Goal: Task Accomplishment & Management: Manage account settings

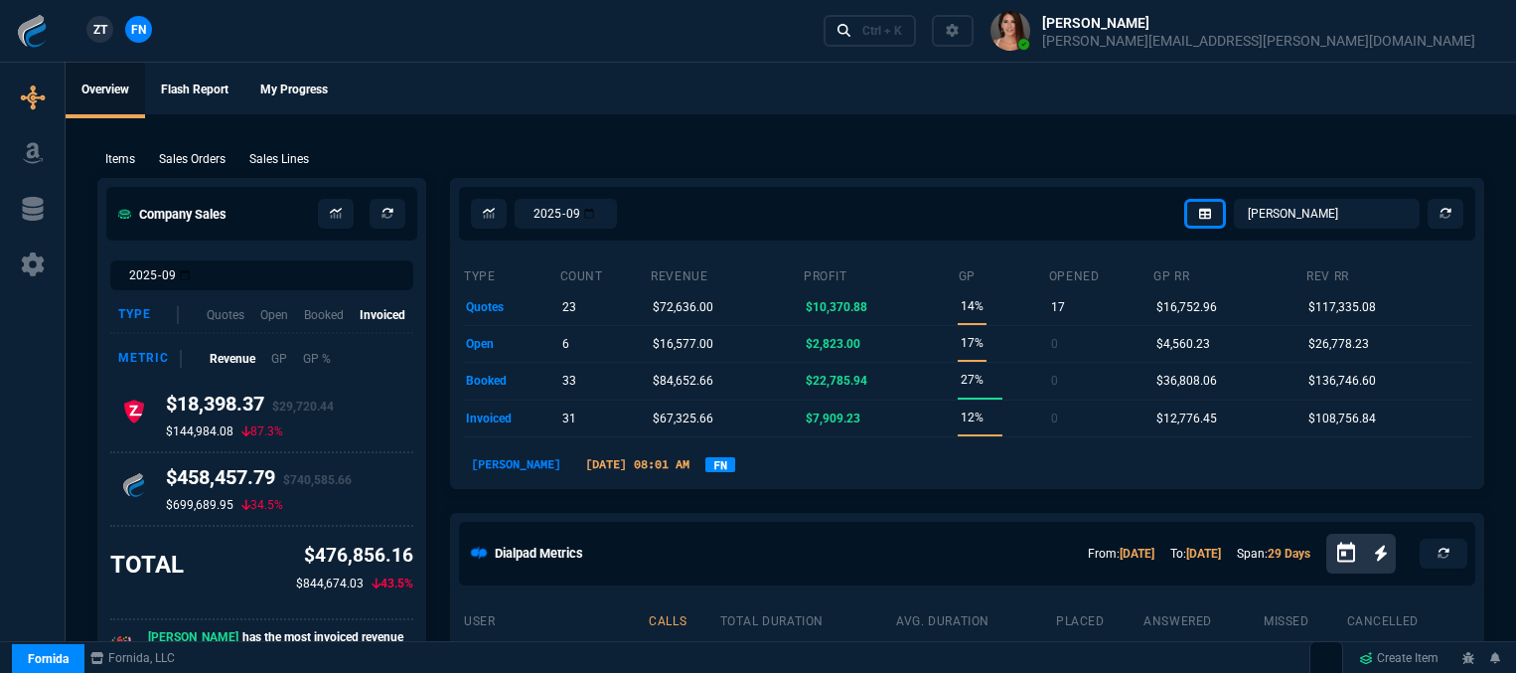
select select "12: [PERSON_NAME]"
select select
click at [205, 153] on p "Sales Orders" at bounding box center [192, 159] width 67 height 18
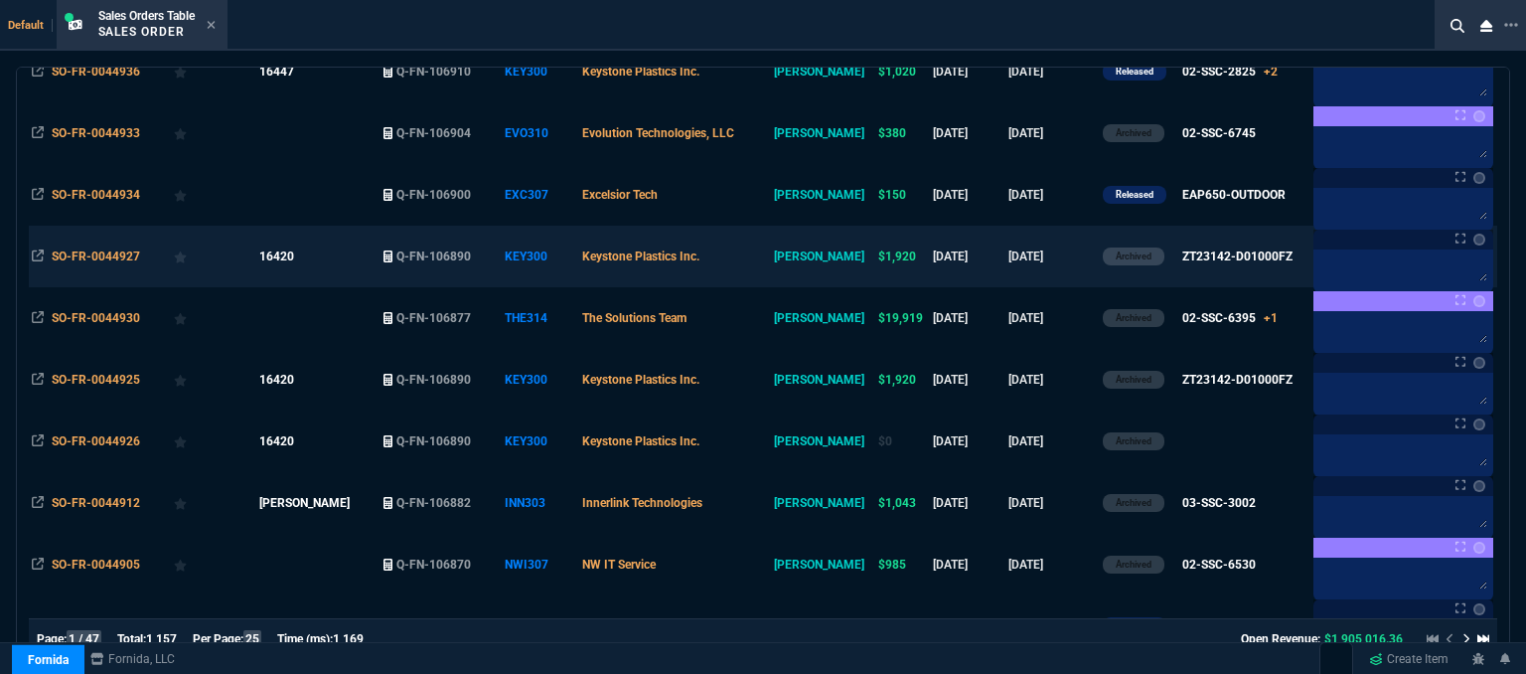
scroll to position [596, 0]
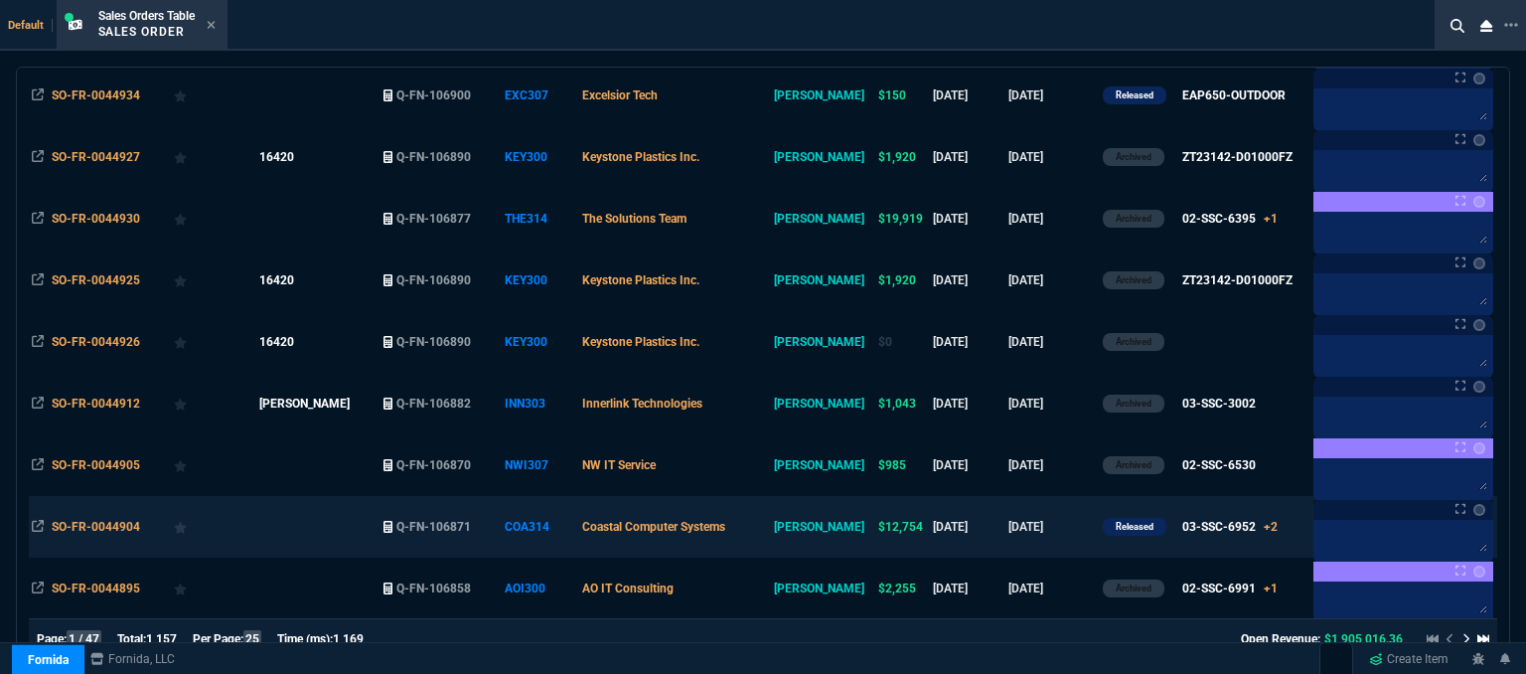
click at [770, 528] on td "Coastal Computer Systems" at bounding box center [674, 527] width 191 height 62
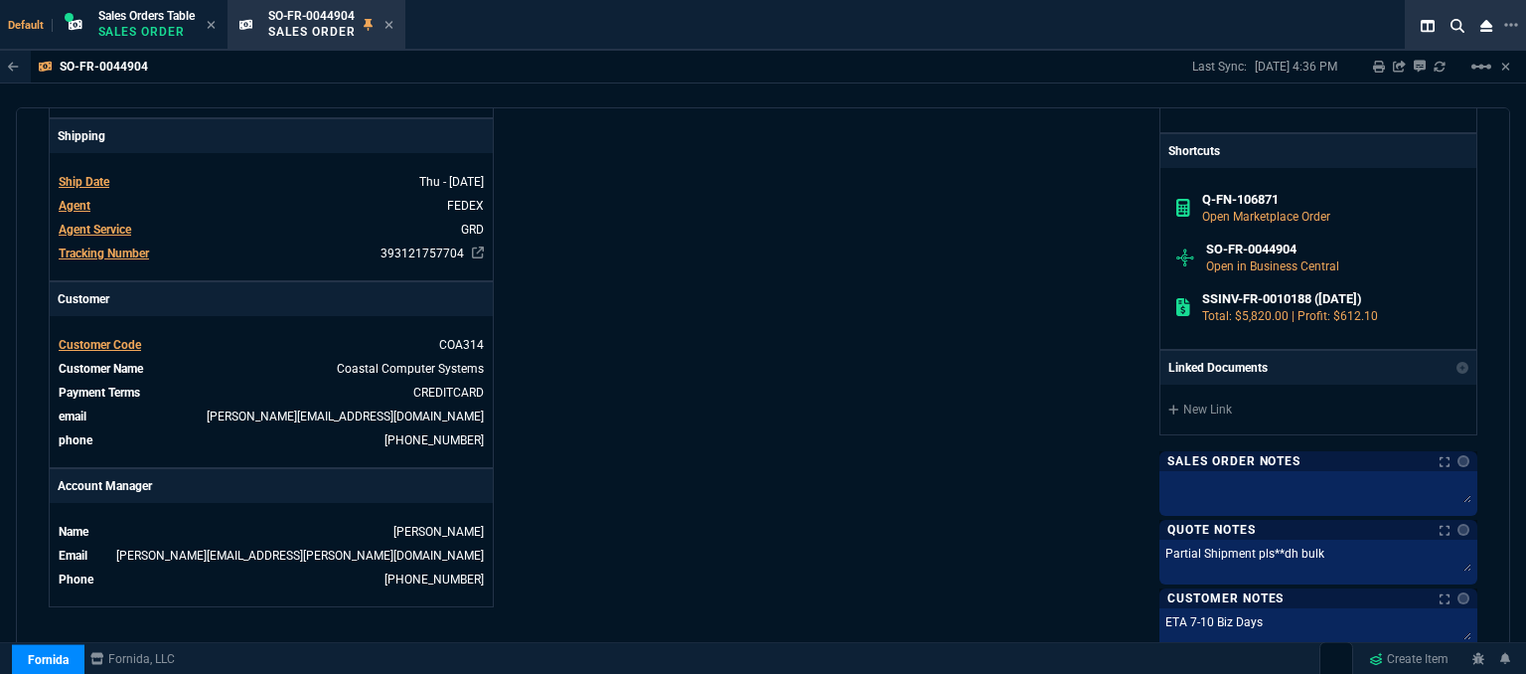
scroll to position [1090, 0]
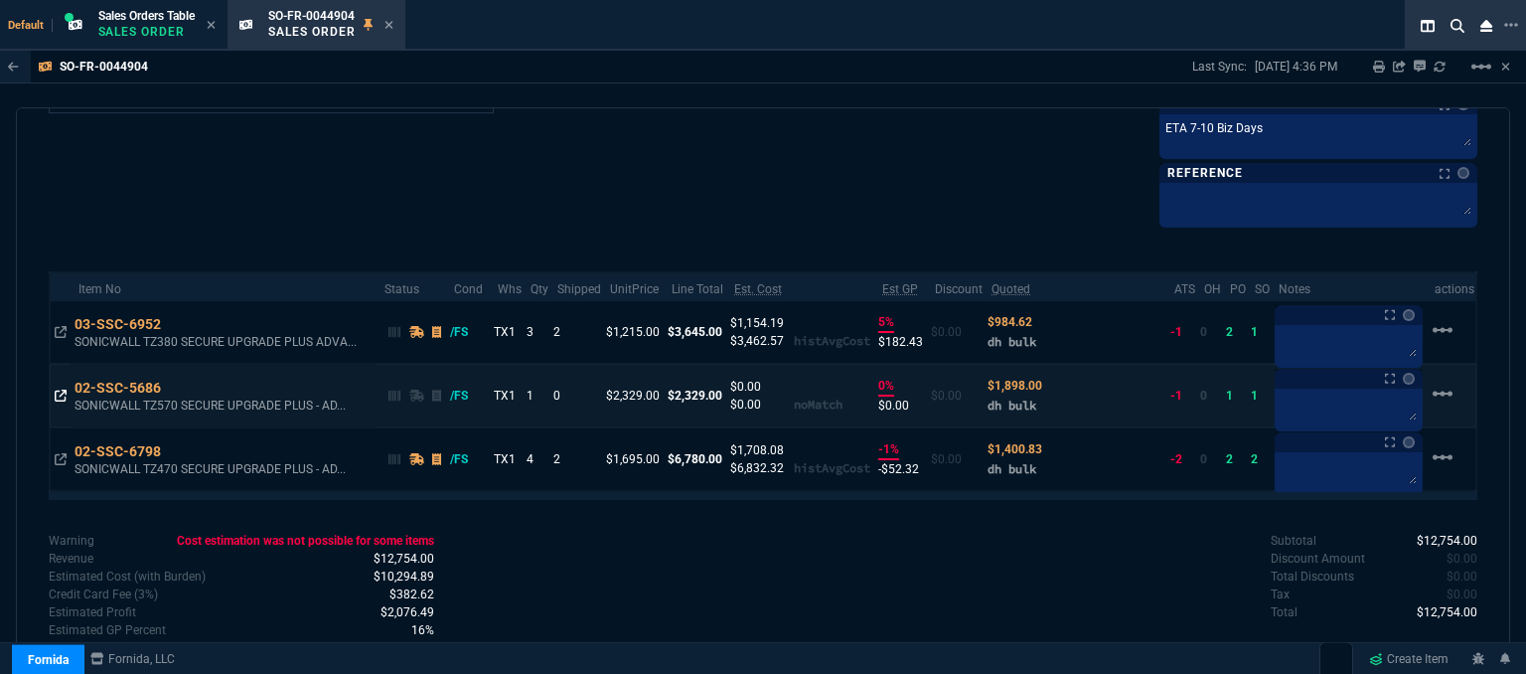
click at [61, 390] on icon at bounding box center [61, 396] width 12 height 12
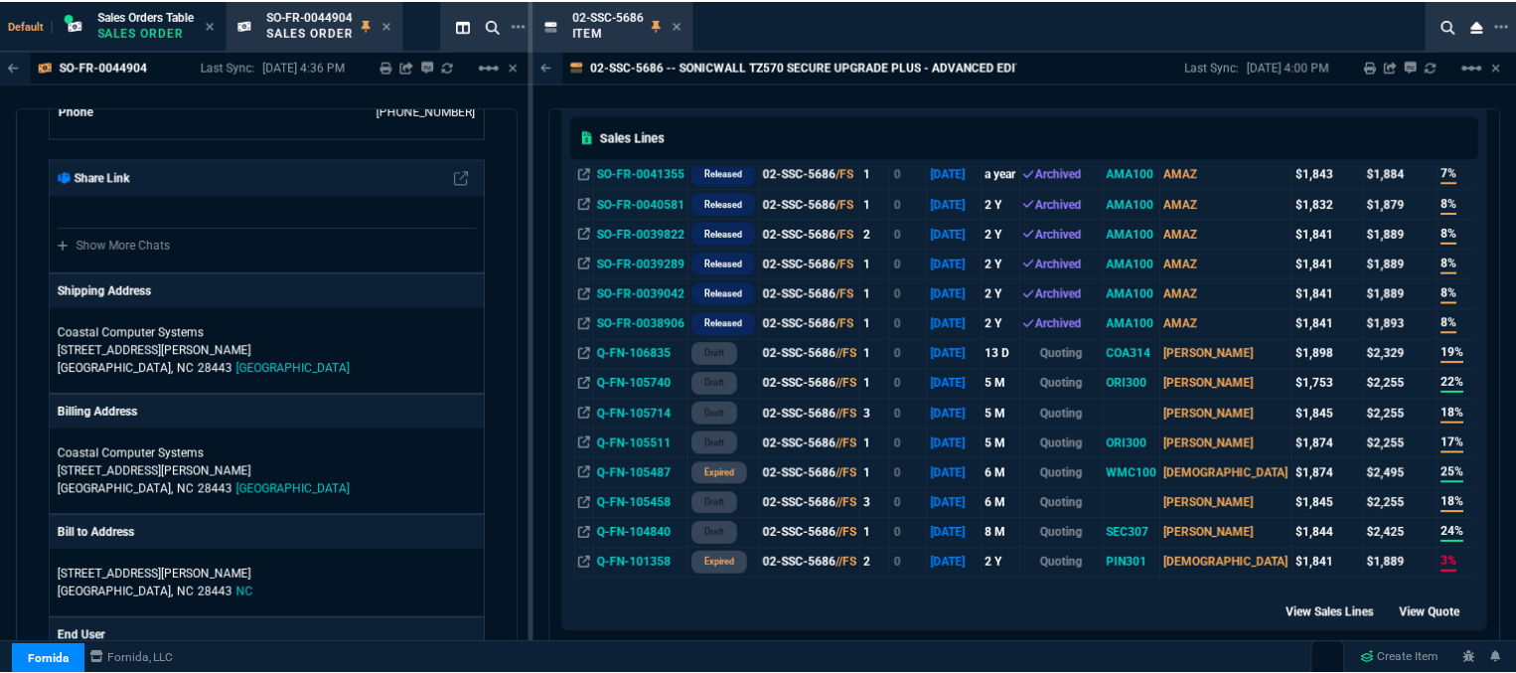
scroll to position [1045, 0]
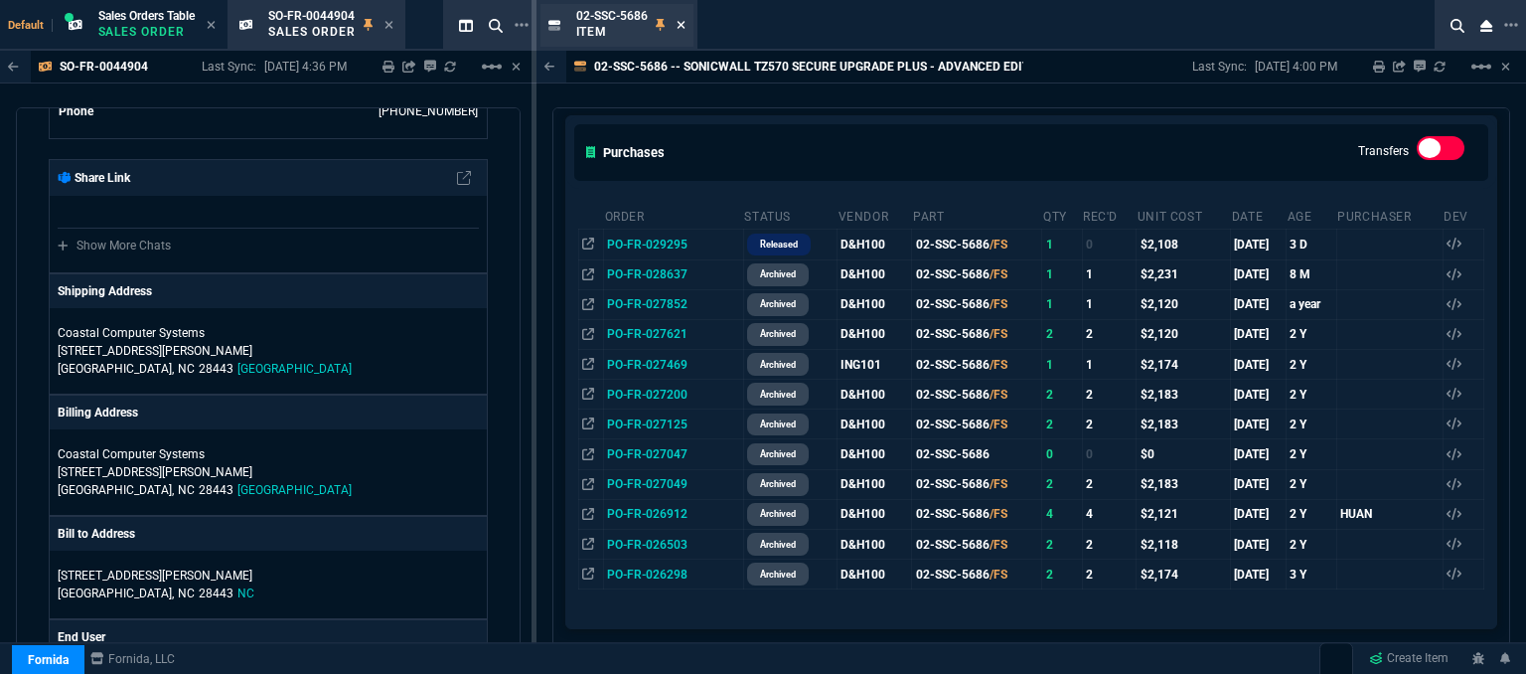
click at [683, 23] on icon at bounding box center [681, 25] width 8 height 8
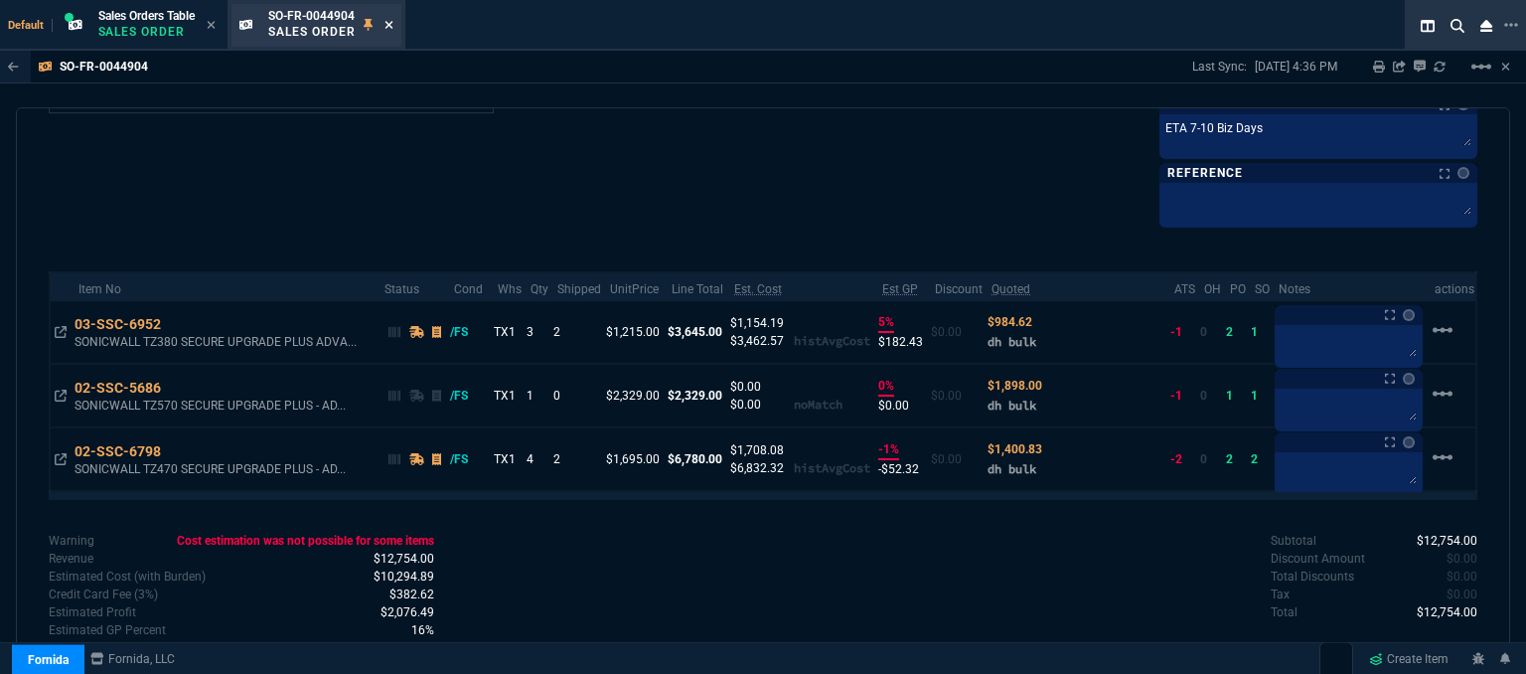
click at [394, 22] on icon at bounding box center [389, 25] width 9 height 12
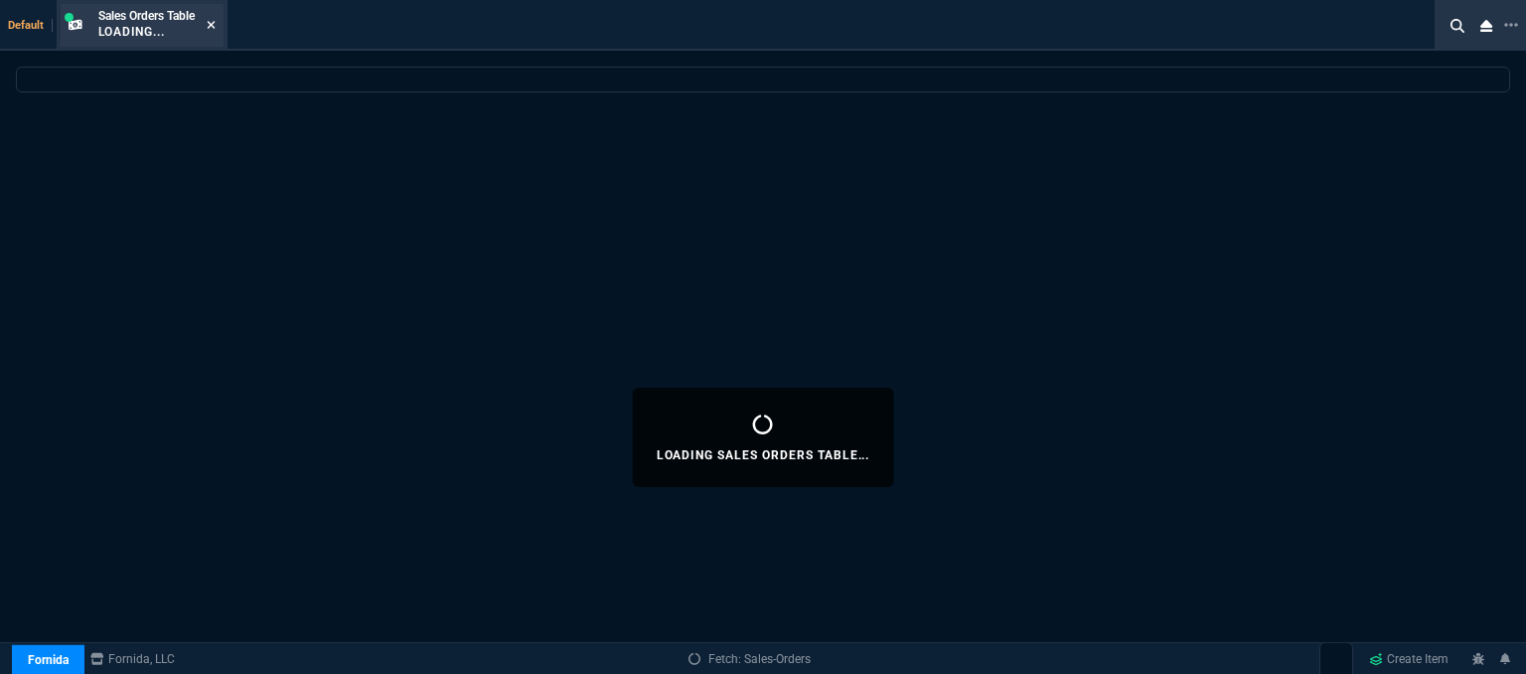
click at [213, 25] on icon at bounding box center [211, 25] width 8 height 8
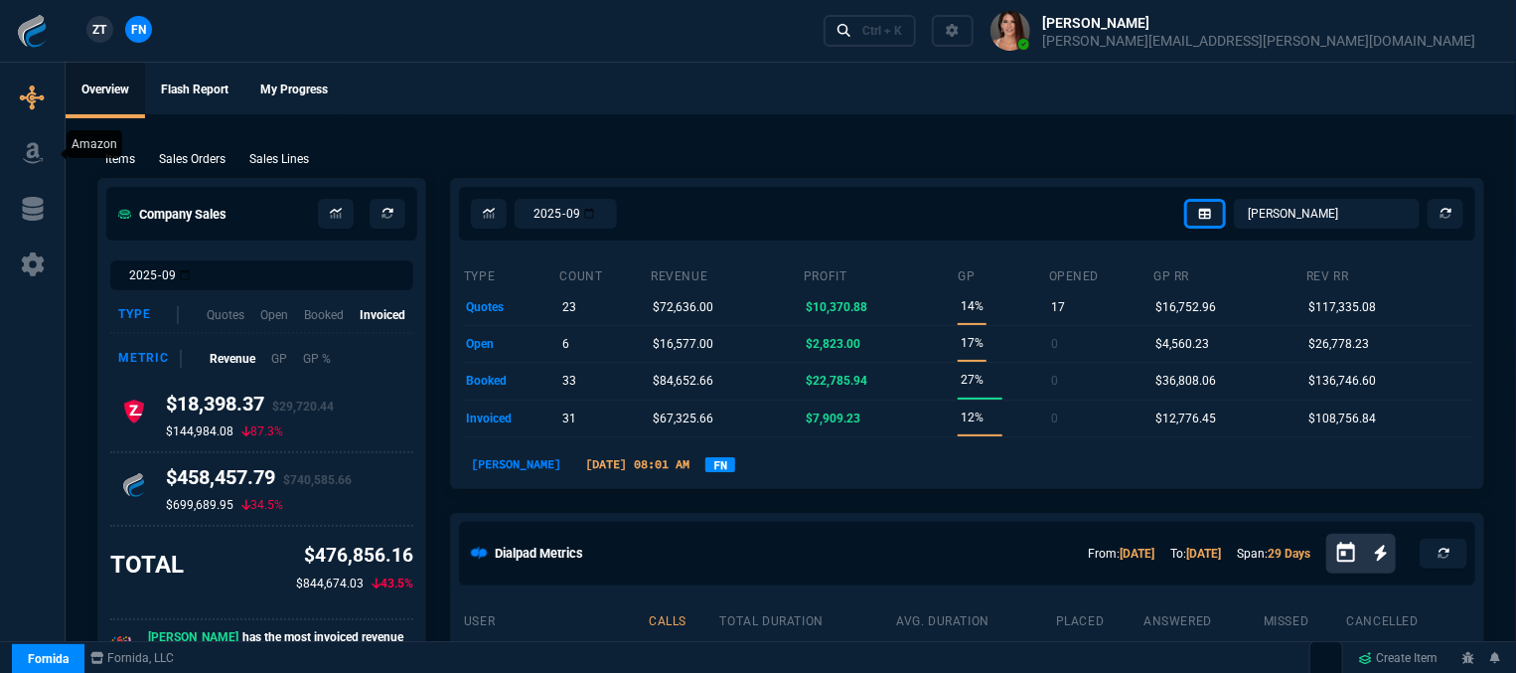
click at [18, 153] on icon at bounding box center [33, 153] width 30 height 24
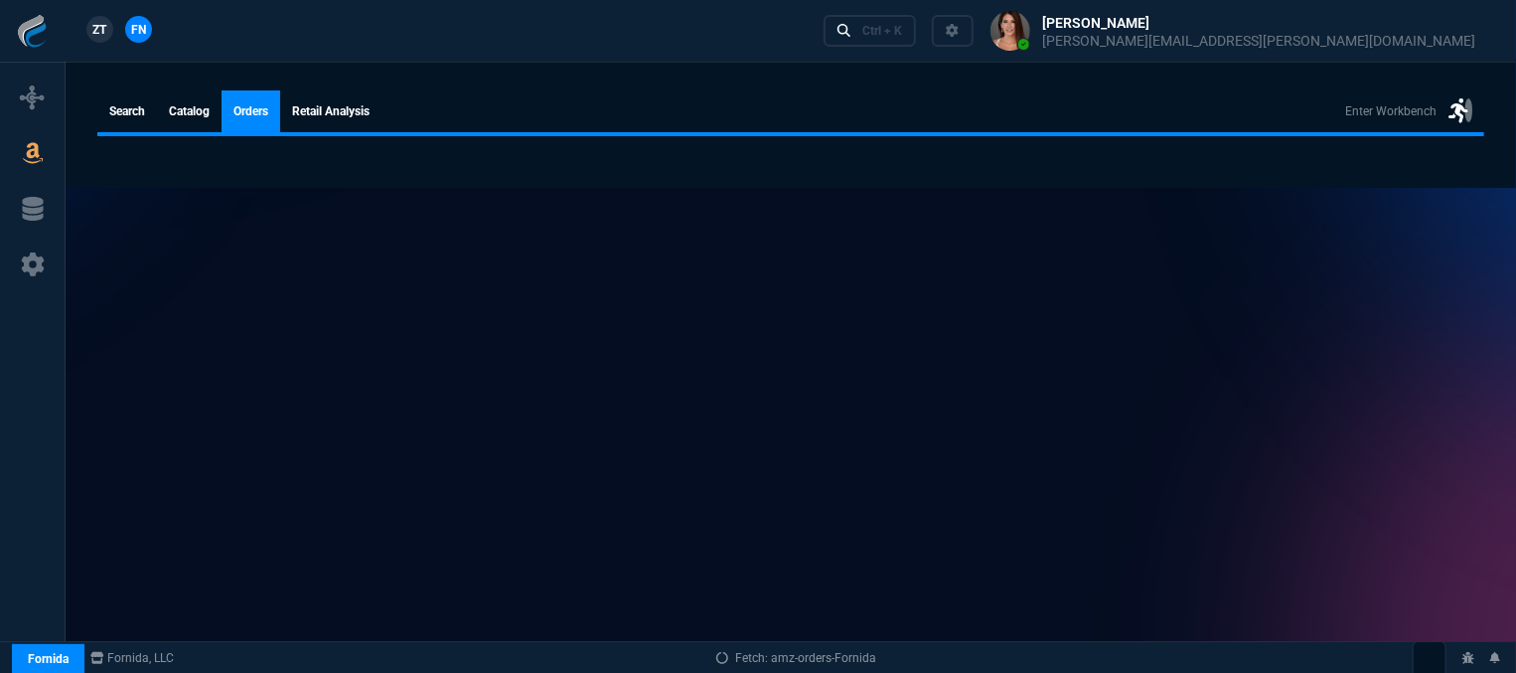
select select
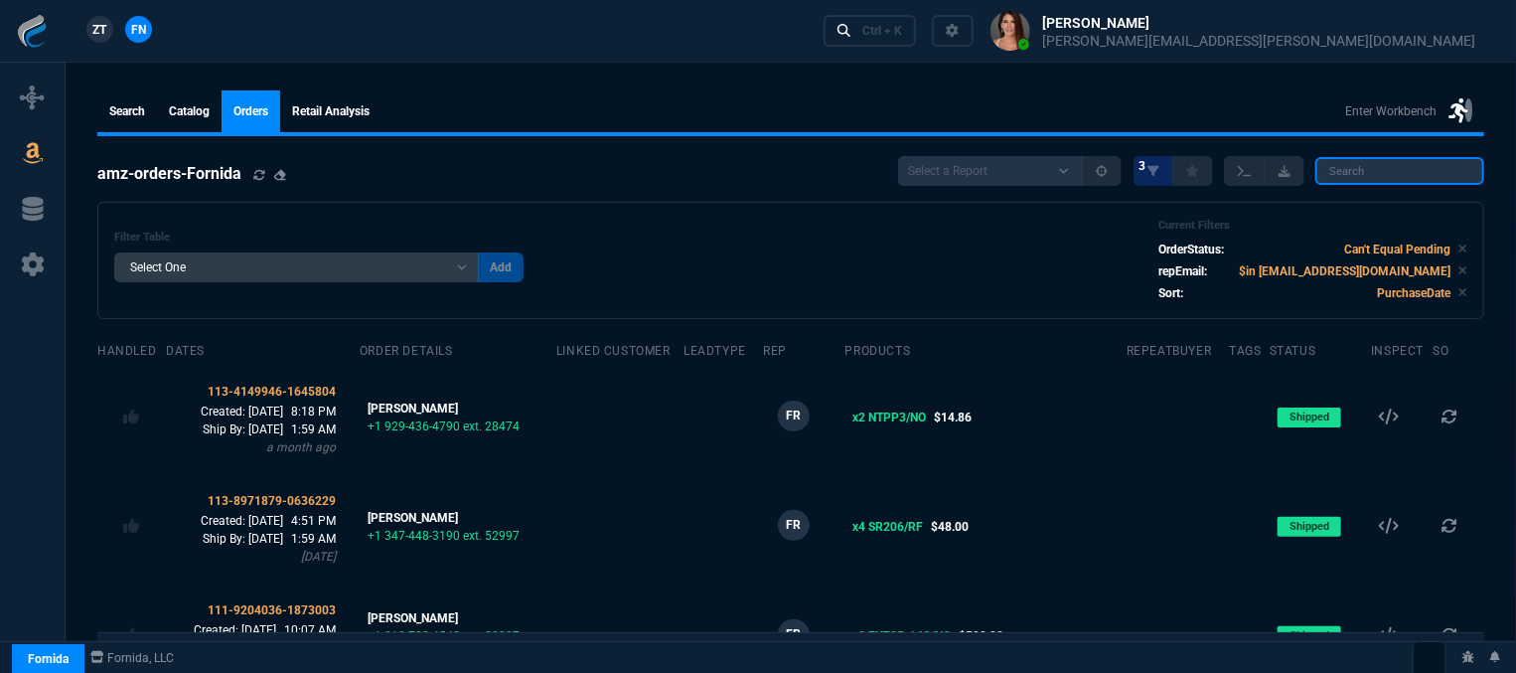
click at [1409, 168] on input "search" at bounding box center [1400, 171] width 169 height 28
paste input "112-7754098-3436210"
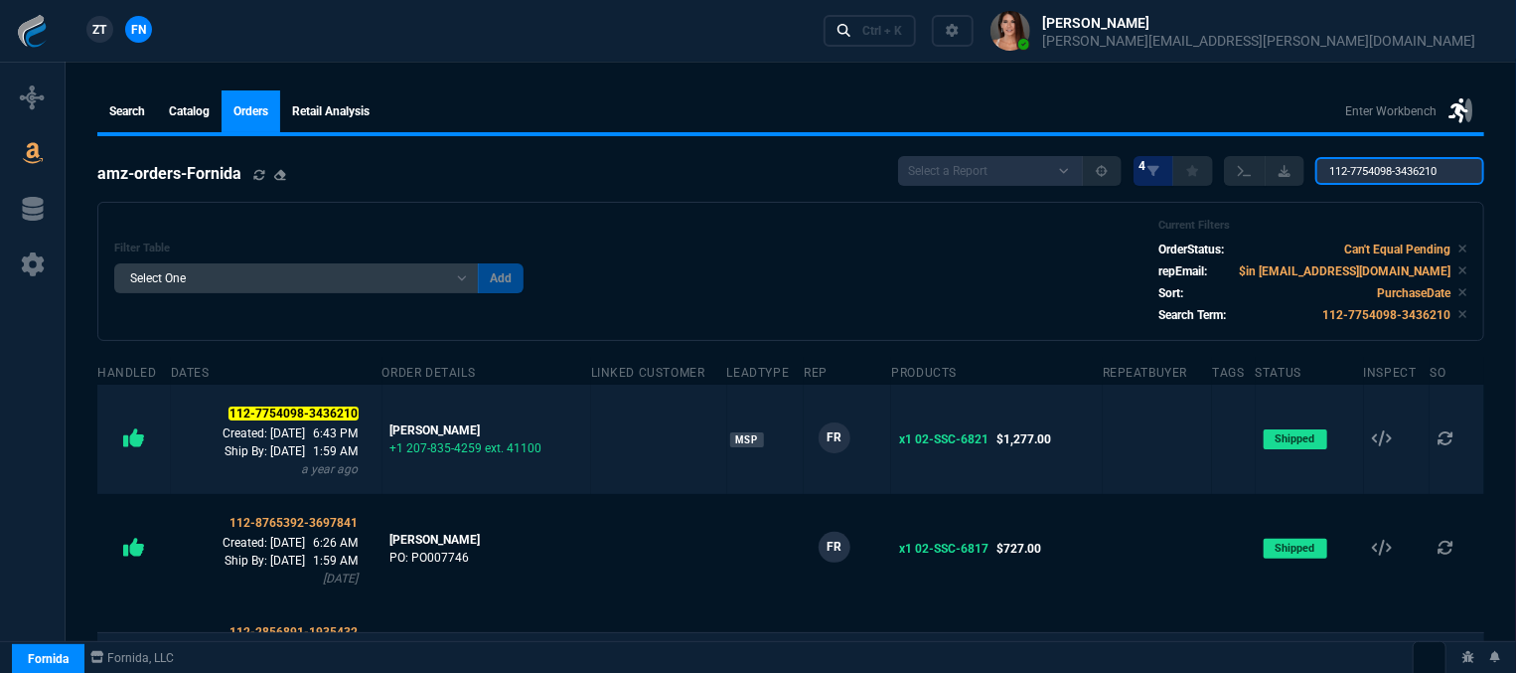
type input "112-7754098-3436210"
click at [1158, 448] on td at bounding box center [1158, 439] width 110 height 109
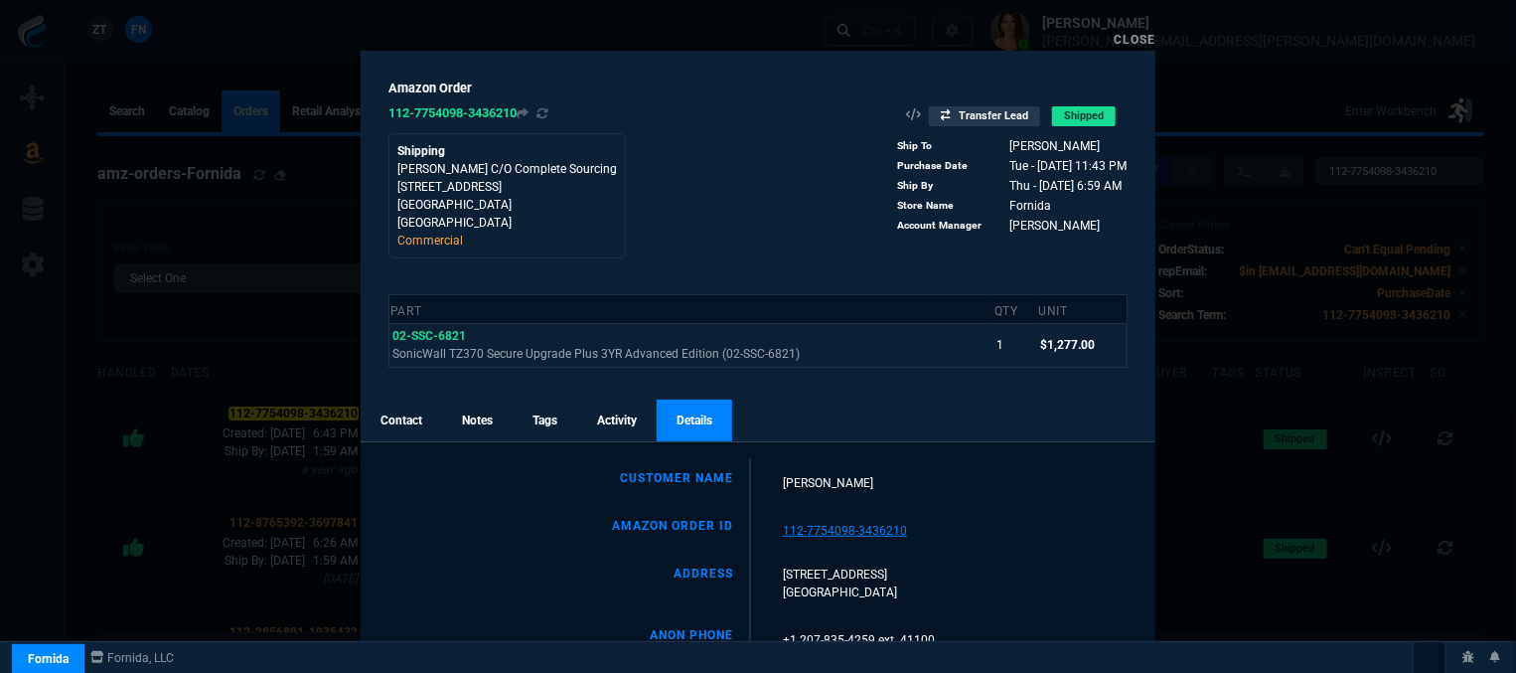
click at [409, 407] on link "Contact" at bounding box center [401, 420] width 81 height 42
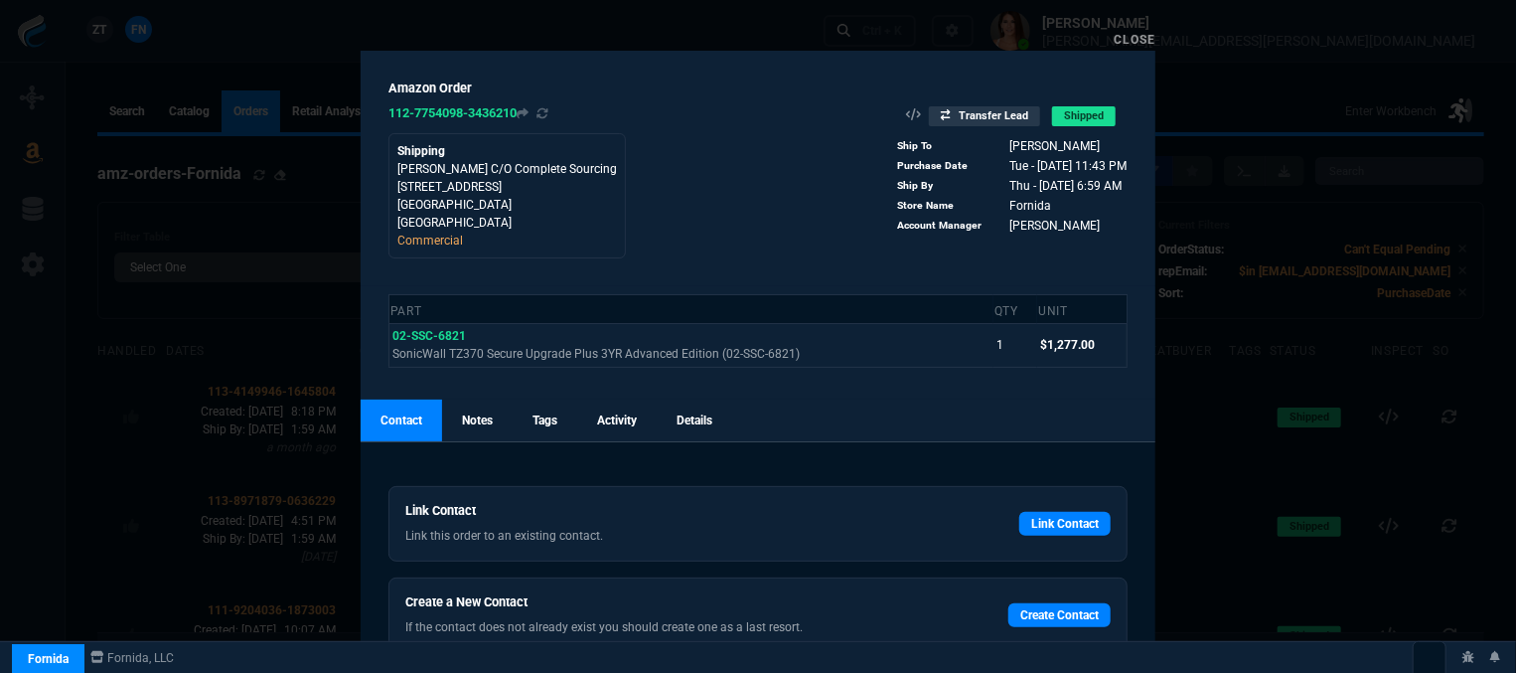
click at [1137, 35] on link "Close" at bounding box center [1135, 40] width 42 height 14
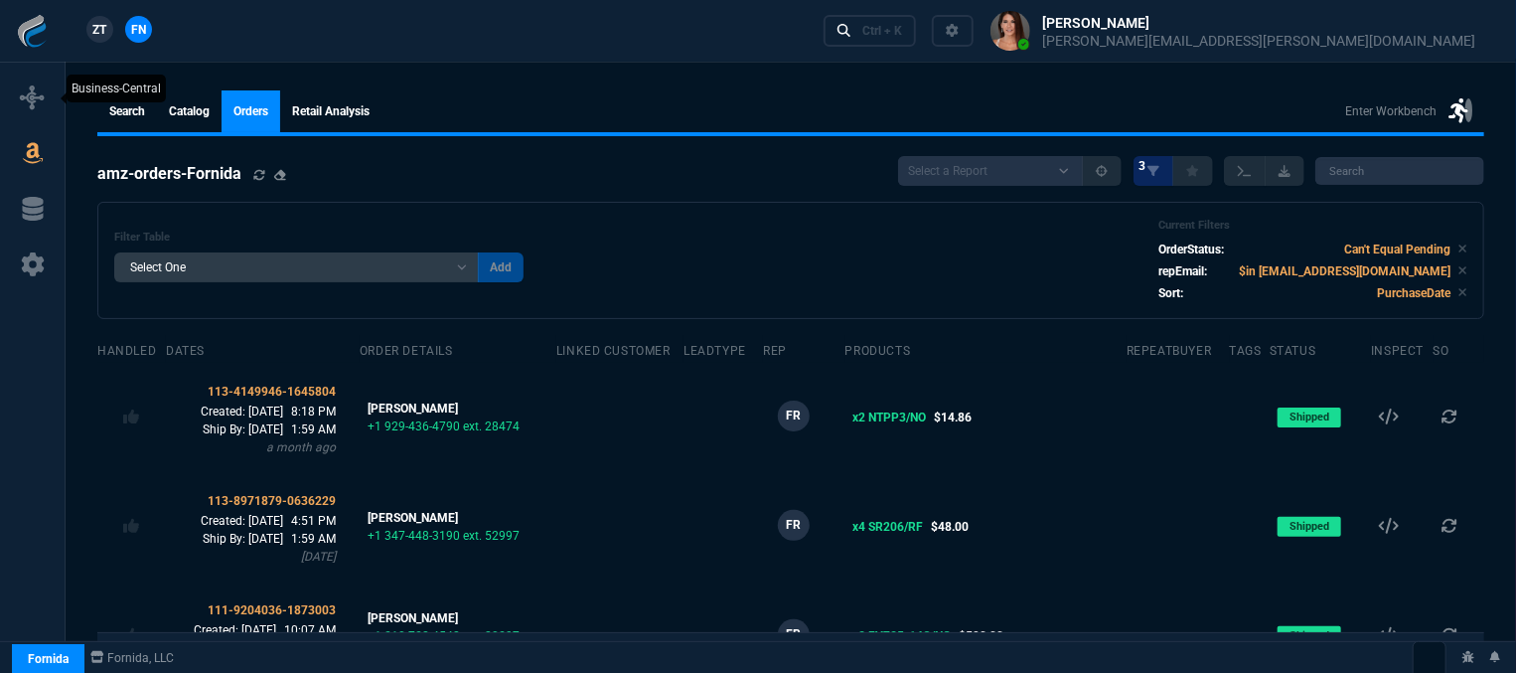
click at [31, 102] on icon at bounding box center [33, 97] width 24 height 24
select select "12: [PERSON_NAME]"
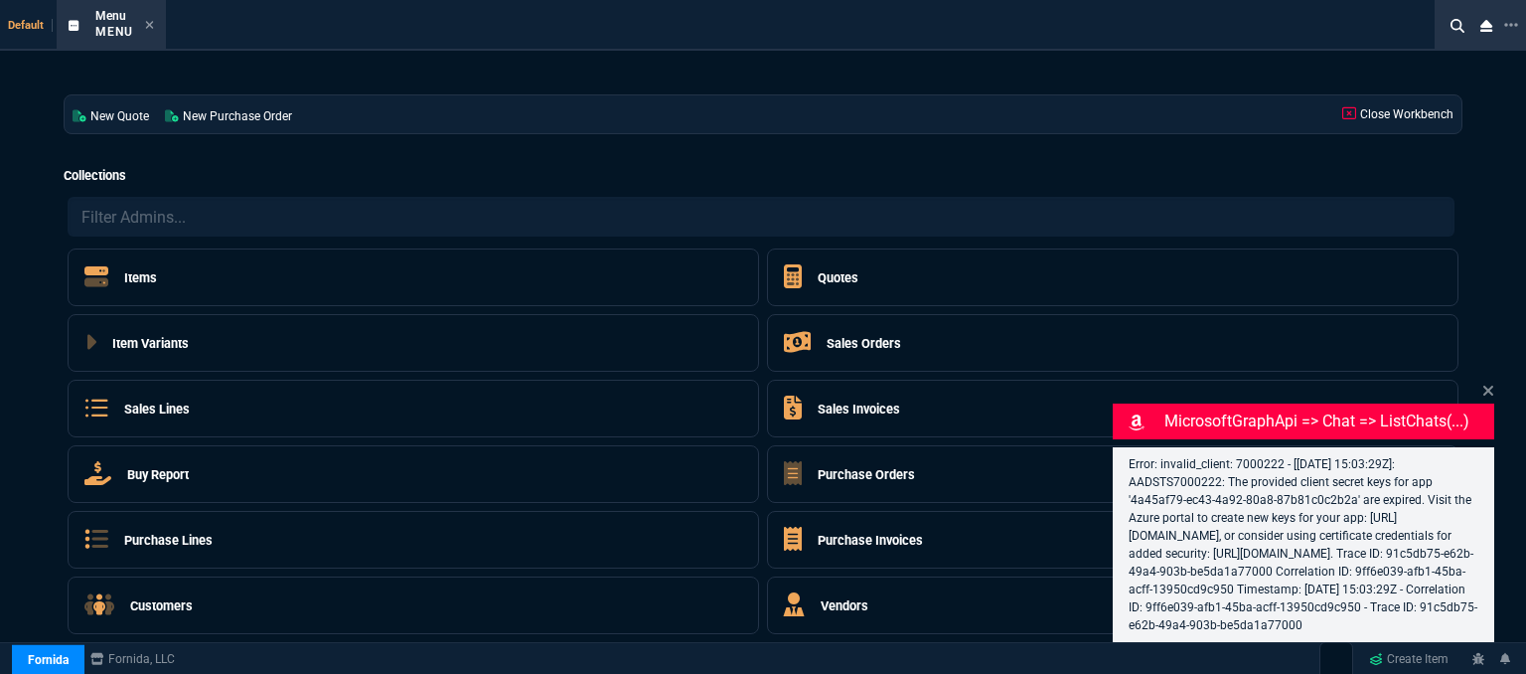
select select "12: [PERSON_NAME]"
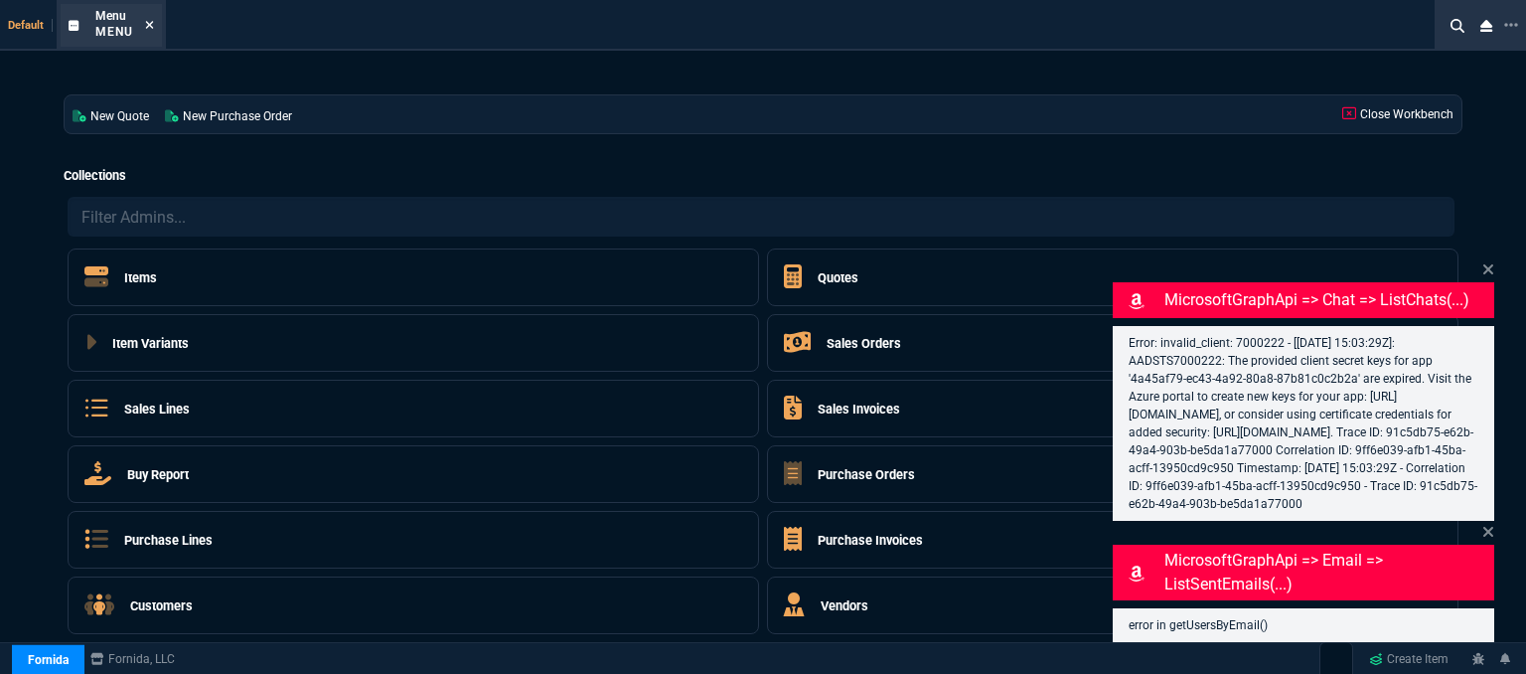
click at [147, 27] on icon at bounding box center [150, 25] width 8 height 8
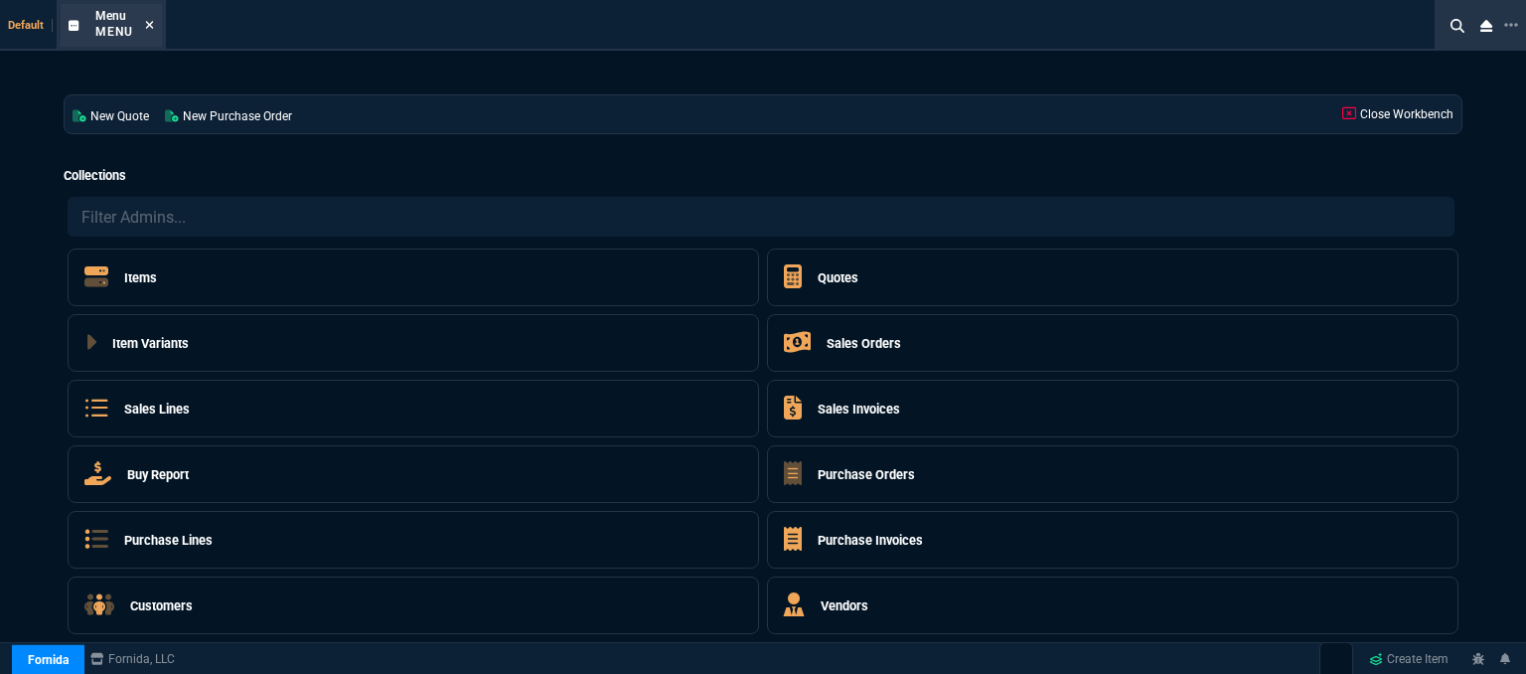
click at [151, 29] on icon at bounding box center [149, 25] width 9 height 12
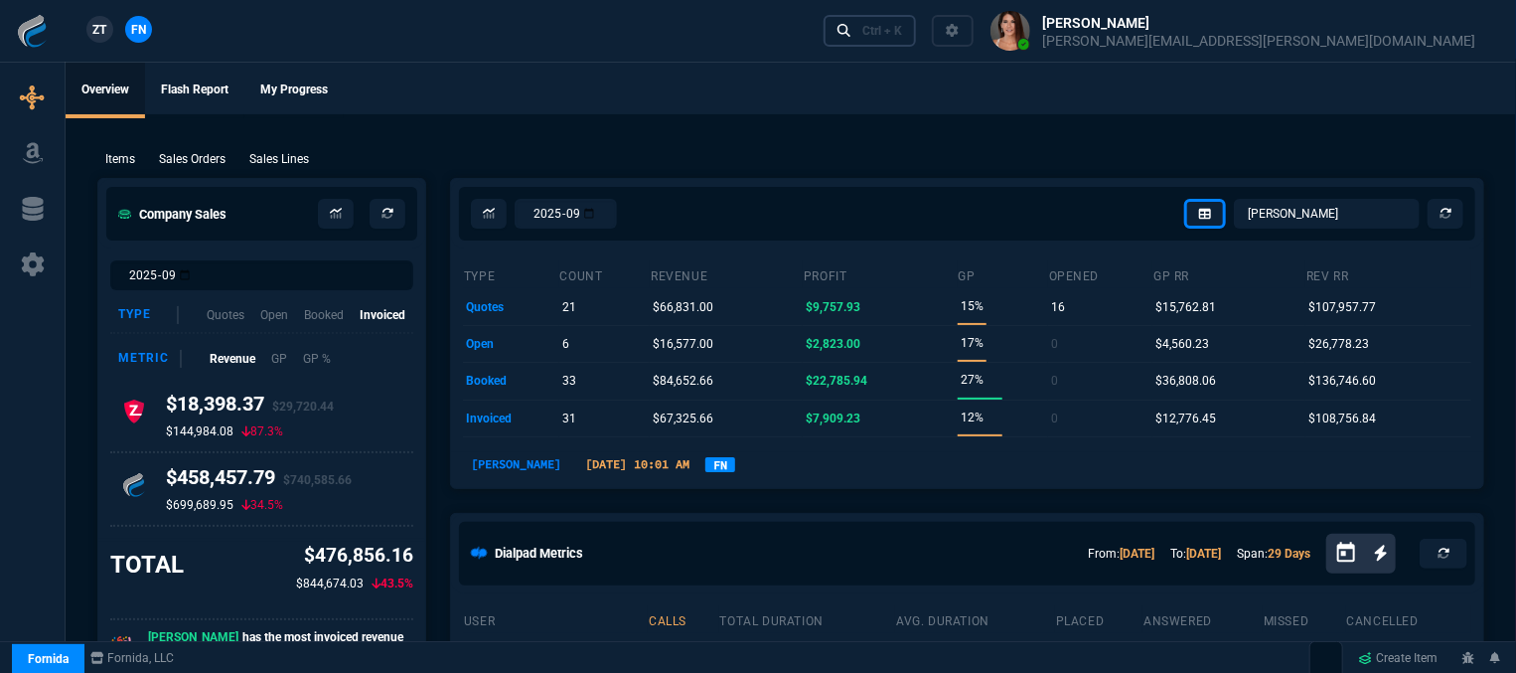
click at [917, 38] on link "Ctrl + K" at bounding box center [870, 30] width 93 height 31
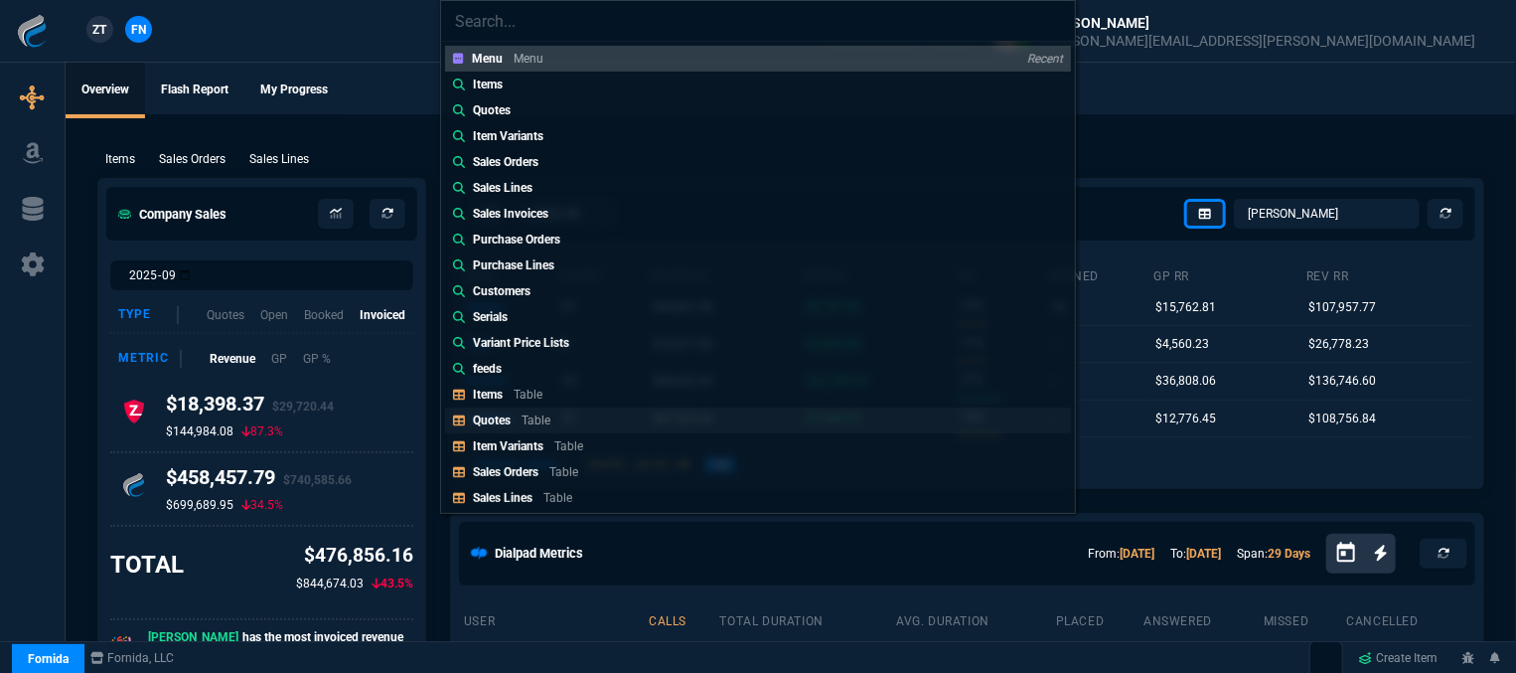
click at [513, 418] on div "Quotes Table" at bounding box center [515, 420] width 85 height 18
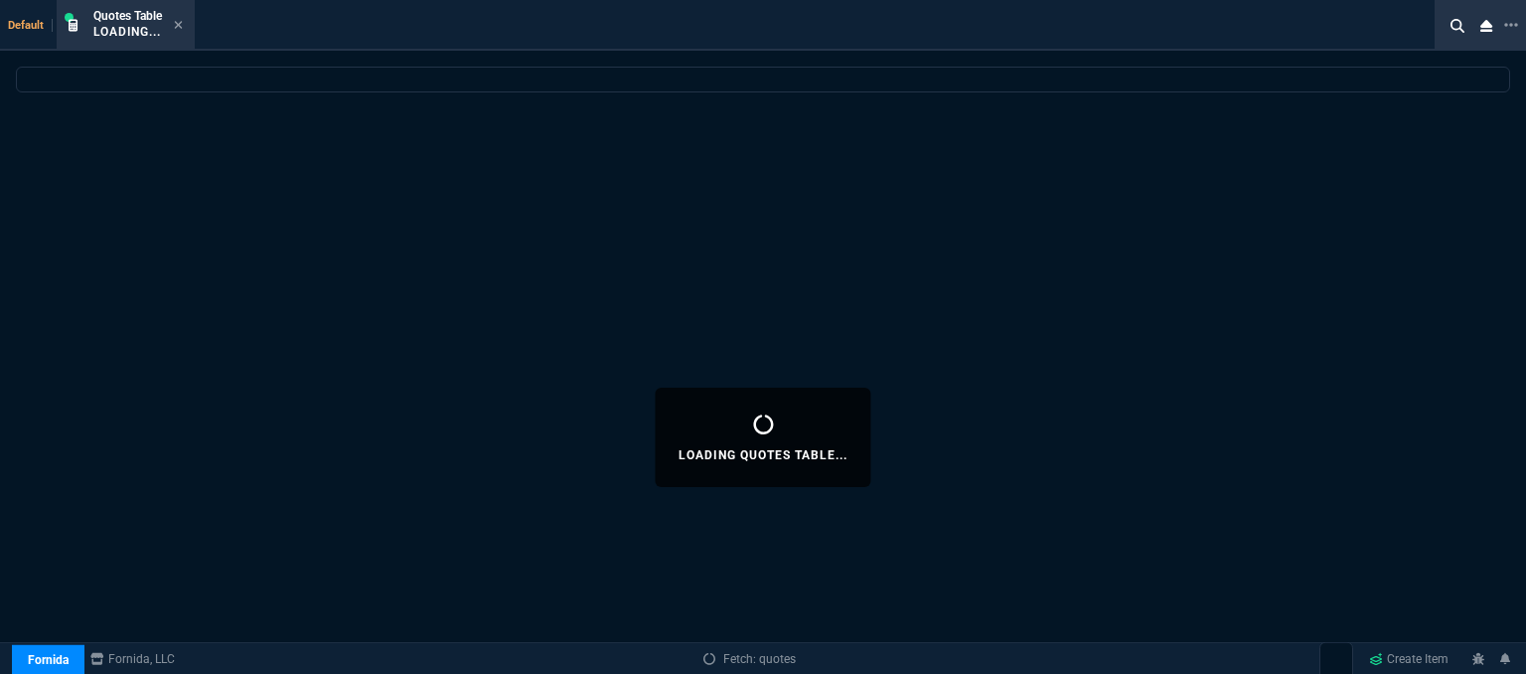
select select
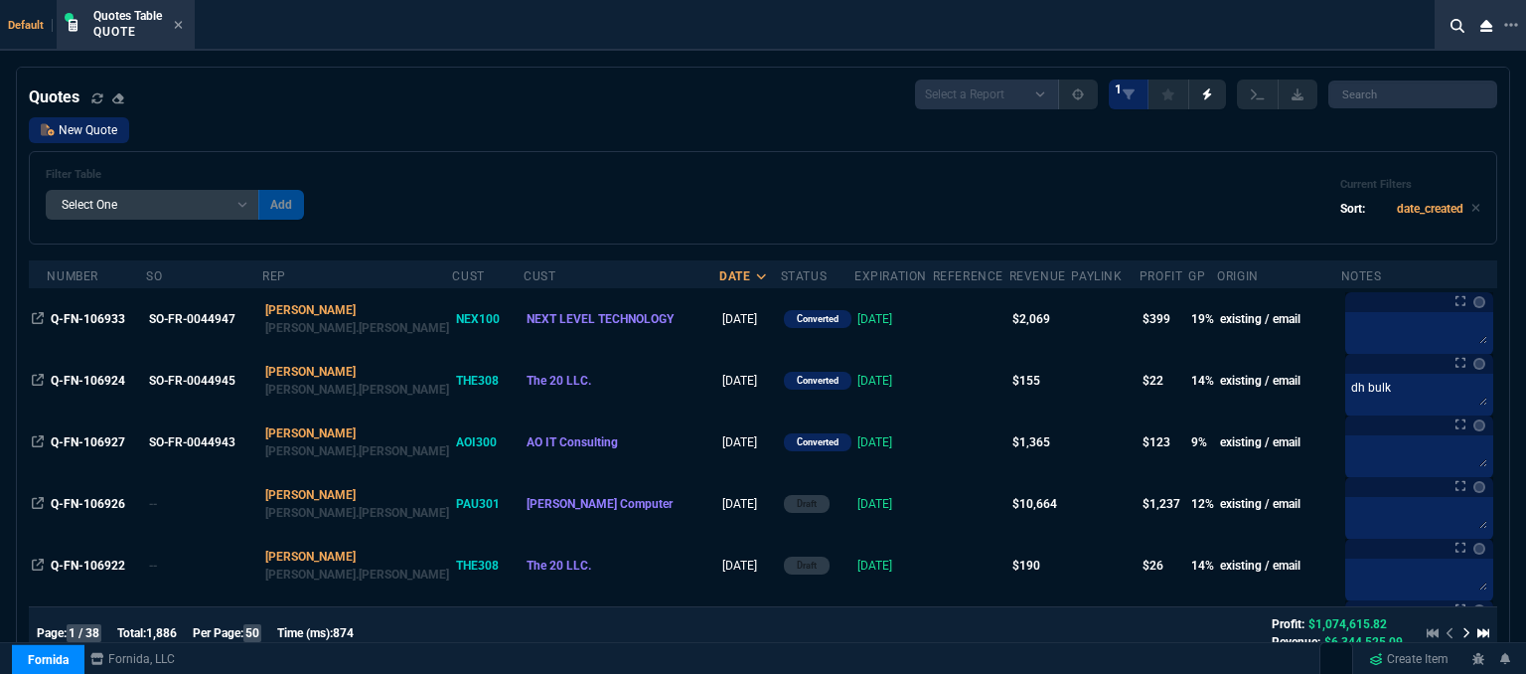
click at [107, 131] on link "New Quote" at bounding box center [79, 130] width 100 height 26
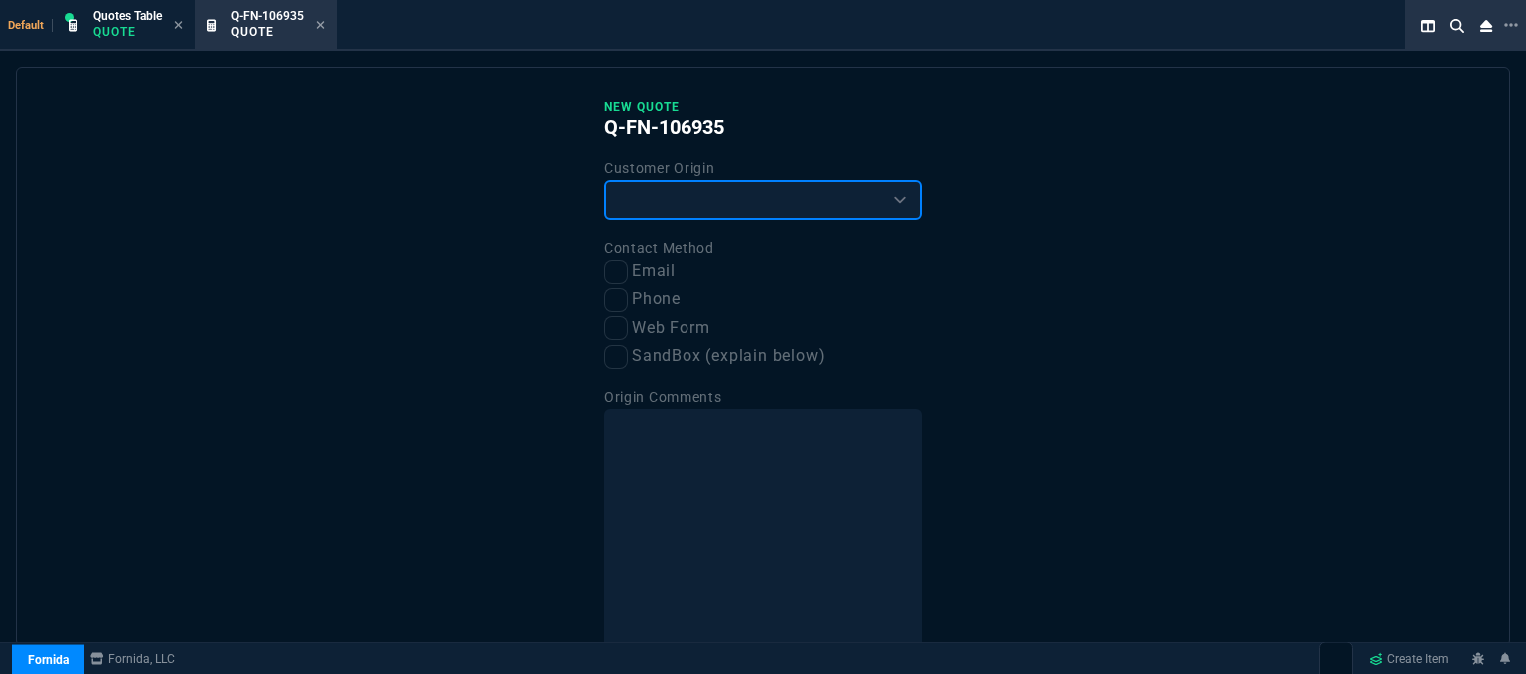
click at [787, 181] on select "Existing Customer Amazon Lead (first order) Website Lead (first order) Called (…" at bounding box center [763, 200] width 318 height 40
select select "existing"
click at [604, 180] on select "Existing Customer Amazon Lead (first order) Website Lead (first order) Called (…" at bounding box center [763, 200] width 318 height 40
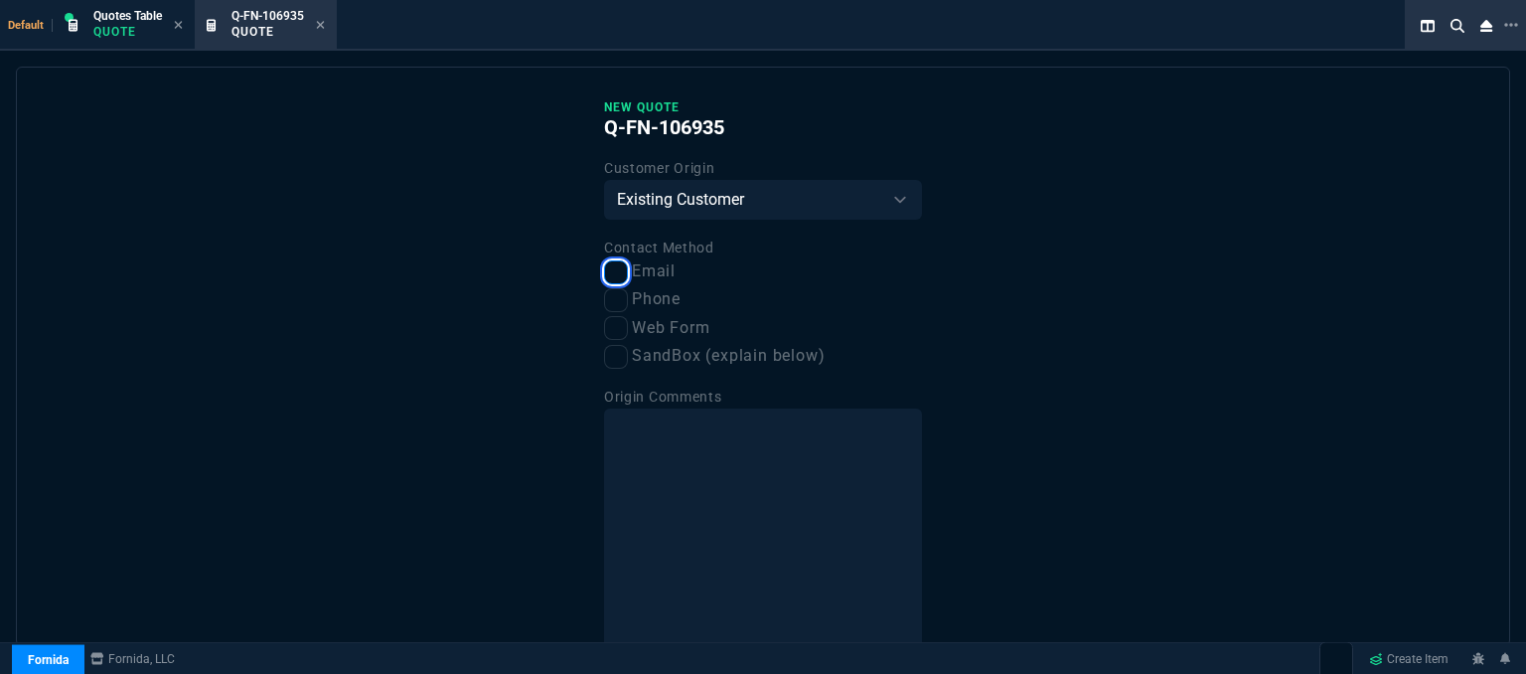
click at [612, 271] on input "Email" at bounding box center [616, 272] width 24 height 24
checkbox input "true"
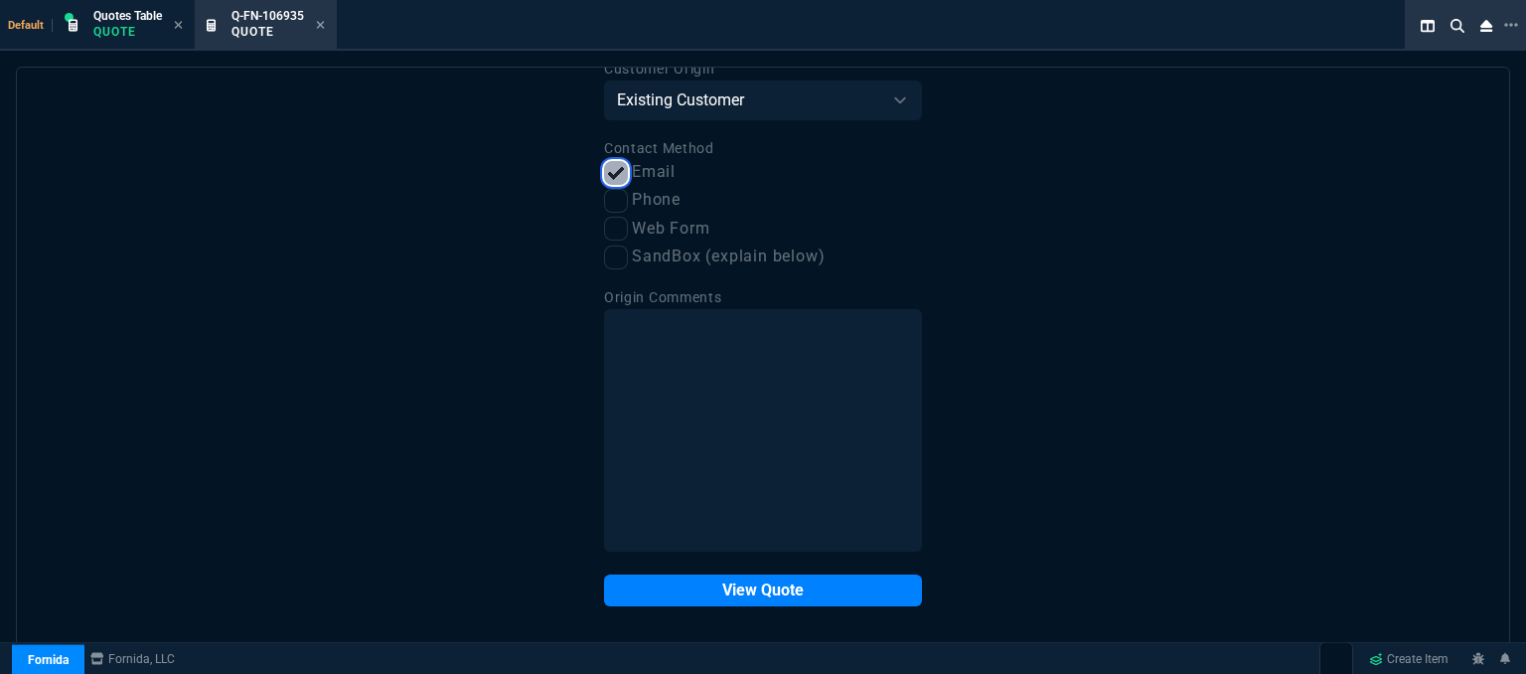
scroll to position [100, 0]
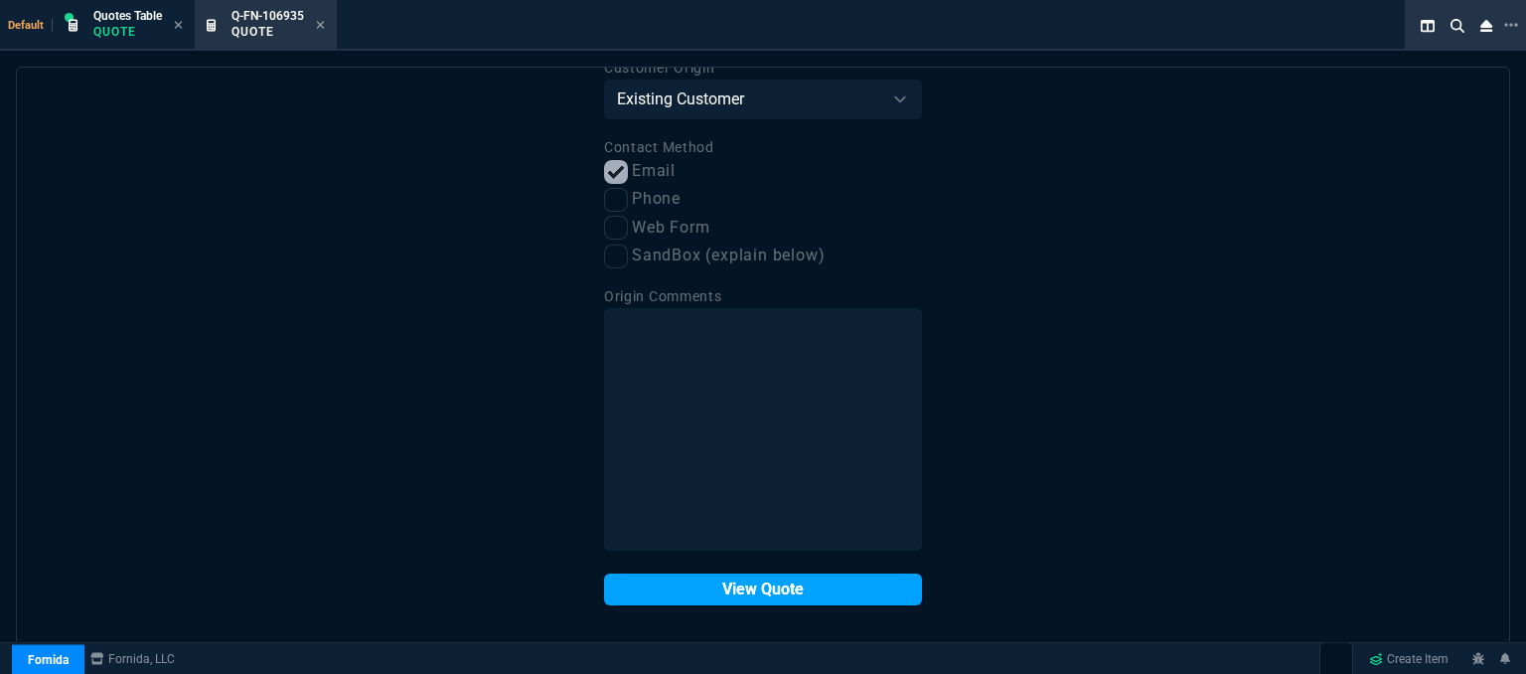
click at [759, 592] on button "View Quote" at bounding box center [763, 589] width 318 height 32
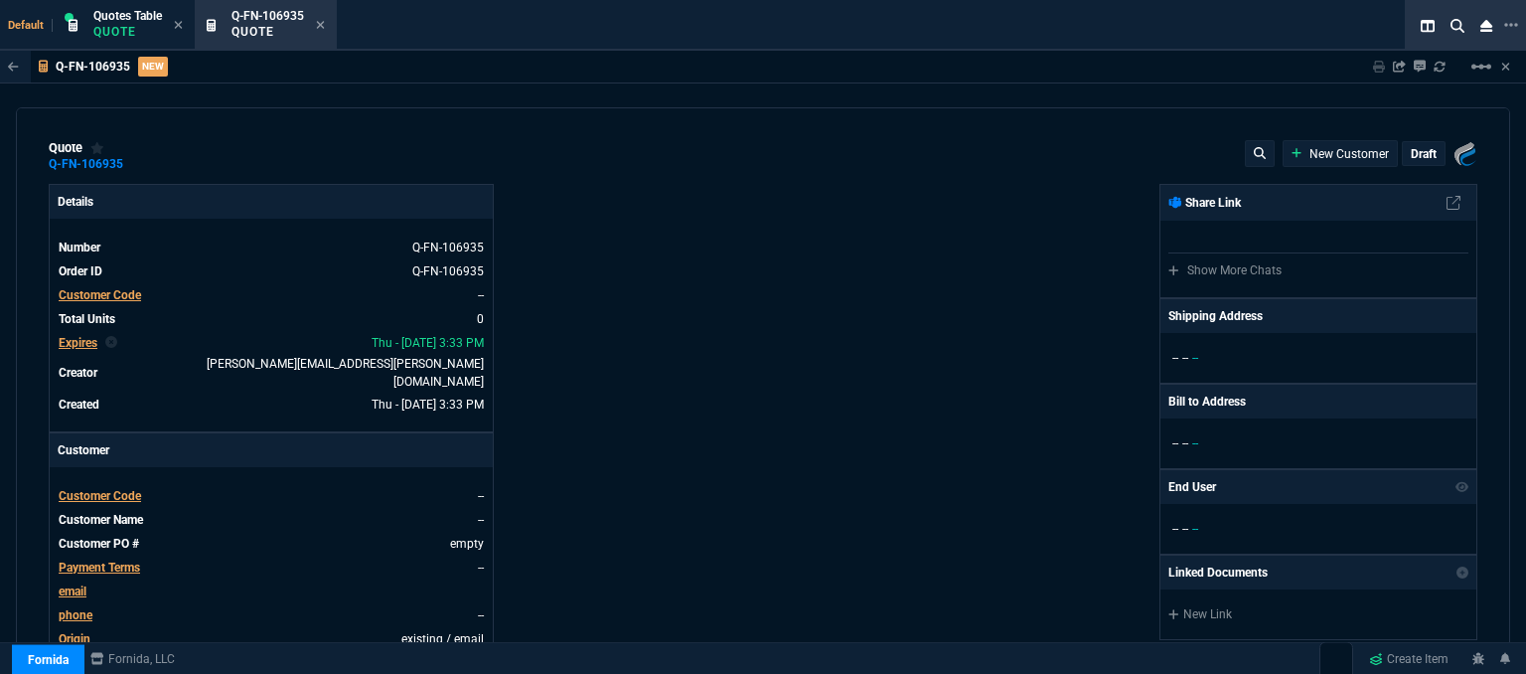
click at [115, 489] on span "Customer Code" at bounding box center [100, 496] width 82 height 14
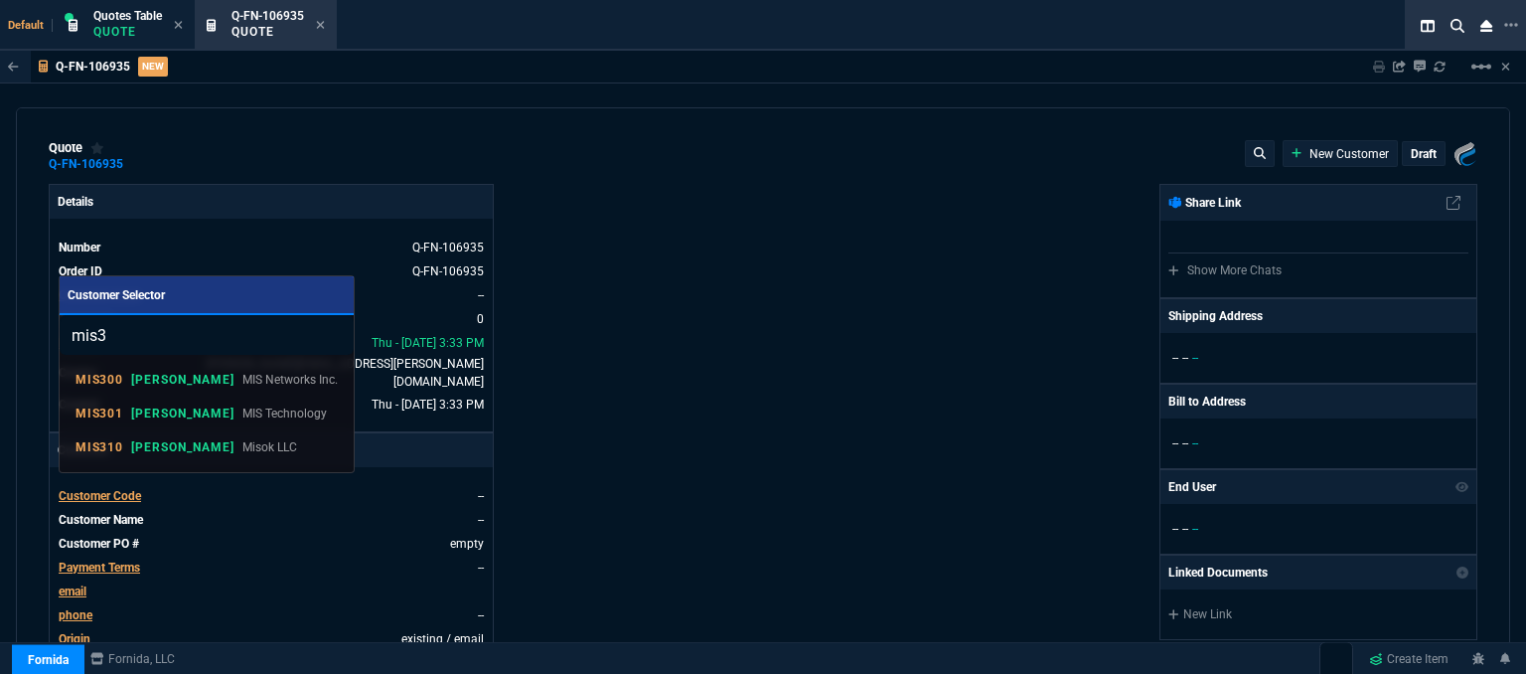
type input "mis3"
click at [169, 451] on div "MIS310 [PERSON_NAME] LLC" at bounding box center [187, 447] width 222 height 18
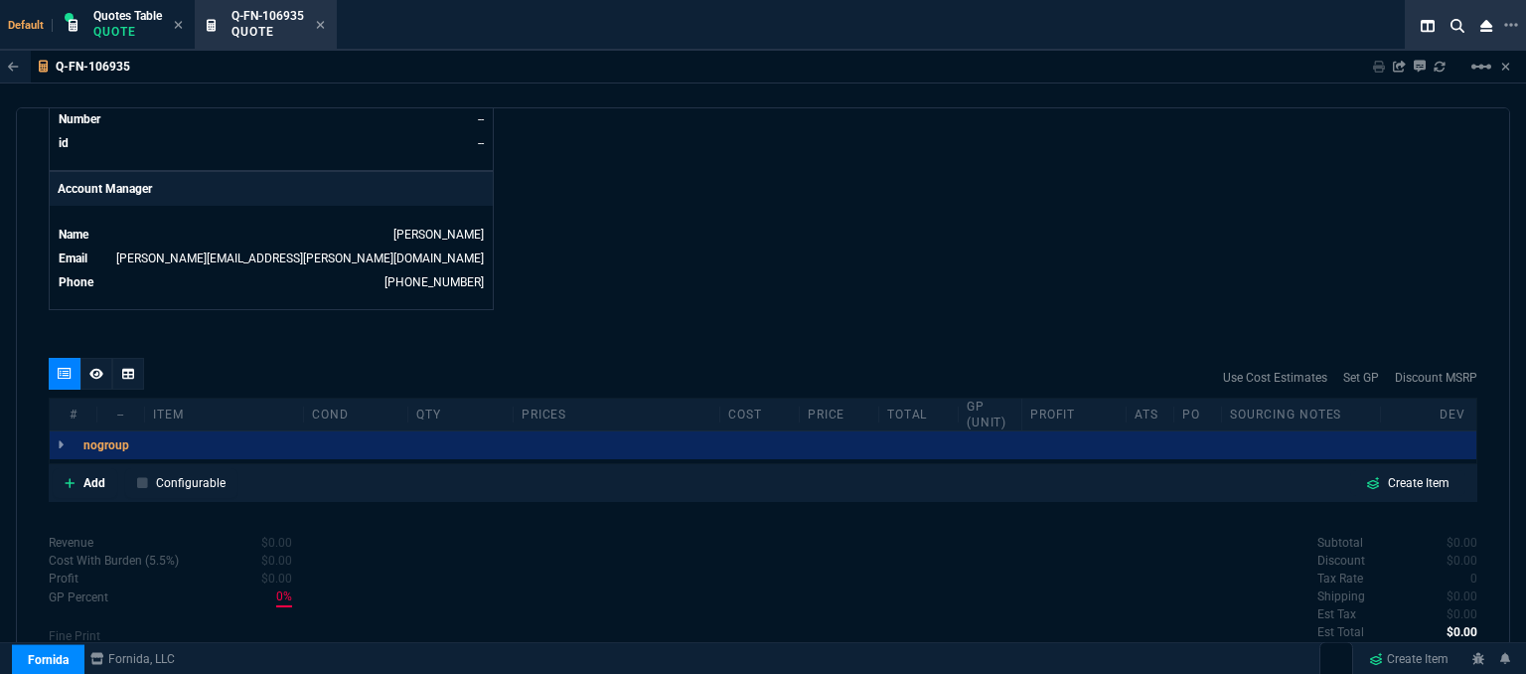
scroll to position [952, 0]
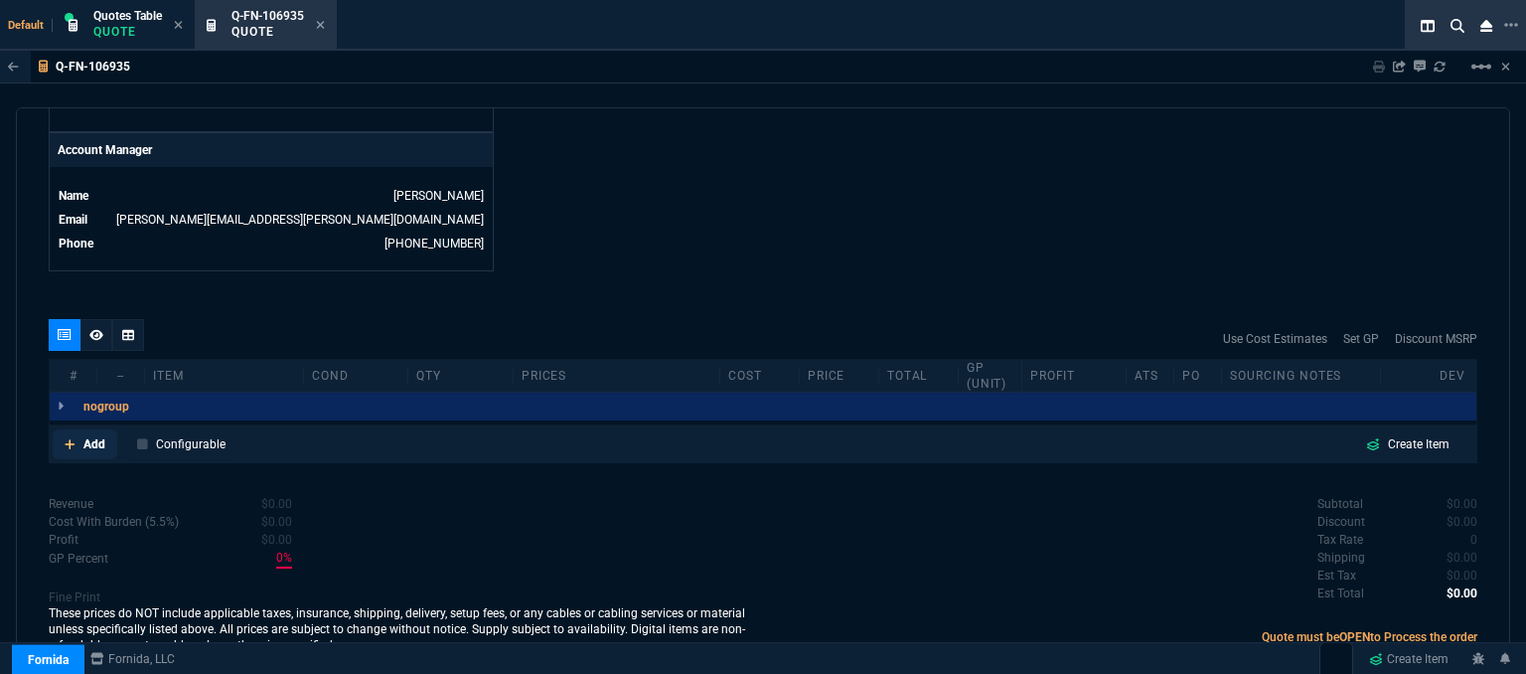
click at [73, 438] on icon at bounding box center [70, 444] width 11 height 12
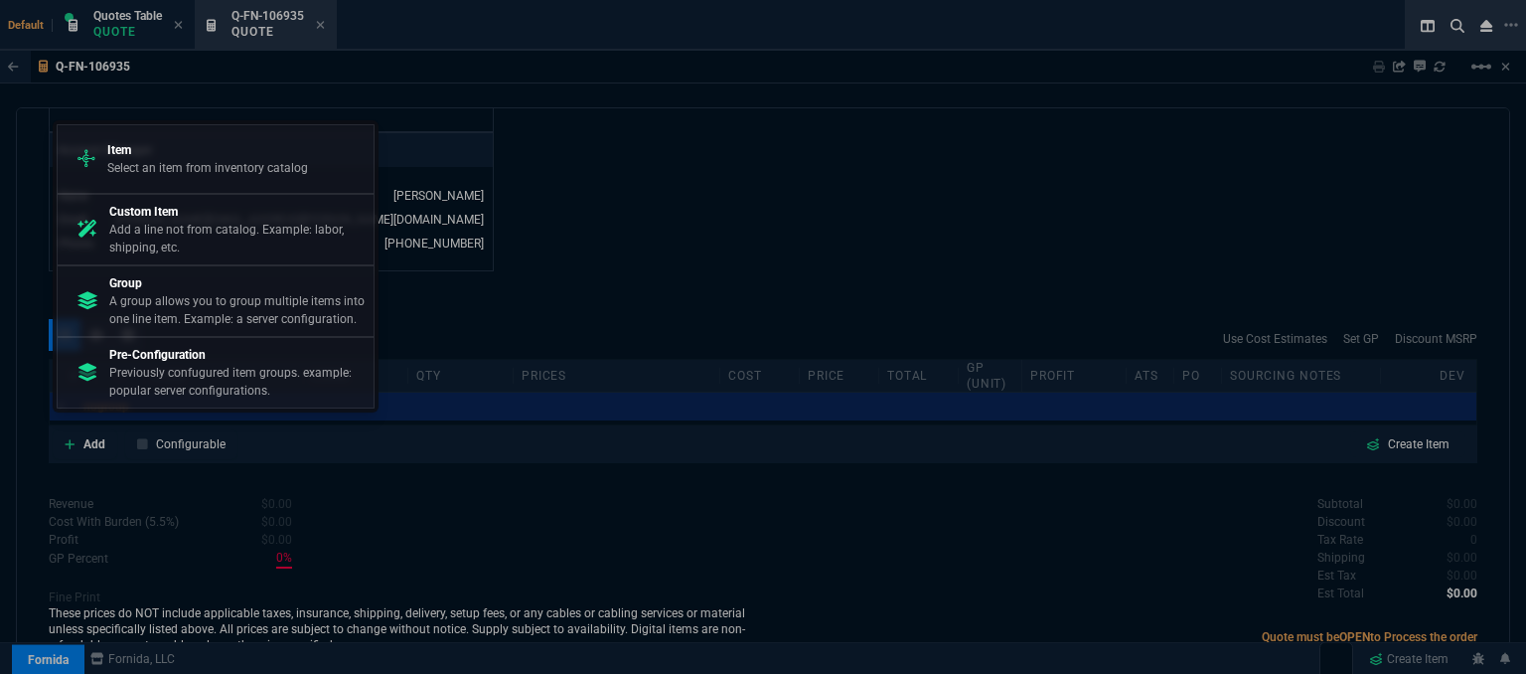
drag, startPoint x: 221, startPoint y: 169, endPoint x: 592, endPoint y: 162, distance: 371.7
click at [222, 168] on p "Select an item from inventory catalog" at bounding box center [207, 168] width 201 height 18
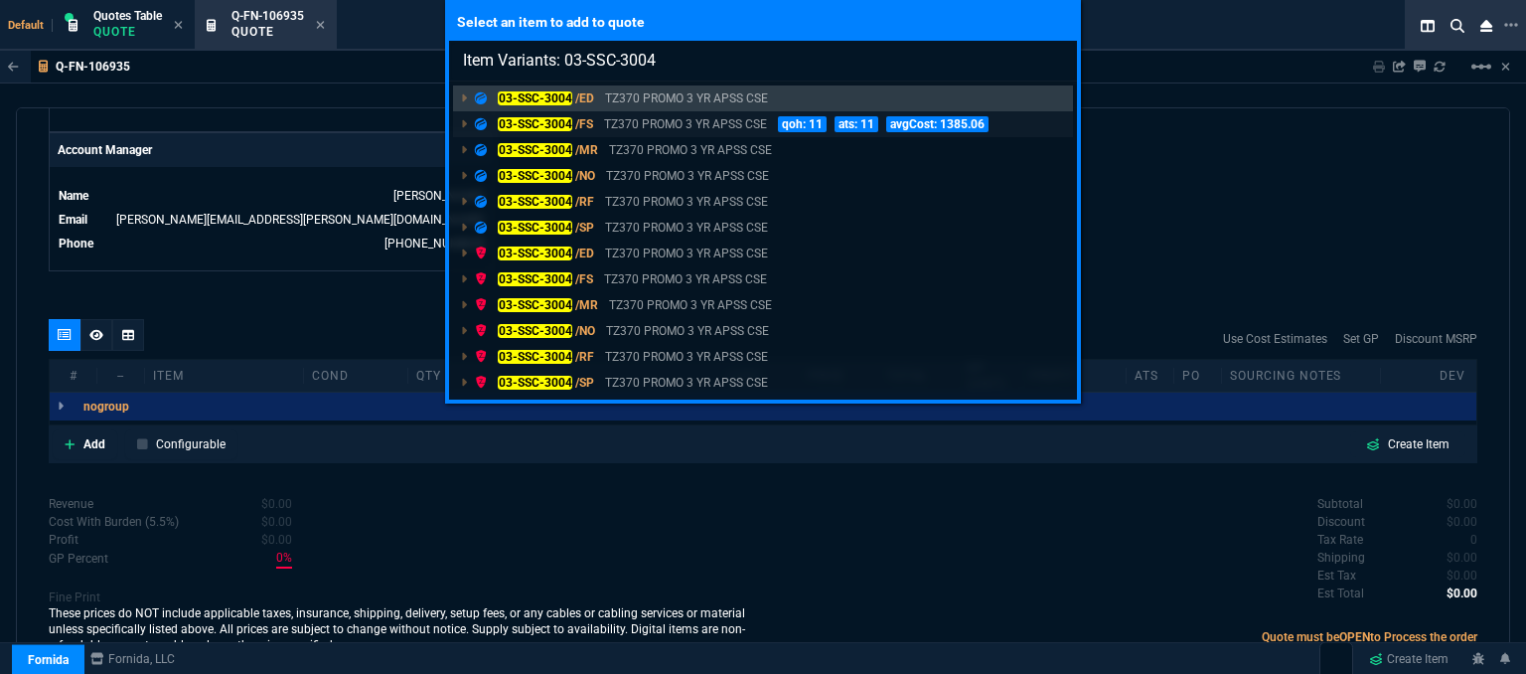
type input "Item Variants: 03-SSC-3004"
click at [708, 124] on p "TZ370 PROMO 3 YR APSS CSE" at bounding box center [685, 124] width 163 height 18
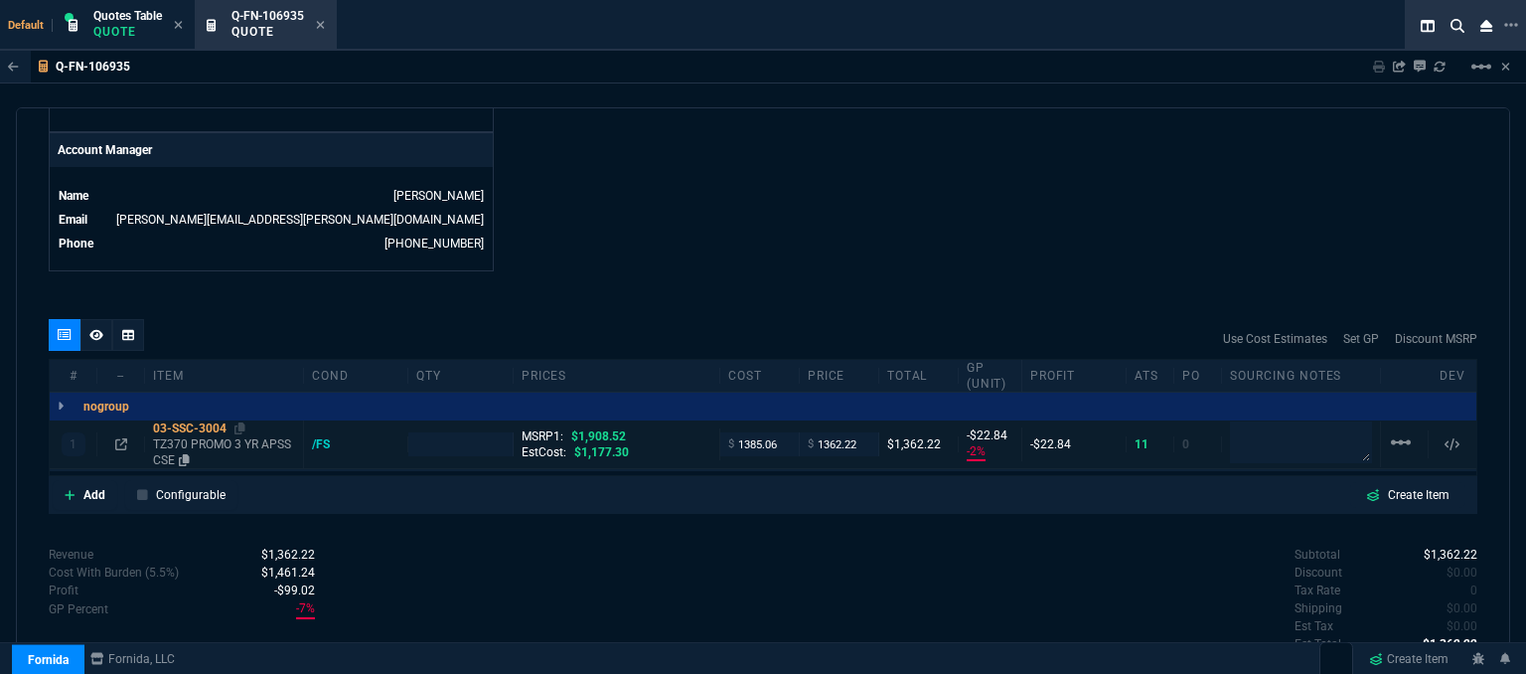
type input "-2"
type input "-23"
type input "29"
click at [245, 436] on p "TZ370 PROMO 3 YR APSS CSE" at bounding box center [224, 452] width 142 height 32
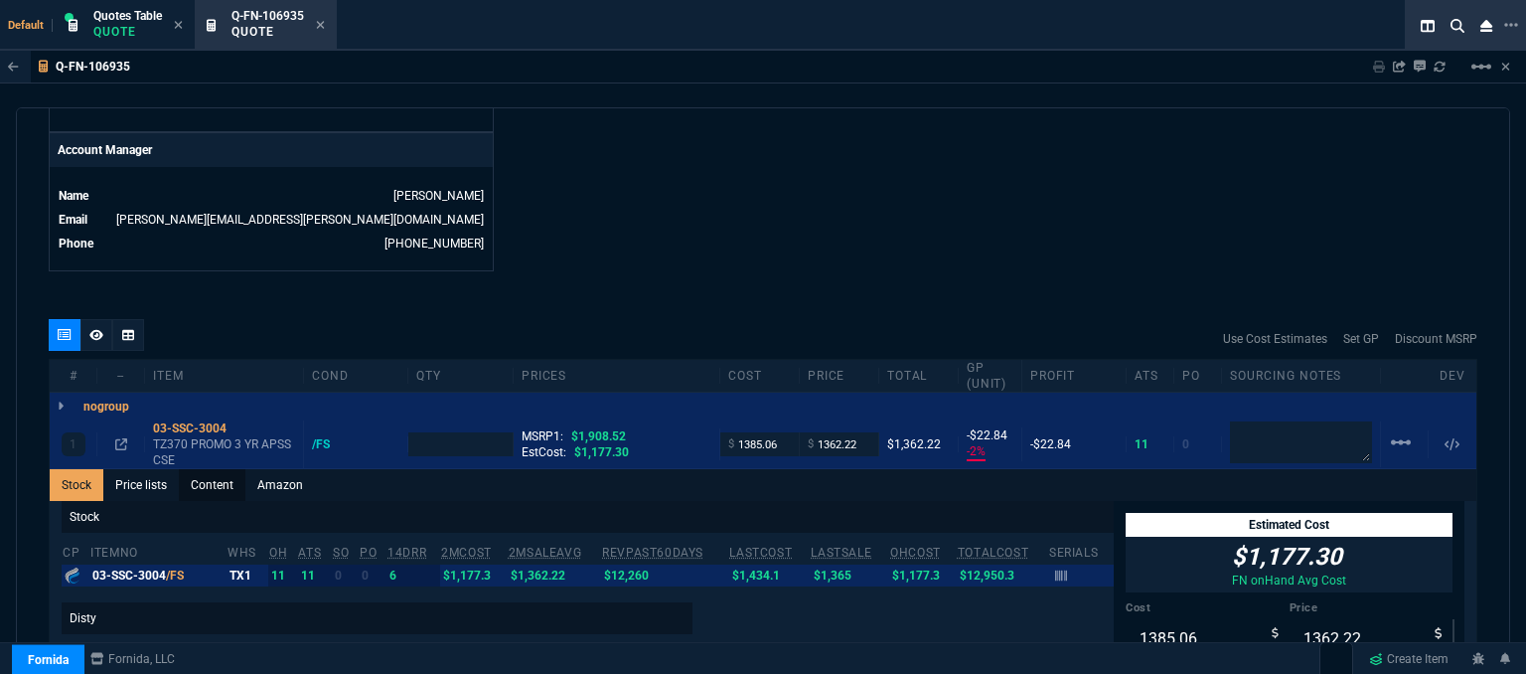
click at [231, 469] on link "Content" at bounding box center [212, 485] width 67 height 32
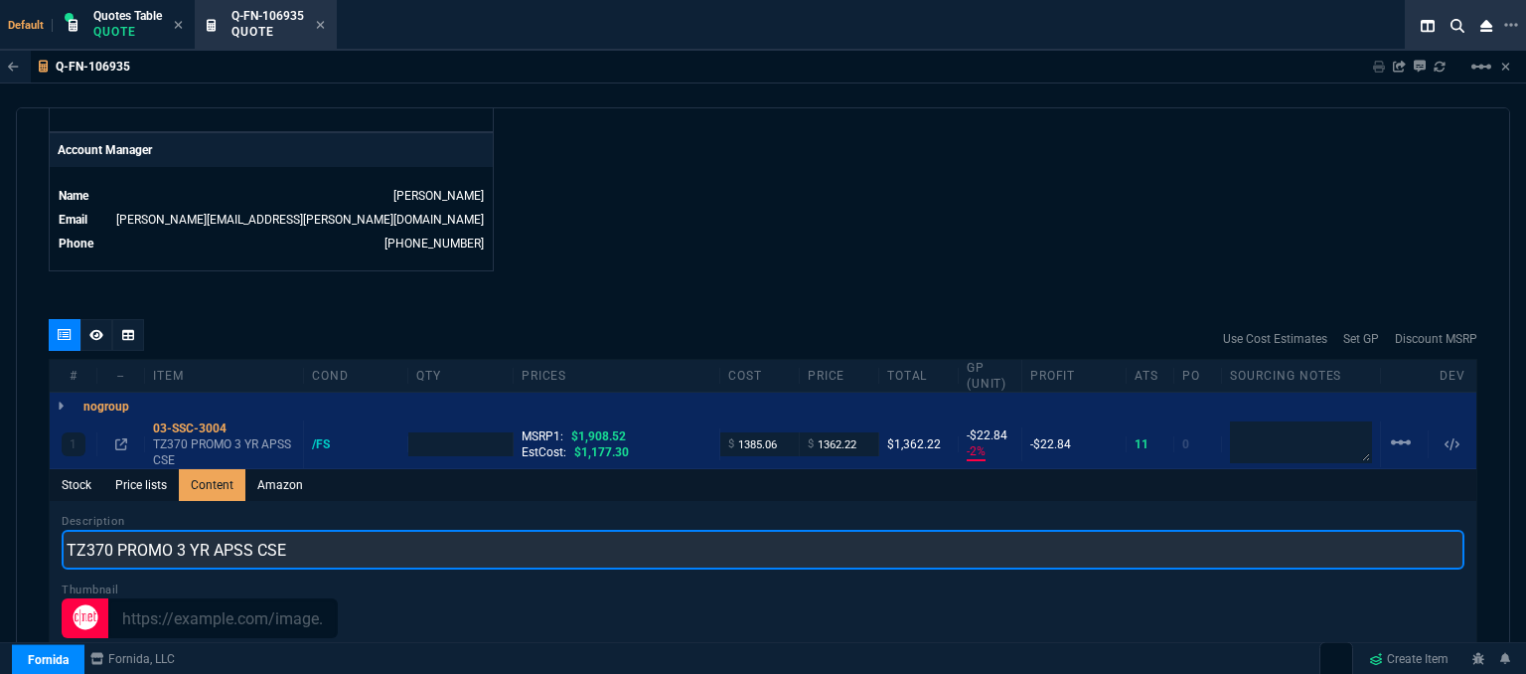
click at [283, 534] on input "TZ370 PROMO 3 YR APSS CSE" at bounding box center [763, 550] width 1403 height 40
type input "TZ370 PROMO WITH 3YR ADVANCED AND 1YR CSE"
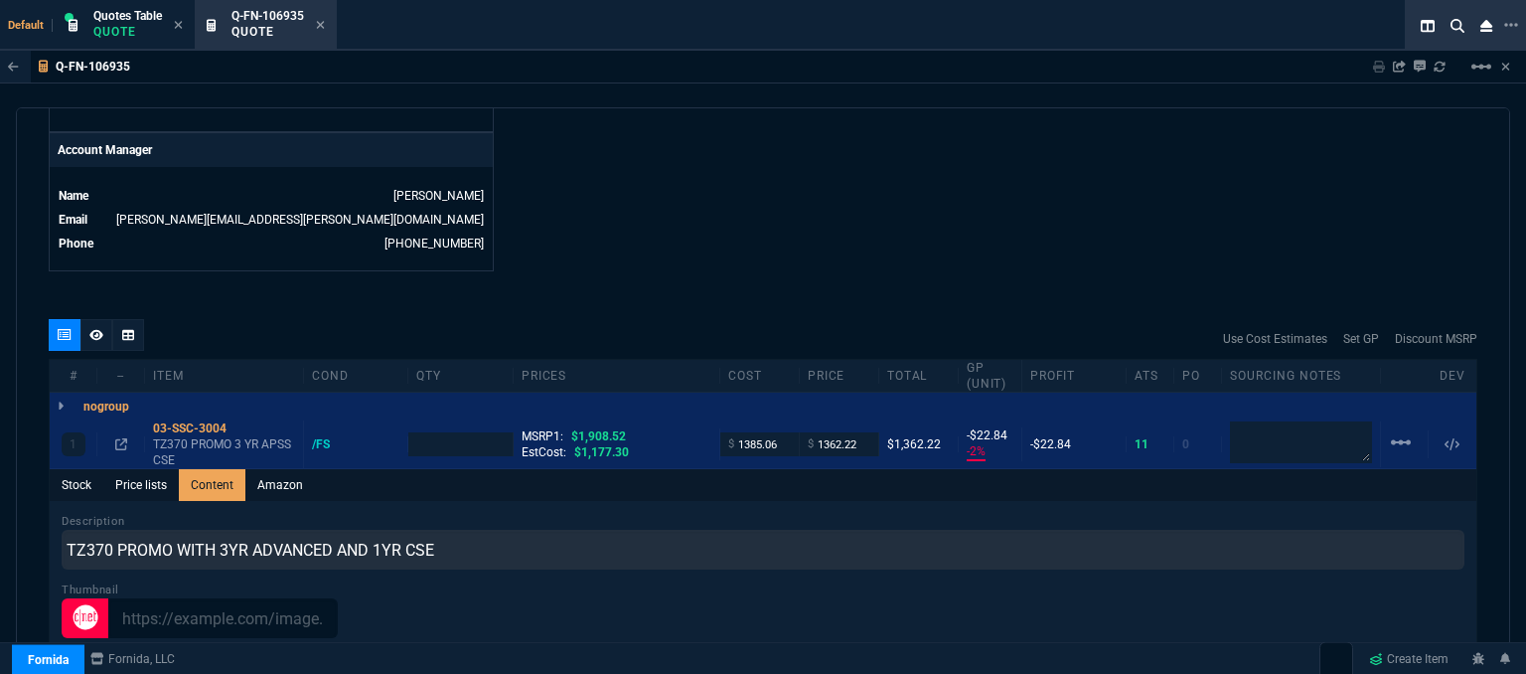
click at [657, 263] on div "quote Q-FN-106935 Misok LLC draft Fornida, LLC [STREET_ADDRESS] Details Number …" at bounding box center [763, 393] width 1495 height 572
type input "1"
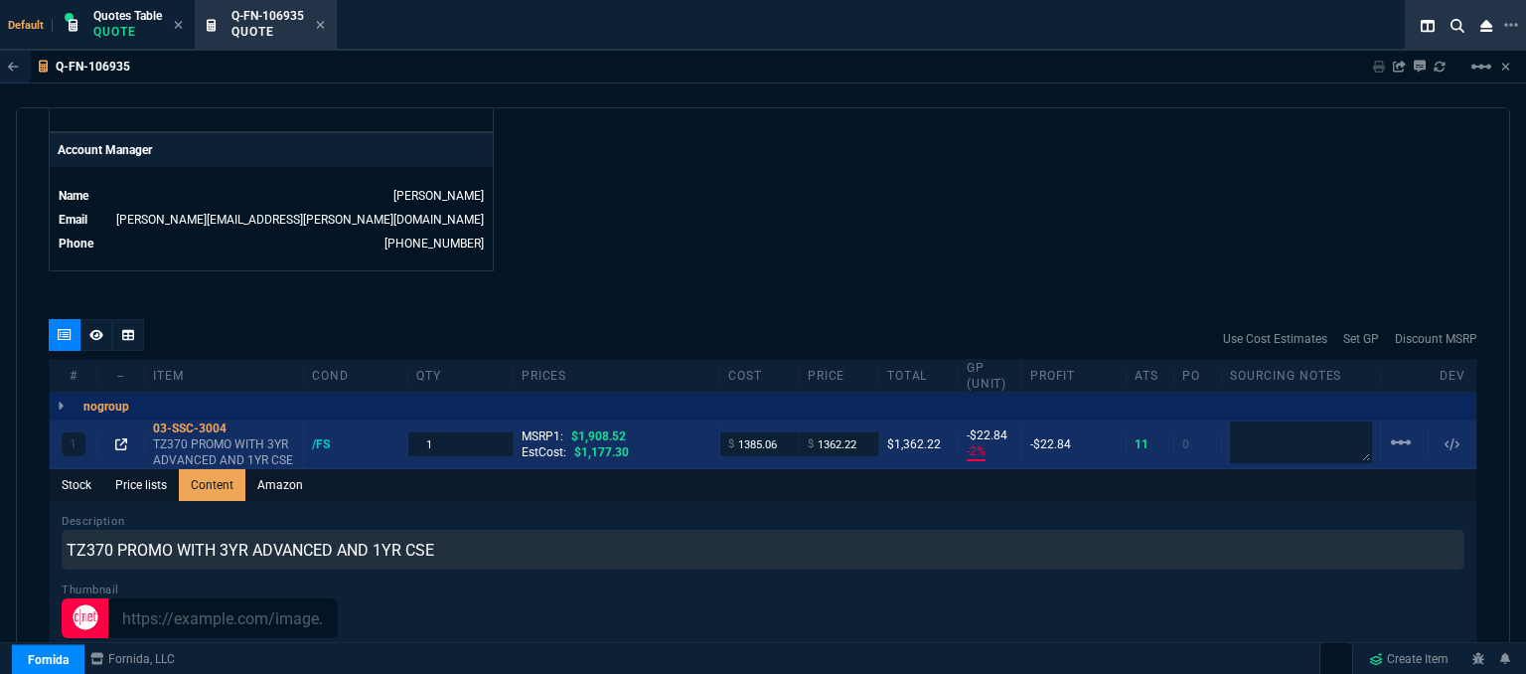
click at [119, 438] on icon at bounding box center [121, 444] width 12 height 12
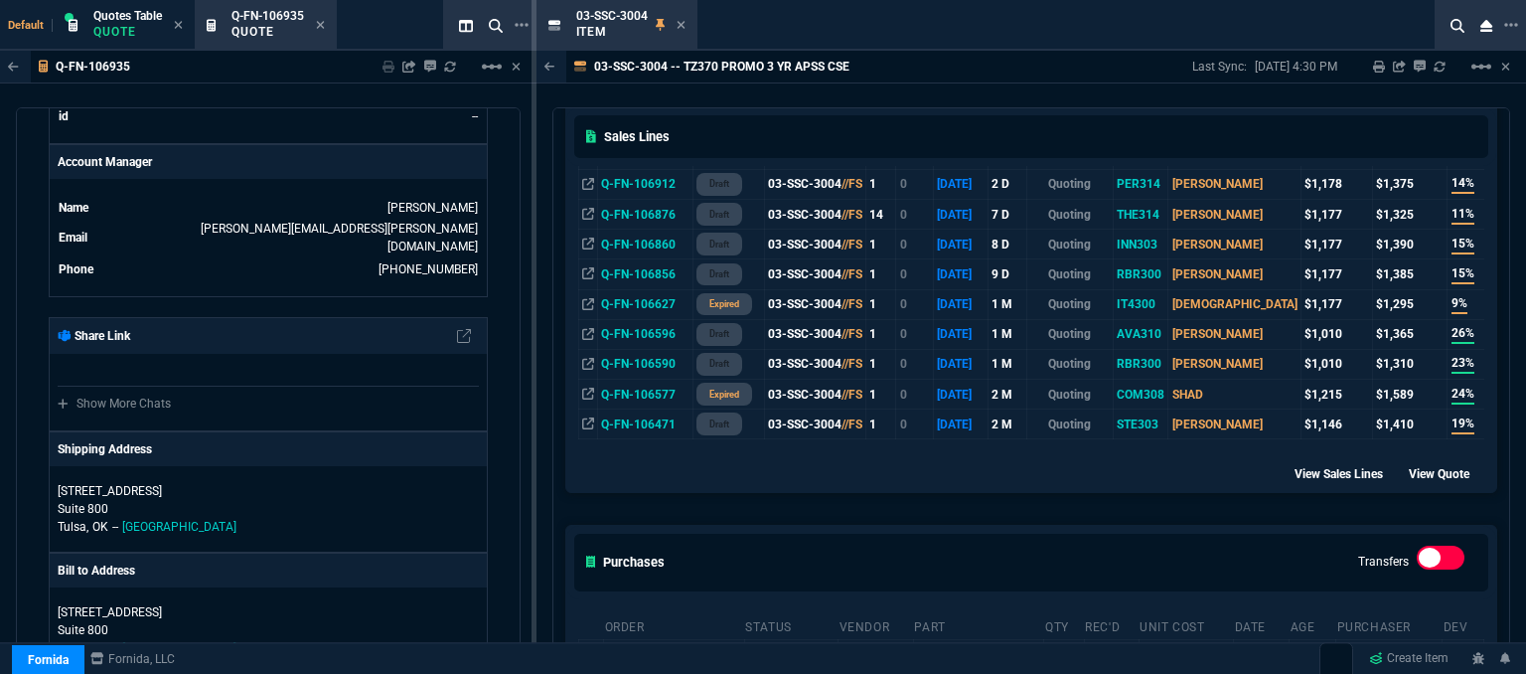
scroll to position [1093, 0]
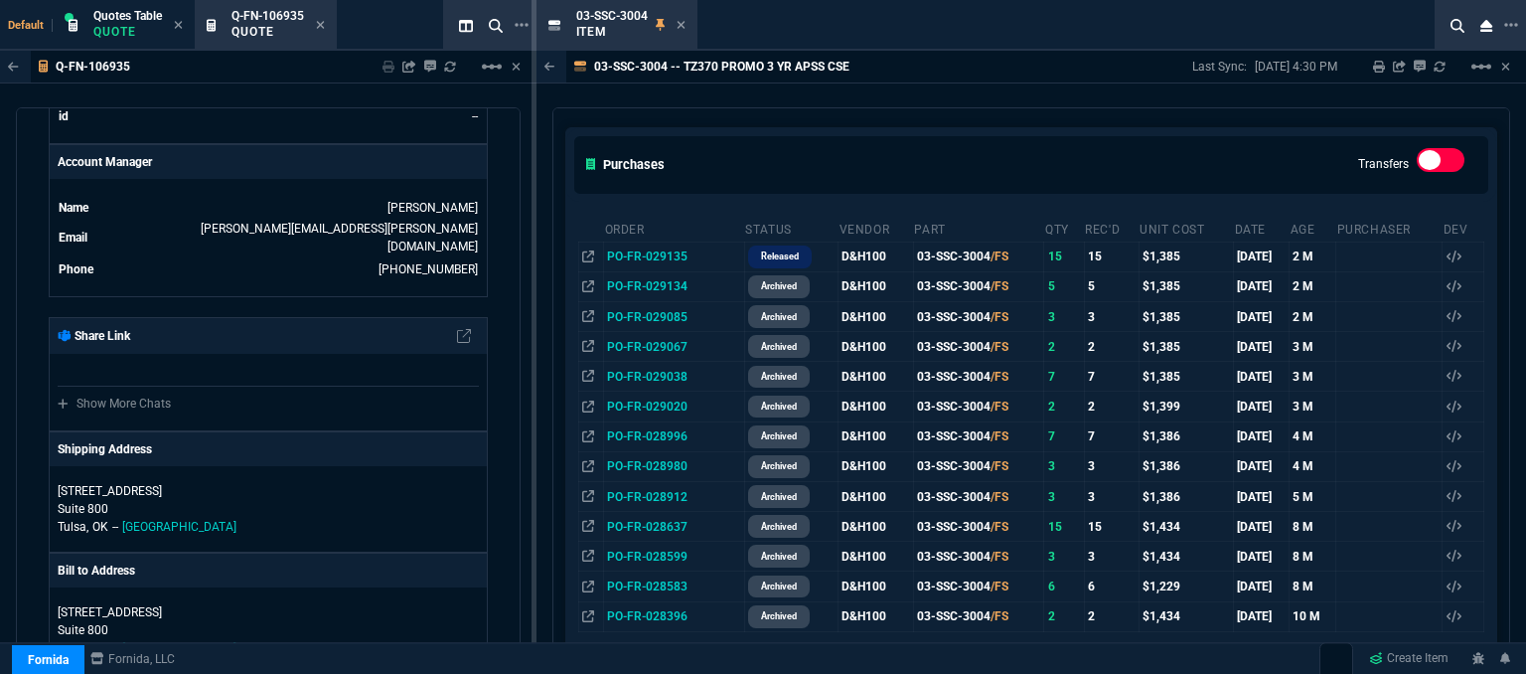
click at [811, 7] on div "03-SSC-3004 Item" at bounding box center [992, 25] width 910 height 51
click at [677, 26] on icon at bounding box center [681, 25] width 9 height 12
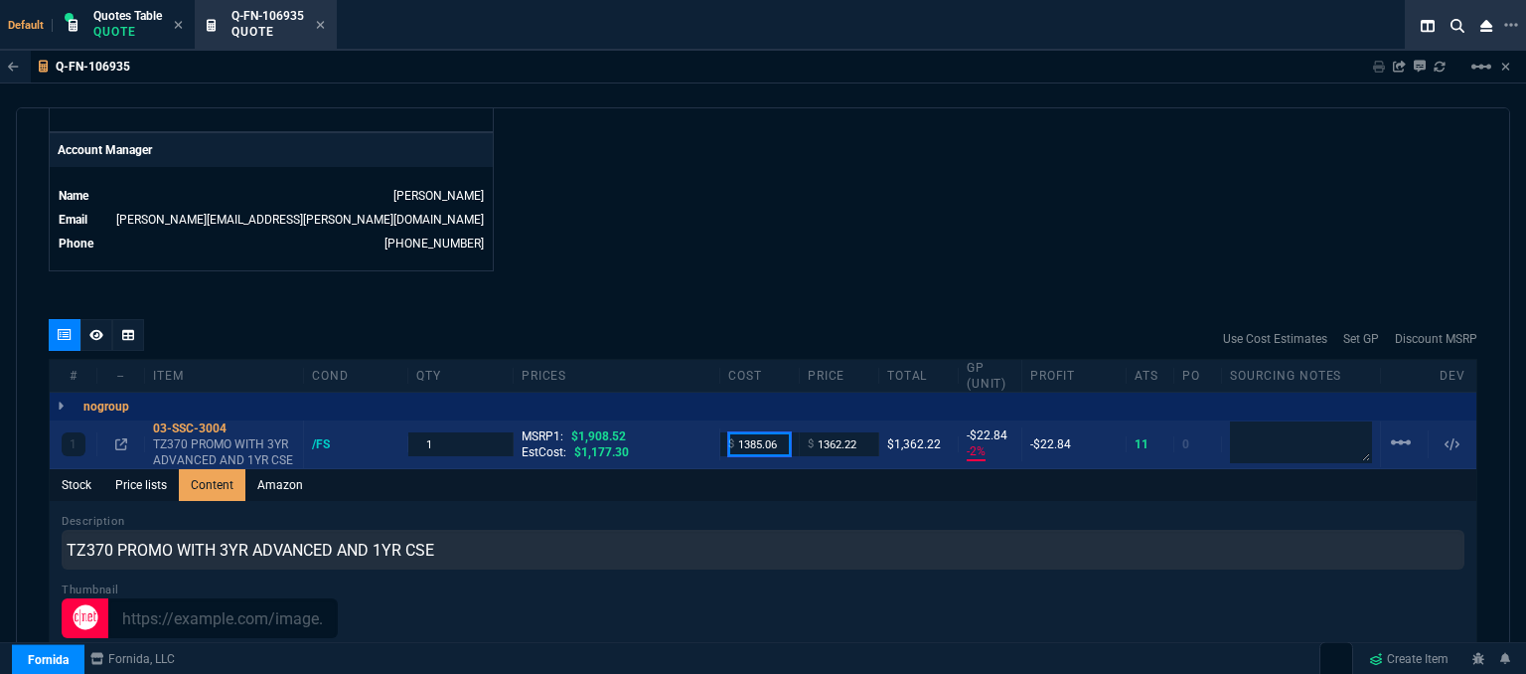
click at [774, 432] on input "1385.06" at bounding box center [759, 443] width 63 height 23
type input "1177.30"
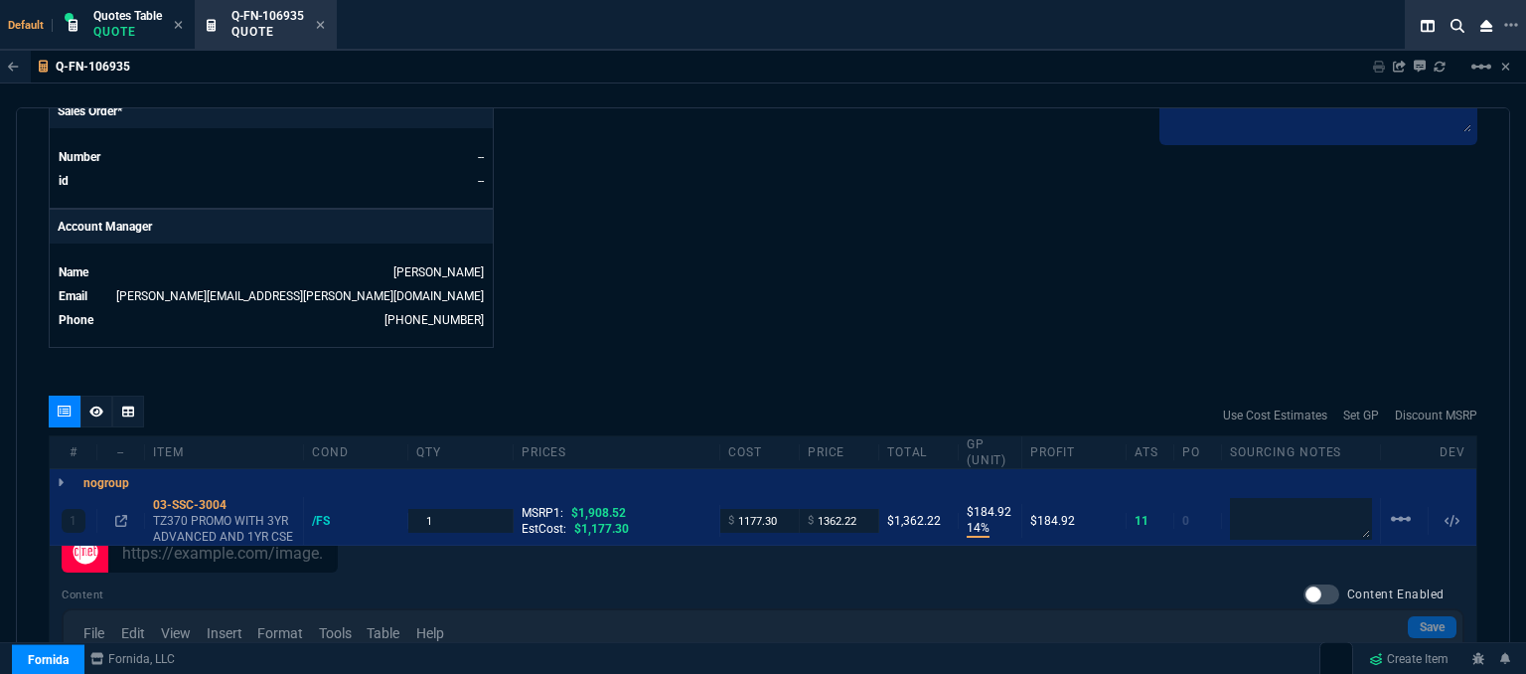
scroll to position [0, 0]
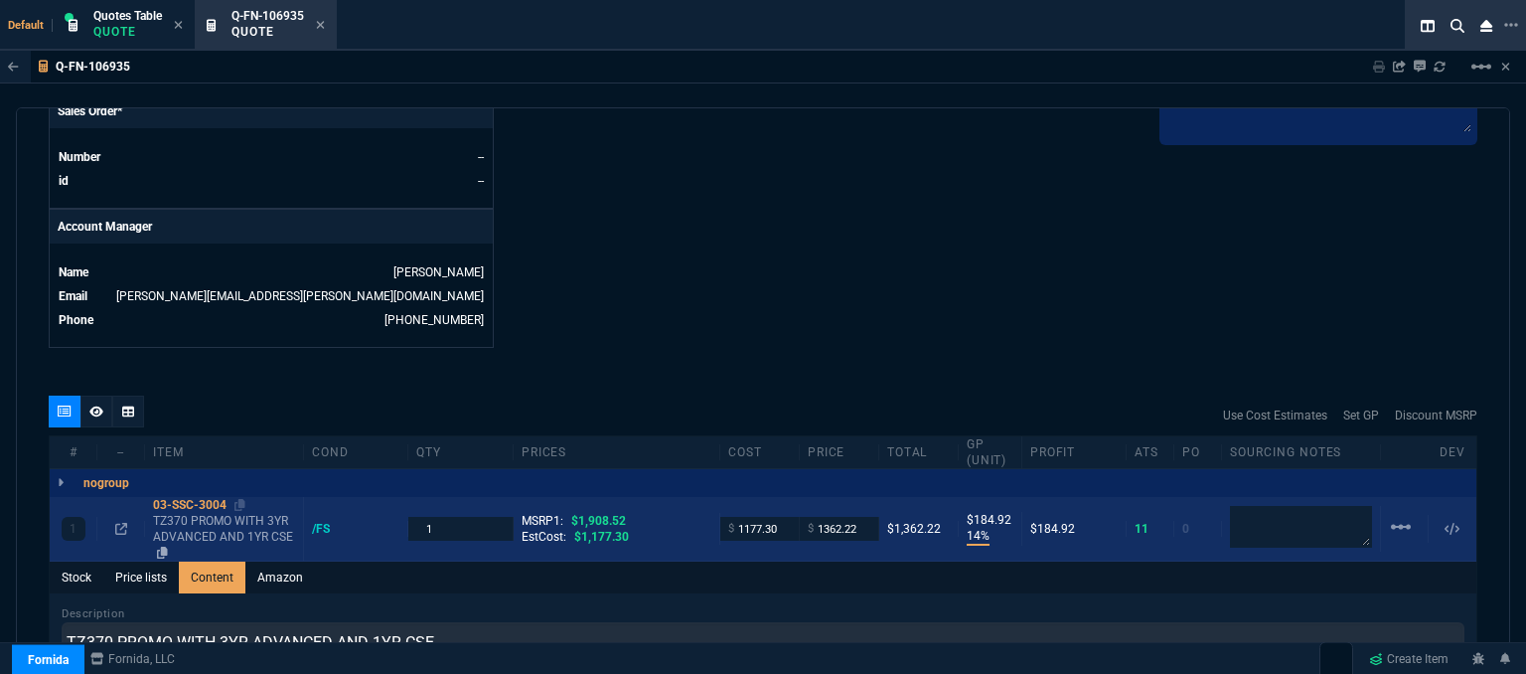
click at [246, 497] on div "03-SSC-3004" at bounding box center [224, 505] width 142 height 16
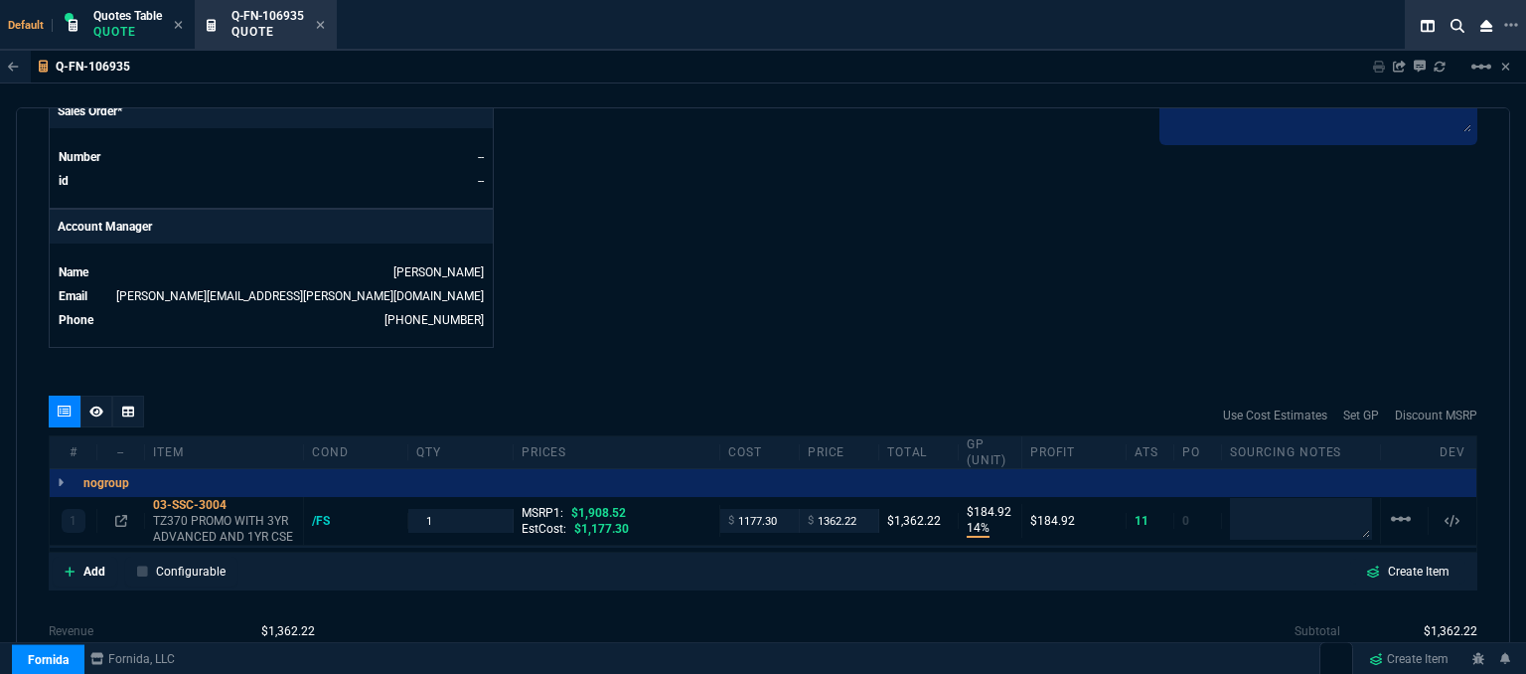
type input "14"
type input "185"
type input "29"
click at [859, 509] on input "1362.22" at bounding box center [839, 520] width 63 height 23
type input "1310"
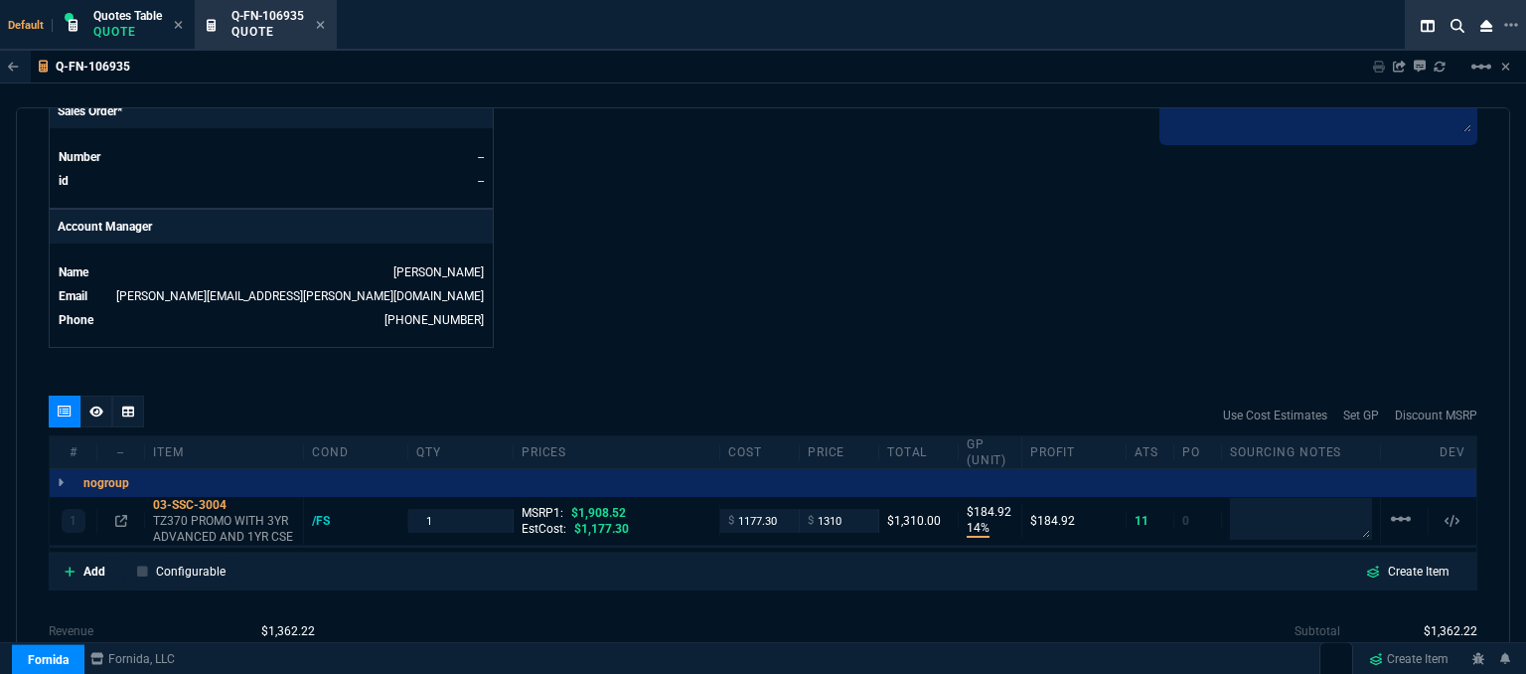
type input "1310"
type input "10"
type input "133"
type input "31"
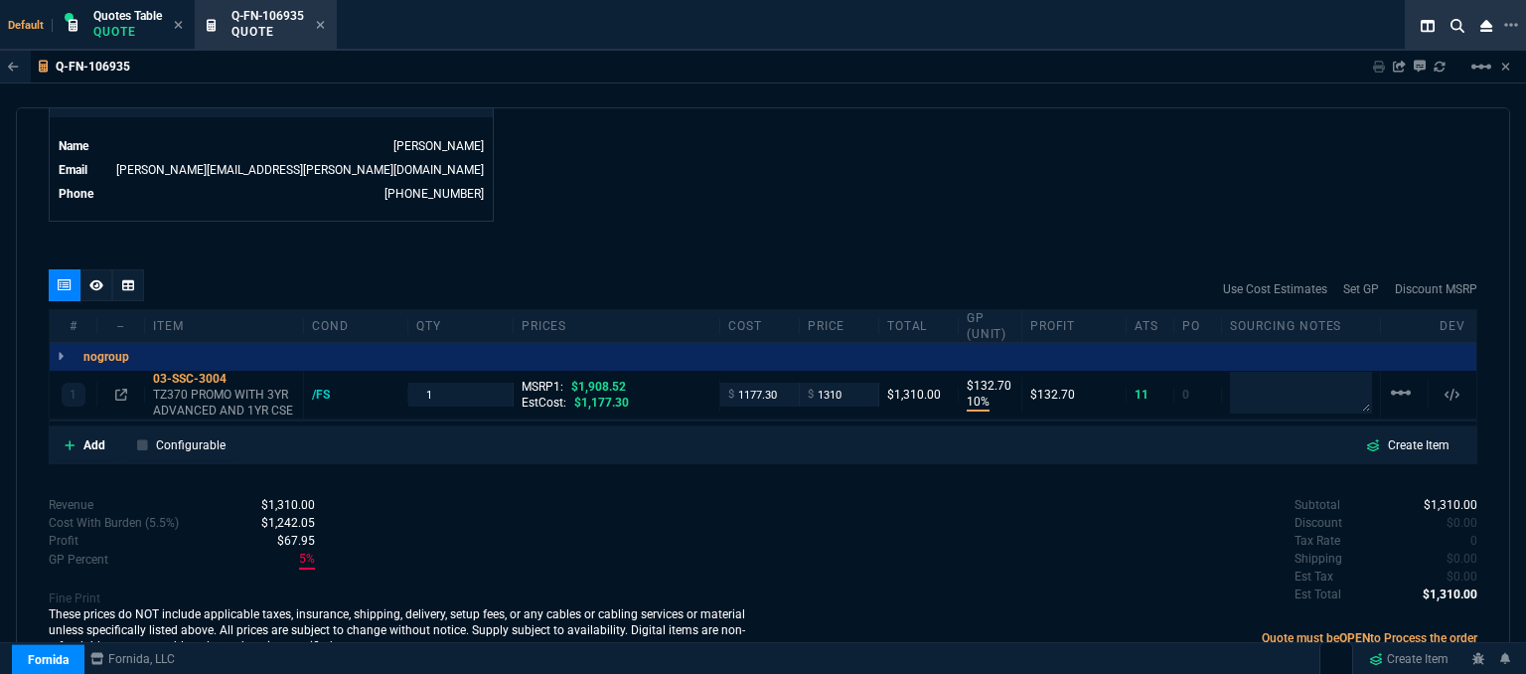
scroll to position [1002, 0]
click at [846, 383] on input "1310" at bounding box center [839, 394] width 63 height 23
type input "1330"
click at [841, 242] on div "quote Q-FN-106935 Misok LLC draft Fornida, LLC [STREET_ADDRESS] Details Number …" at bounding box center [763, 393] width 1495 height 572
type input "1330"
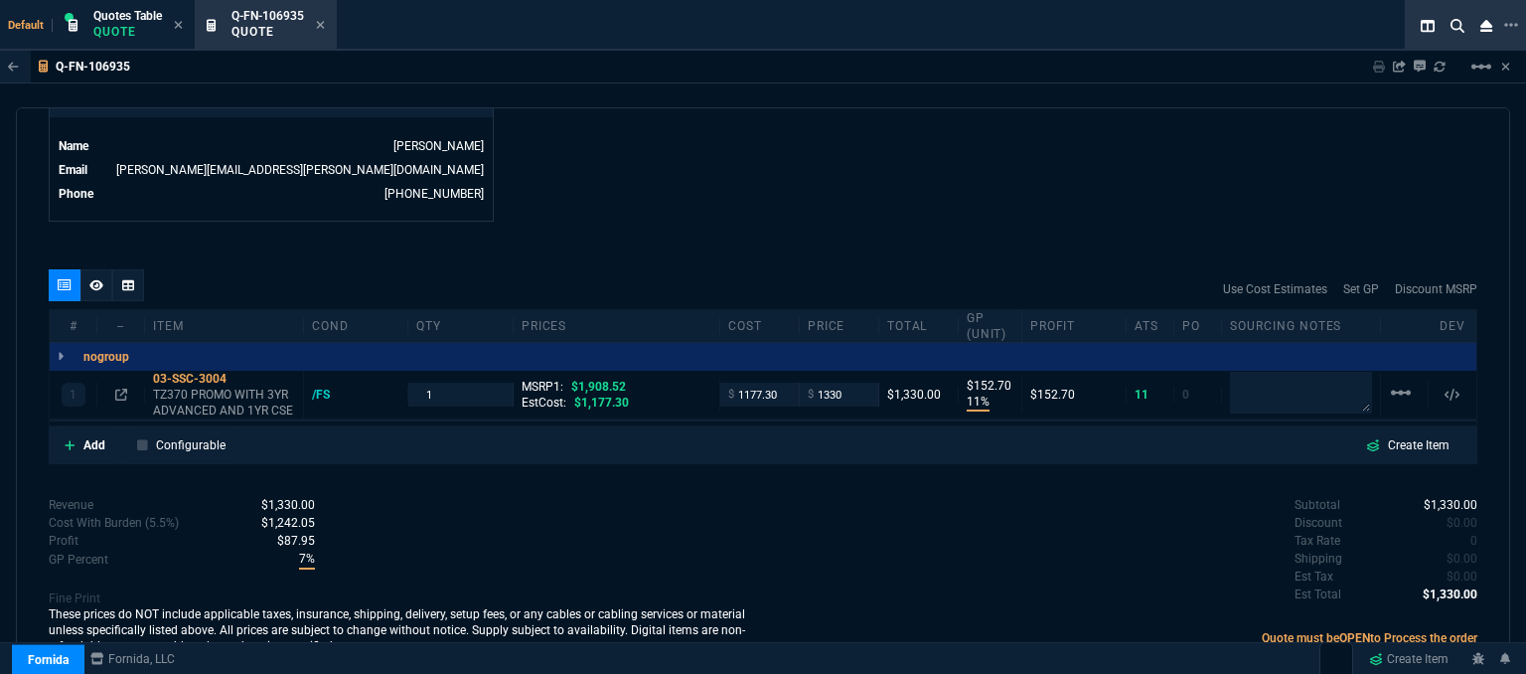
type input "11"
type input "153"
type input "30"
click at [116, 389] on icon at bounding box center [121, 395] width 12 height 12
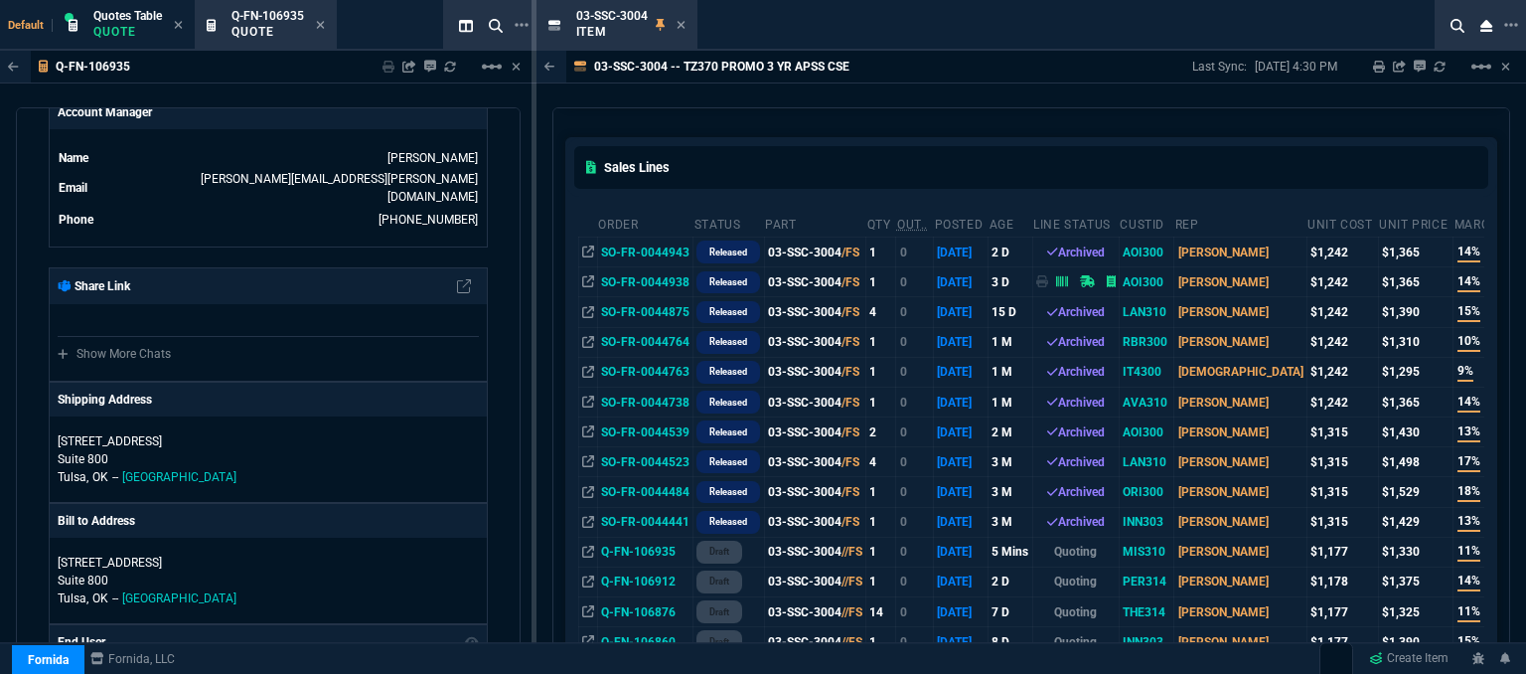
scroll to position [199, 0]
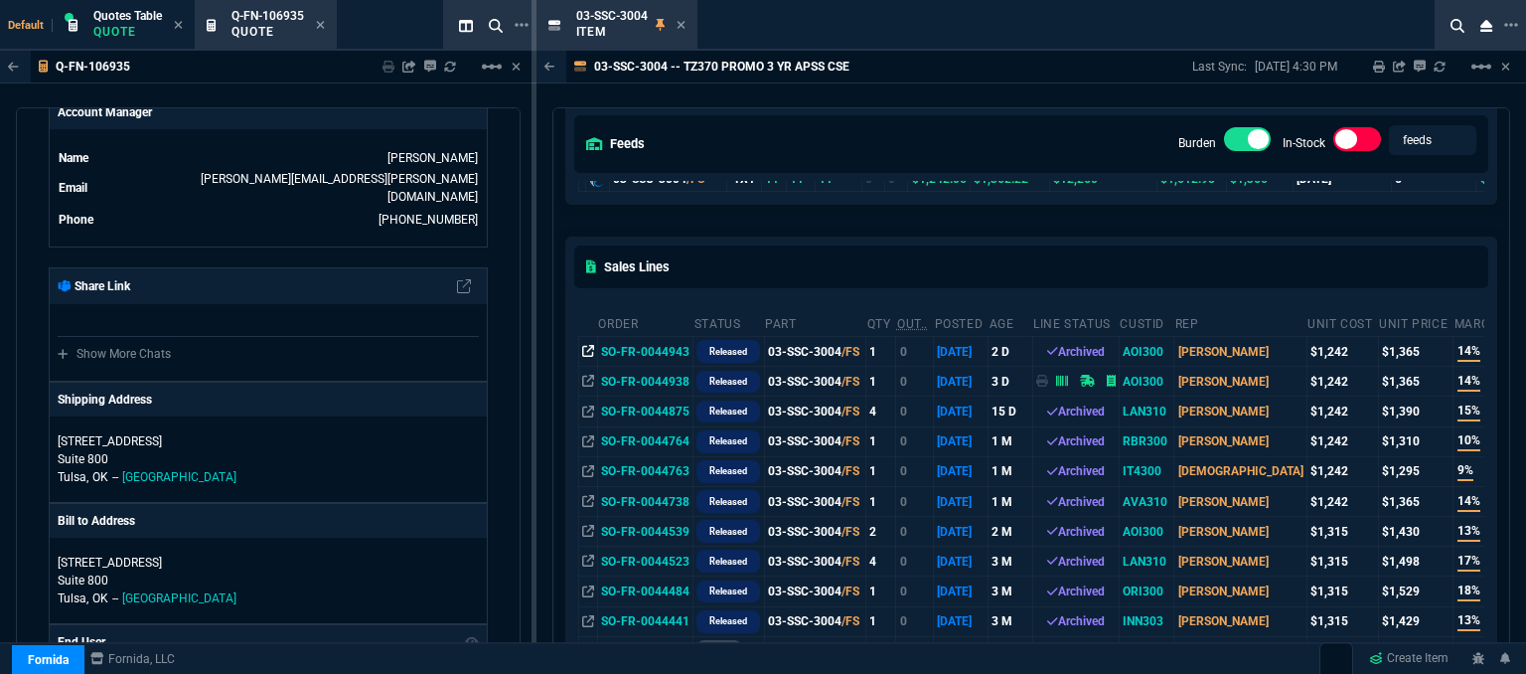
click at [583, 353] on icon at bounding box center [588, 351] width 12 height 12
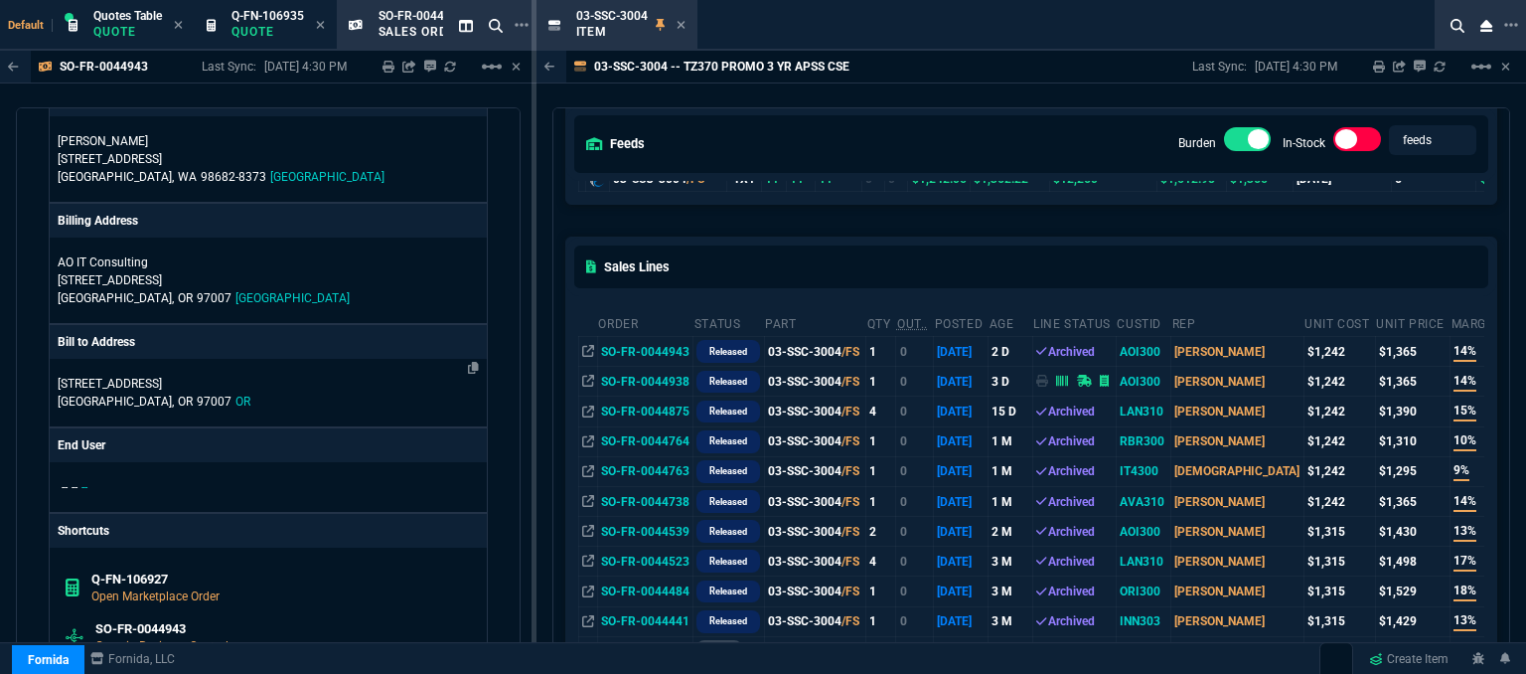
scroll to position [1789, 0]
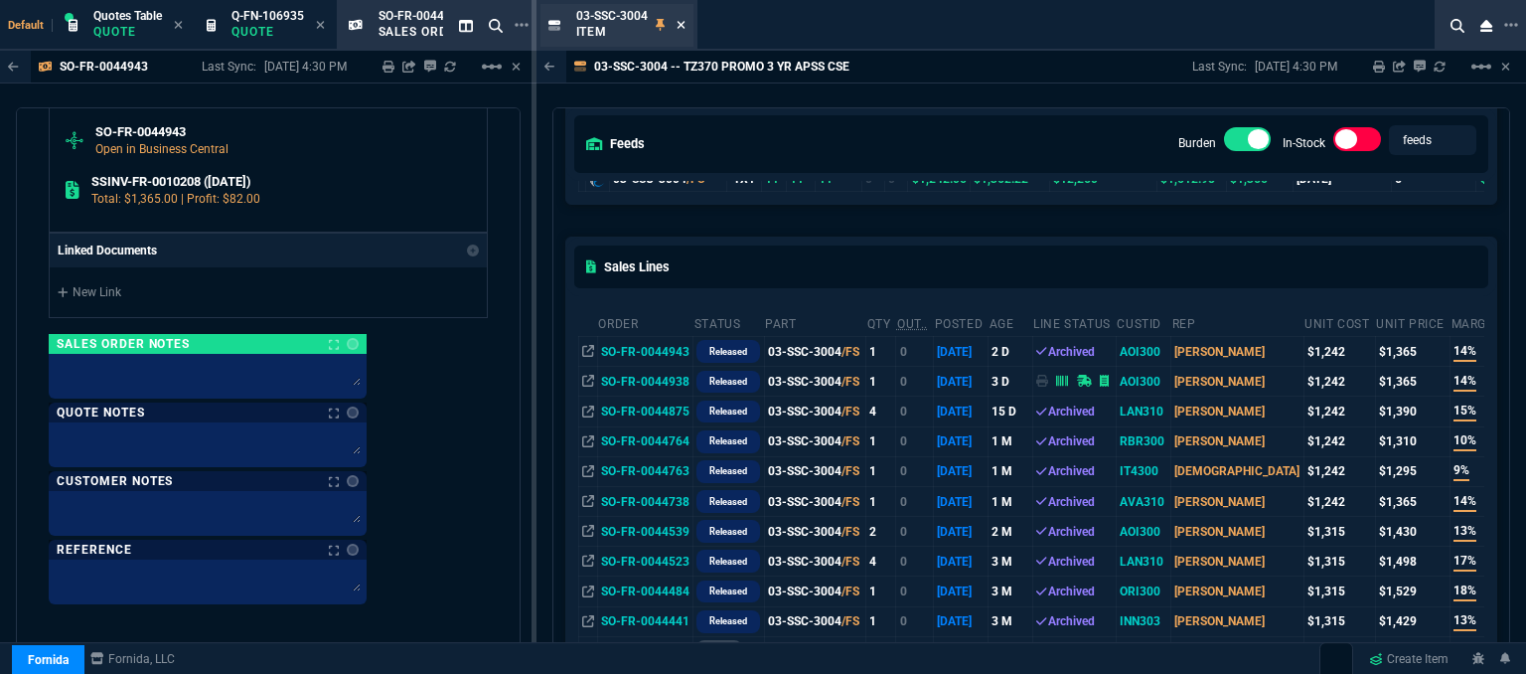
click at [682, 20] on icon at bounding box center [681, 25] width 9 height 12
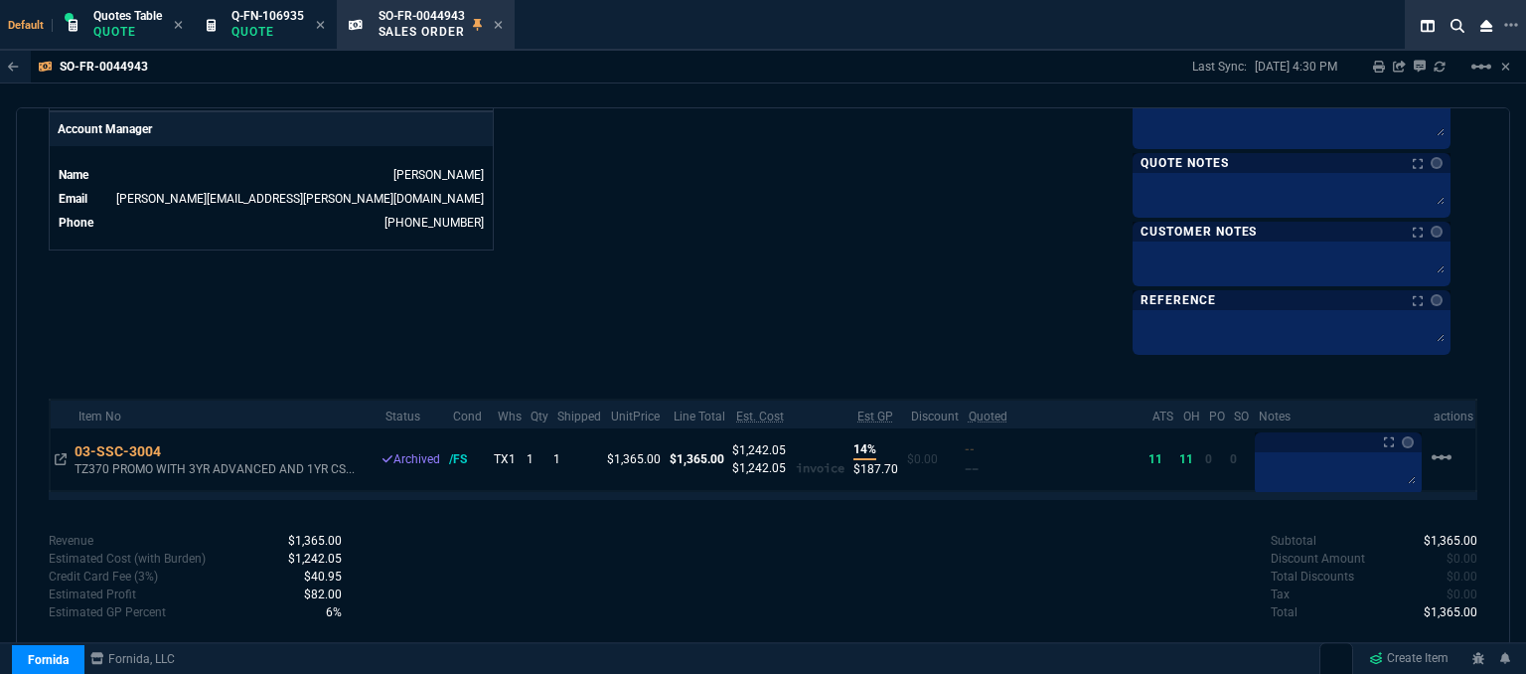
scroll to position [665, 0]
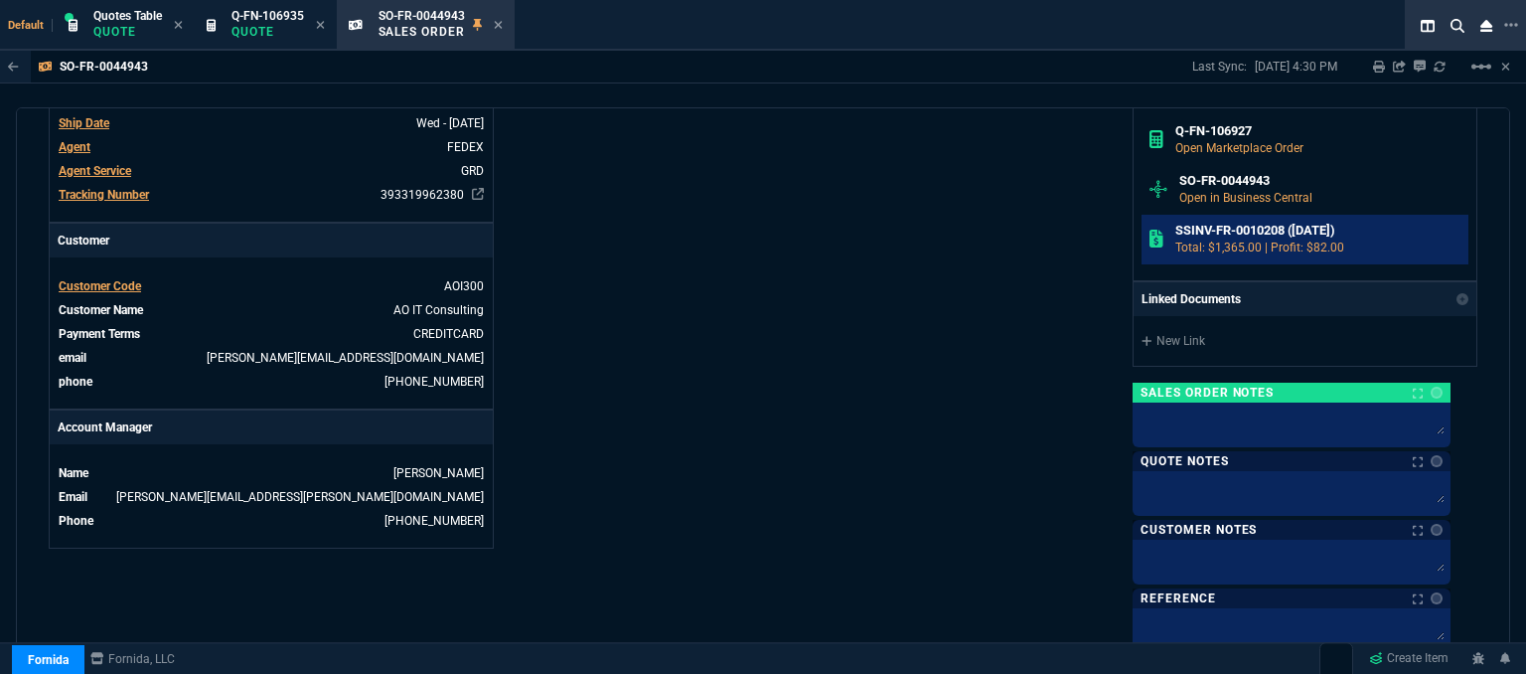
click at [1253, 228] on h6 "SSINV-FR-0010208 ([DATE])" at bounding box center [1319, 231] width 286 height 16
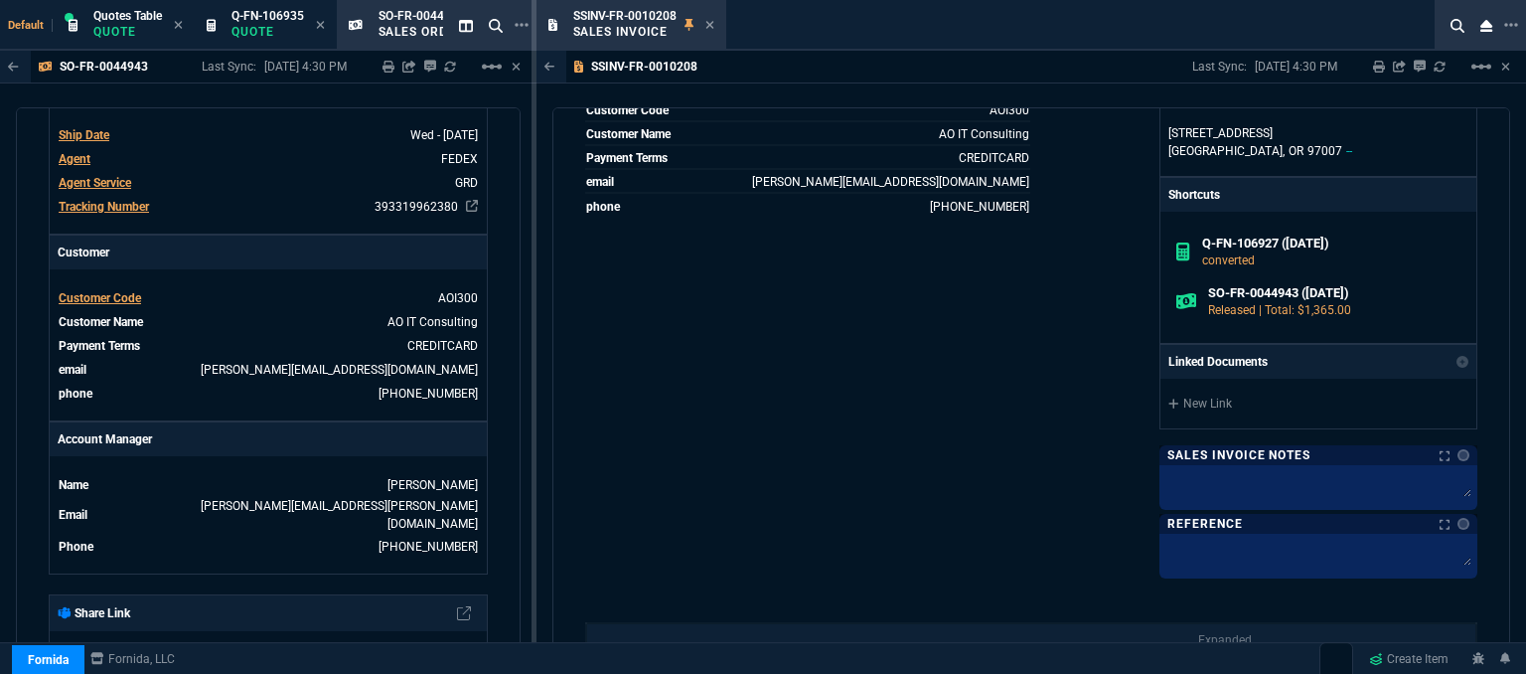
scroll to position [719, 0]
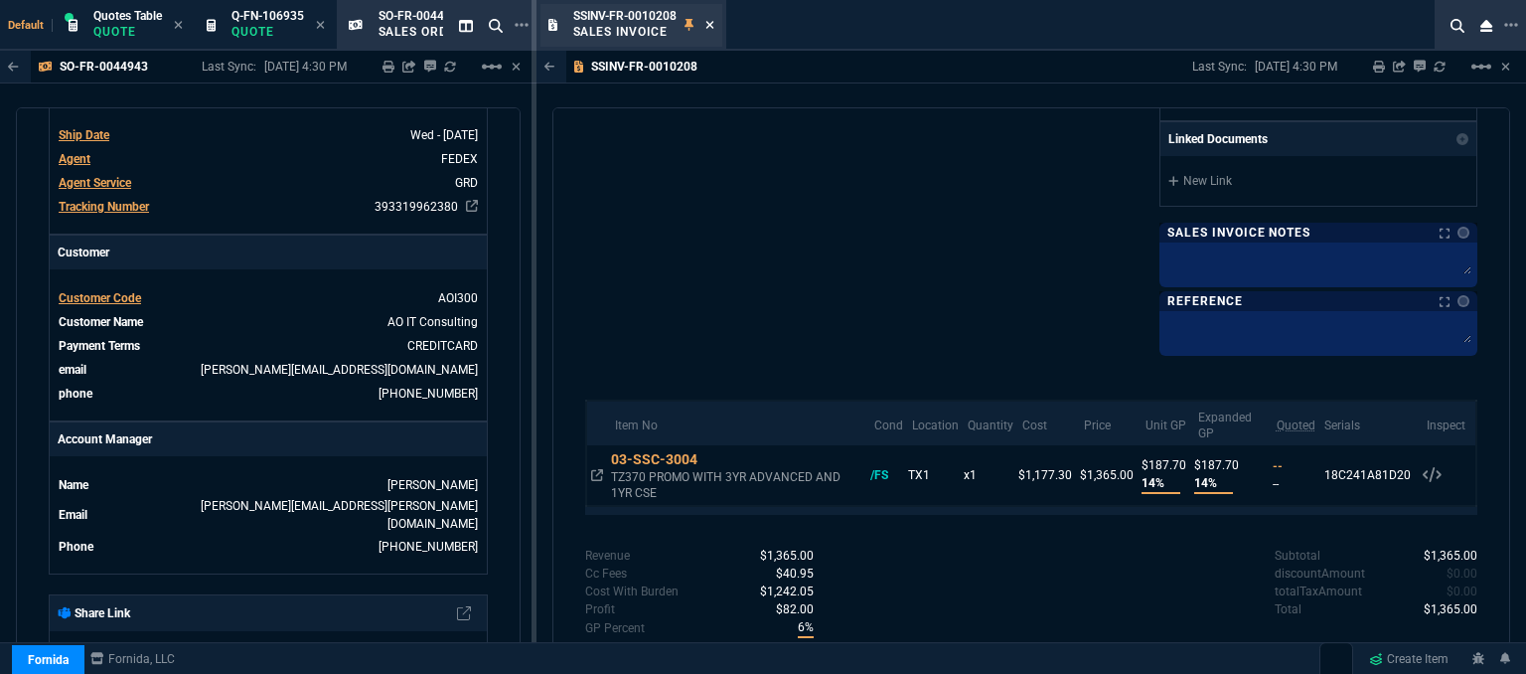
click at [709, 25] on icon at bounding box center [710, 25] width 9 height 12
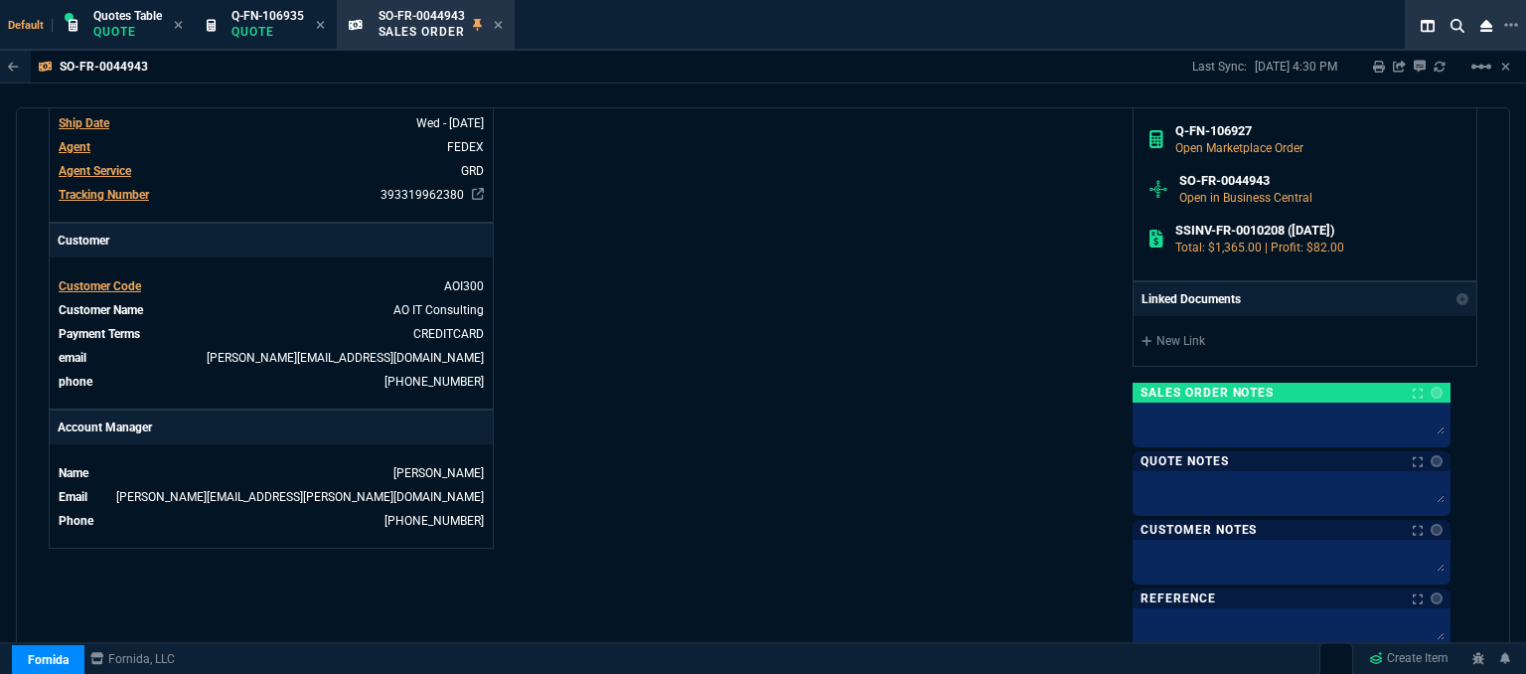
scroll to position [963, 0]
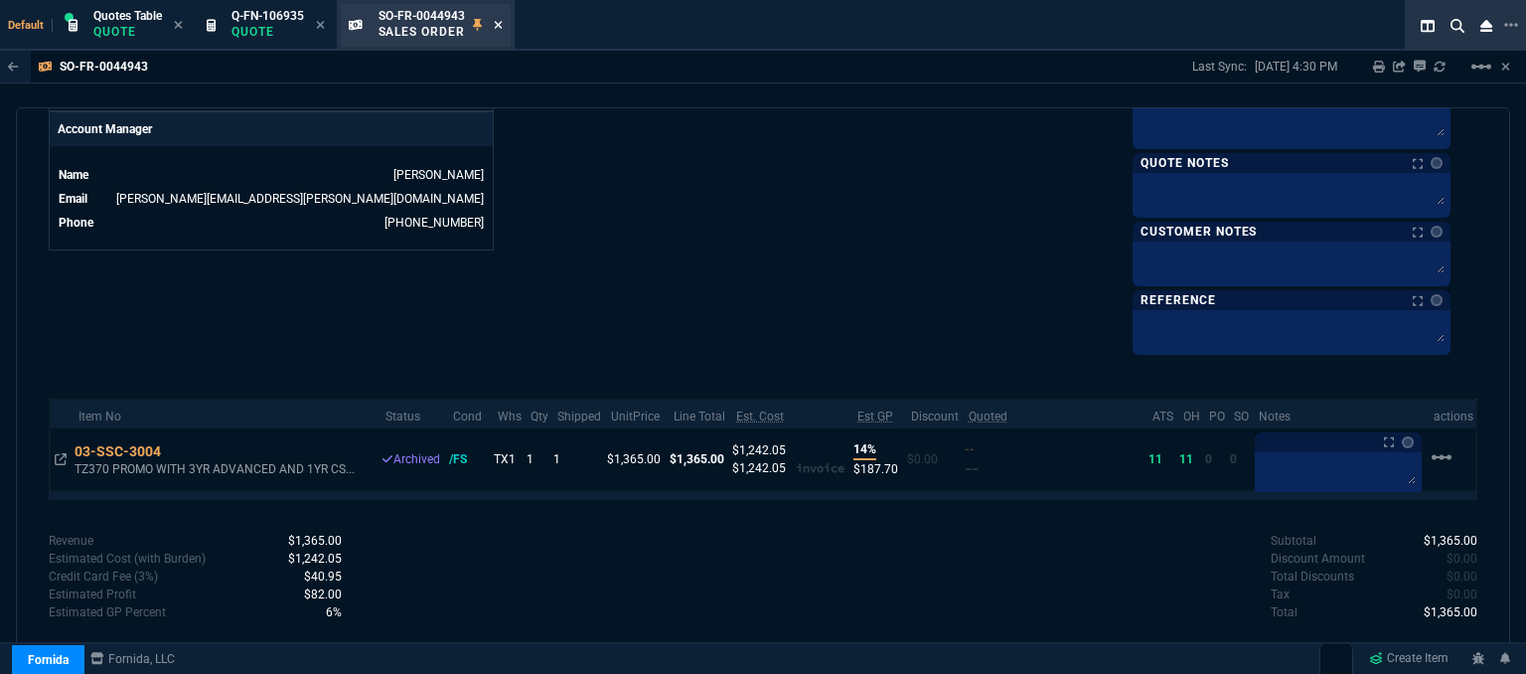
click at [497, 21] on icon at bounding box center [499, 25] width 8 height 8
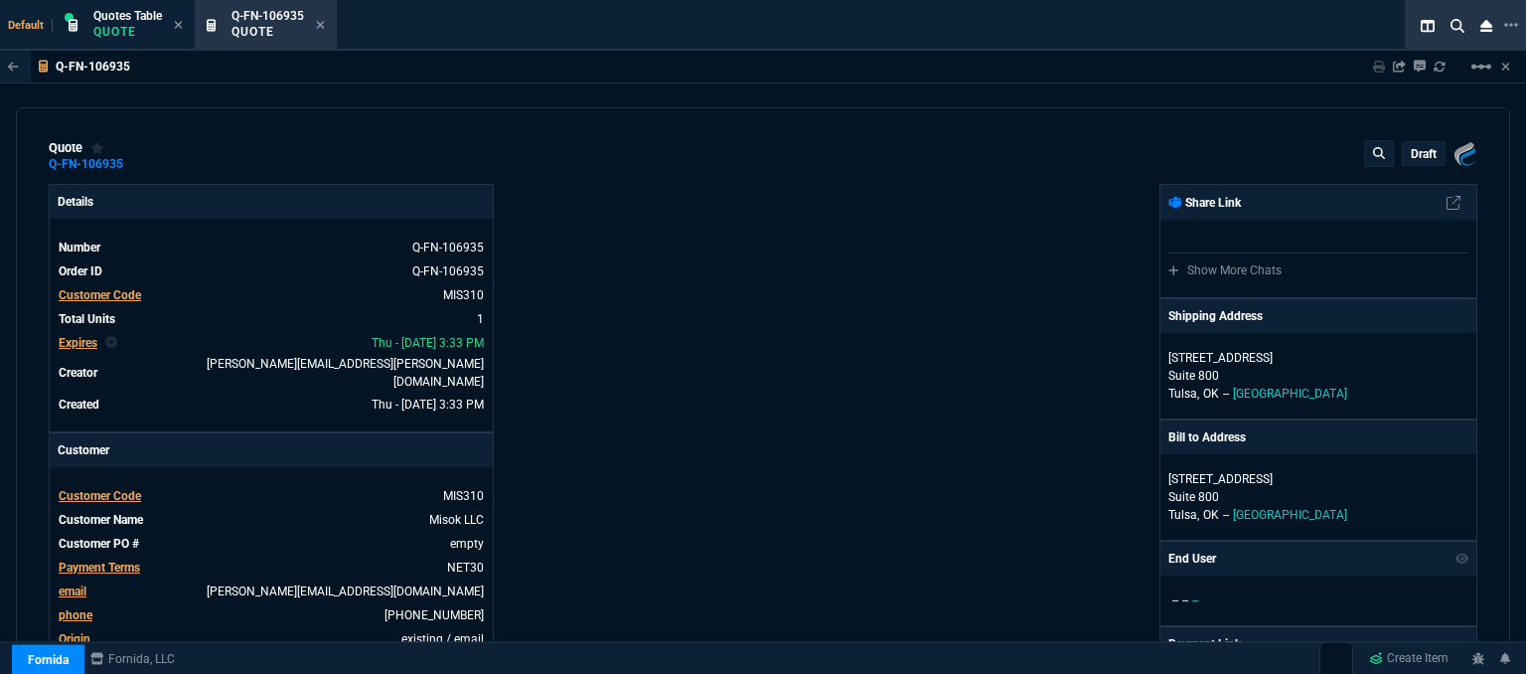
type input "11"
type input "153"
type input "1908.52"
type input "30"
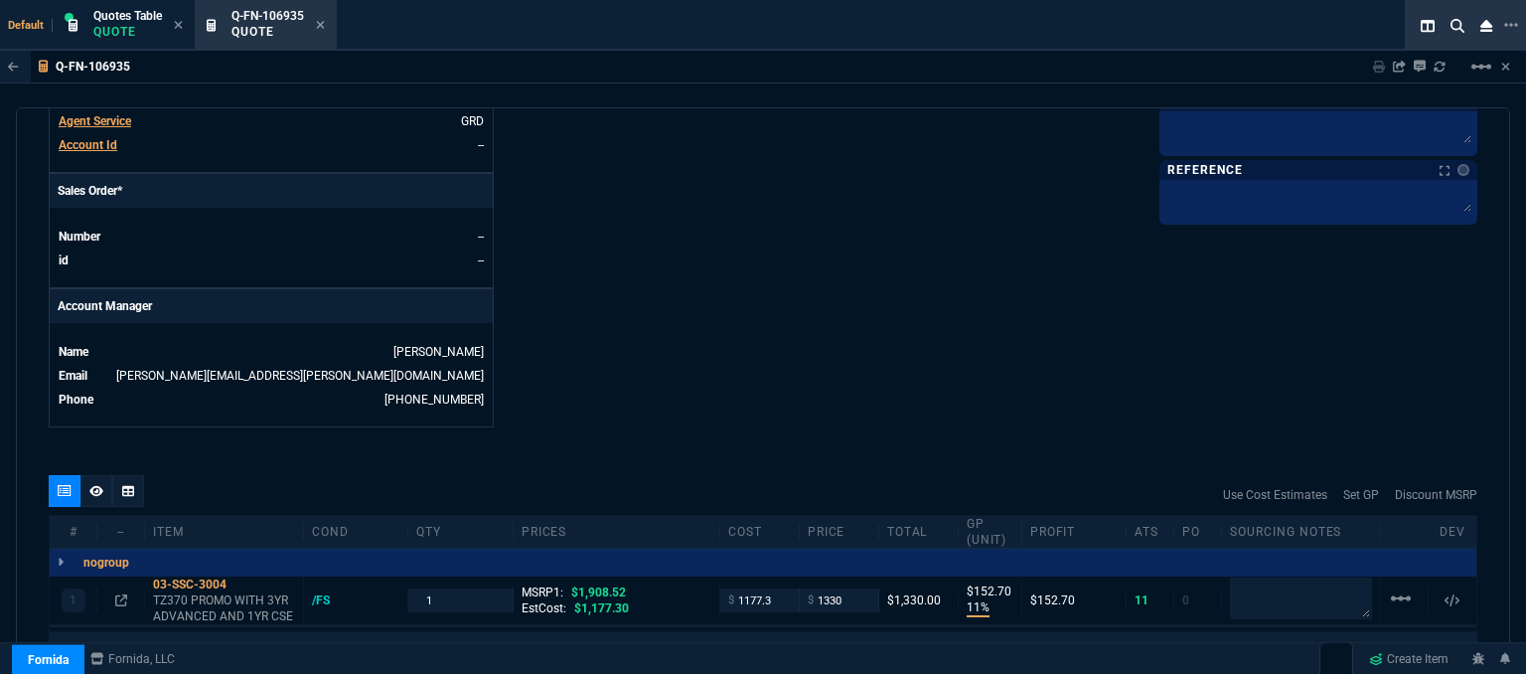
scroll to position [994, 0]
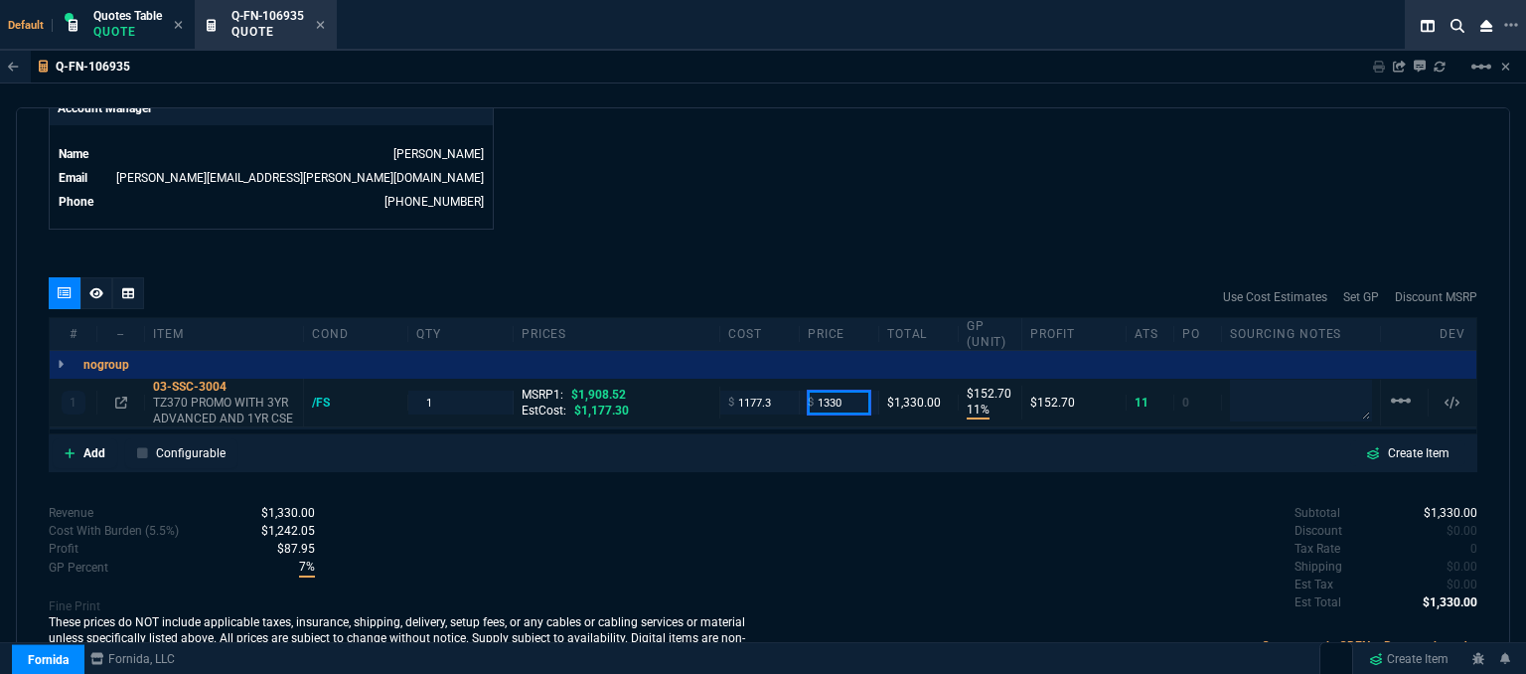
click at [839, 391] on input "1330" at bounding box center [839, 402] width 63 height 23
type input "1349"
type input "13"
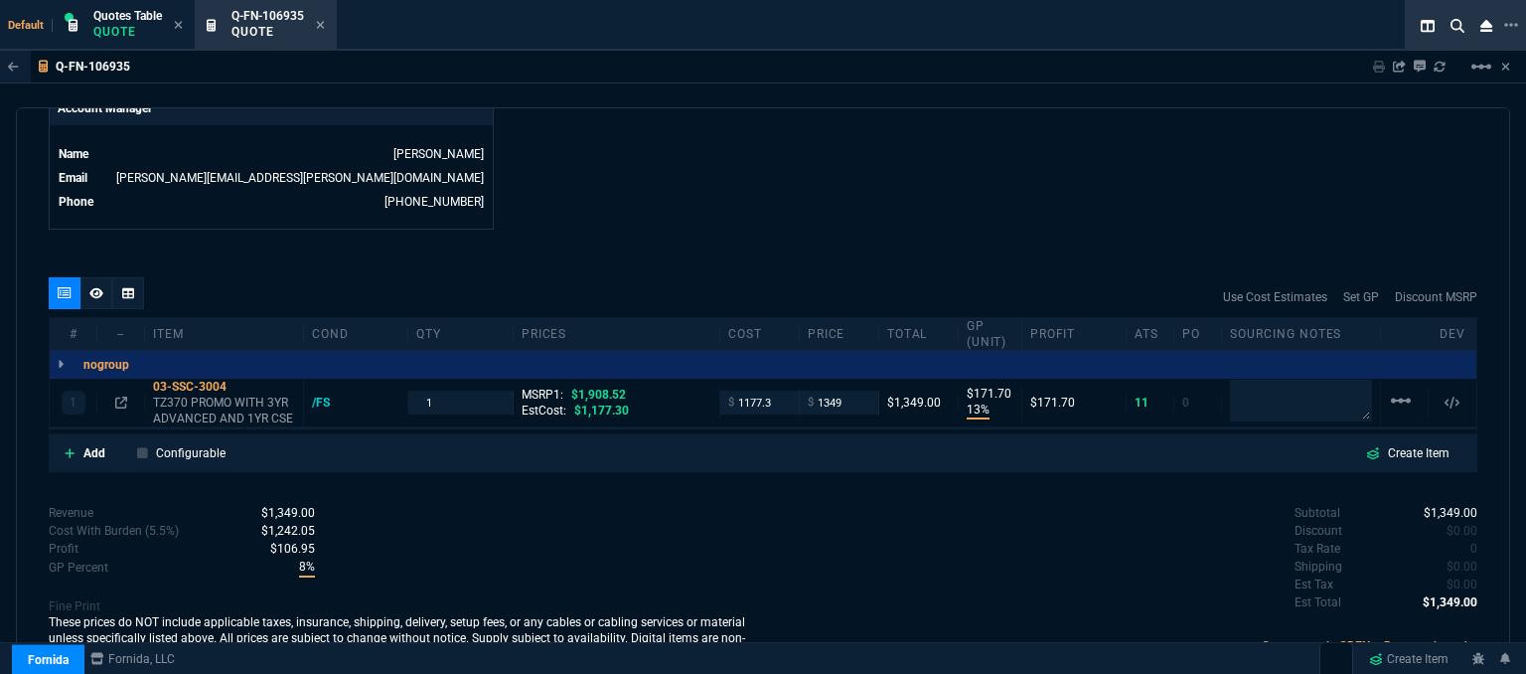
type input "172"
type input "29"
click at [840, 391] on input "1349" at bounding box center [839, 402] width 63 height 23
type input "1359"
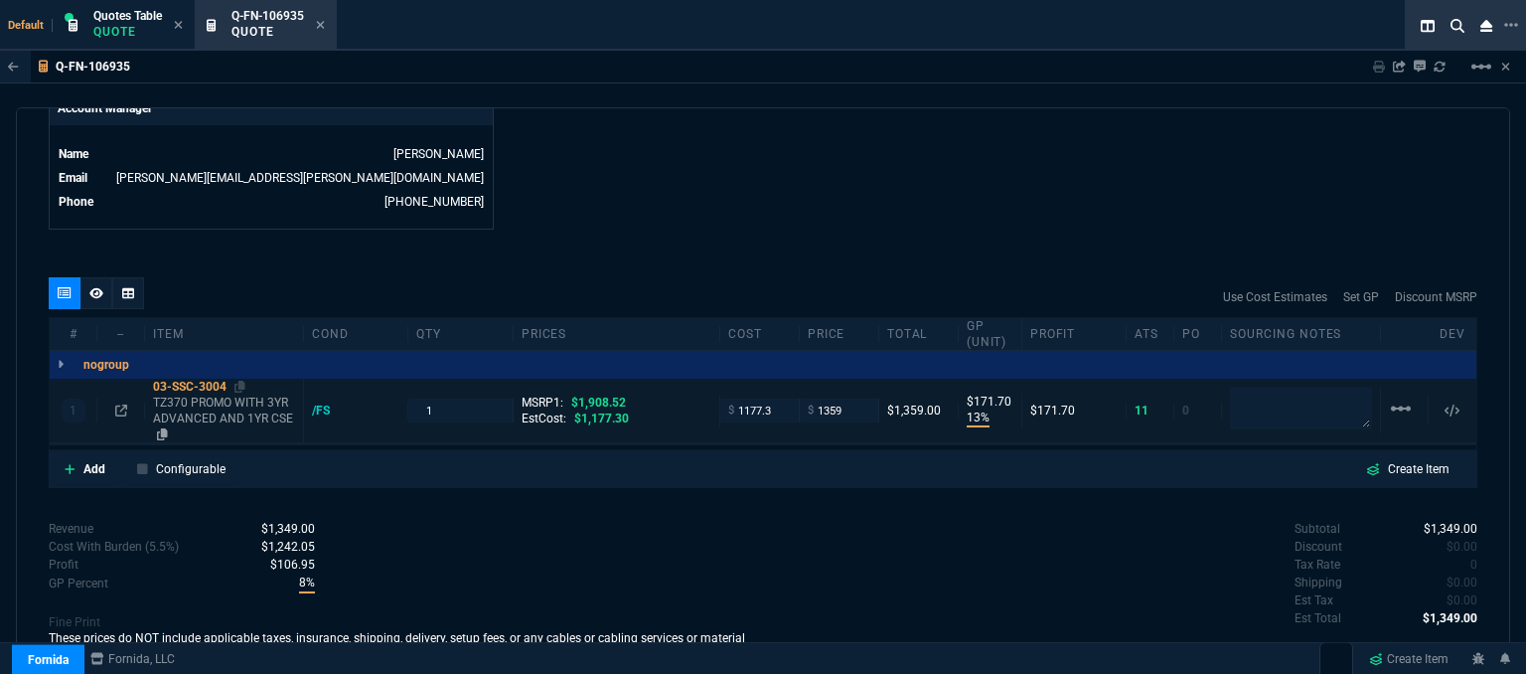
drag, startPoint x: 808, startPoint y: 211, endPoint x: 266, endPoint y: 386, distance: 569.1
type input "1359"
type input "182"
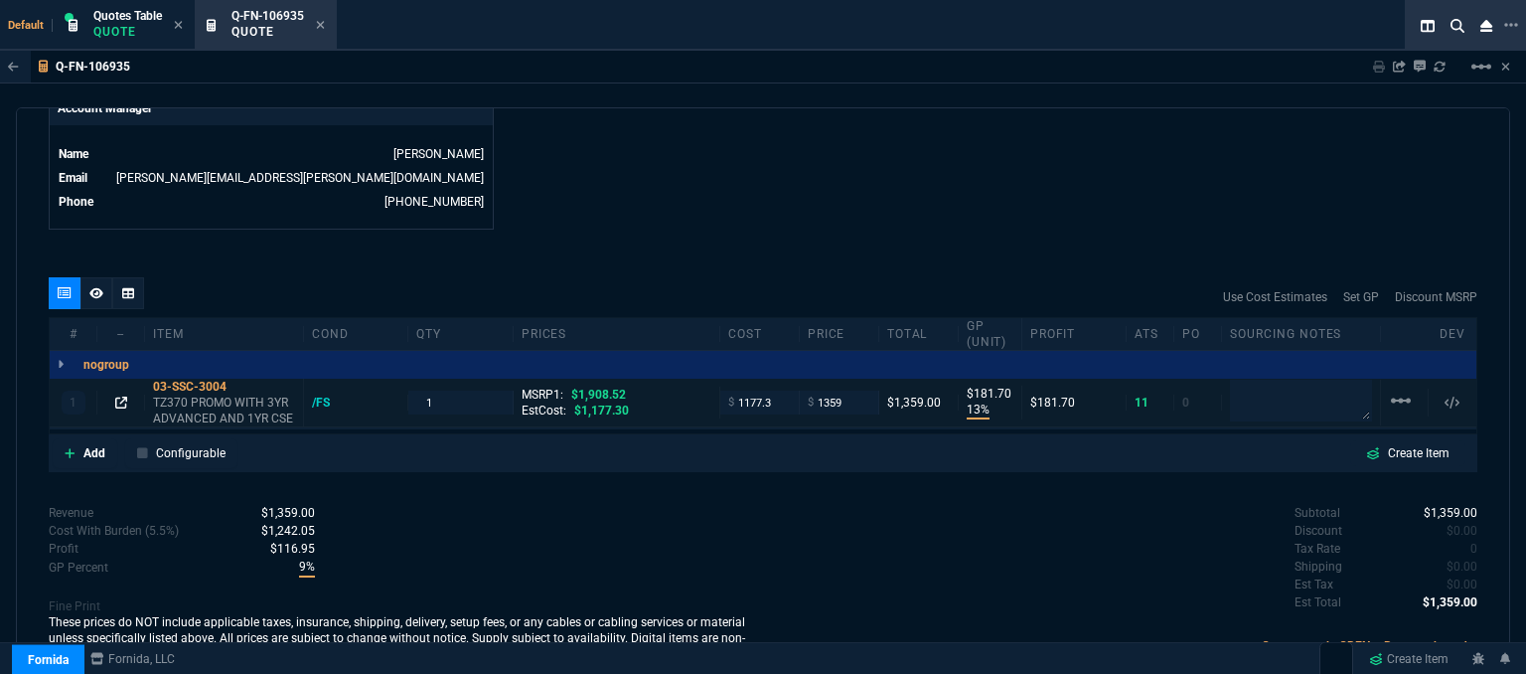
click at [115, 396] on icon at bounding box center [121, 402] width 12 height 12
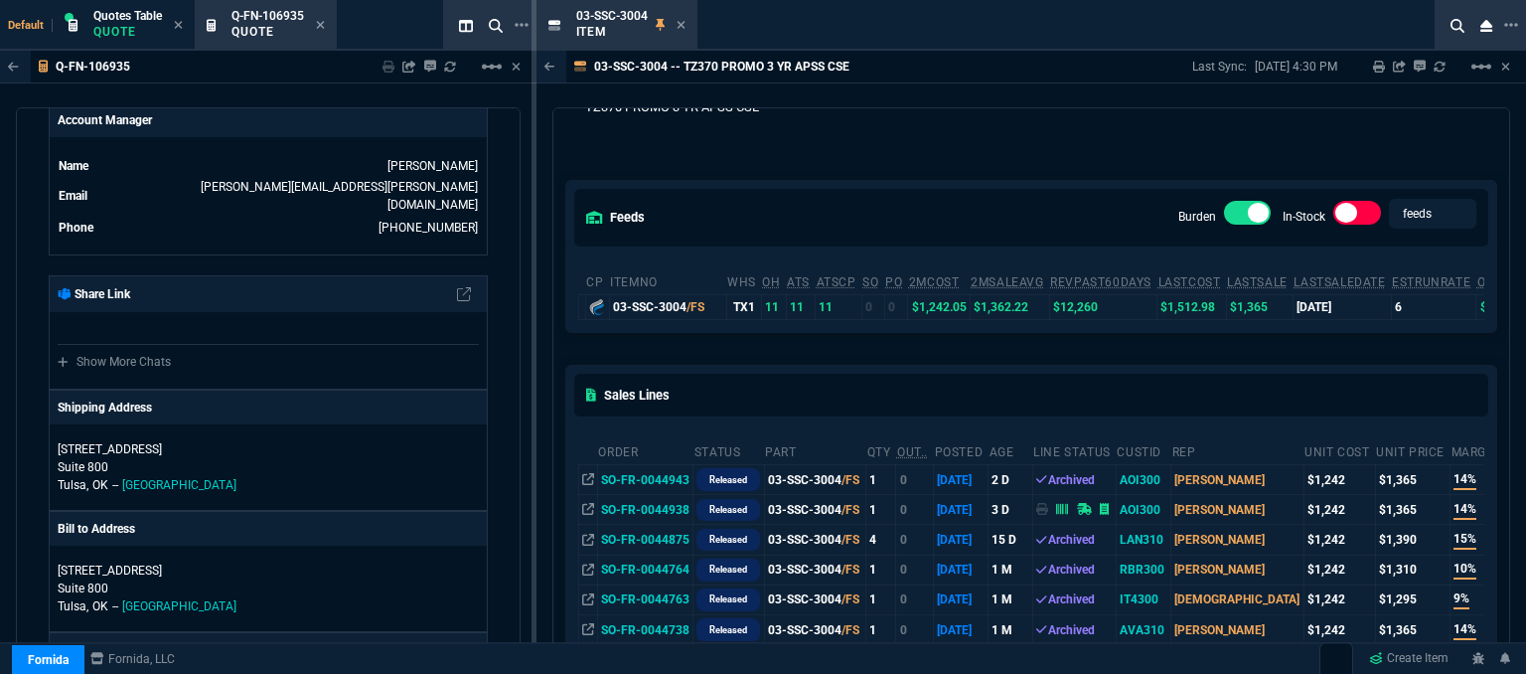
scroll to position [99, 0]
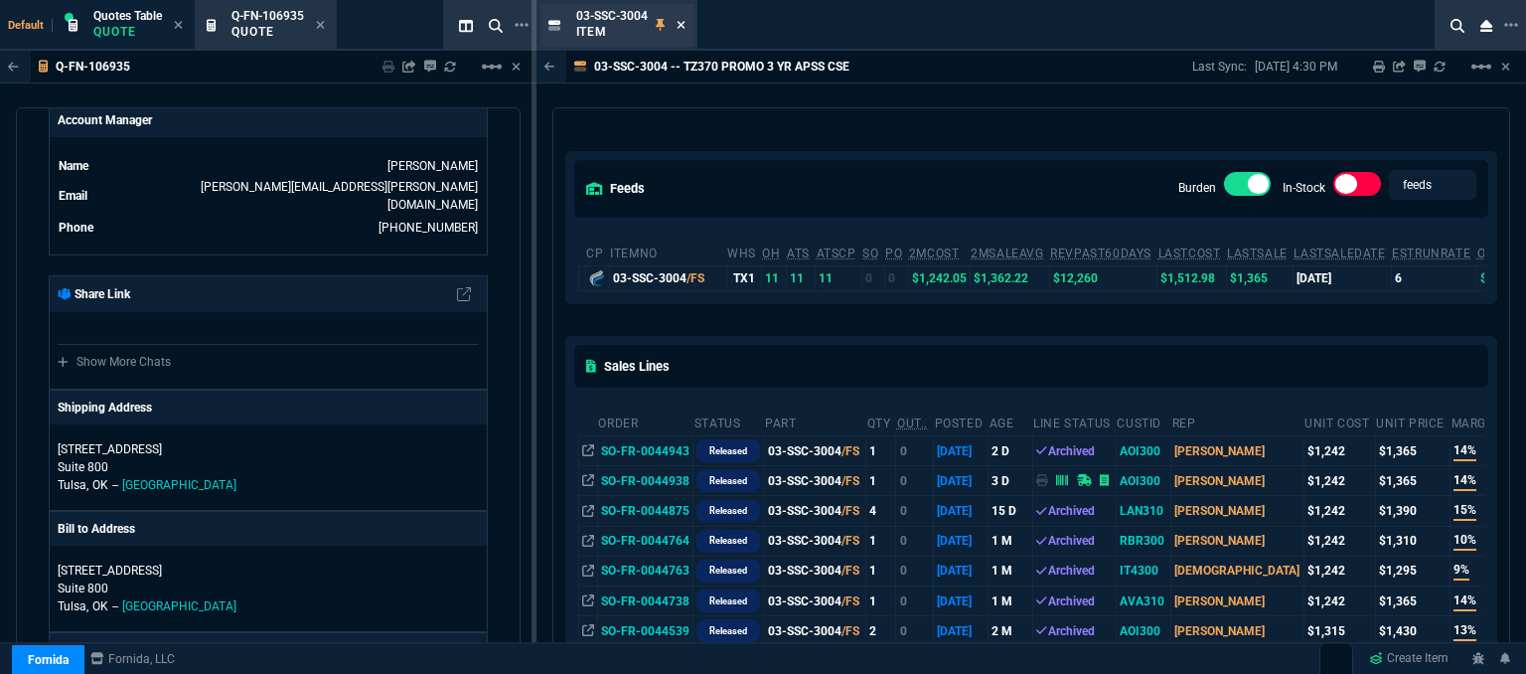
click at [682, 24] on icon at bounding box center [681, 25] width 8 height 8
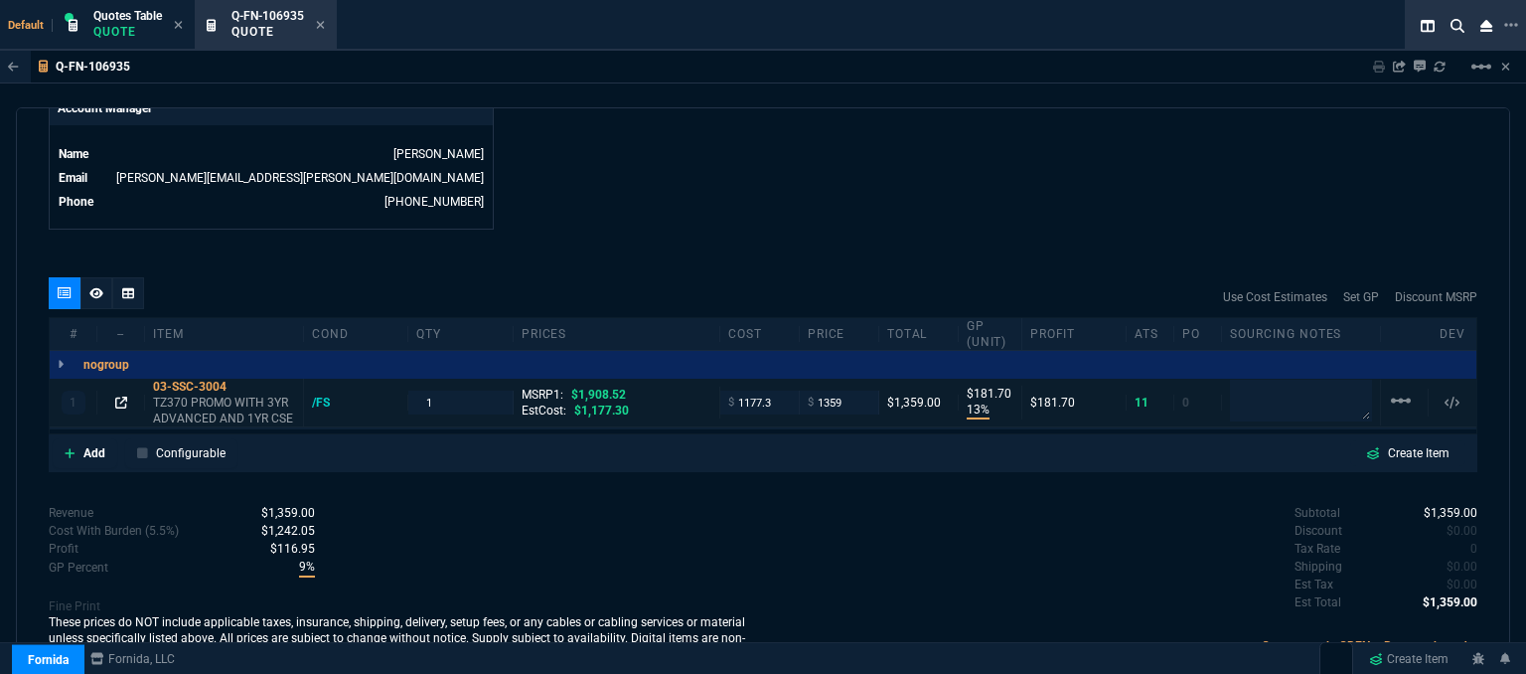
click at [120, 396] on icon at bounding box center [121, 402] width 12 height 12
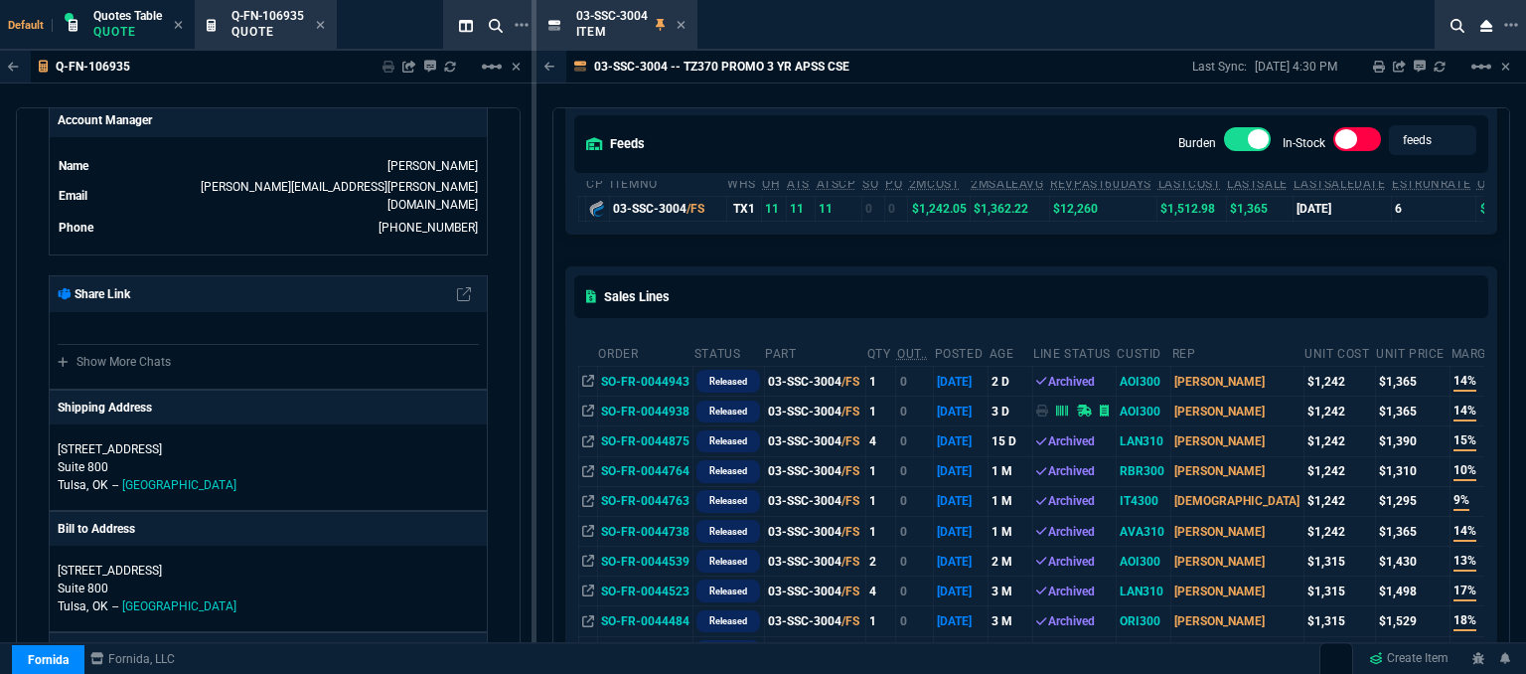
scroll to position [199, 0]
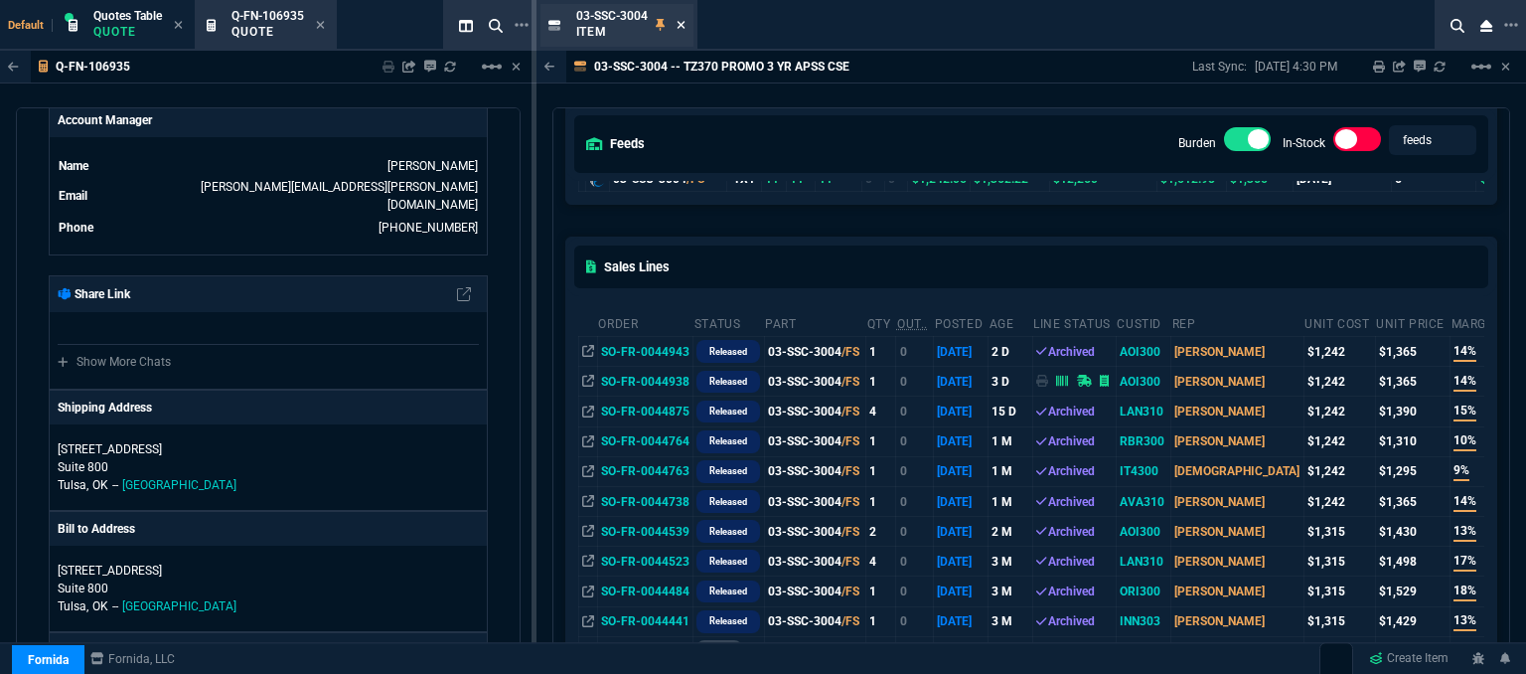
click at [684, 21] on icon at bounding box center [681, 25] width 8 height 8
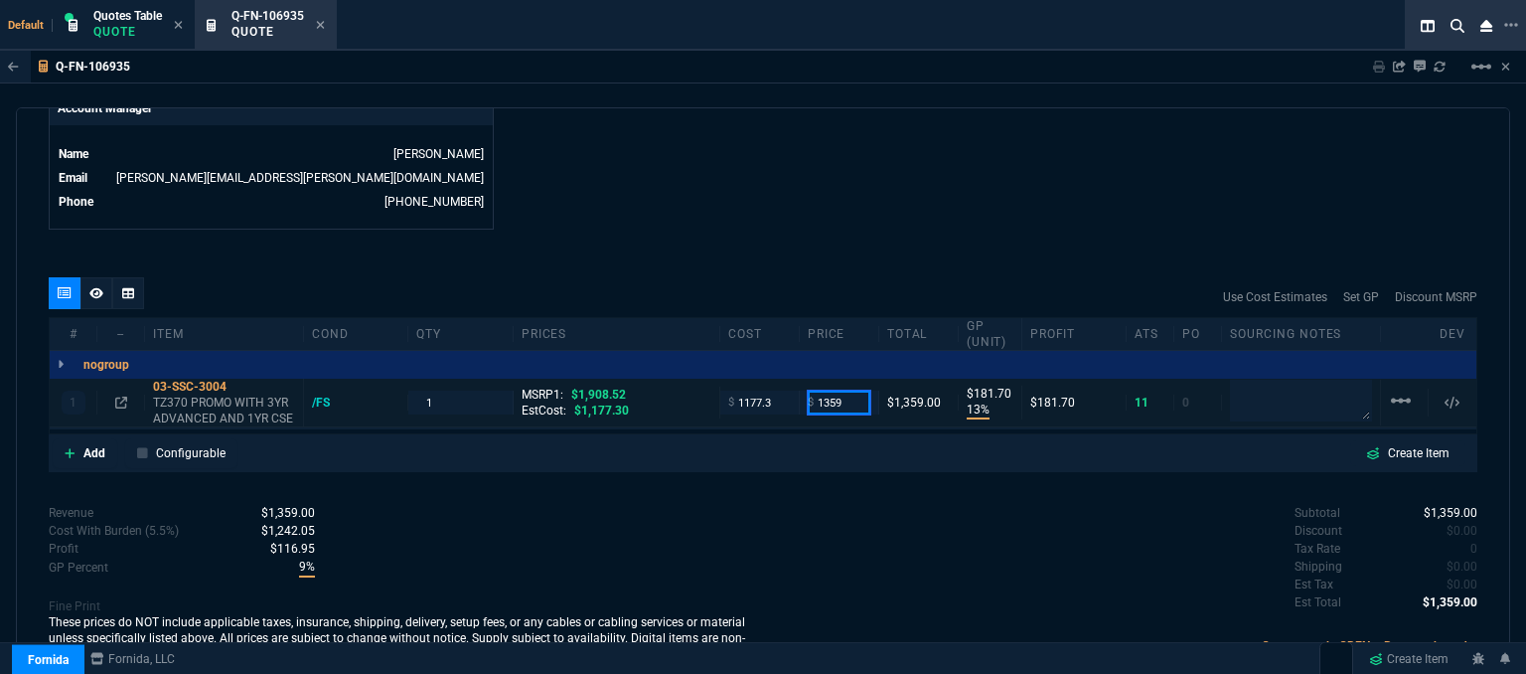
click at [841, 391] on input "1359" at bounding box center [839, 402] width 63 height 23
type input "1355"
type input "178"
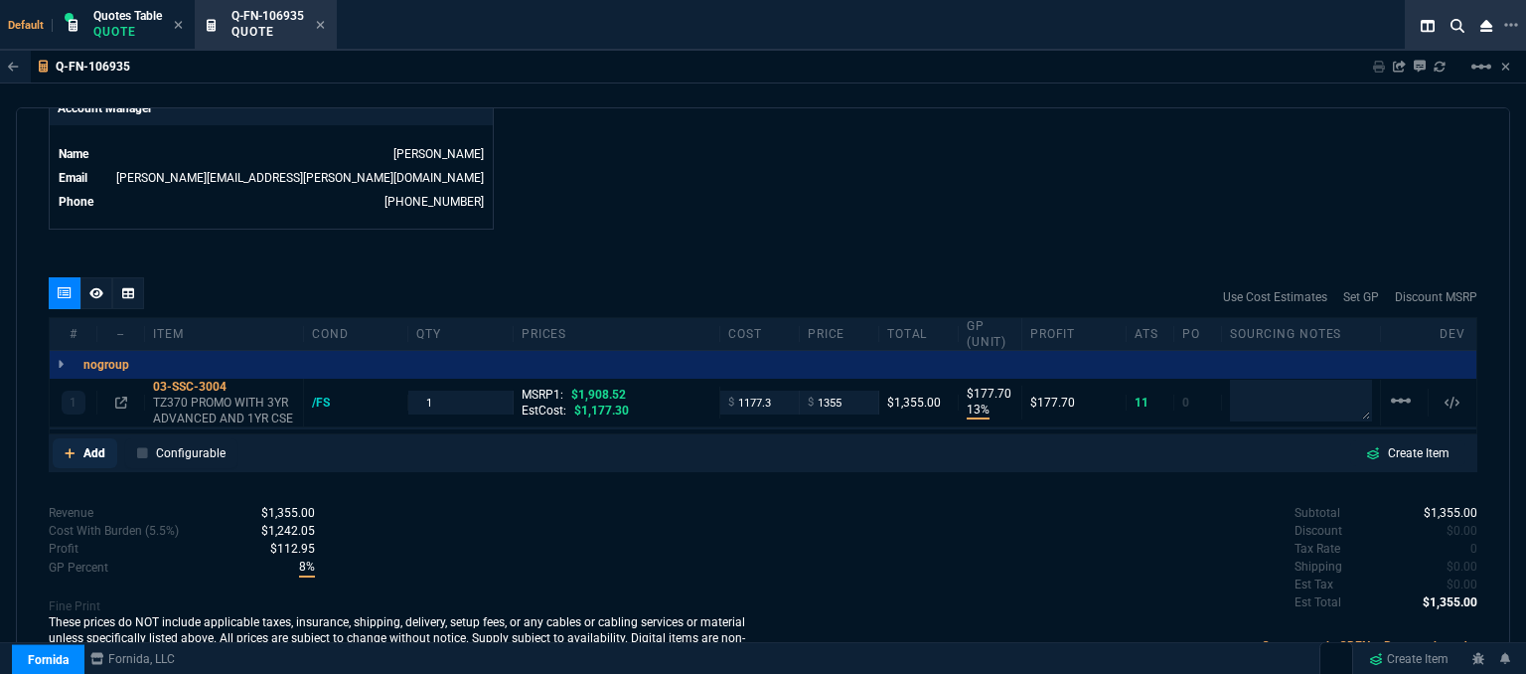
click at [64, 438] on link "Add" at bounding box center [85, 453] width 65 height 30
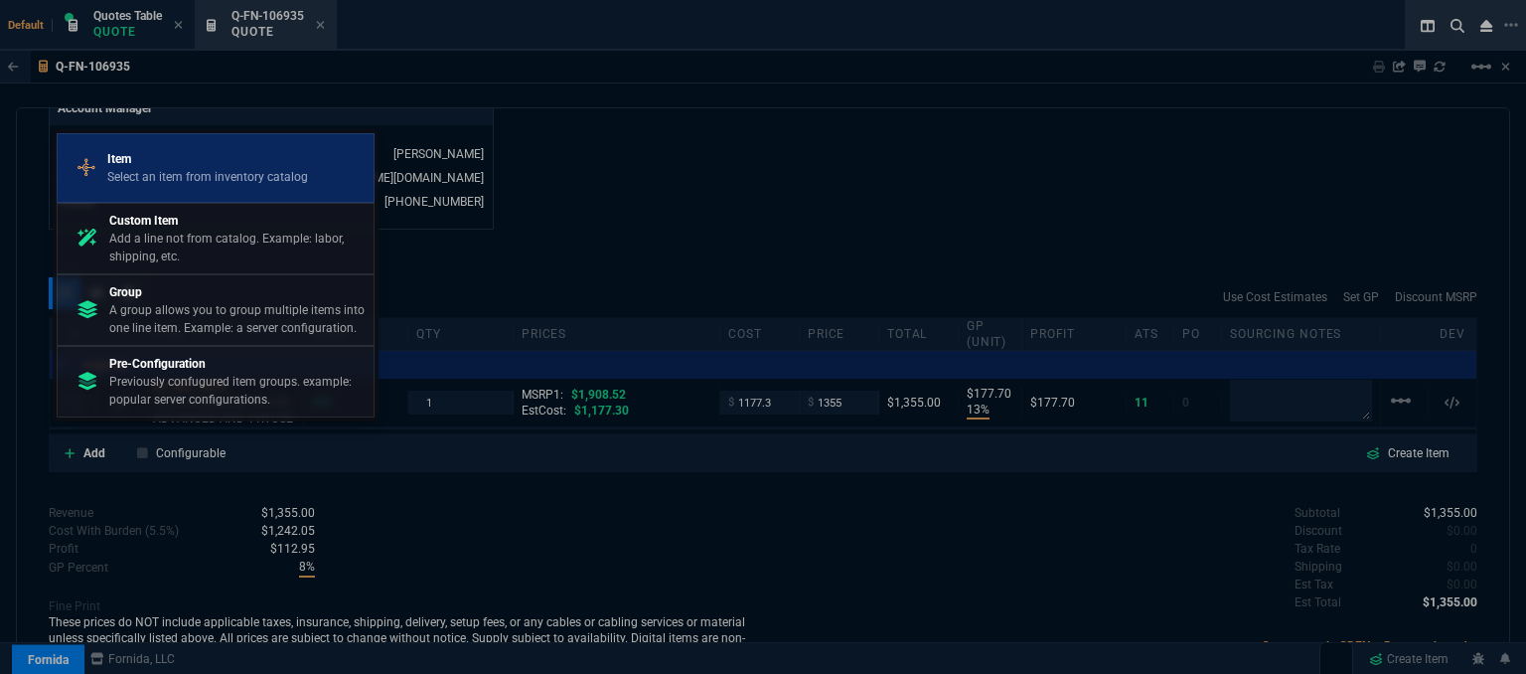
click at [207, 178] on p "Select an item from inventory catalog" at bounding box center [207, 177] width 201 height 18
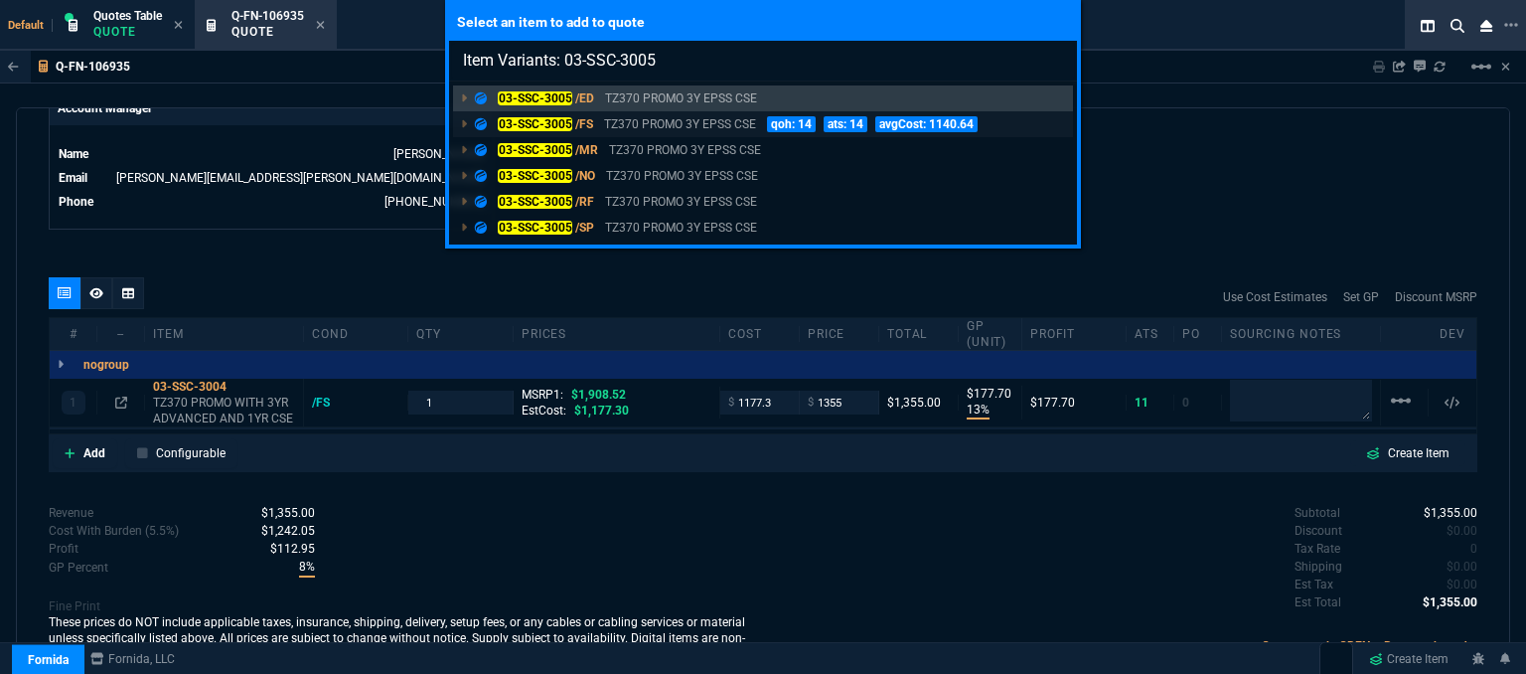
type input "Item Variants: 03-SSC-3005"
click at [657, 121] on p "TZ370 PROMO 3Y EPSS CSE" at bounding box center [680, 124] width 152 height 18
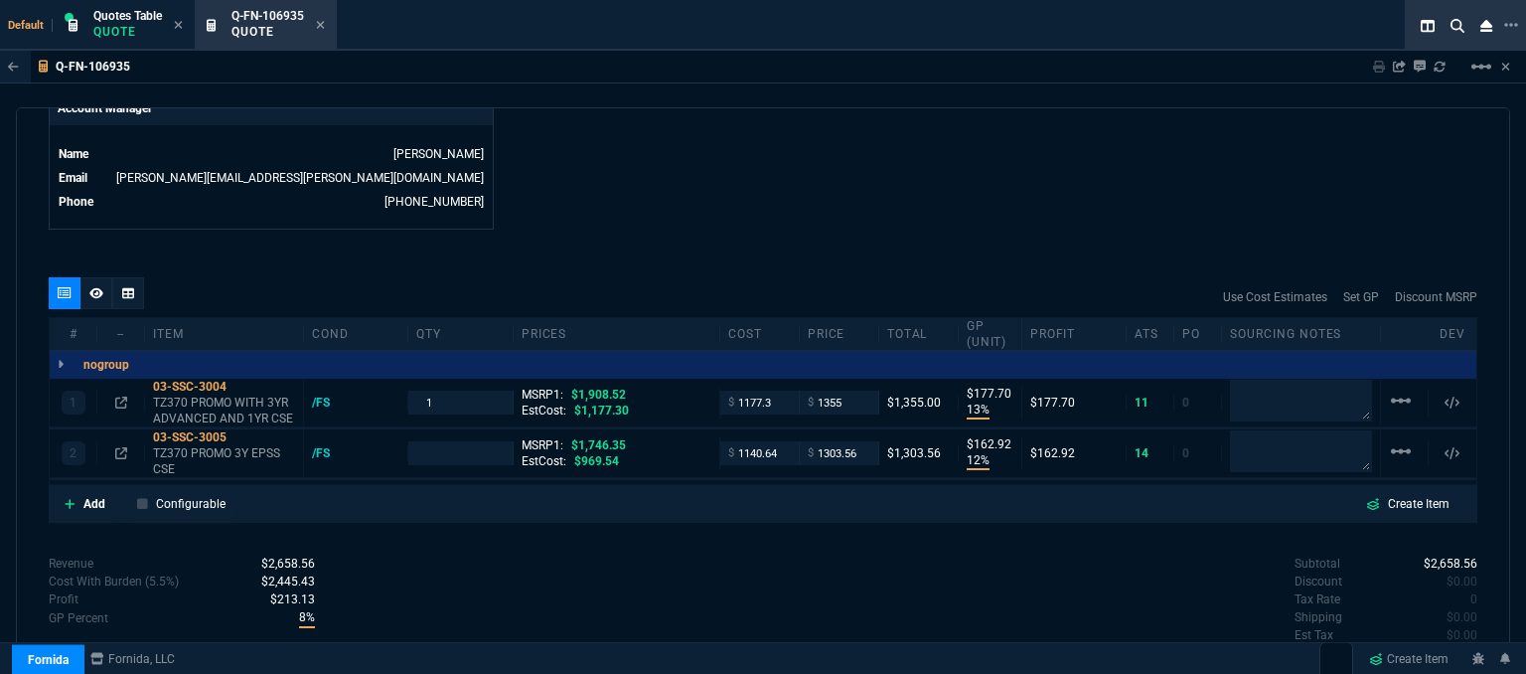
type input "13"
type input "178"
type input "12"
type input "163"
type input "29"
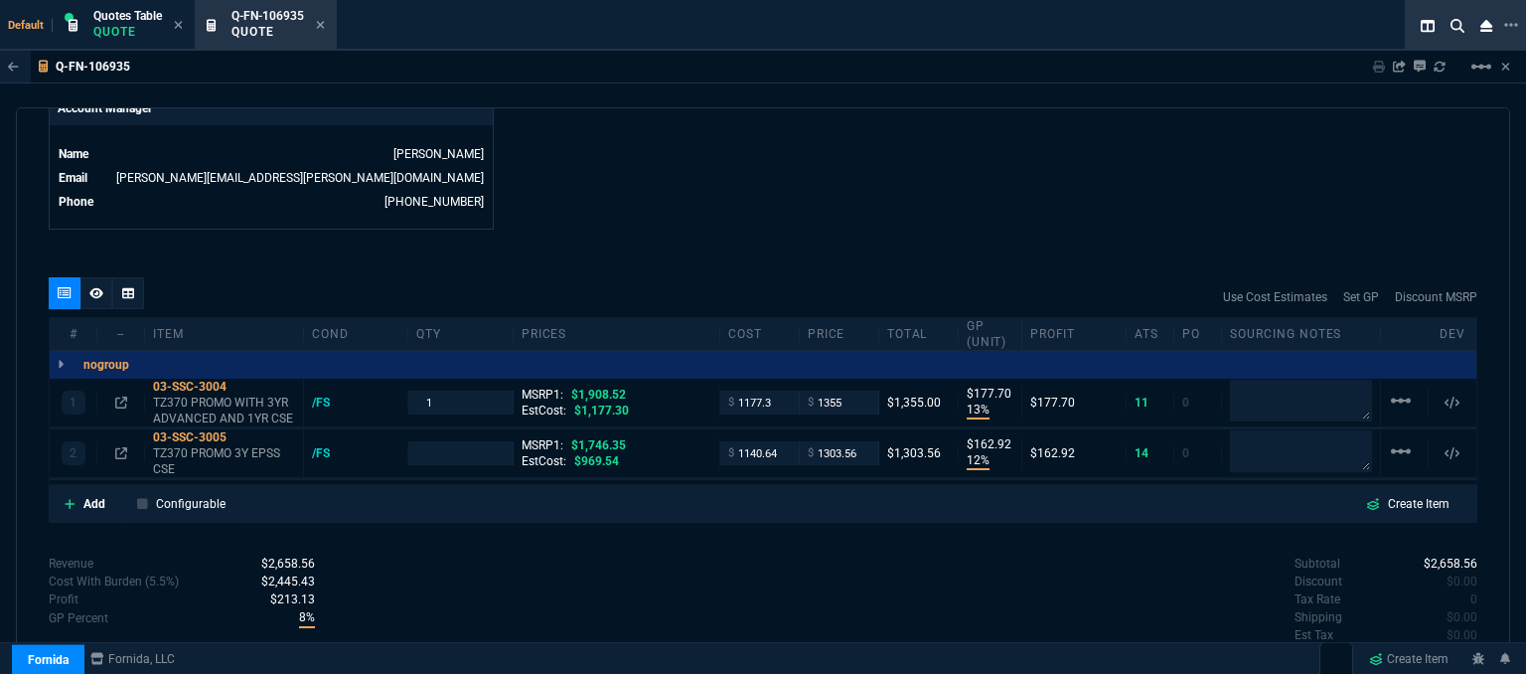
type input "25"
click at [776, 441] on input "1140.64" at bounding box center [759, 452] width 63 height 23
type input "969.54"
type input "1"
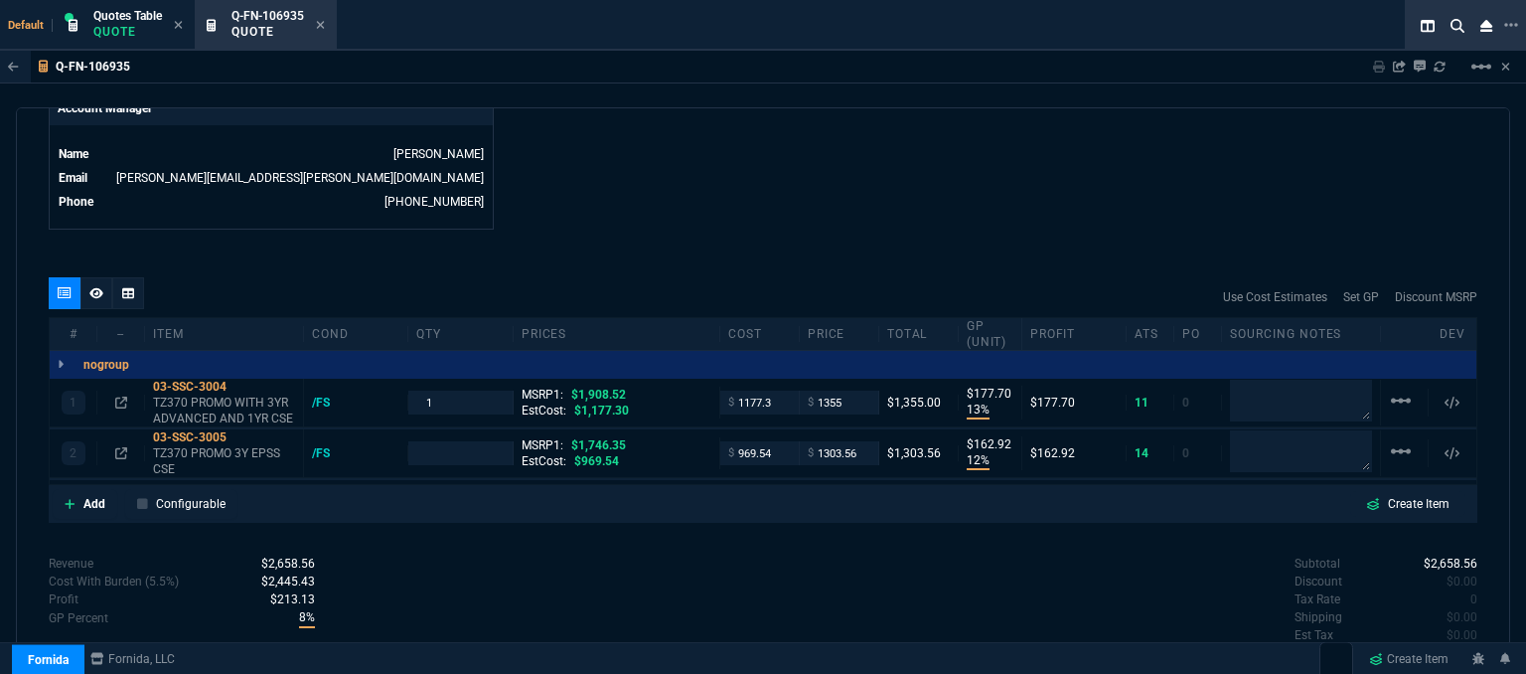
type input "969.54"
type input "26"
type input "334"
click at [119, 447] on icon at bounding box center [121, 453] width 12 height 12
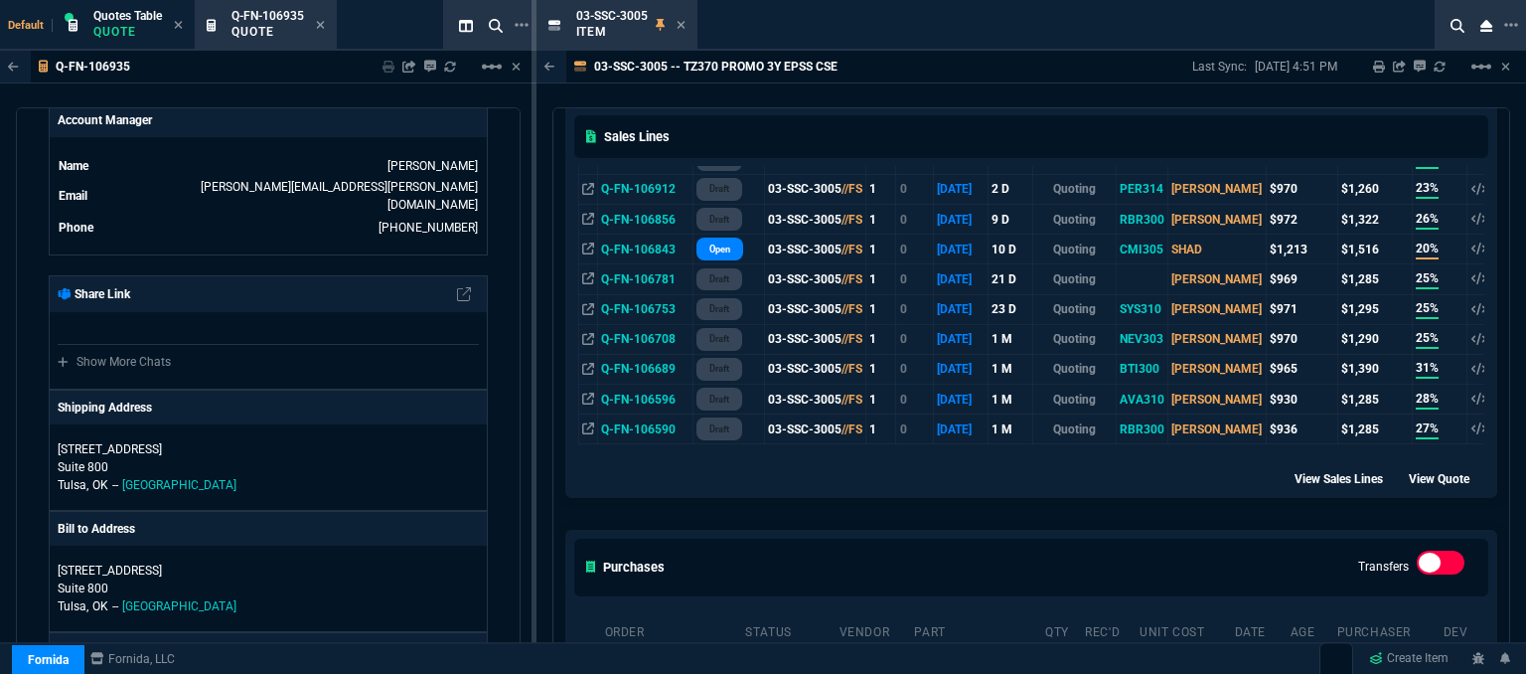
scroll to position [795, 0]
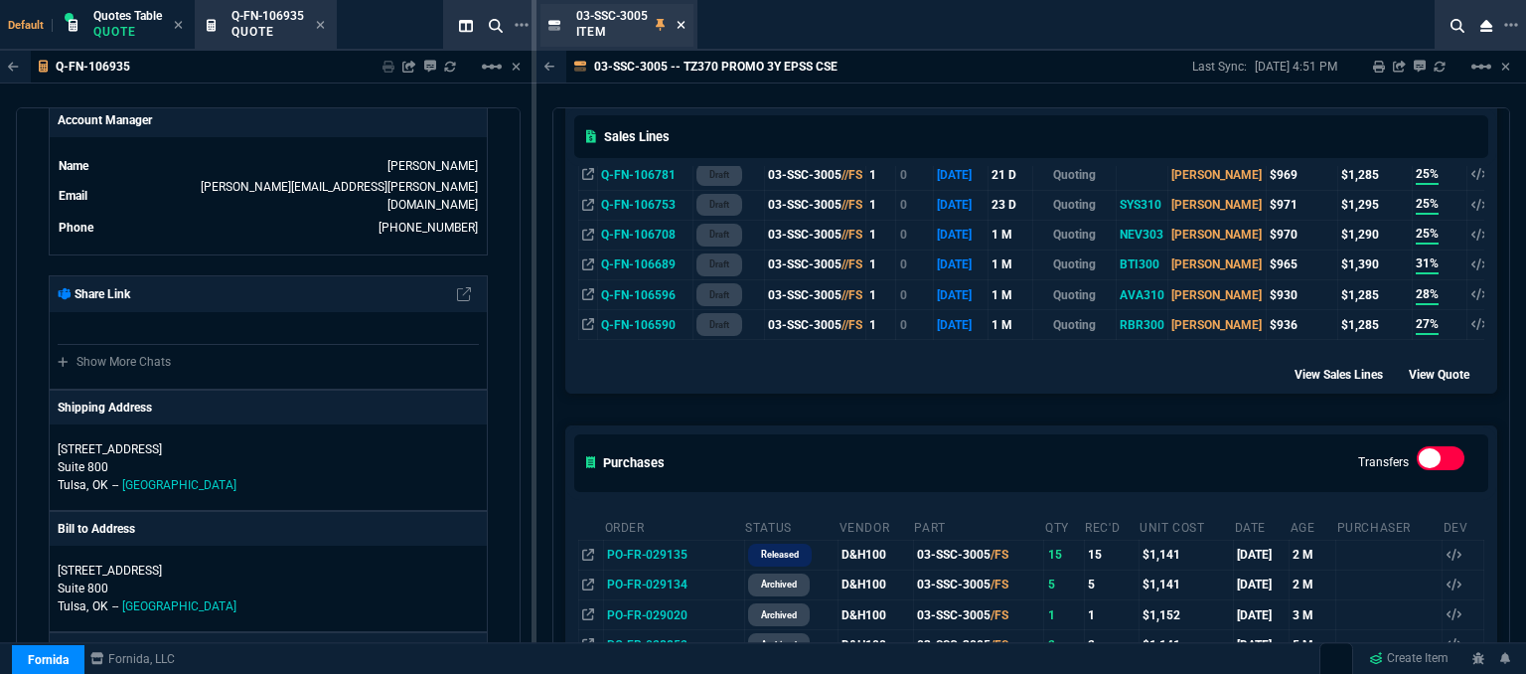
click at [679, 26] on icon at bounding box center [681, 25] width 8 height 8
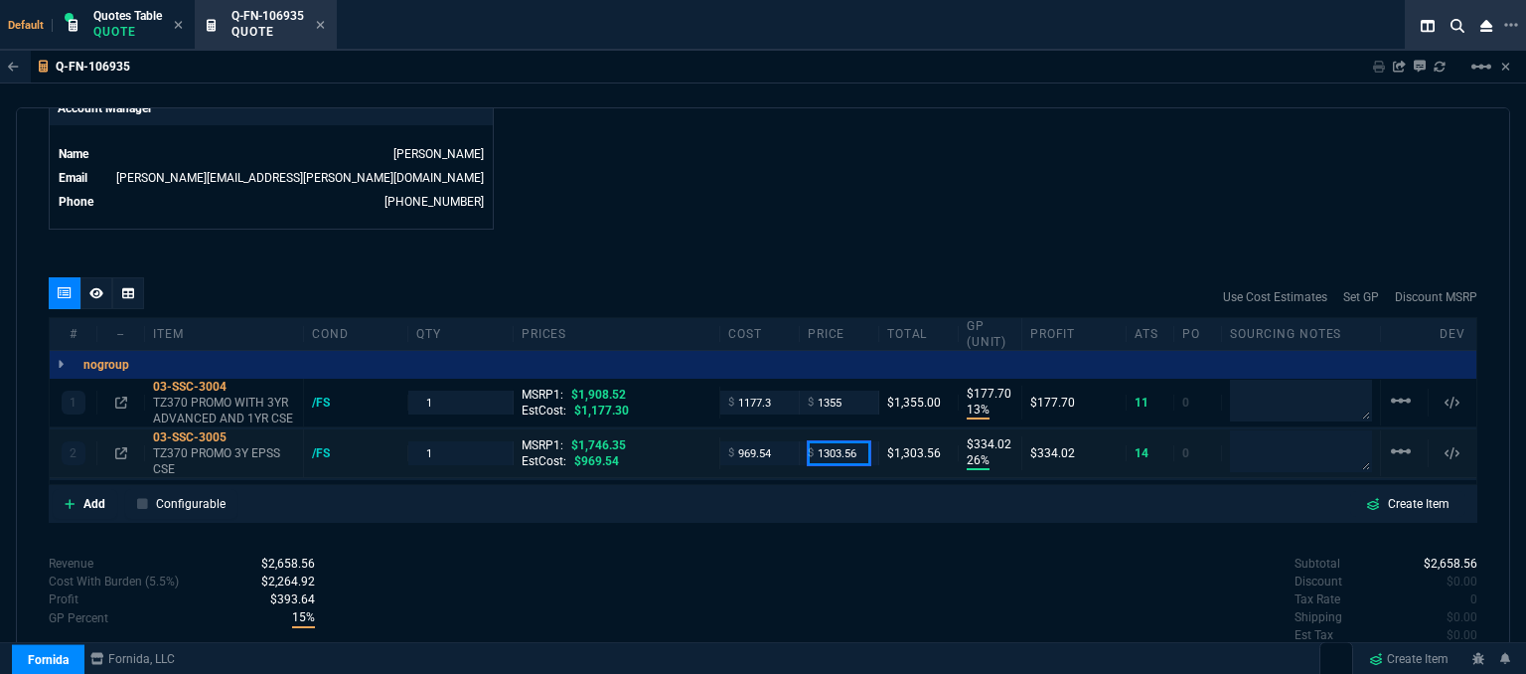
click at [859, 441] on input "1303.56" at bounding box center [839, 452] width 63 height 23
type input "1175"
type input "17"
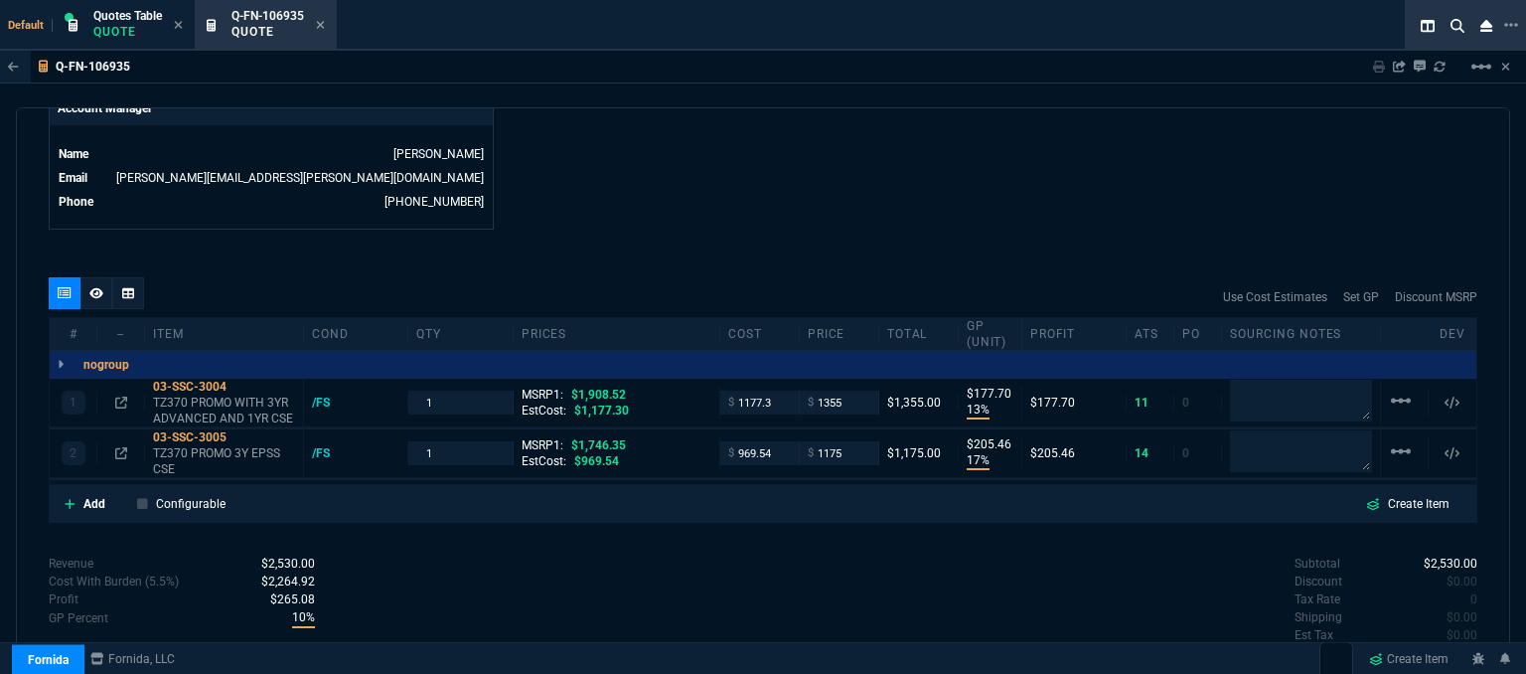
type input "205"
type input "33"
click at [851, 441] on input "1175" at bounding box center [839, 452] width 63 height 23
type input "1195"
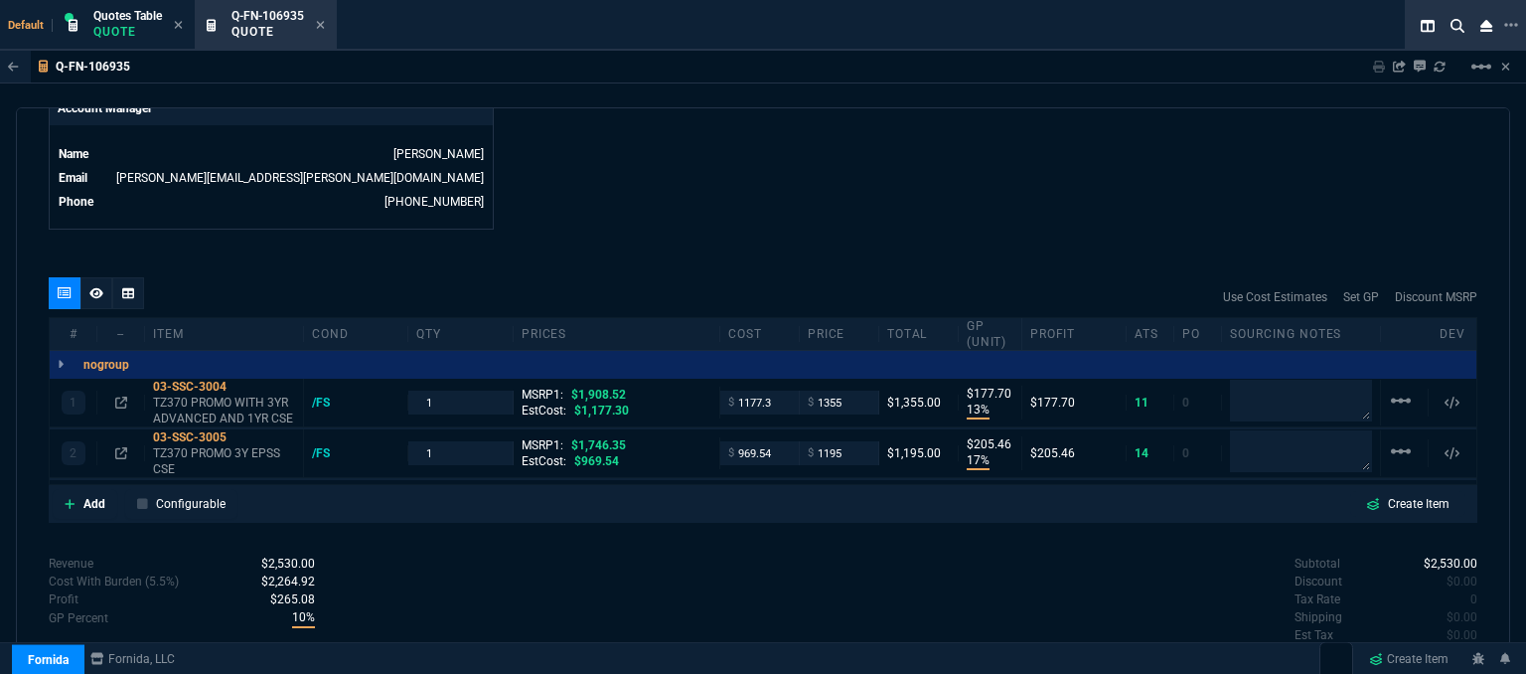
type input "1195"
type input "19"
type input "225"
type input "32"
click at [245, 431] on icon at bounding box center [240, 437] width 11 height 12
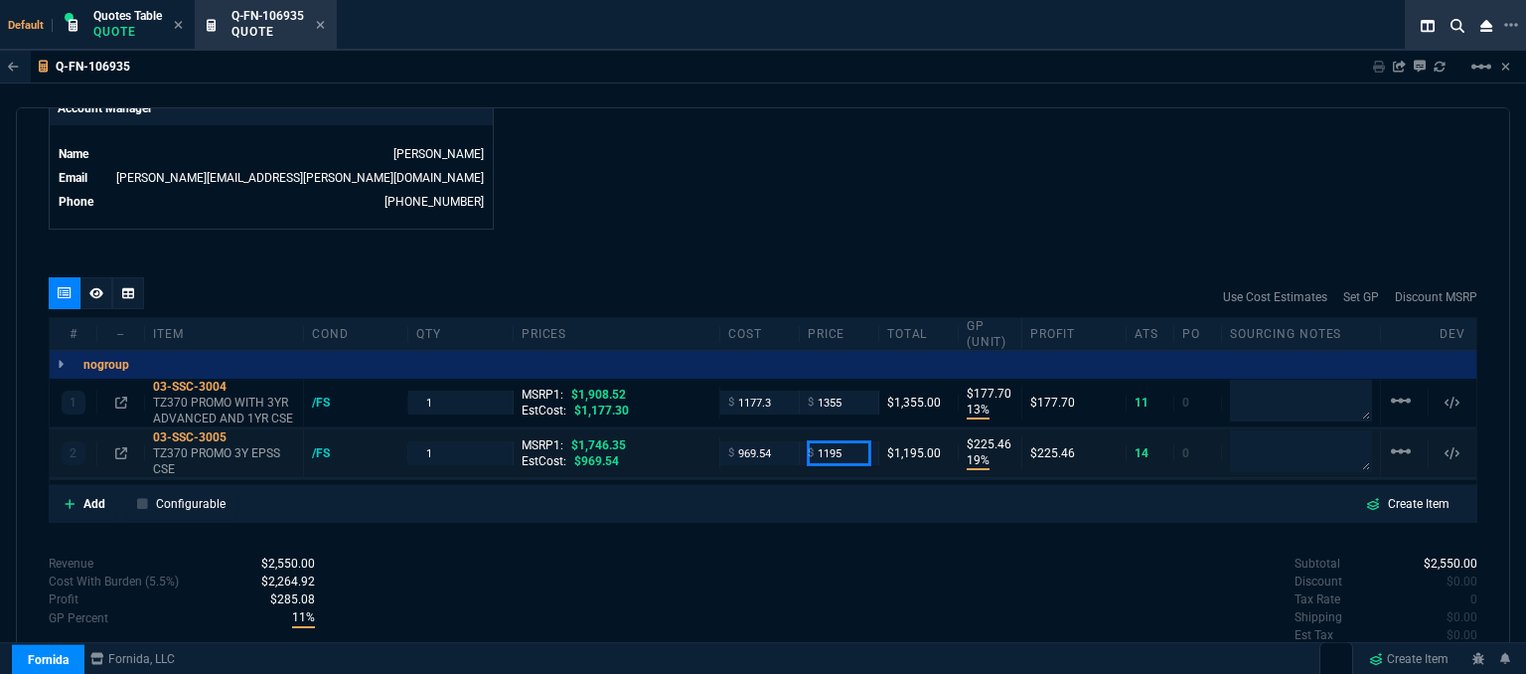
click at [849, 441] on input "1195" at bounding box center [839, 452] width 63 height 23
type input "1190"
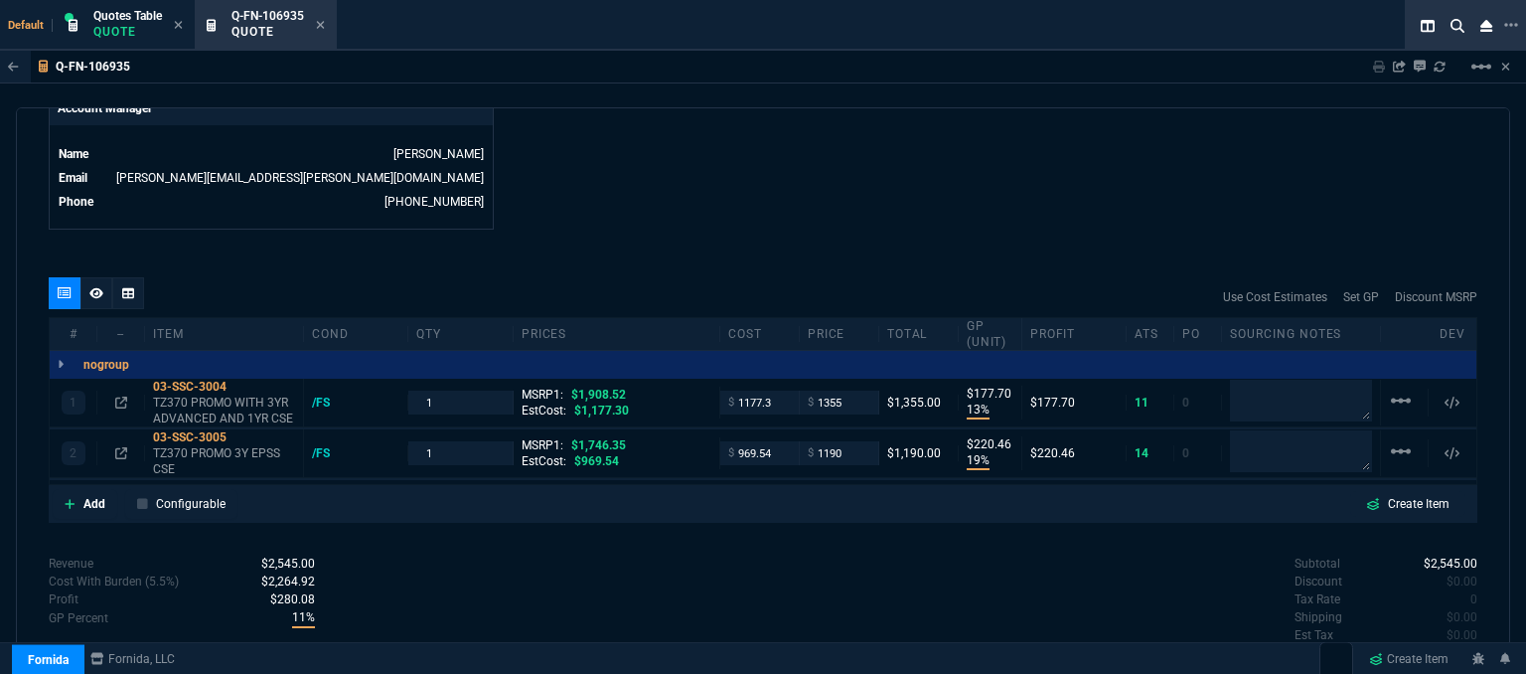
type input "220"
click at [119, 447] on icon at bounding box center [121, 453] width 12 height 12
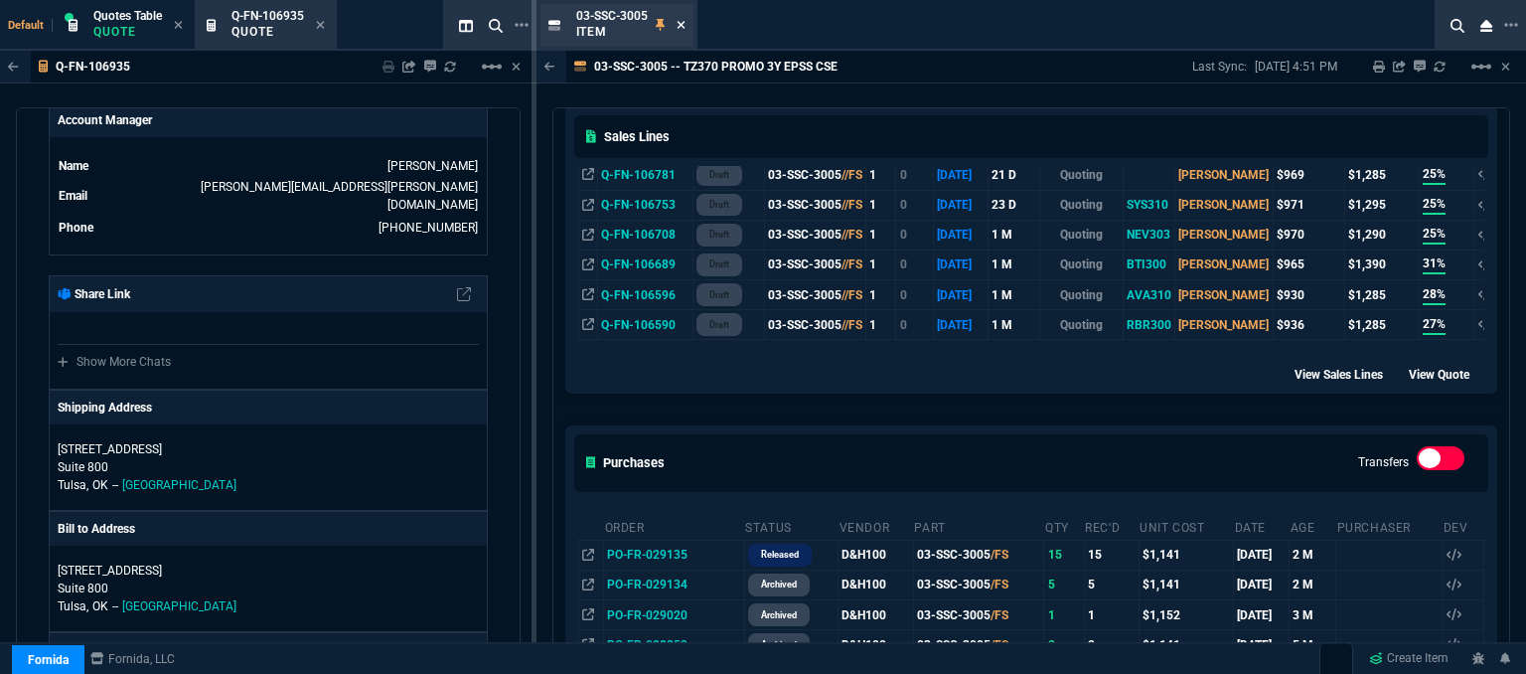
click at [677, 23] on icon at bounding box center [681, 25] width 9 height 12
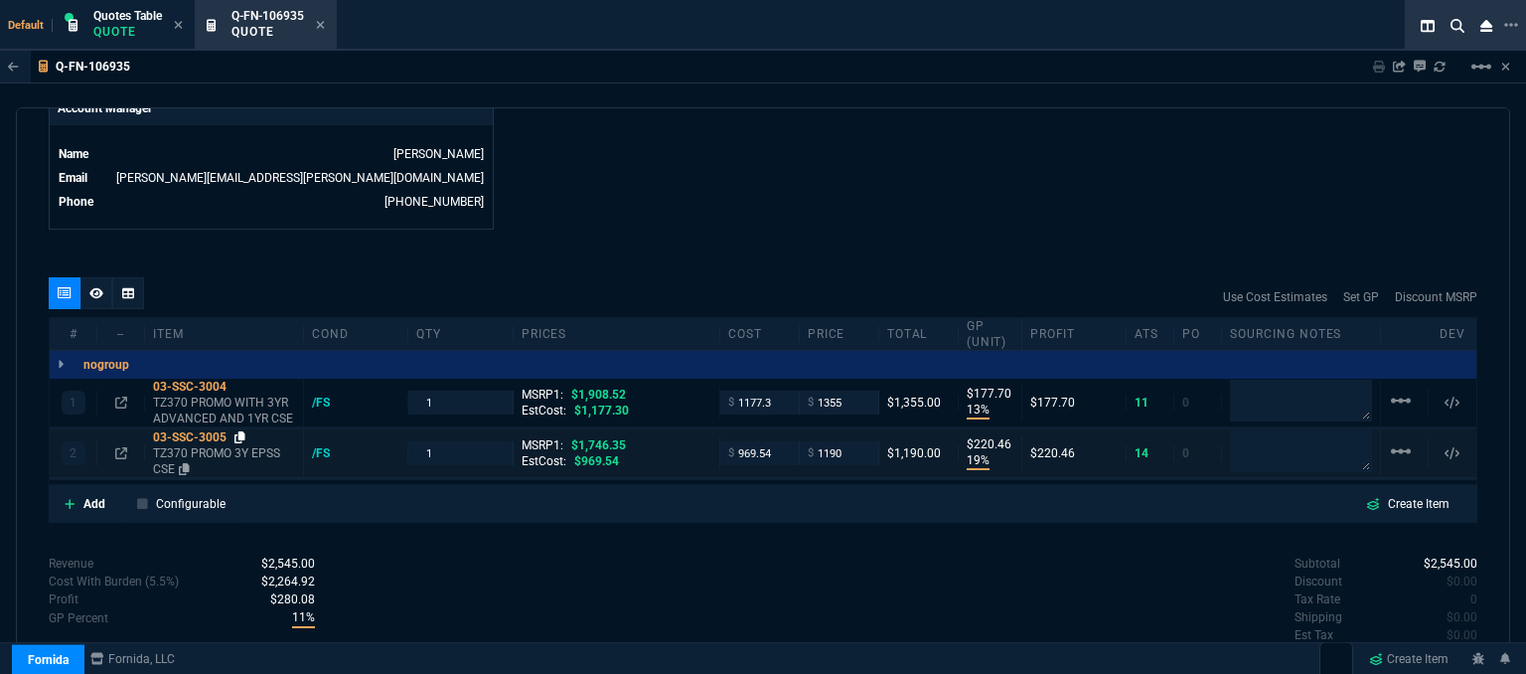
click at [240, 431] on icon at bounding box center [240, 437] width 11 height 12
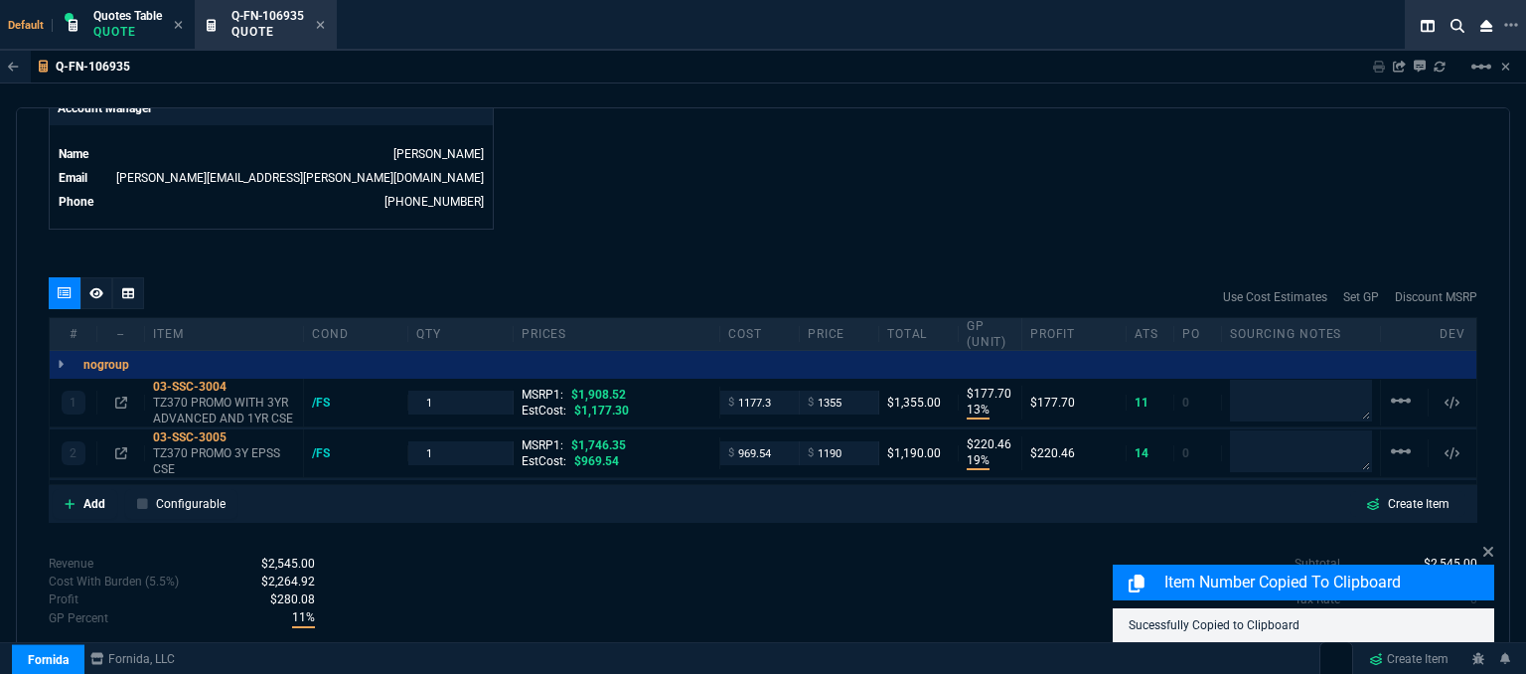
drag, startPoint x: 842, startPoint y: 180, endPoint x: 347, endPoint y: 329, distance: 516.8
click at [123, 447] on icon at bounding box center [121, 453] width 12 height 12
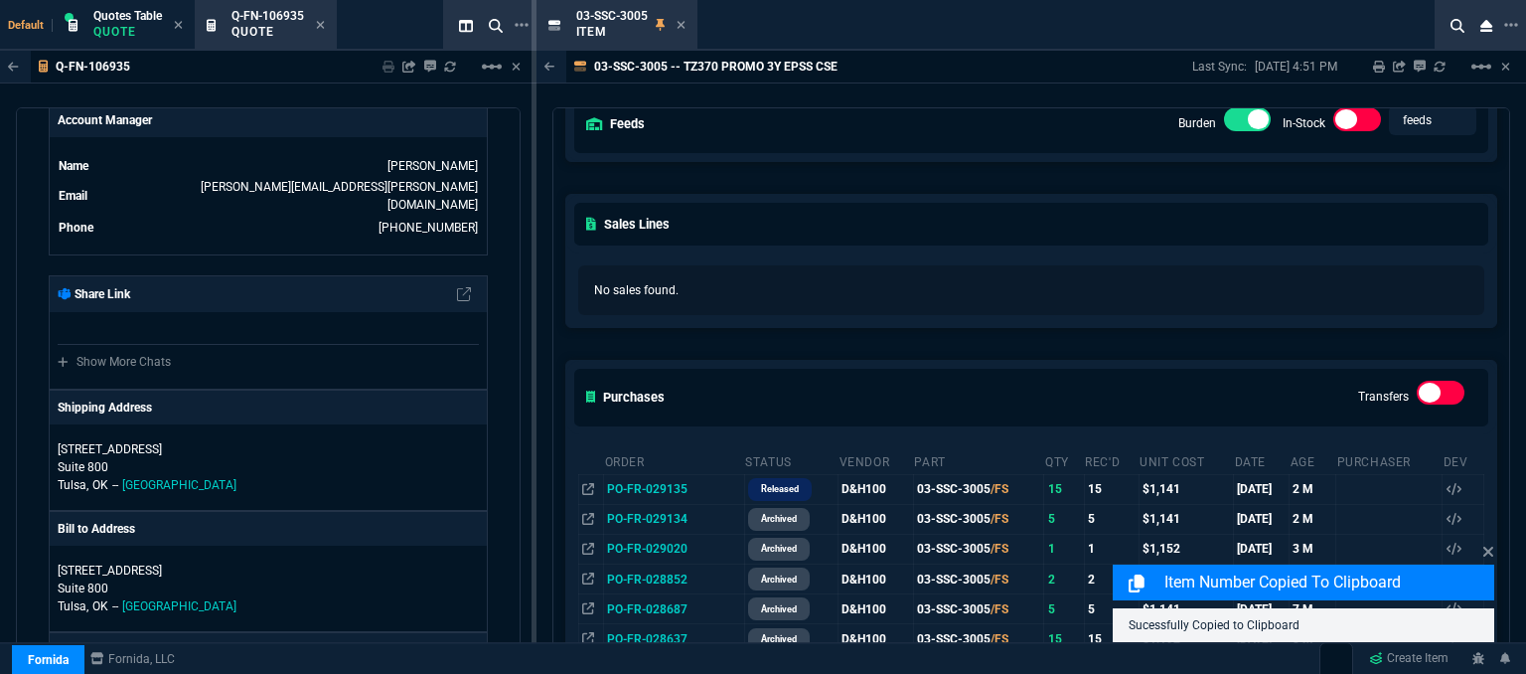
scroll to position [298, 0]
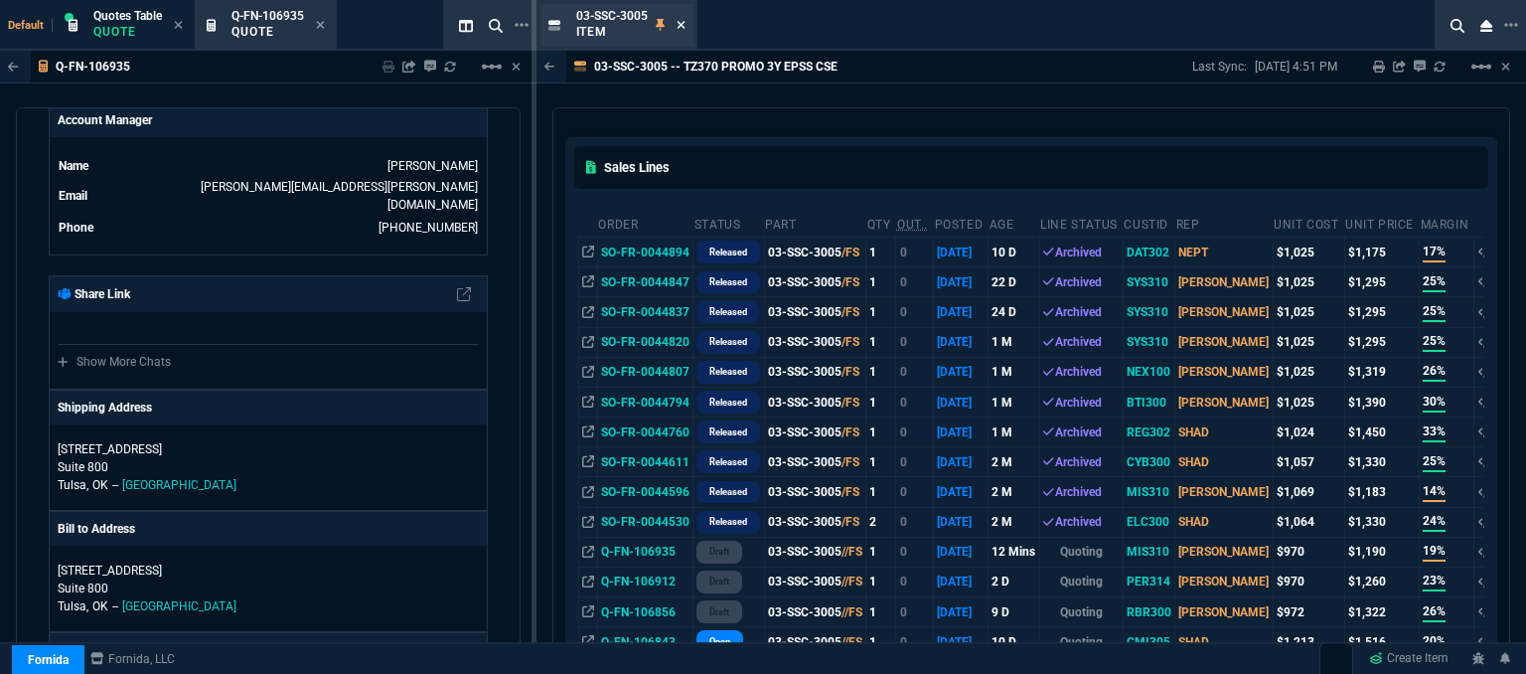
click at [680, 23] on icon at bounding box center [681, 25] width 8 height 8
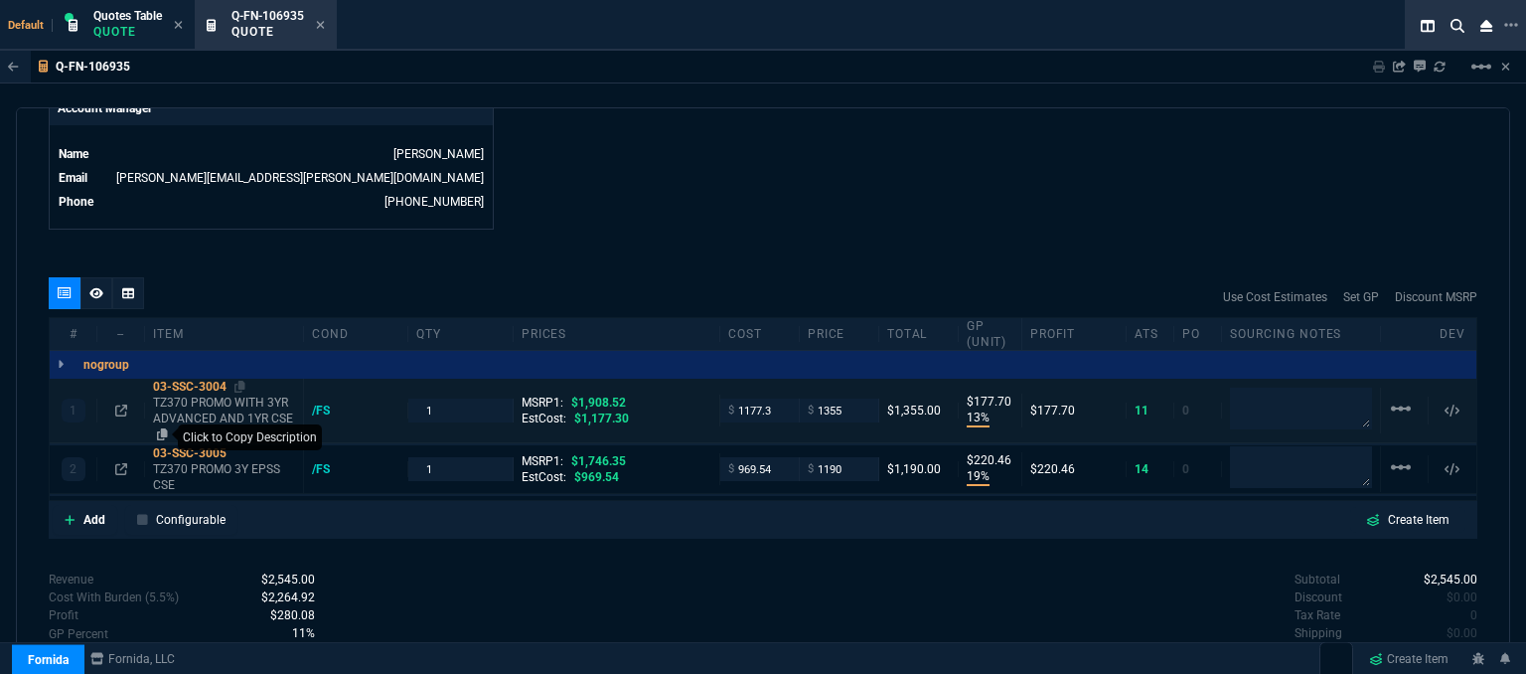
click at [159, 428] on icon at bounding box center [162, 434] width 11 height 12
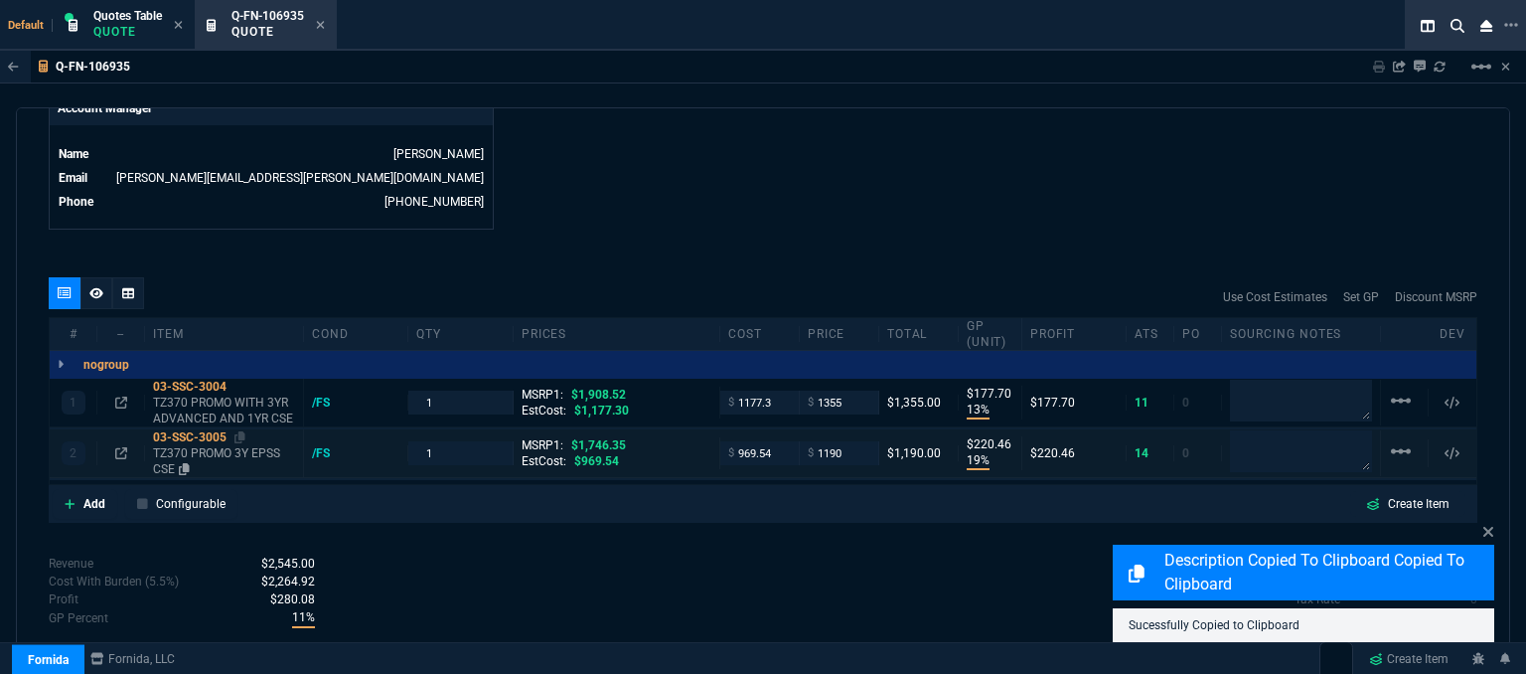
click at [234, 445] on p "TZ370 PROMO 3Y EPSS CSE" at bounding box center [224, 461] width 142 height 32
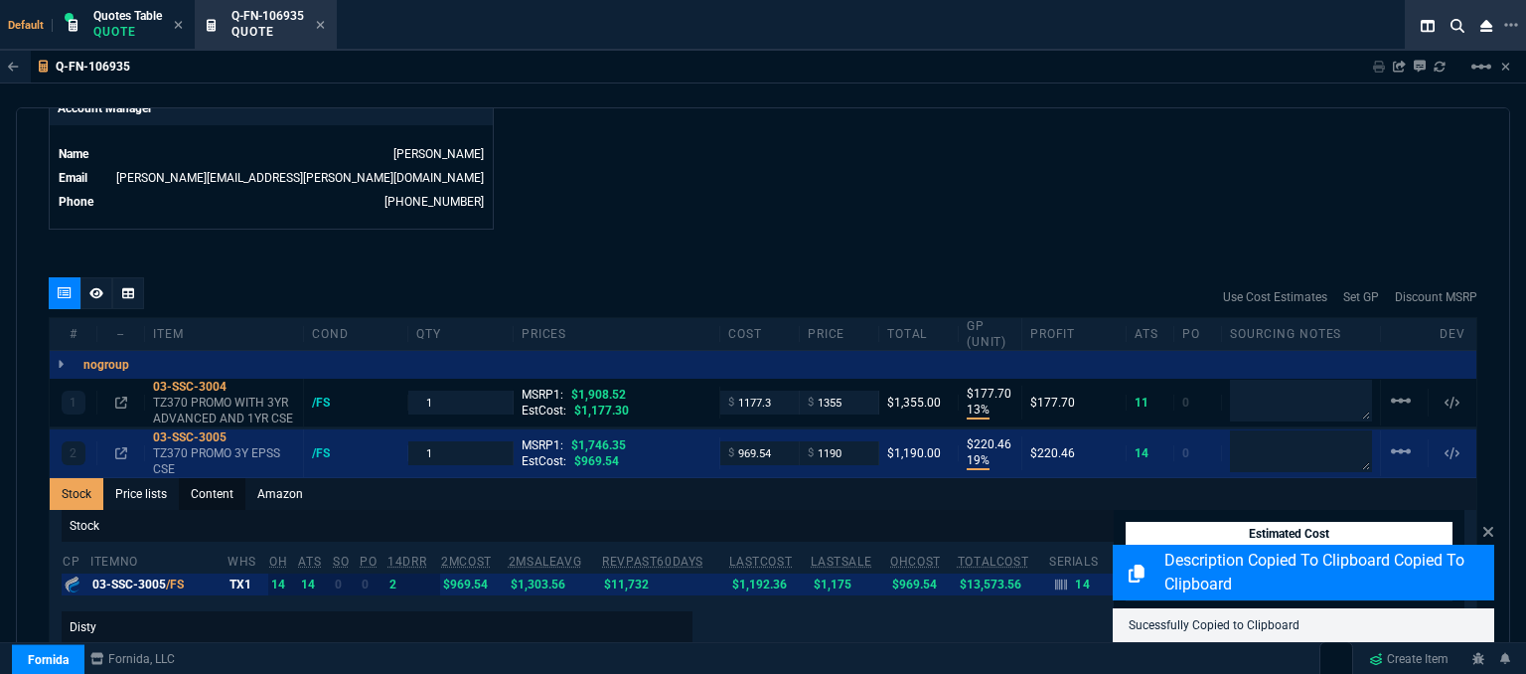
click at [209, 482] on link "Content" at bounding box center [212, 494] width 67 height 32
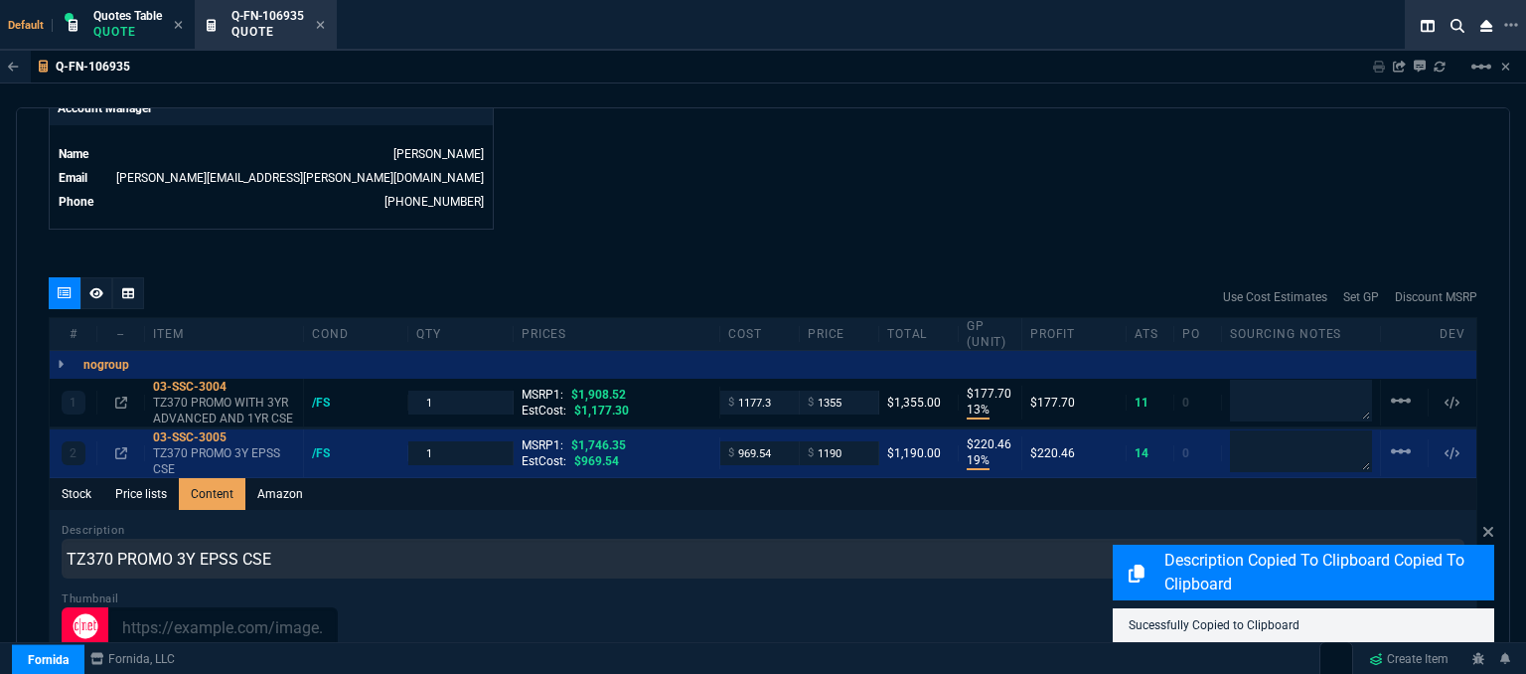
scroll to position [0, 0]
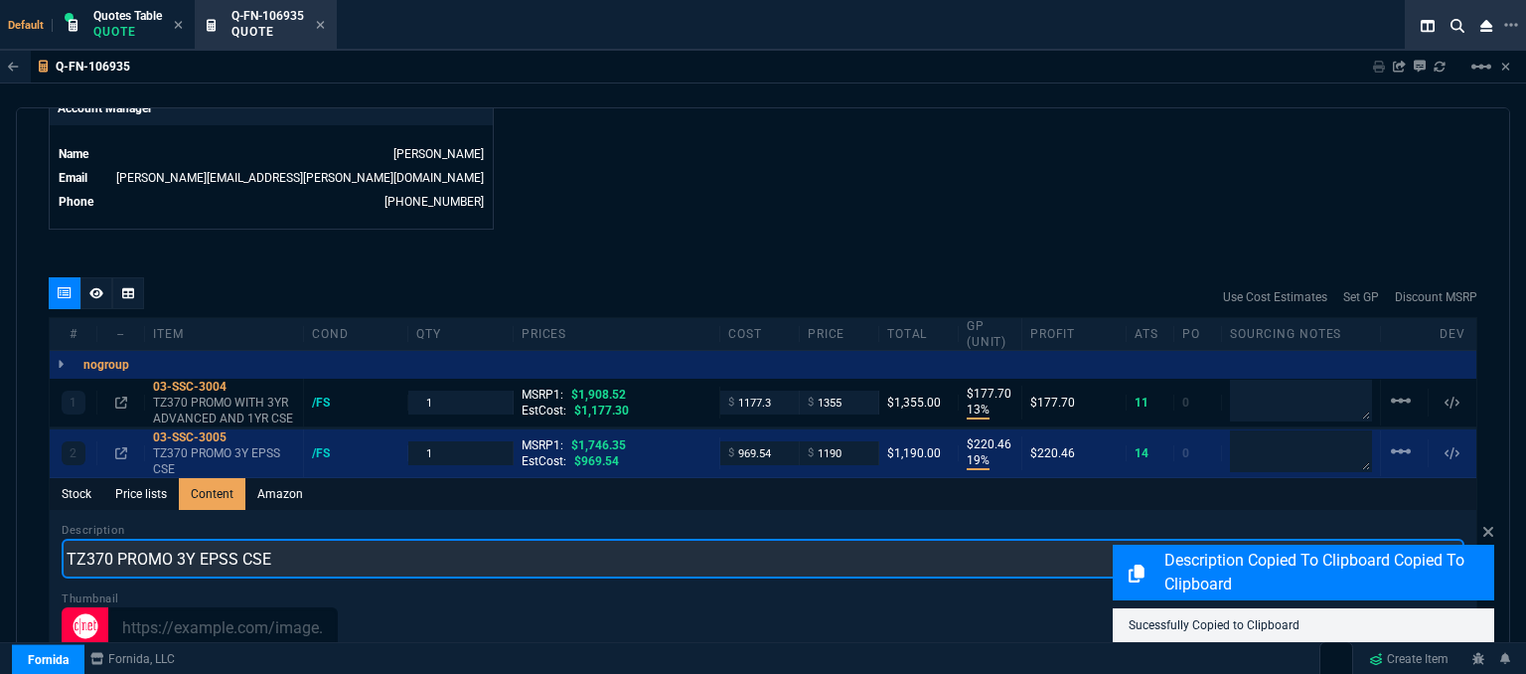
drag, startPoint x: 330, startPoint y: 537, endPoint x: 15, endPoint y: 546, distance: 315.1
click at [15, 546] on div "Q-FN-106935 Sharing Q-FN-106935 Link Dev Link Share on Teams linear_scale quote…" at bounding box center [763, 413] width 1526 height 724
paste input "WITH 3YR ADVANCED AND 1YR"
click at [330, 539] on input "TZ370 PROMO WITH 3YR ADVANCED AND 1YR CSE" at bounding box center [763, 559] width 1403 height 40
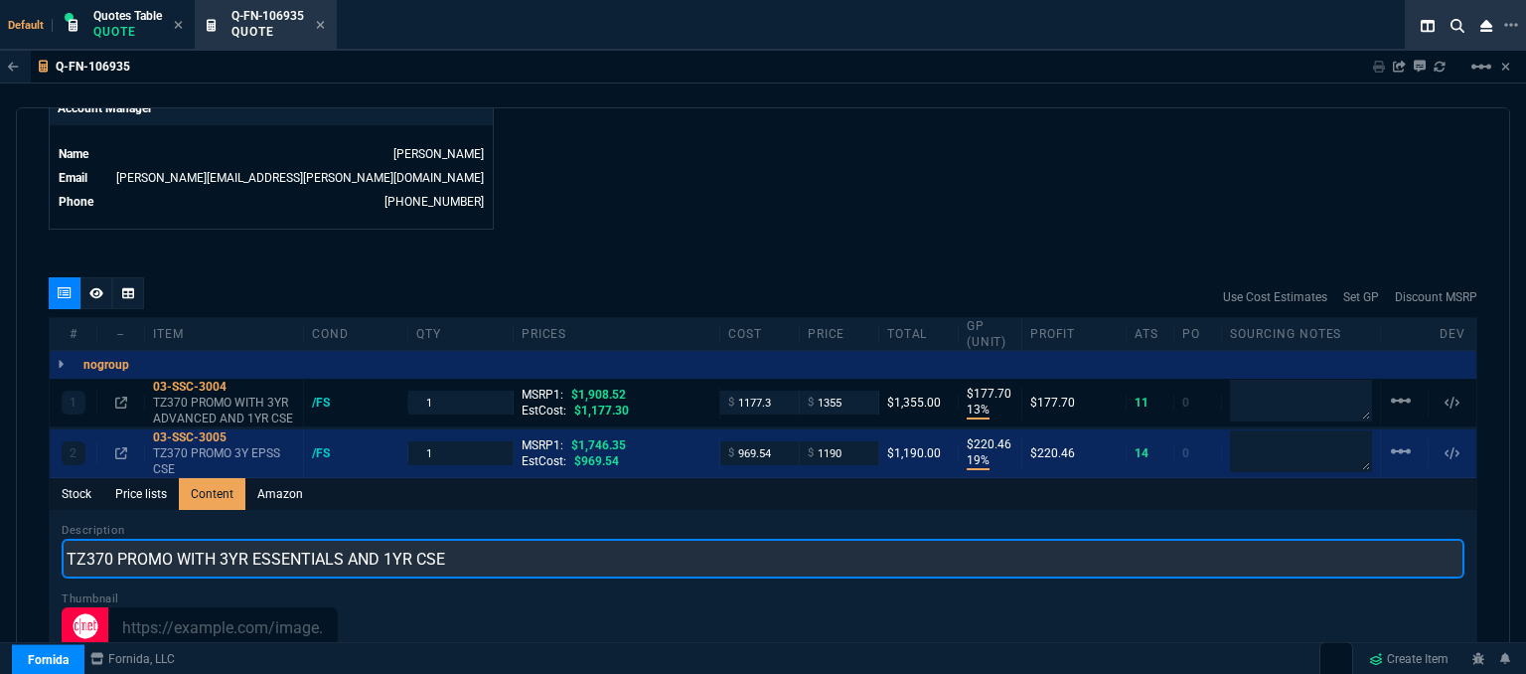
type input "TZ370 PROMO WITH 3YR ESSENTIALS AND 1YR CSE"
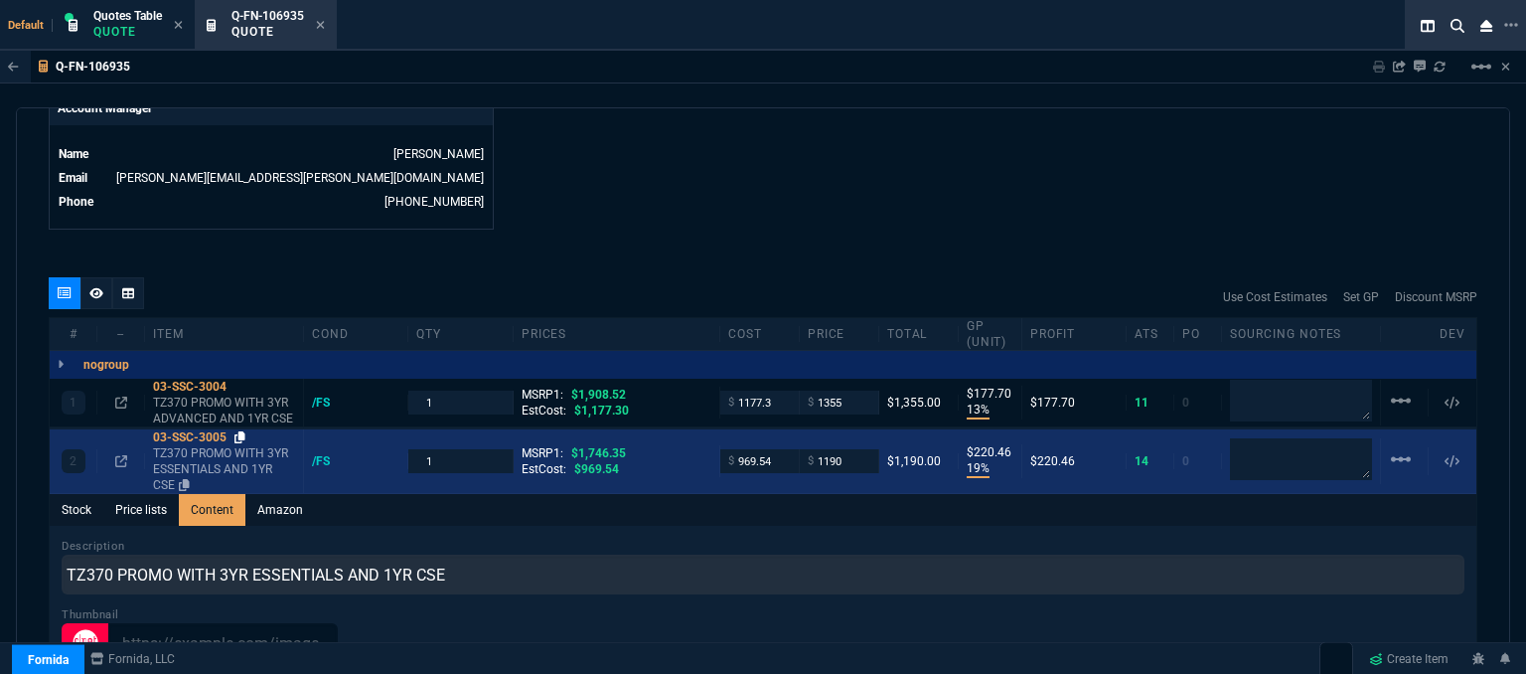
click at [239, 431] on icon at bounding box center [240, 437] width 11 height 12
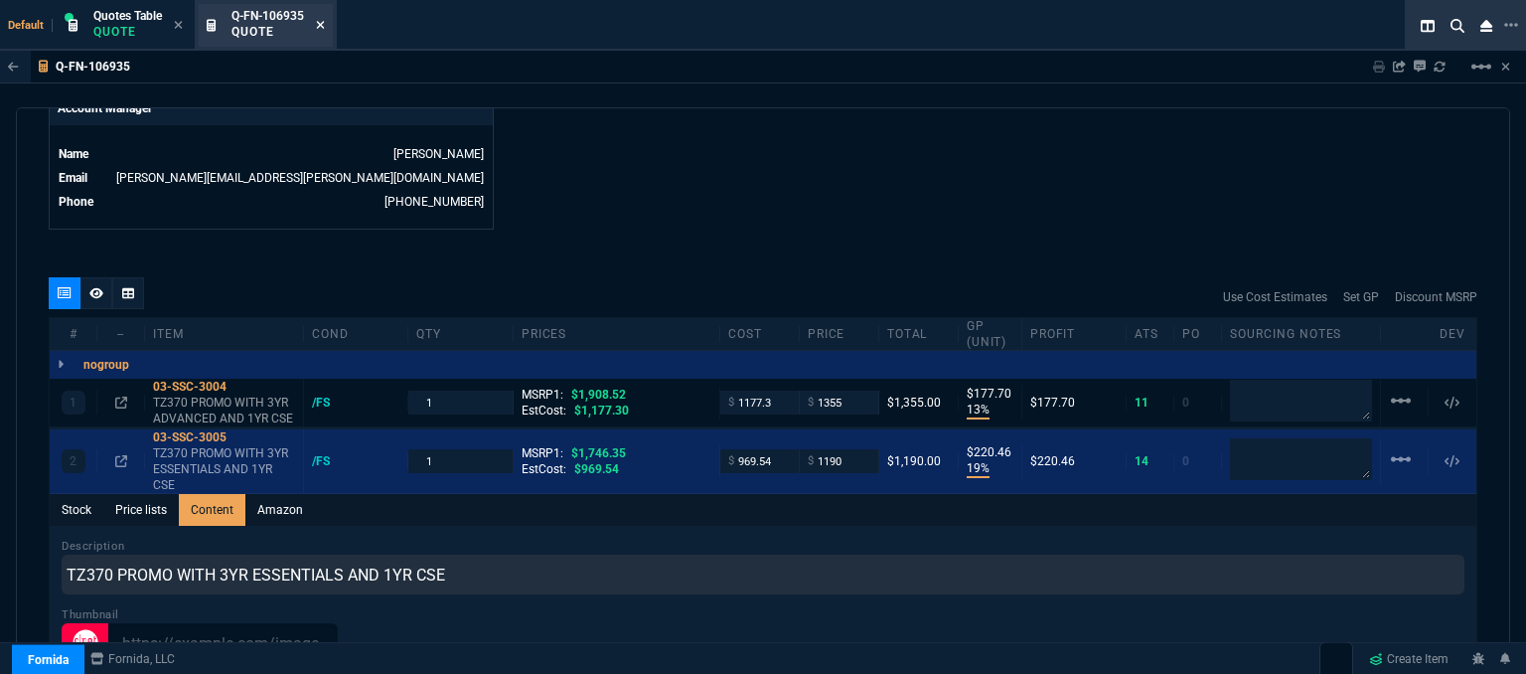
click at [322, 21] on icon at bounding box center [320, 25] width 9 height 12
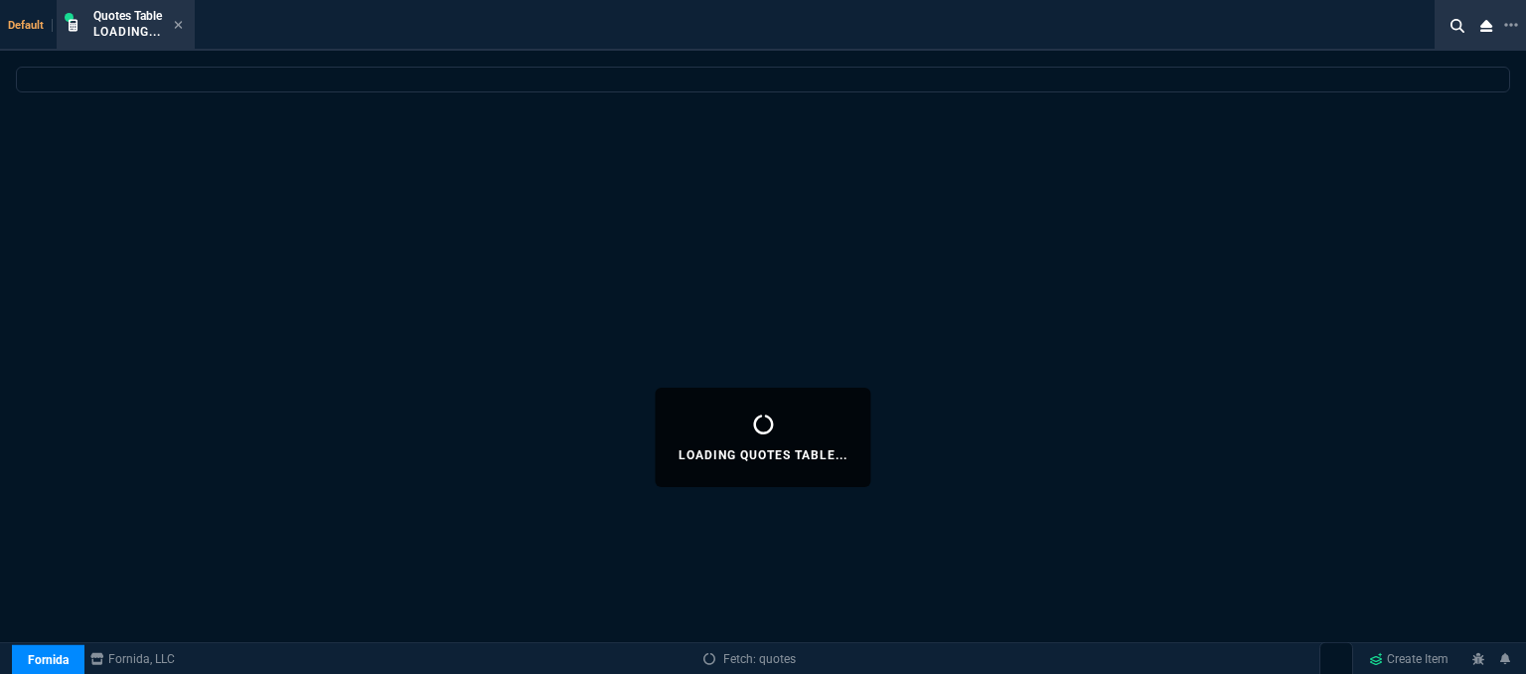
select select
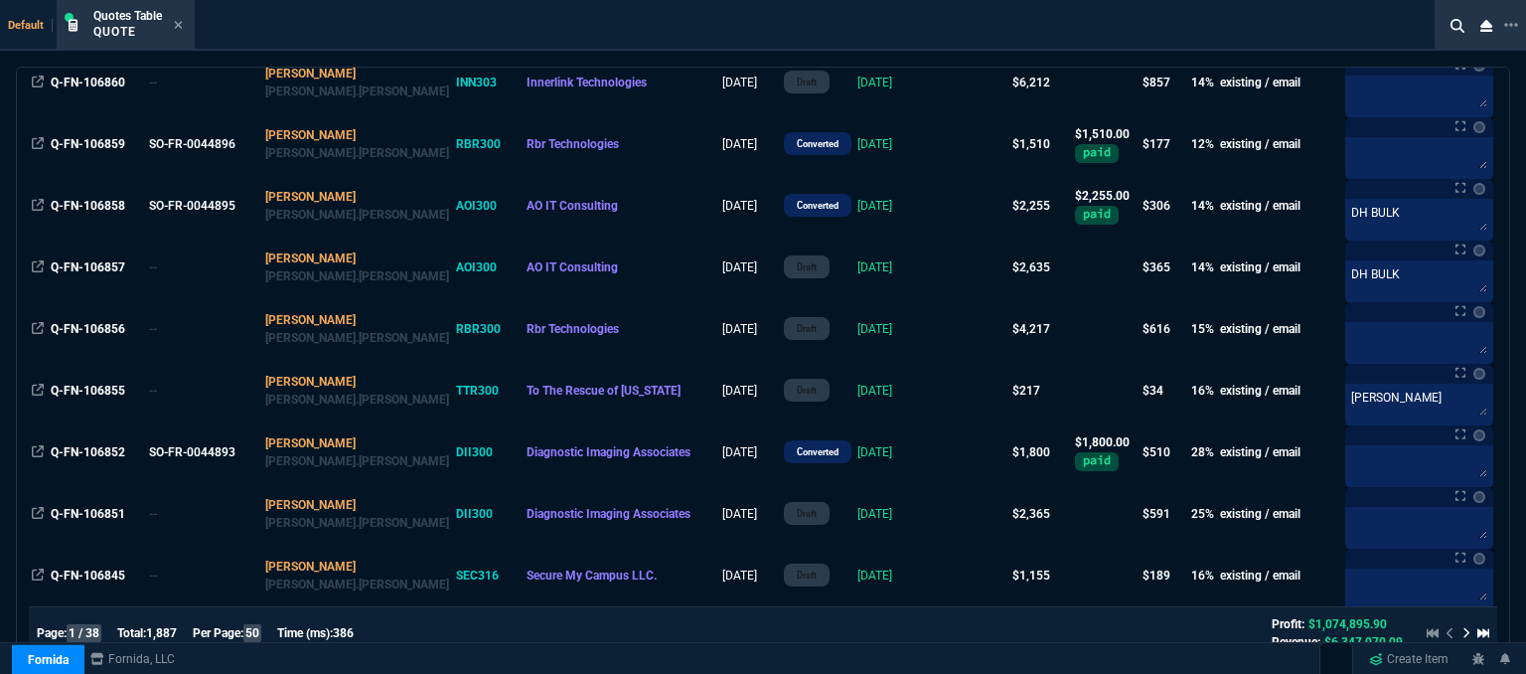
scroll to position [2186, 0]
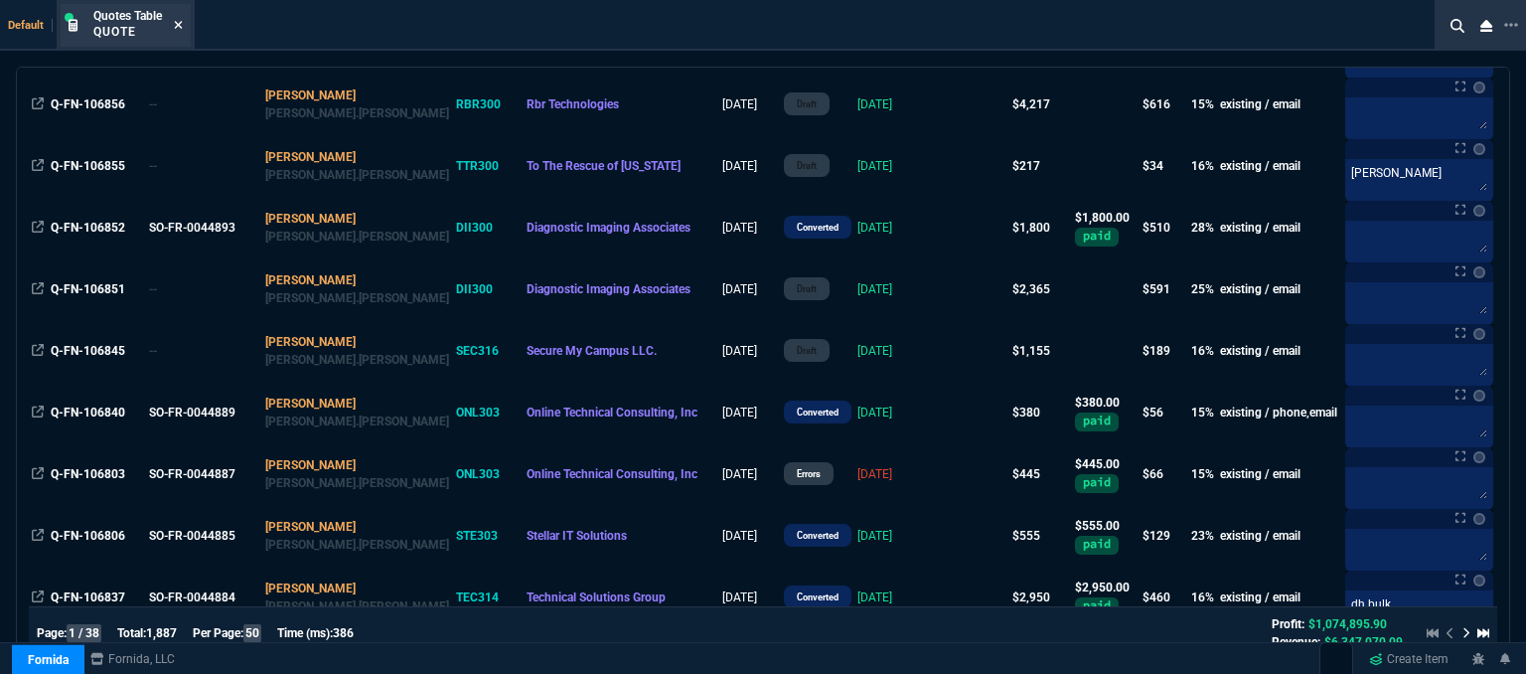
click at [178, 22] on icon at bounding box center [179, 25] width 8 height 8
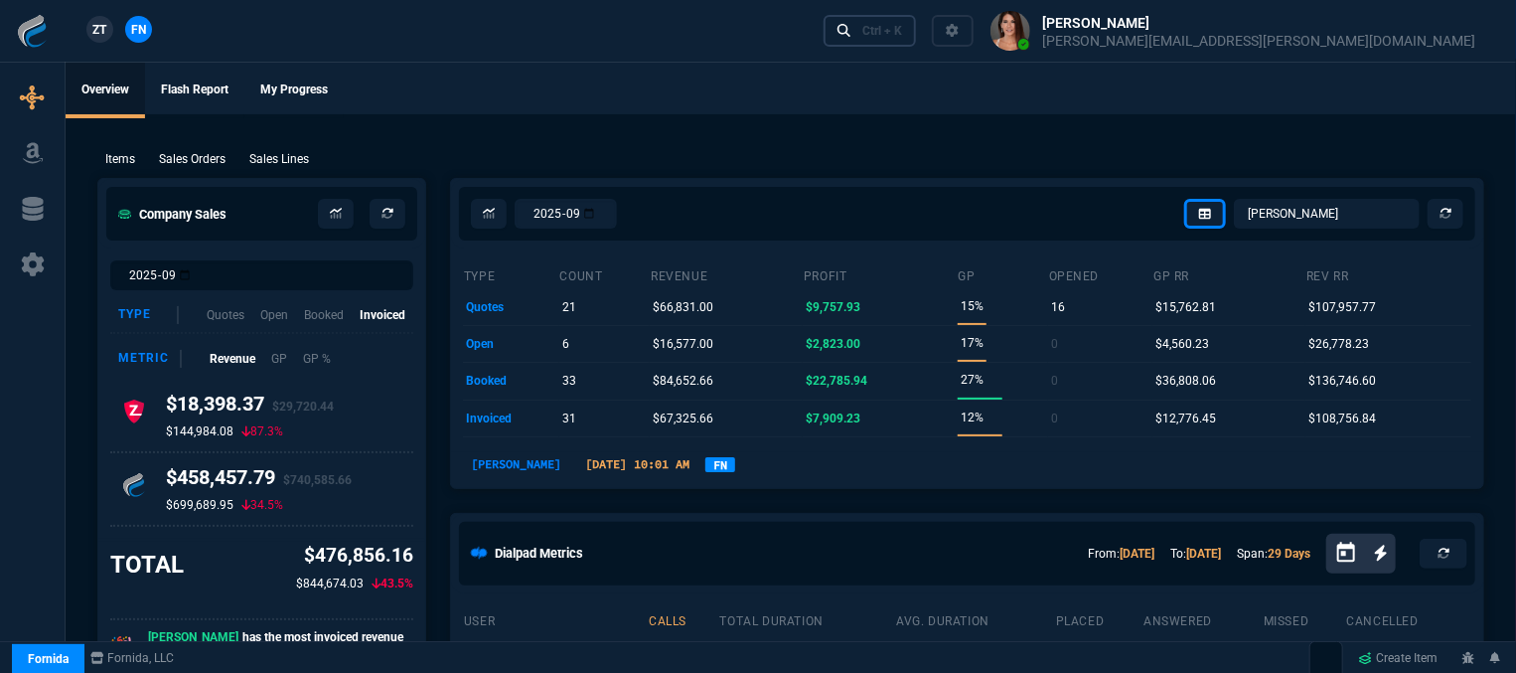
click at [917, 43] on link "Ctrl + K" at bounding box center [870, 30] width 93 height 31
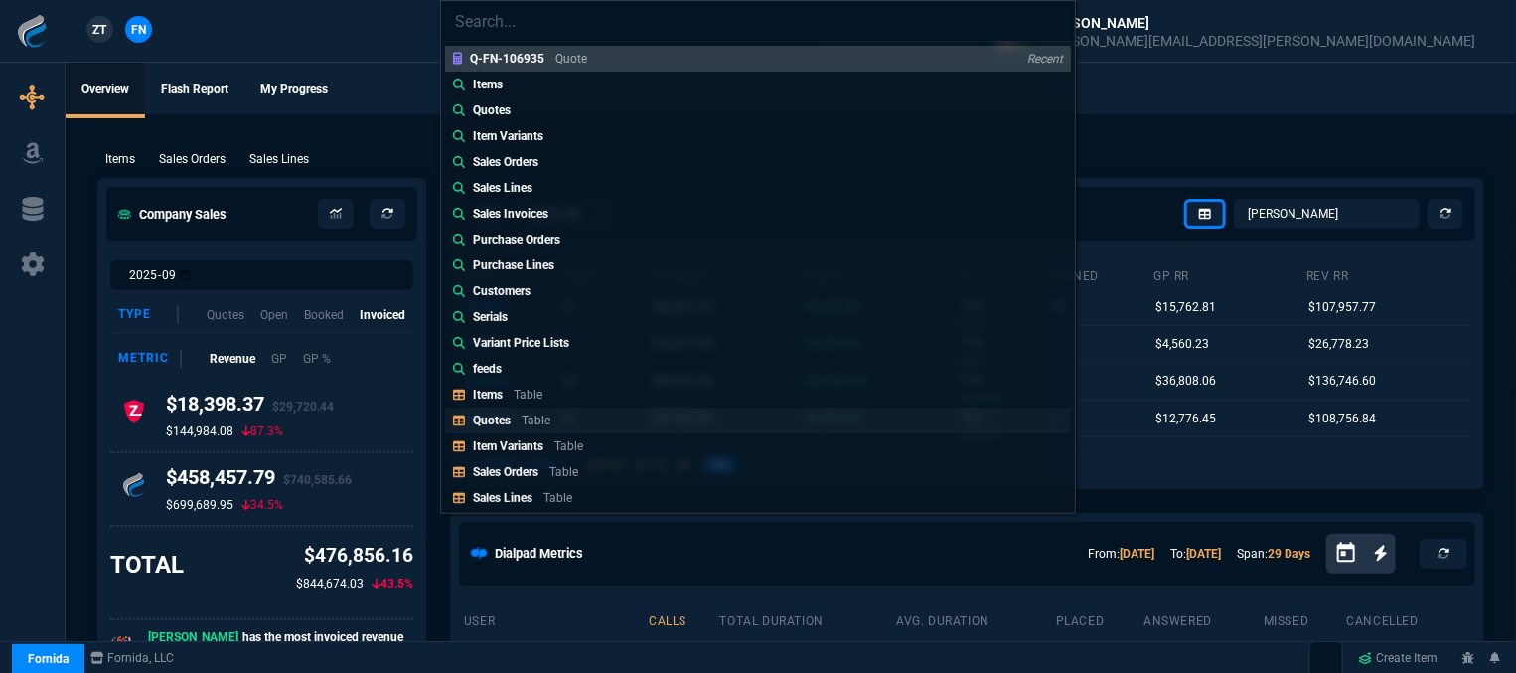
click at [563, 420] on link "Quotes Table" at bounding box center [758, 420] width 626 height 26
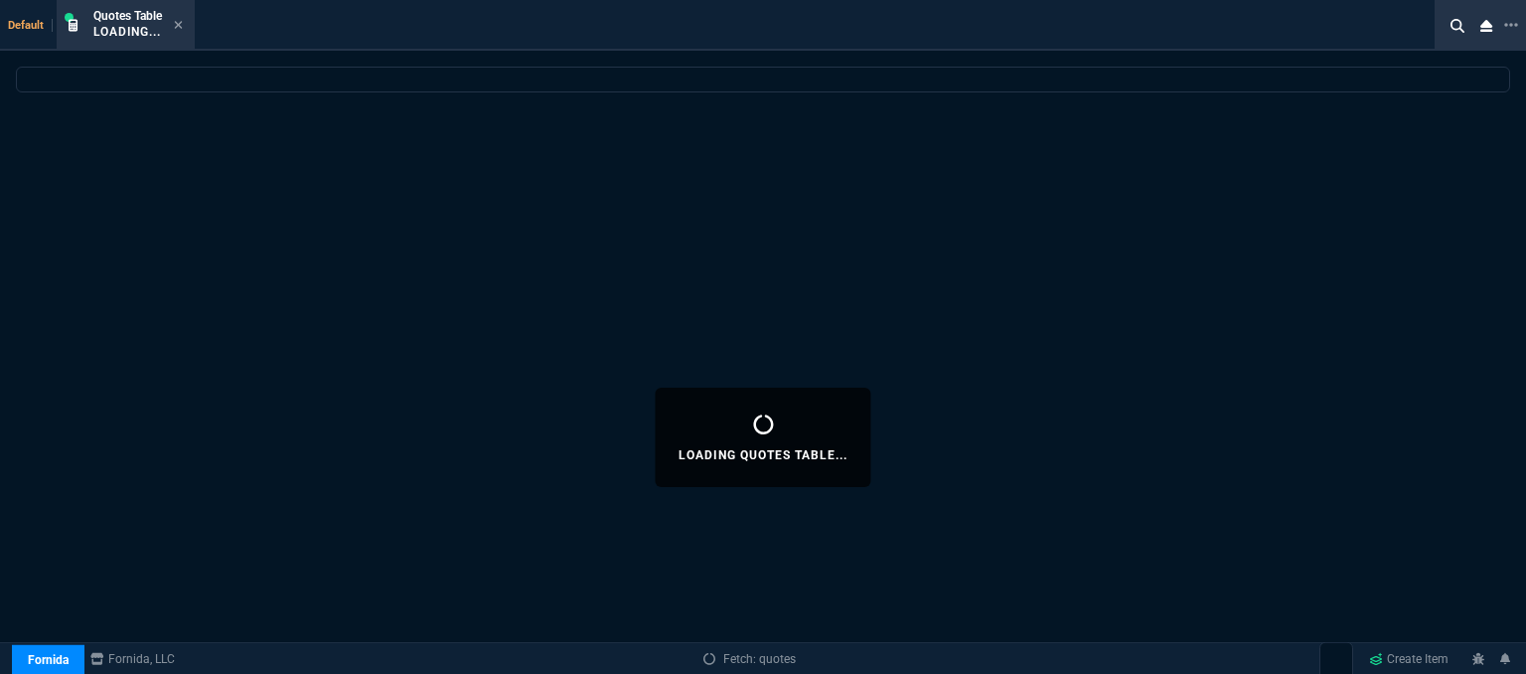
select select
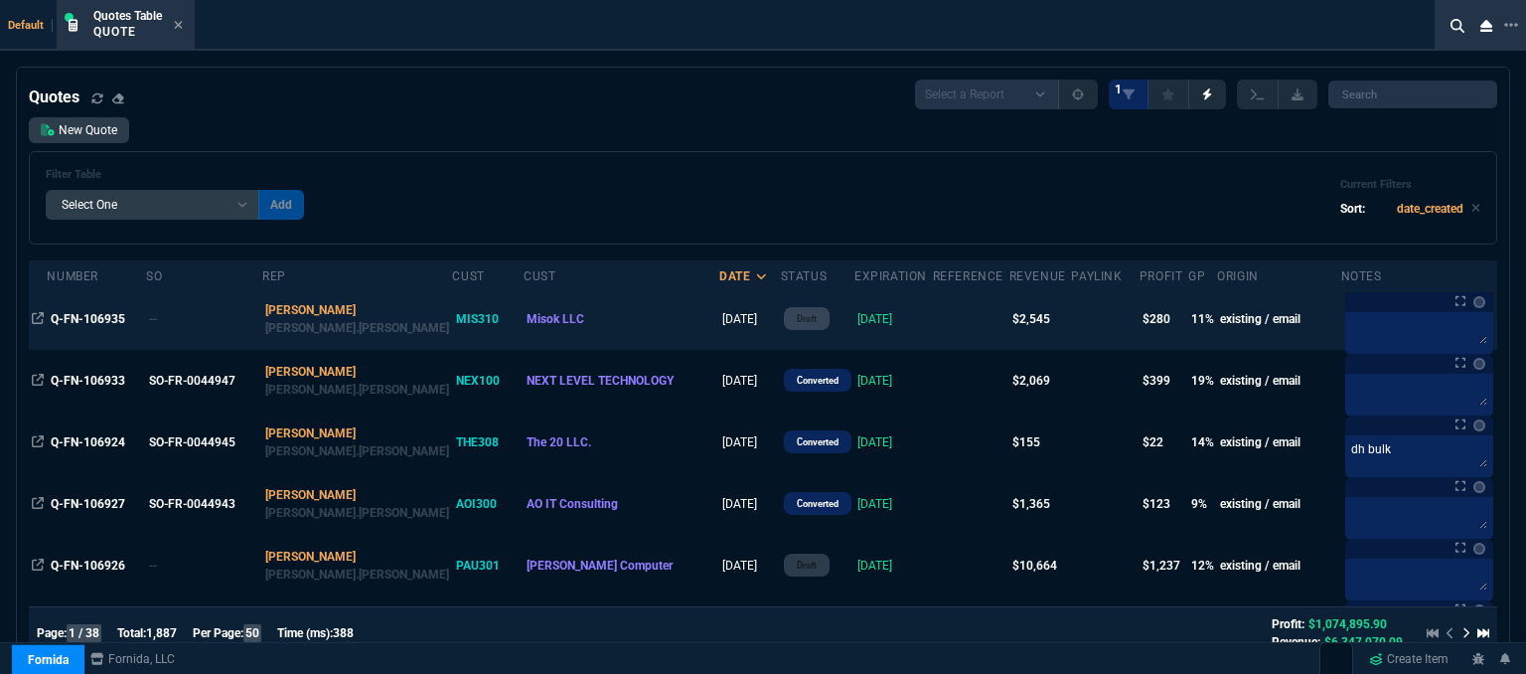
click at [933, 324] on td at bounding box center [971, 319] width 77 height 62
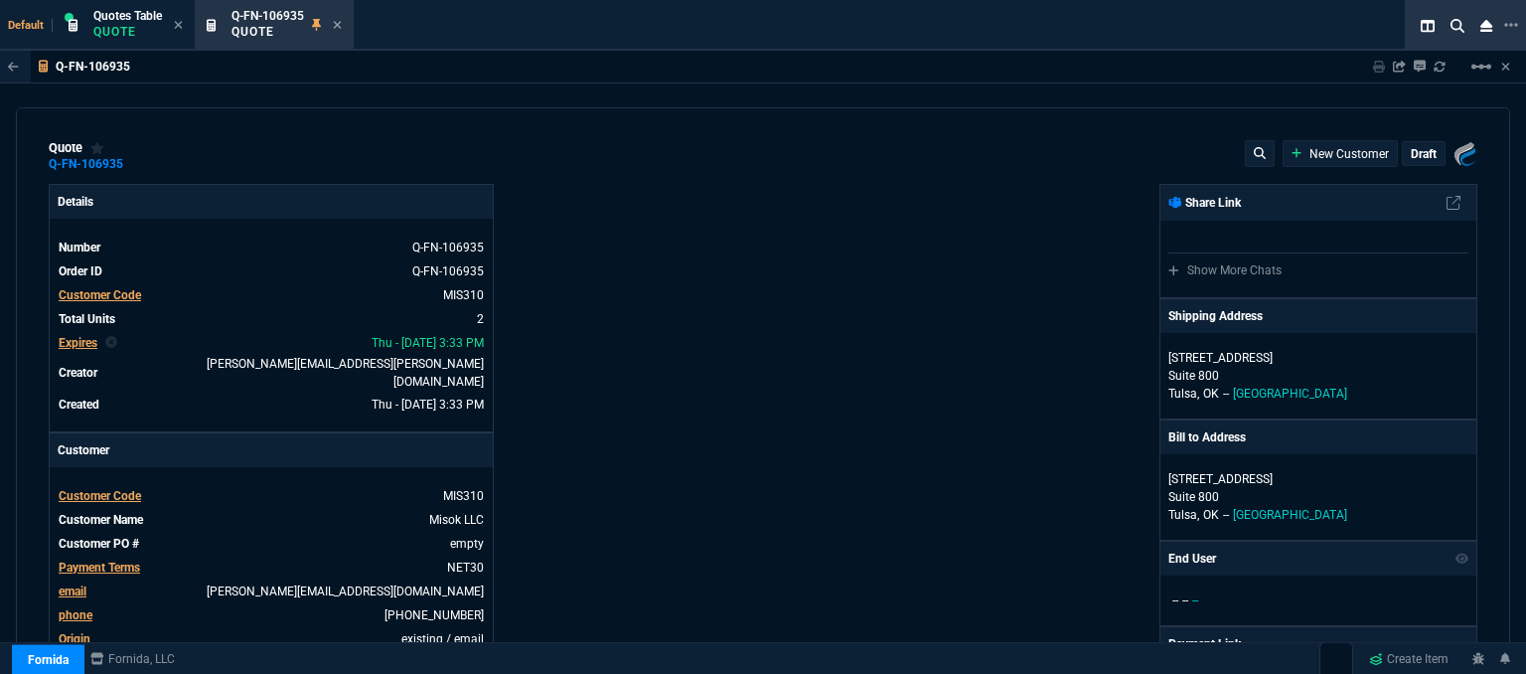
type input "13"
type input "178"
type input "1908.52"
type input "19"
type input "220"
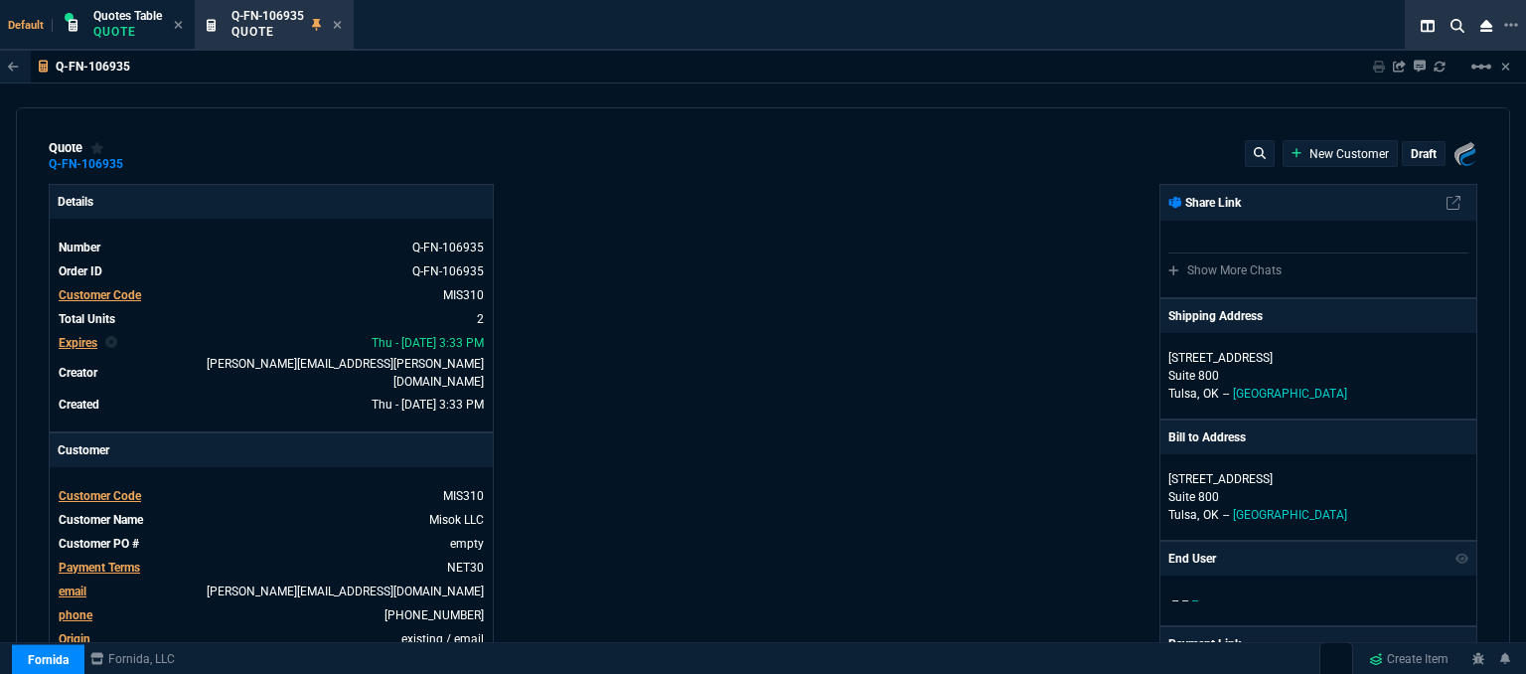
type input "1746.35"
type input "29"
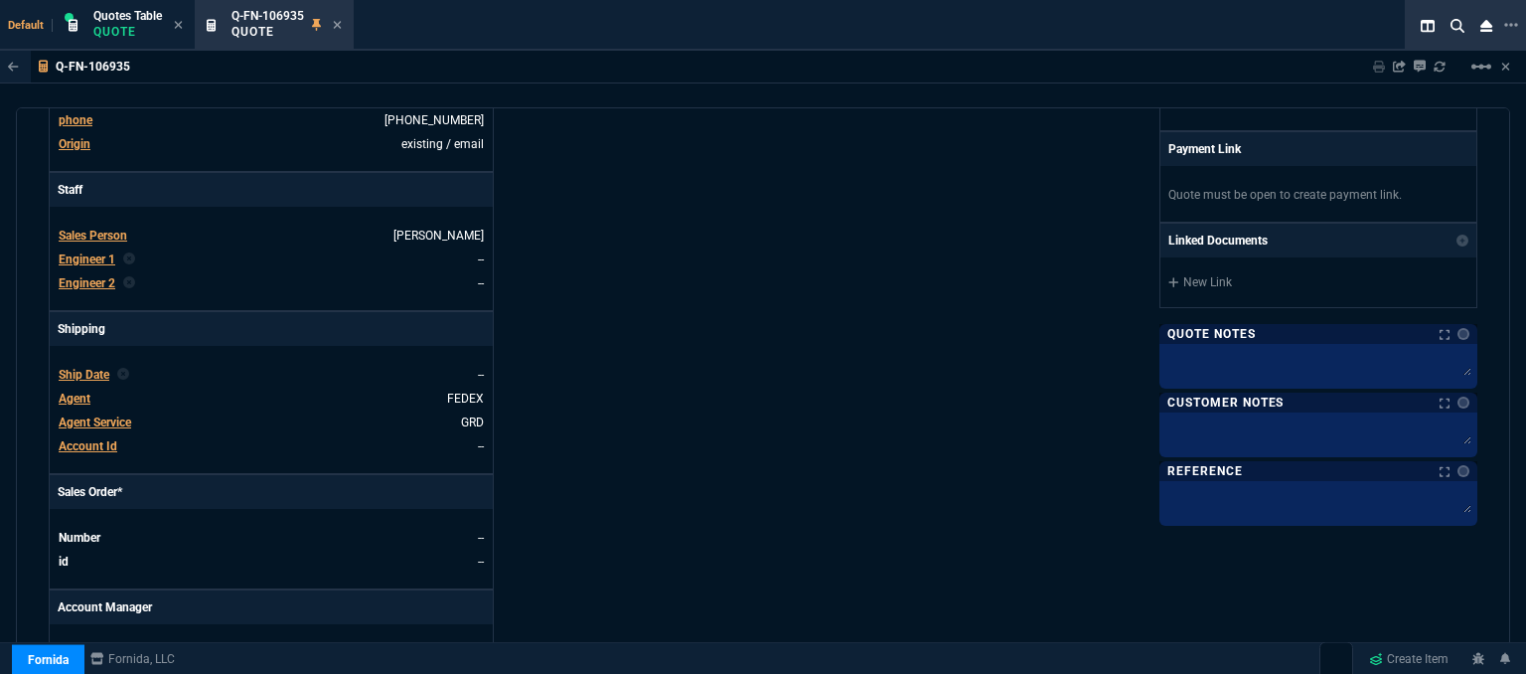
type input "32"
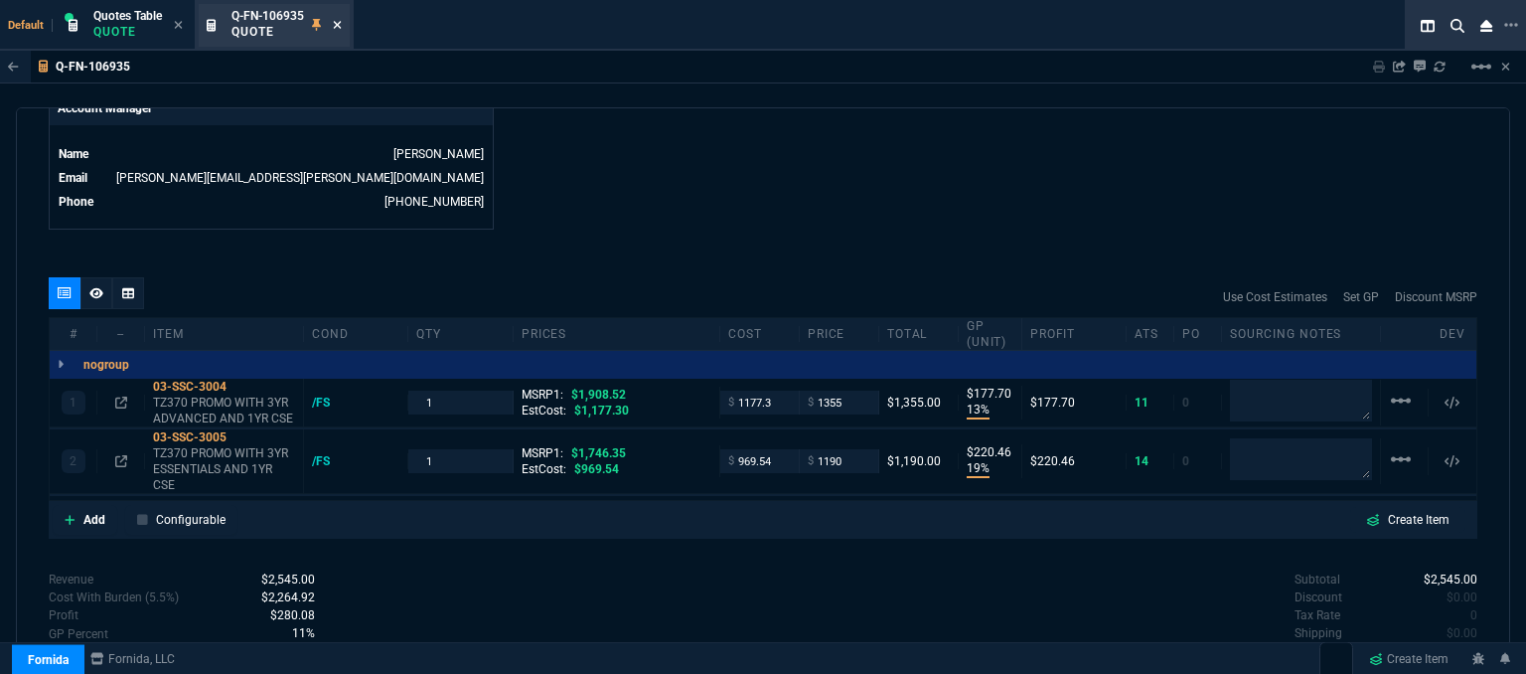
click at [339, 28] on icon at bounding box center [337, 25] width 9 height 12
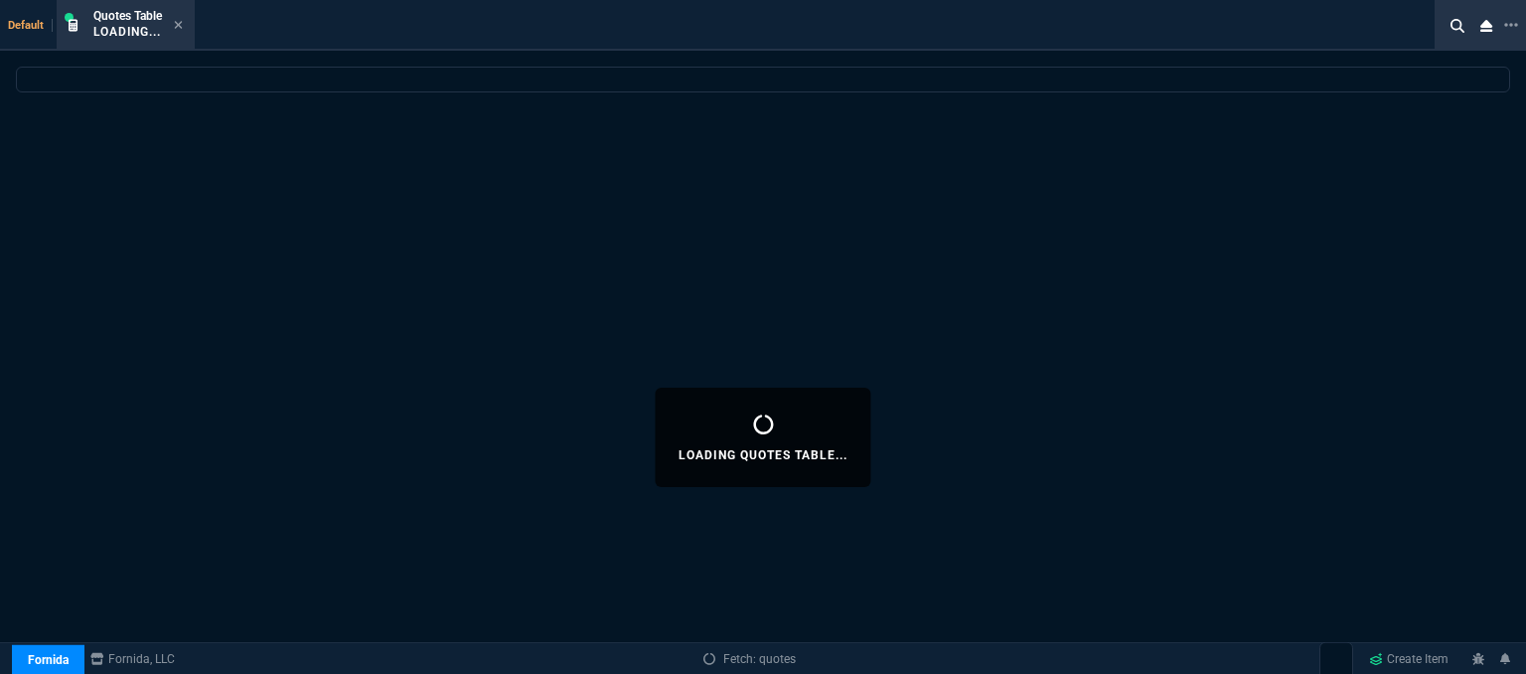
select select
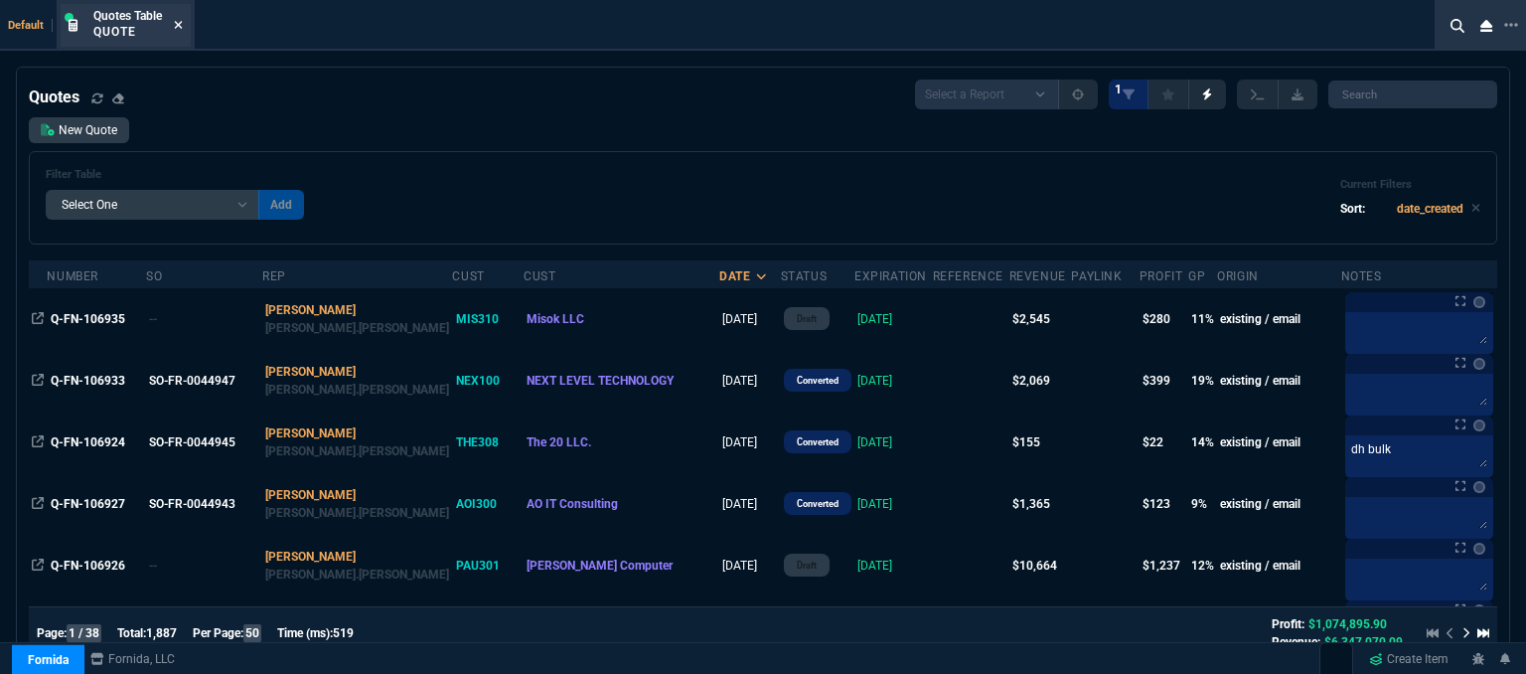
click at [180, 25] on icon at bounding box center [179, 25] width 8 height 8
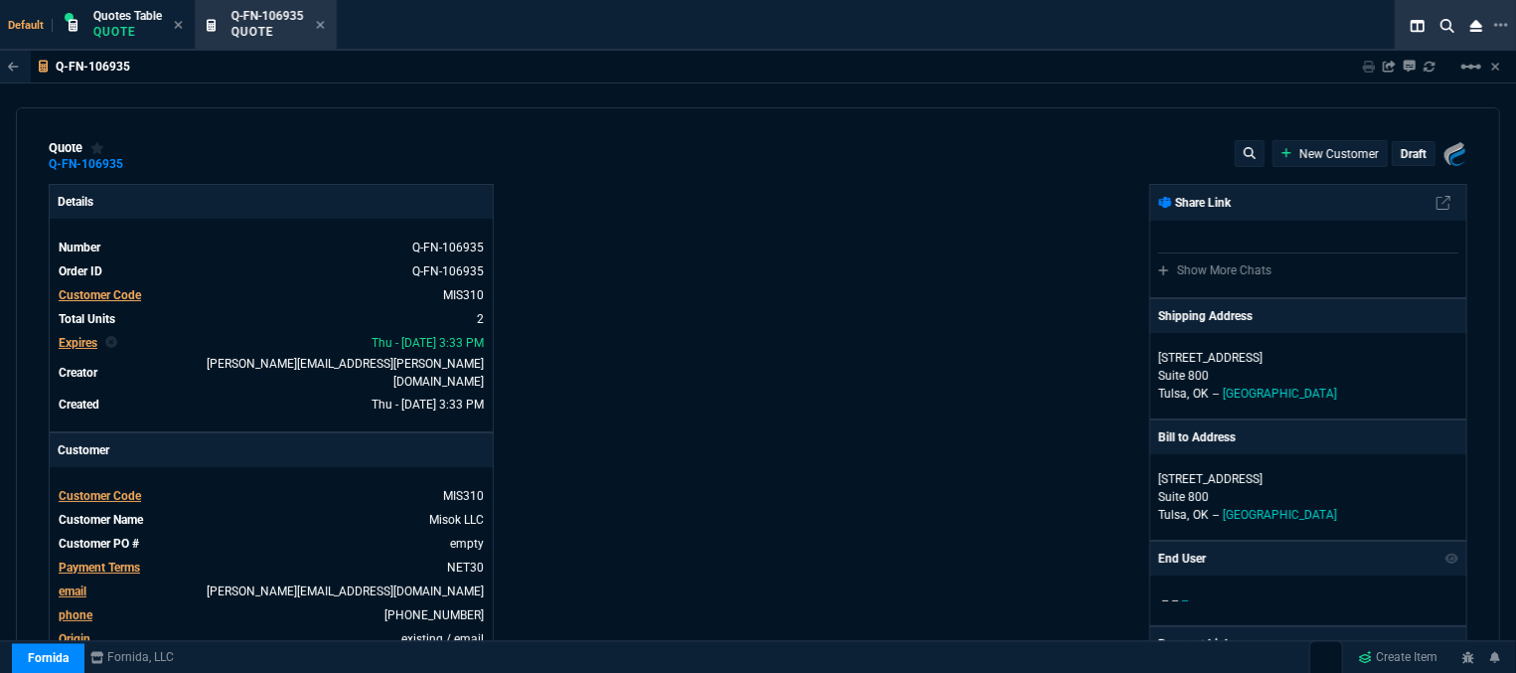
type input "1908.52"
type input "1746.35"
type input "13"
type input "178"
type input "19"
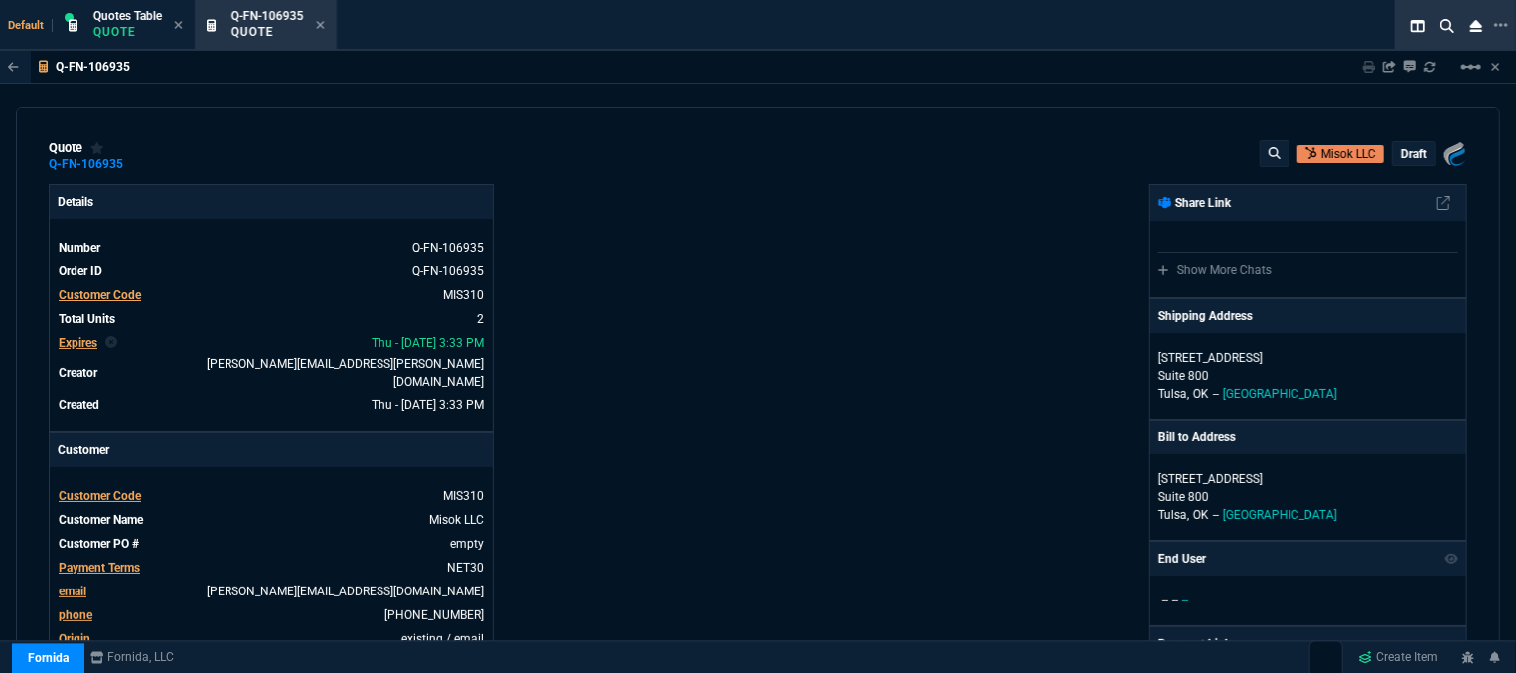
type input "220"
type input "29"
type input "32"
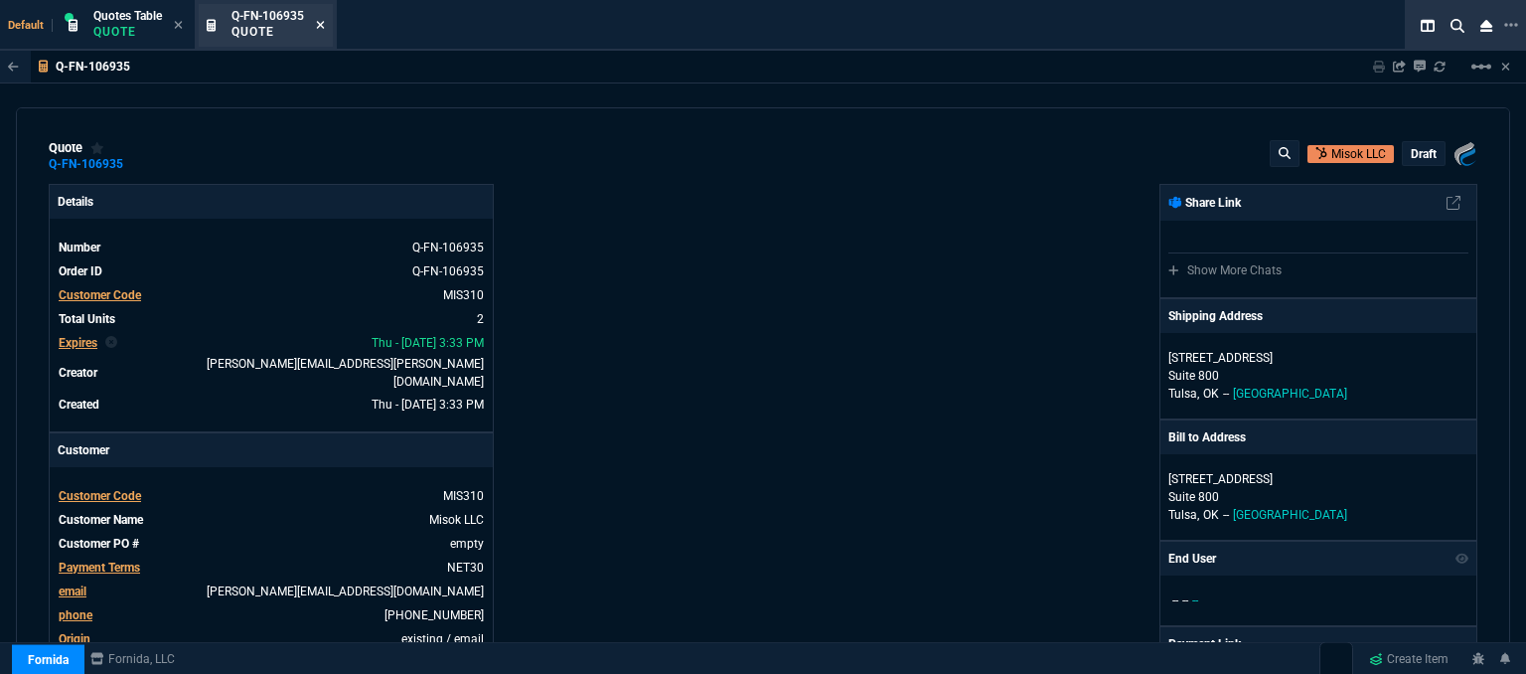
click at [324, 28] on icon at bounding box center [320, 25] width 9 height 12
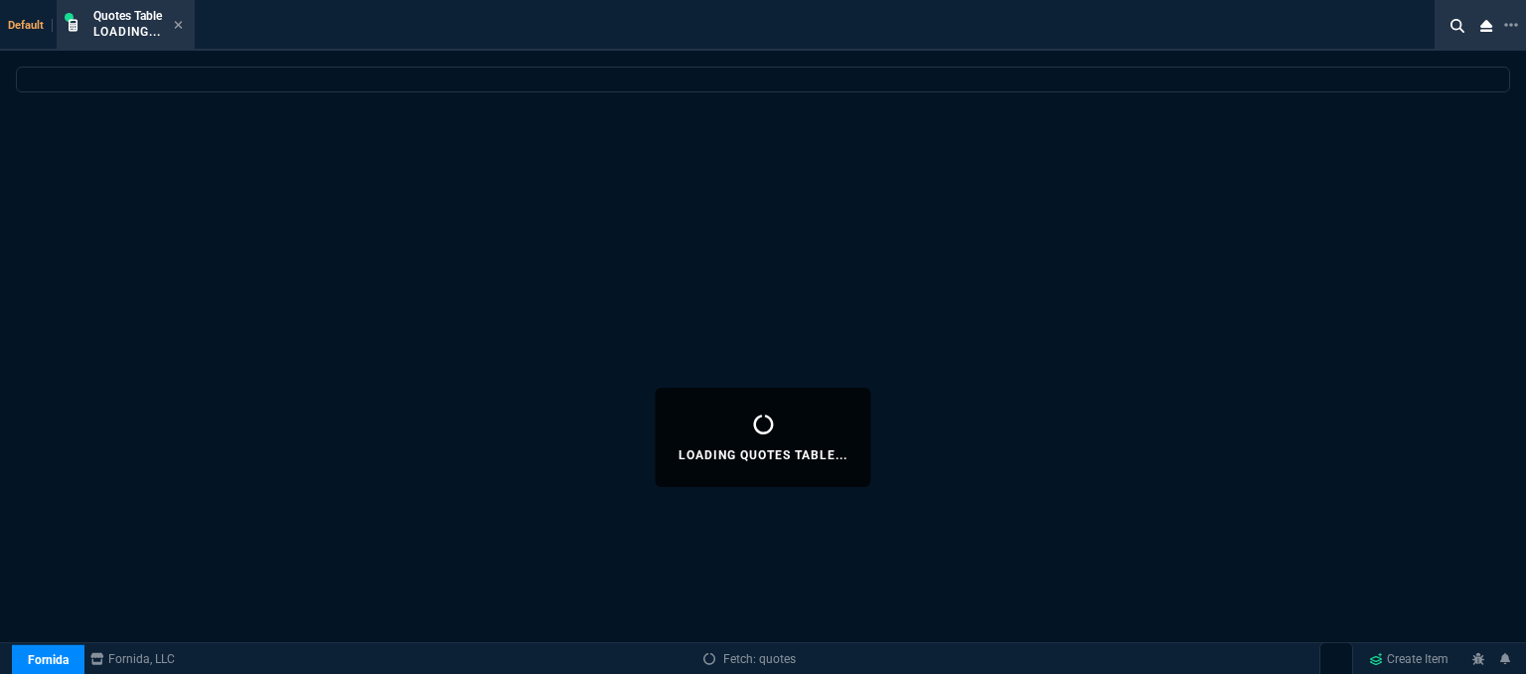
select select
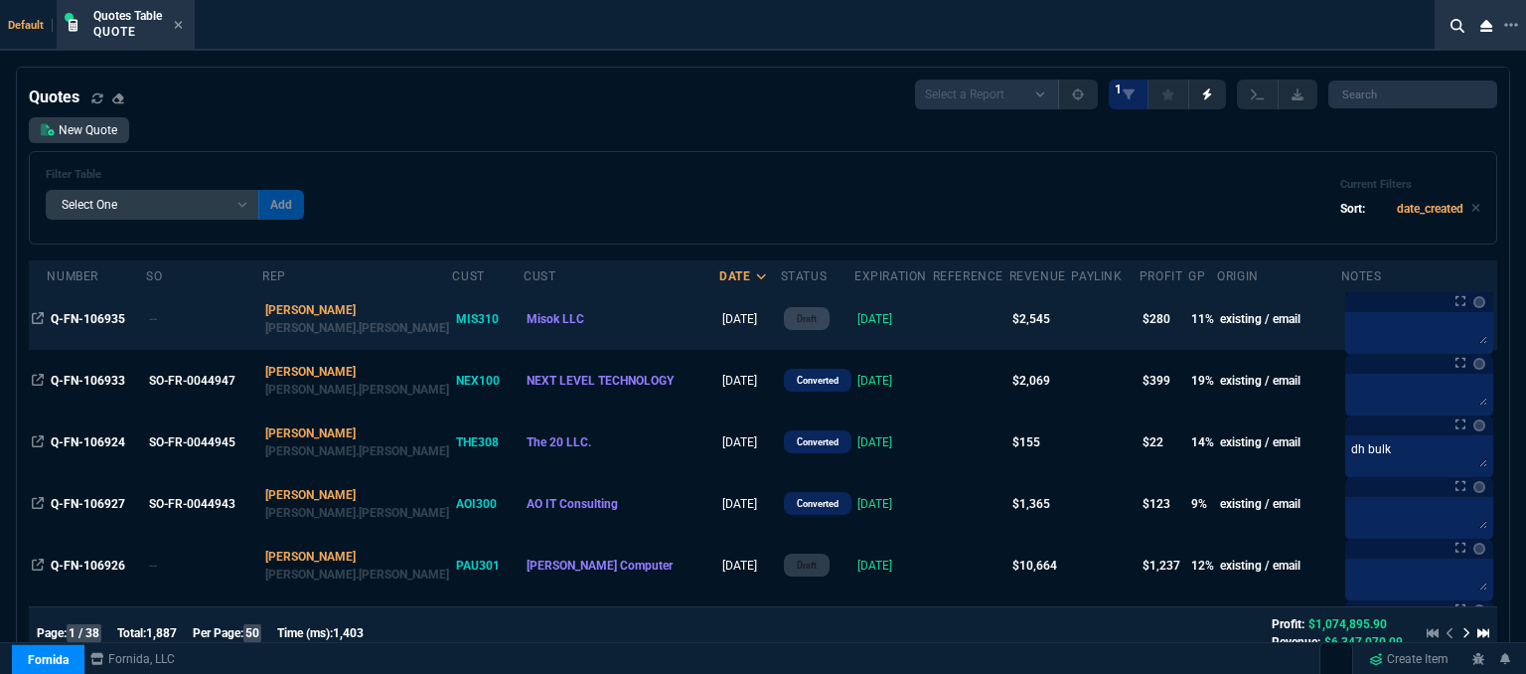
click at [933, 311] on td at bounding box center [971, 319] width 77 height 62
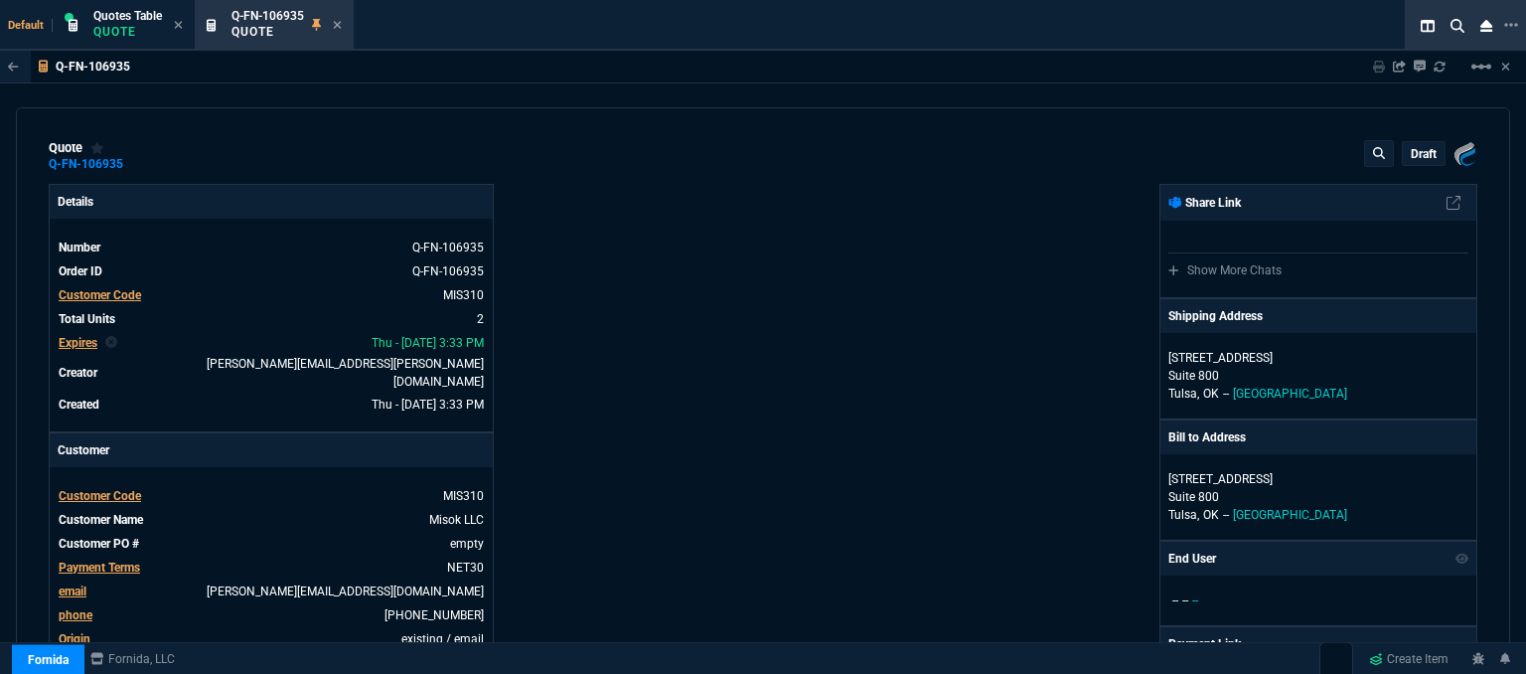
type input "13"
type input "178"
type input "19"
type input "220"
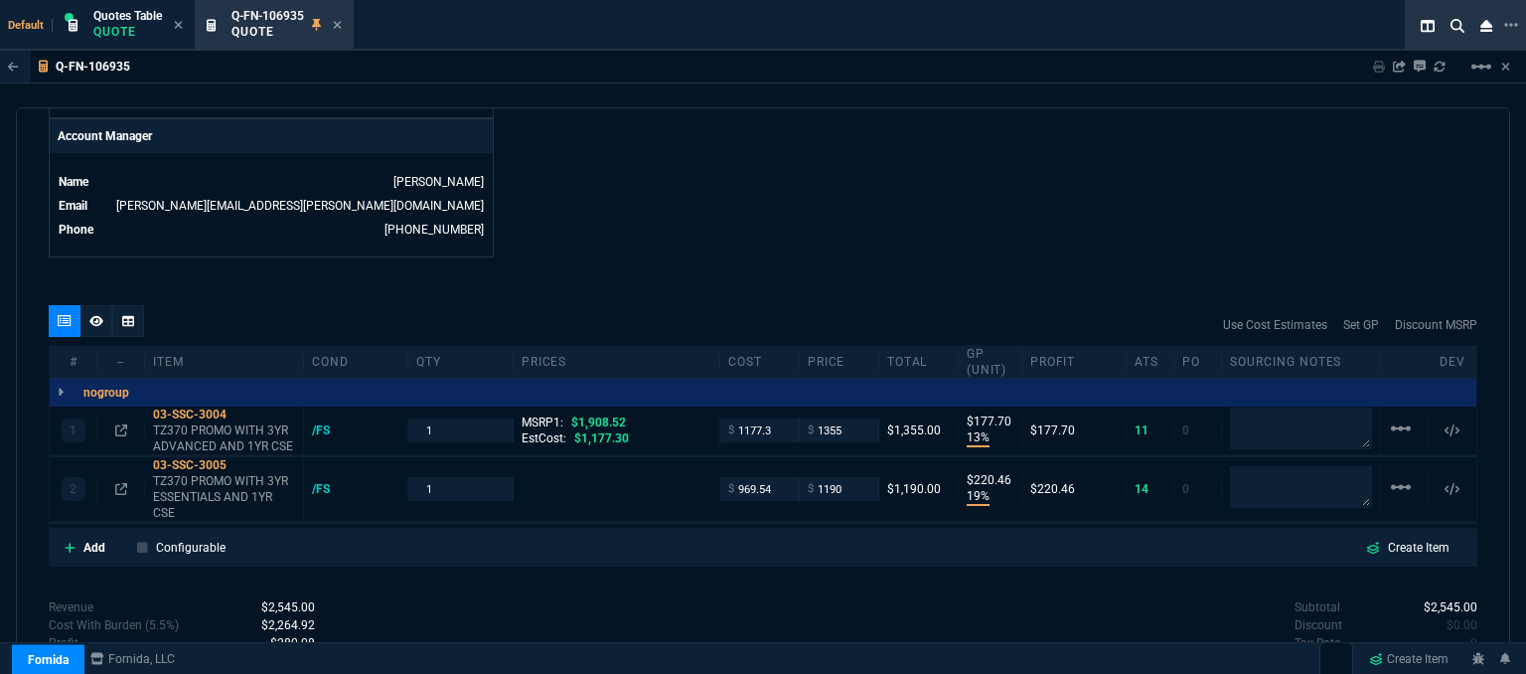
scroll to position [1068, 0]
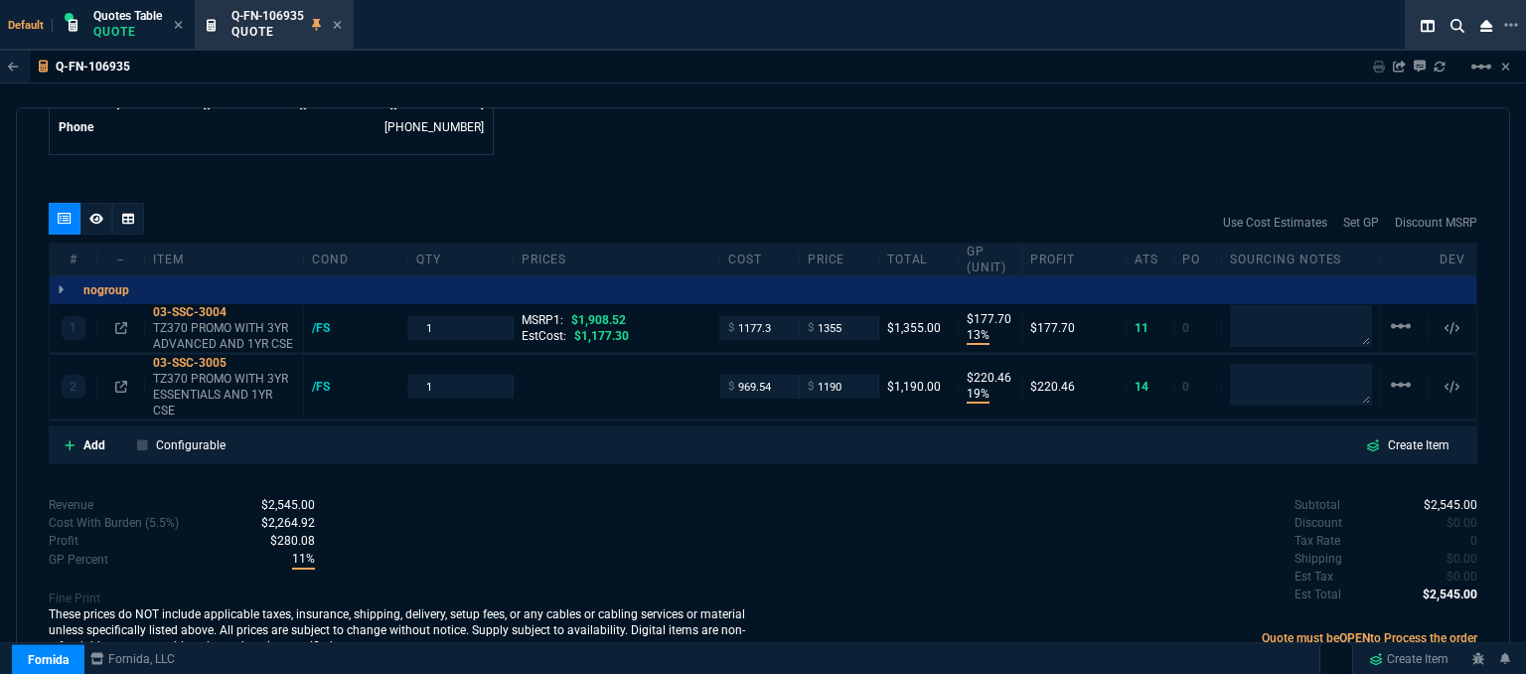
type input "1908.52"
type input "1746.35"
type input "29"
type input "32"
click at [69, 440] on icon at bounding box center [70, 445] width 10 height 10
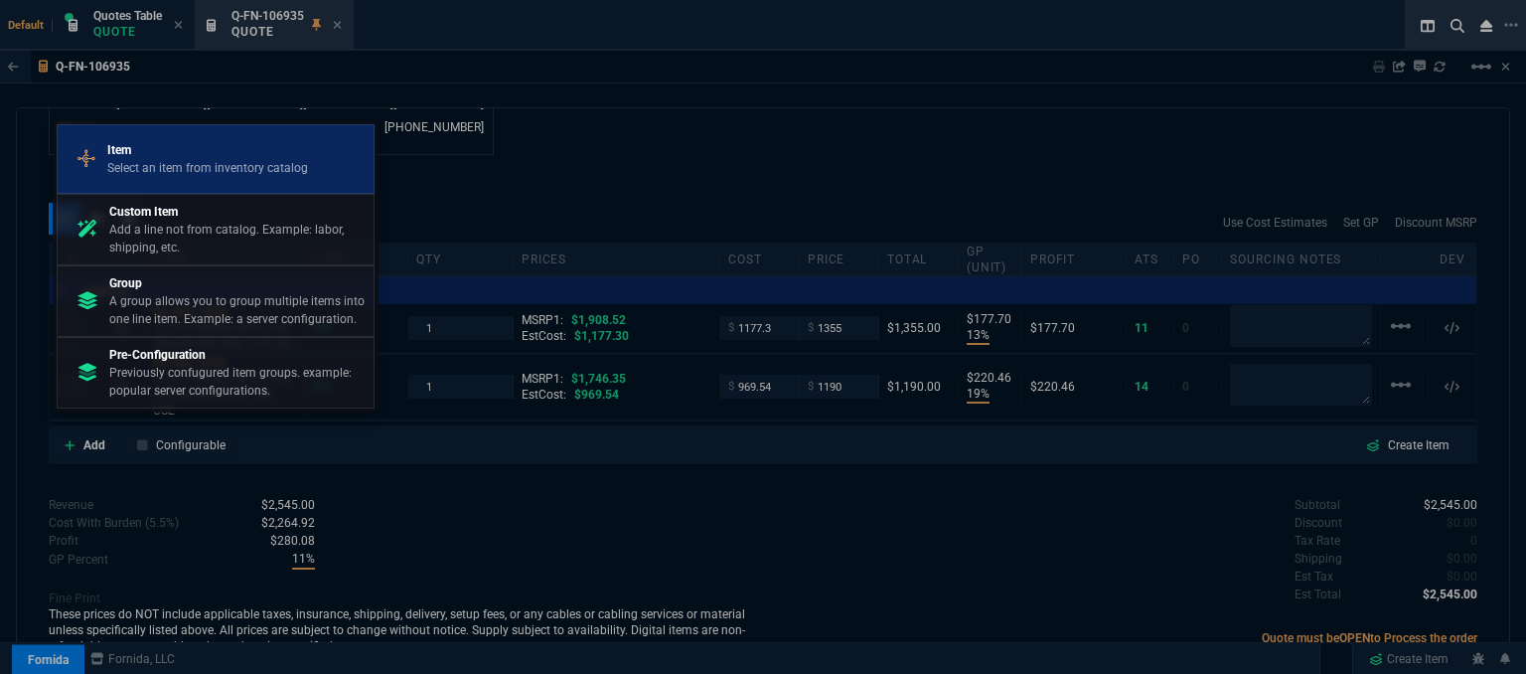
click at [213, 168] on p "Select an item from inventory catalog" at bounding box center [207, 168] width 201 height 18
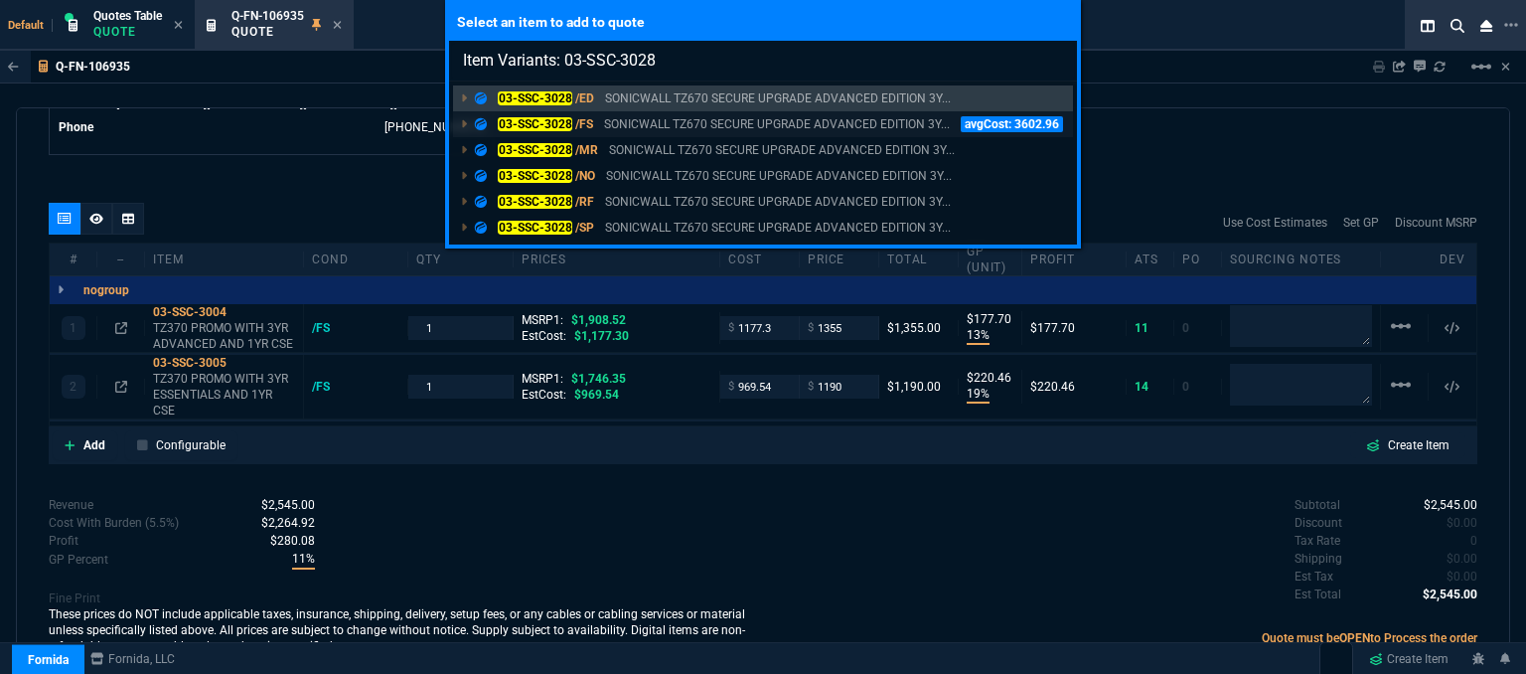
type input "Item Variants: 03-SSC-3028"
click at [690, 123] on p "SONICWALL TZ670 SECURE UPGRADE ADVANCED EDITION 3Y..." at bounding box center [777, 124] width 346 height 18
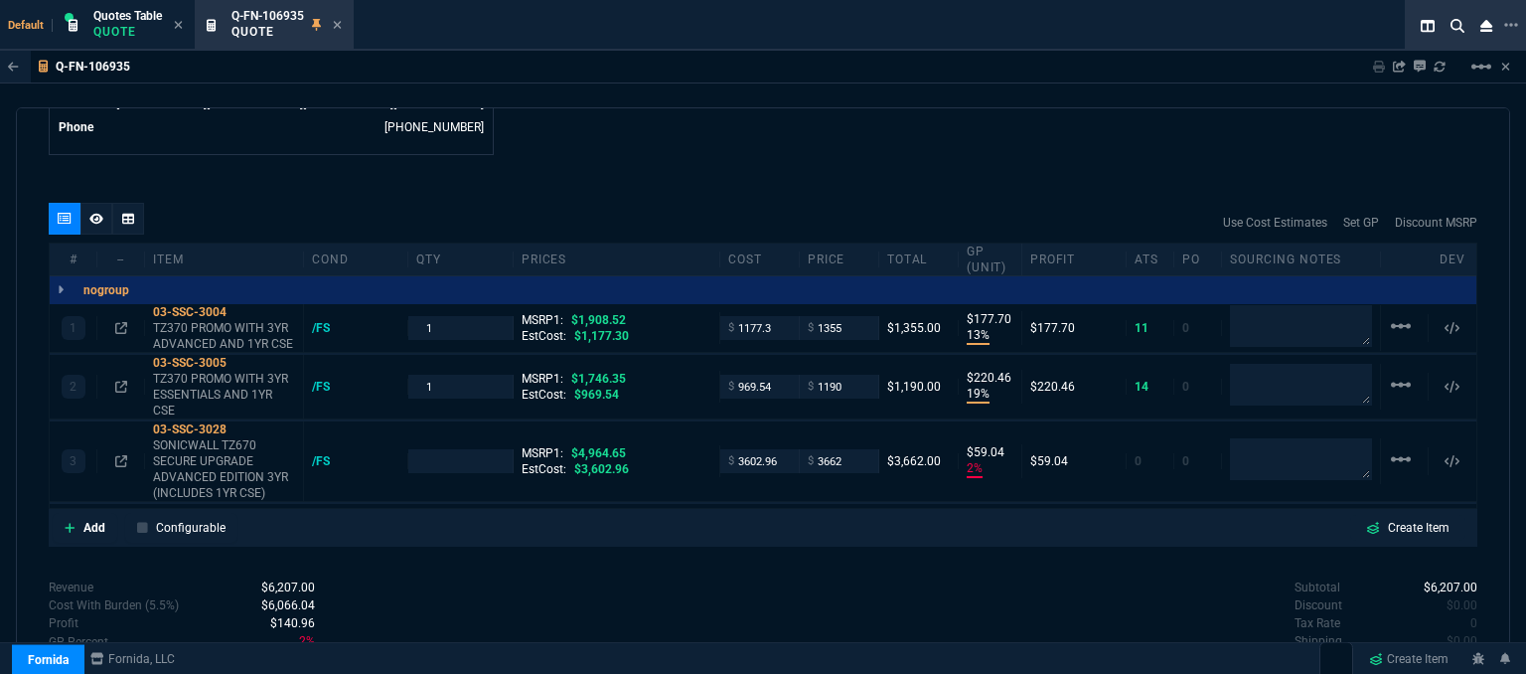
type input "13"
type input "178"
type input "19"
type input "220"
type input "2"
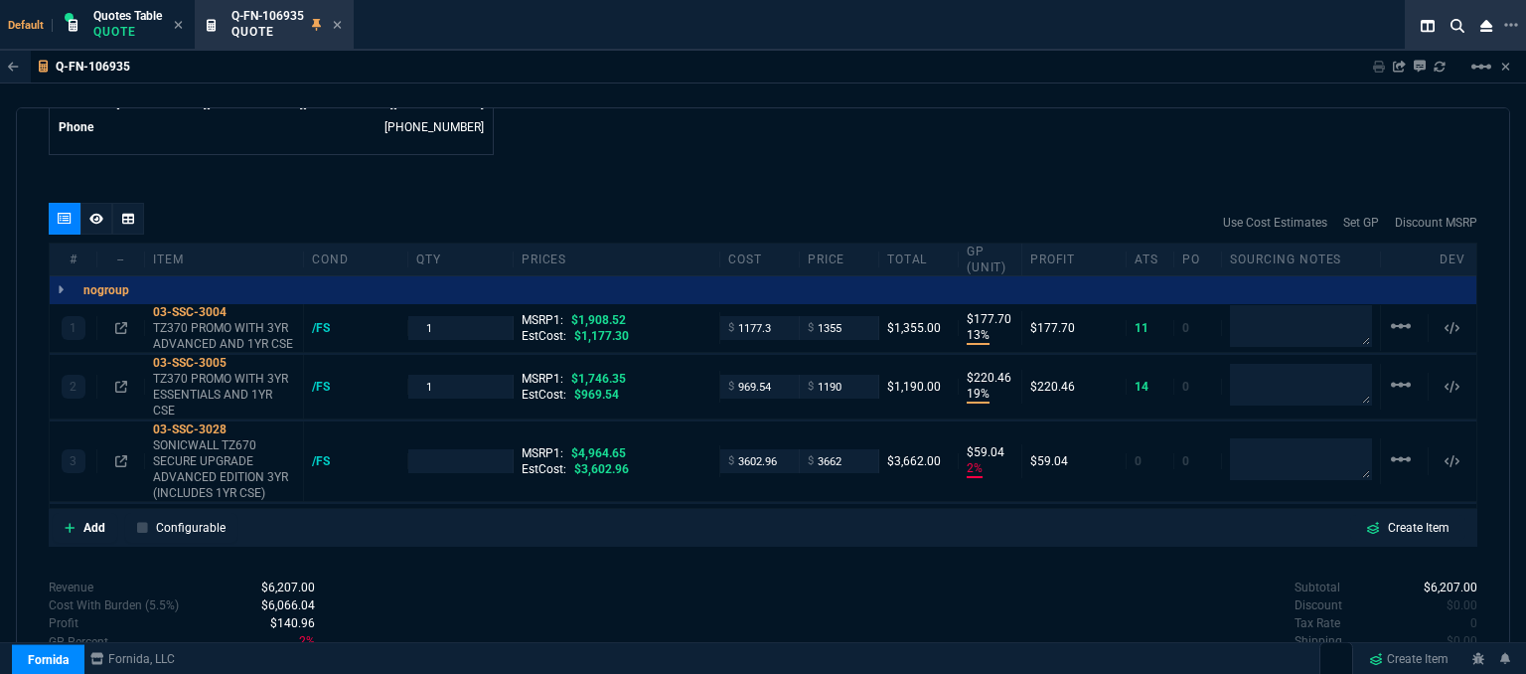
type input "59"
type input "29"
type input "32"
type input "26"
click at [68, 522] on icon at bounding box center [70, 528] width 11 height 12
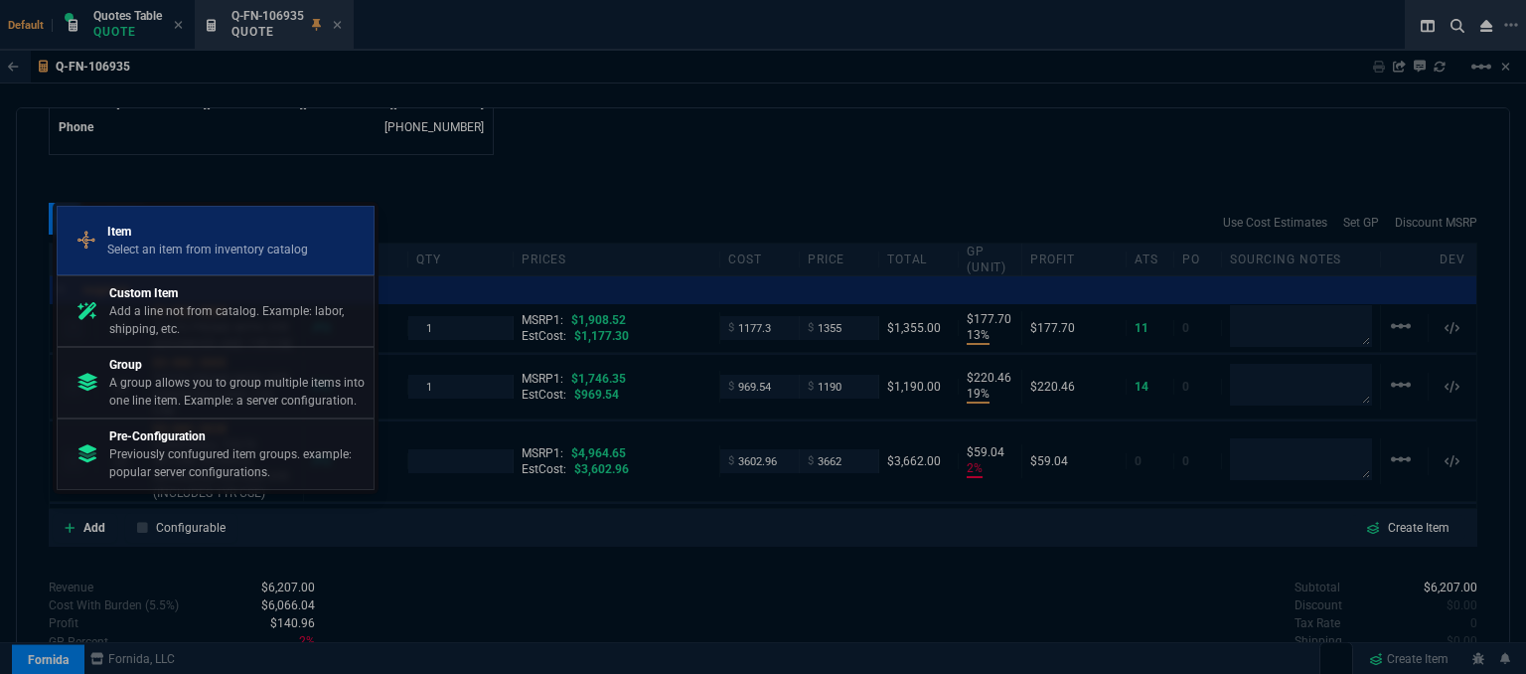
click at [171, 247] on p "Select an item from inventory catalog" at bounding box center [207, 249] width 201 height 18
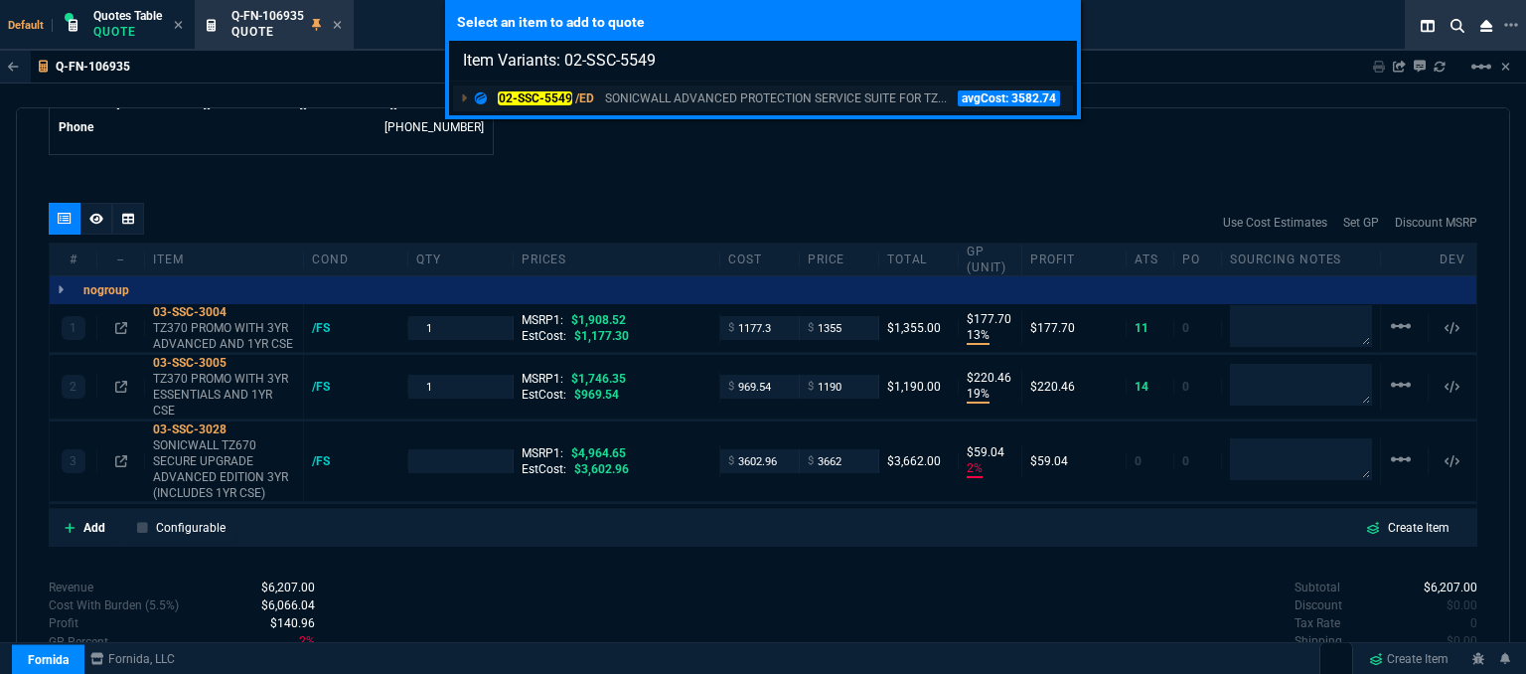
type input "Item Variants: 02-SSC-5549"
click at [731, 92] on p "SONICWALL ADVANCED PROTECTION SERVICE SUITE FOR TZ..." at bounding box center [776, 98] width 342 height 18
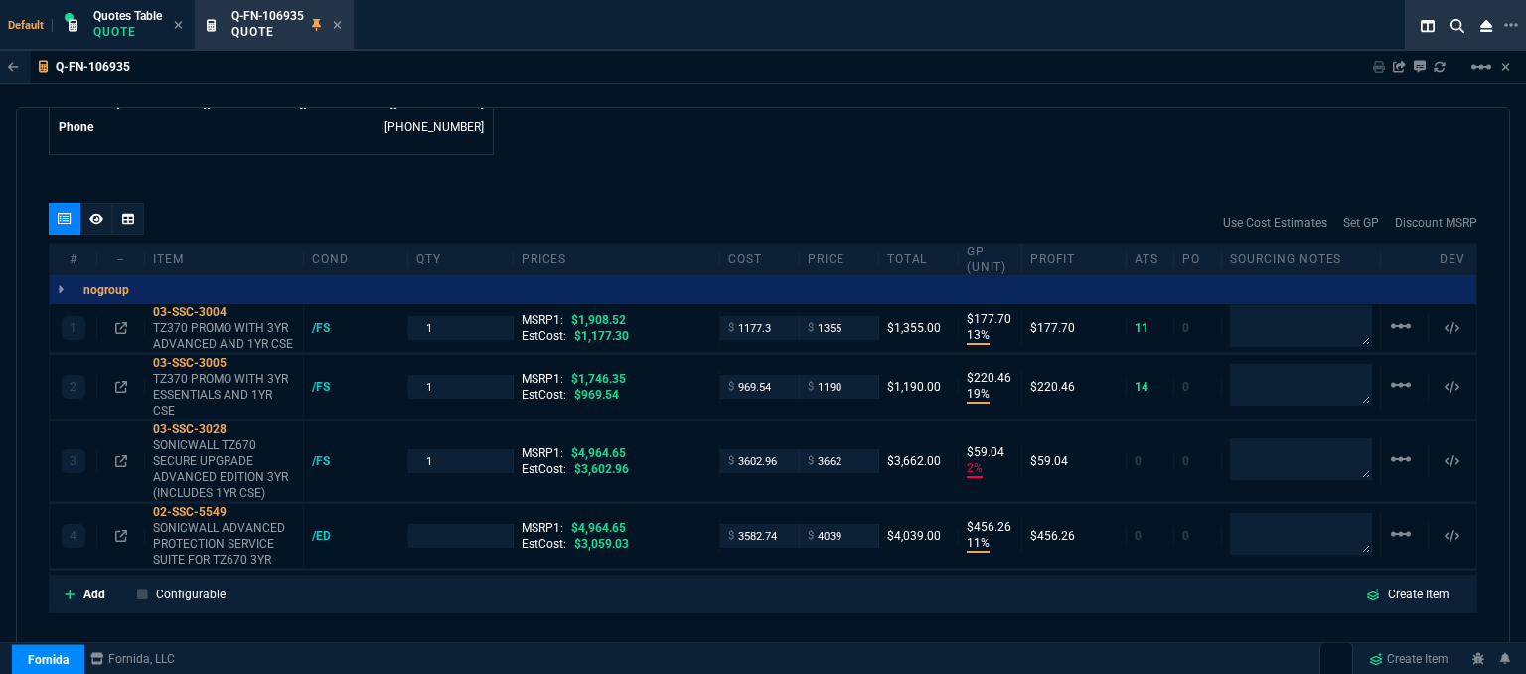
type input "13"
type input "178"
type input "19"
type input "220"
type input "2"
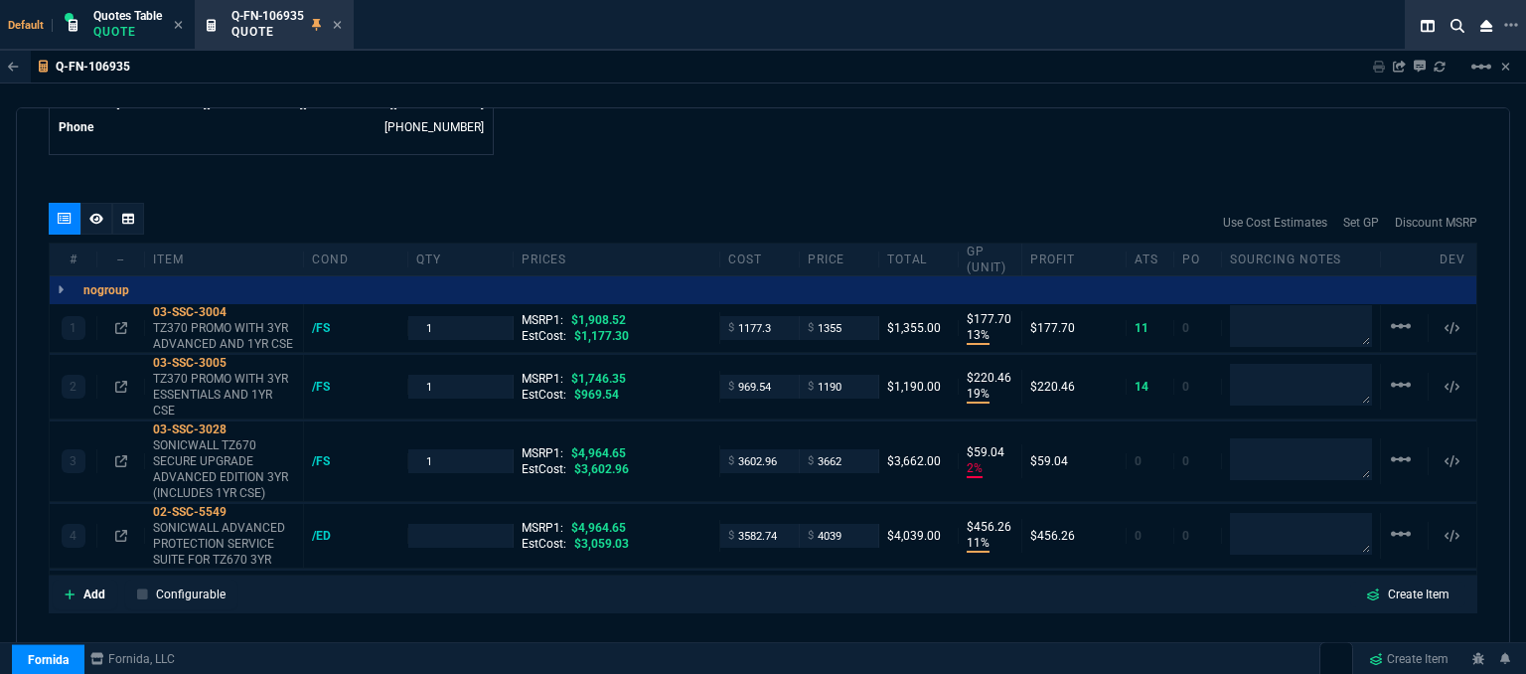
type input "59"
type input "11"
type input "456"
type input "29"
type input "32"
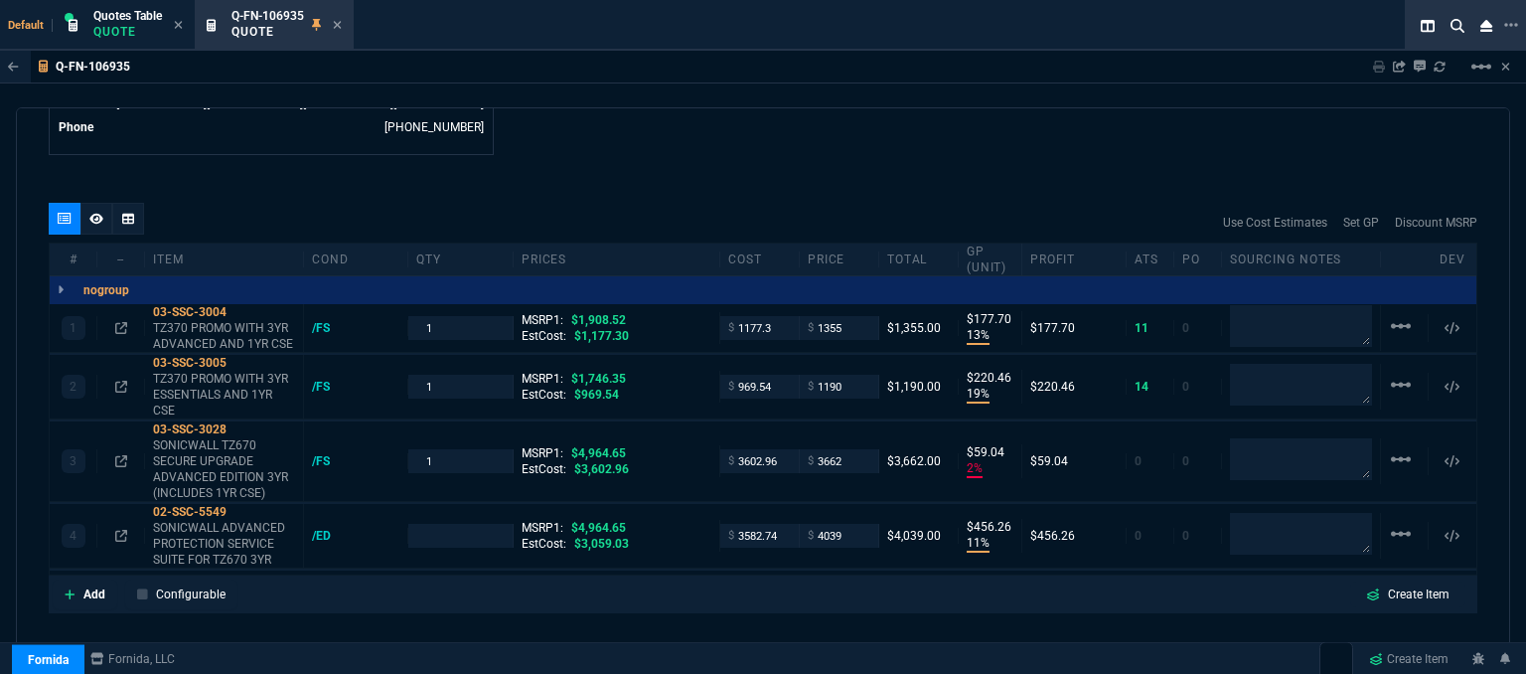
type input "26"
type input "19"
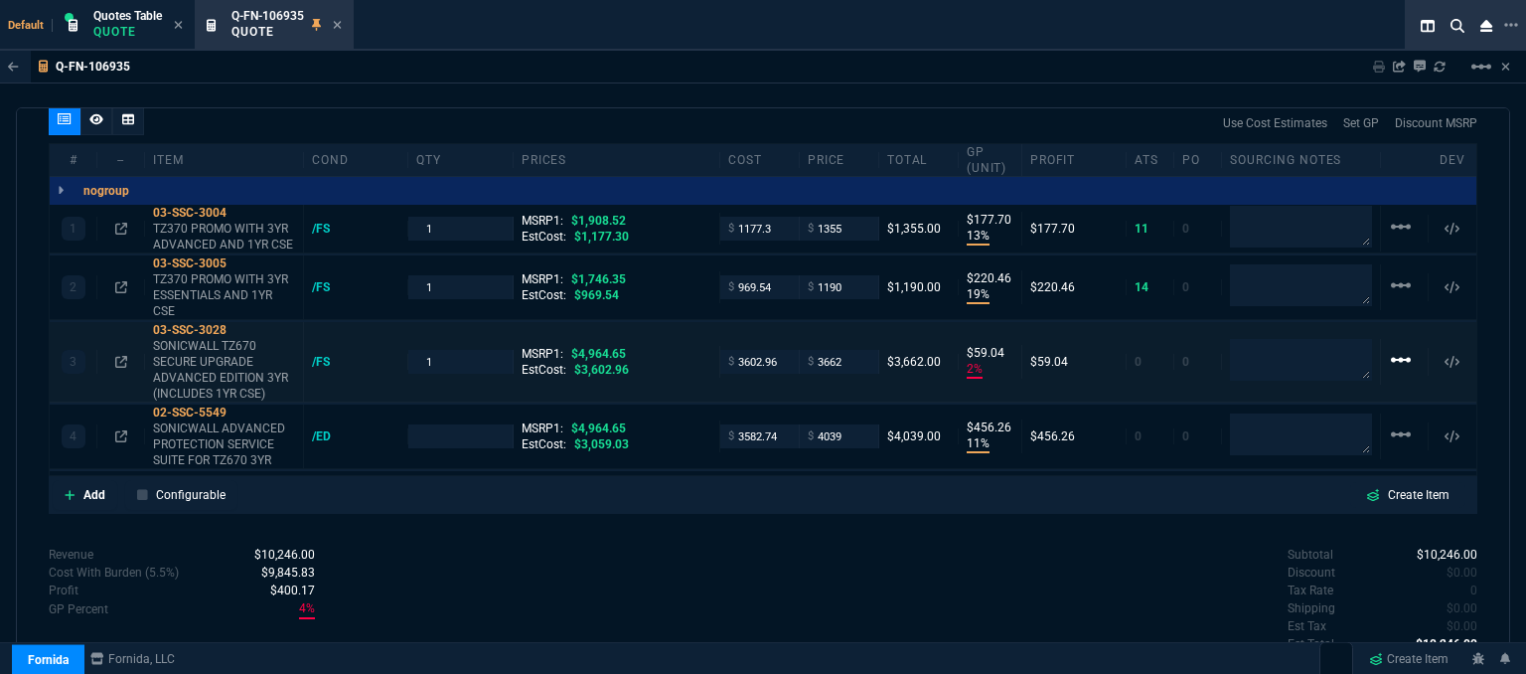
click at [1389, 348] on mat-icon "linear_scale" at bounding box center [1401, 360] width 24 height 24
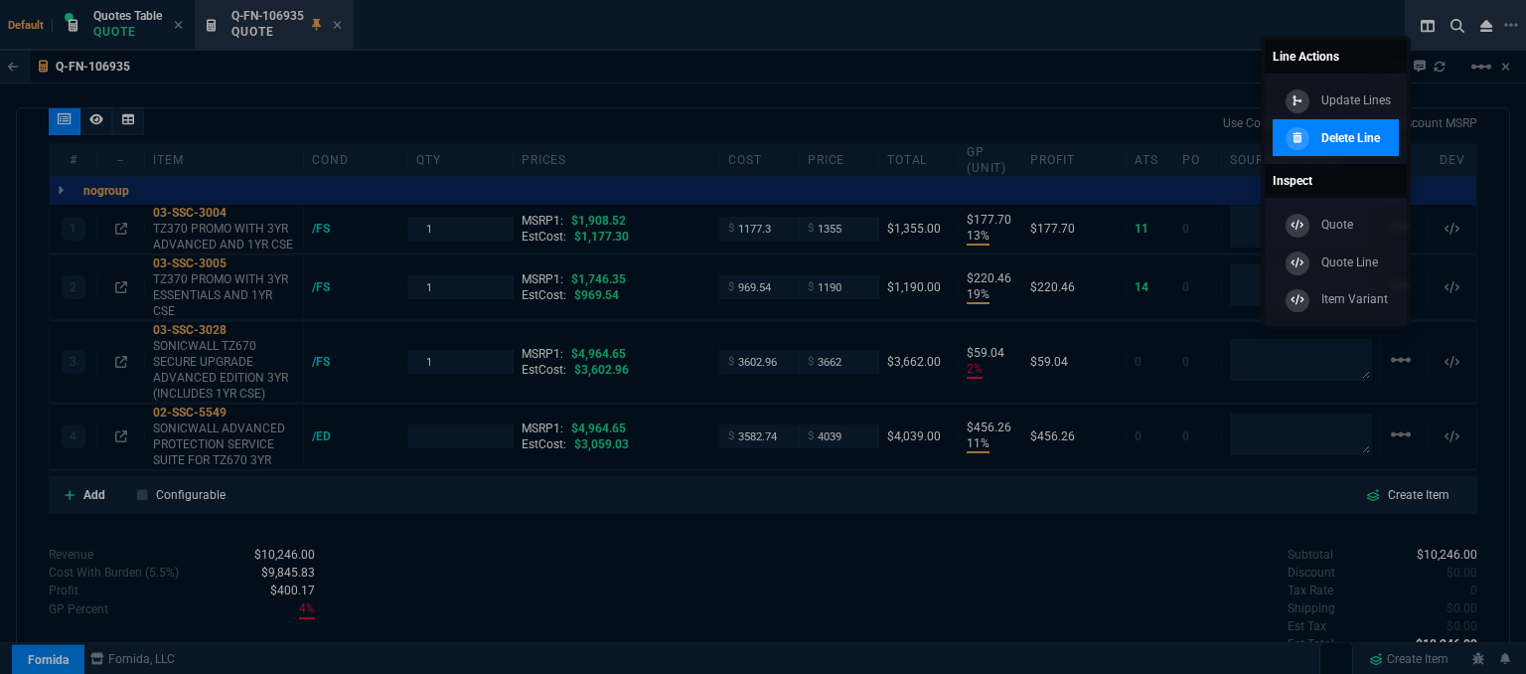
click at [1373, 141] on p "Delete Line" at bounding box center [1351, 138] width 59 height 18
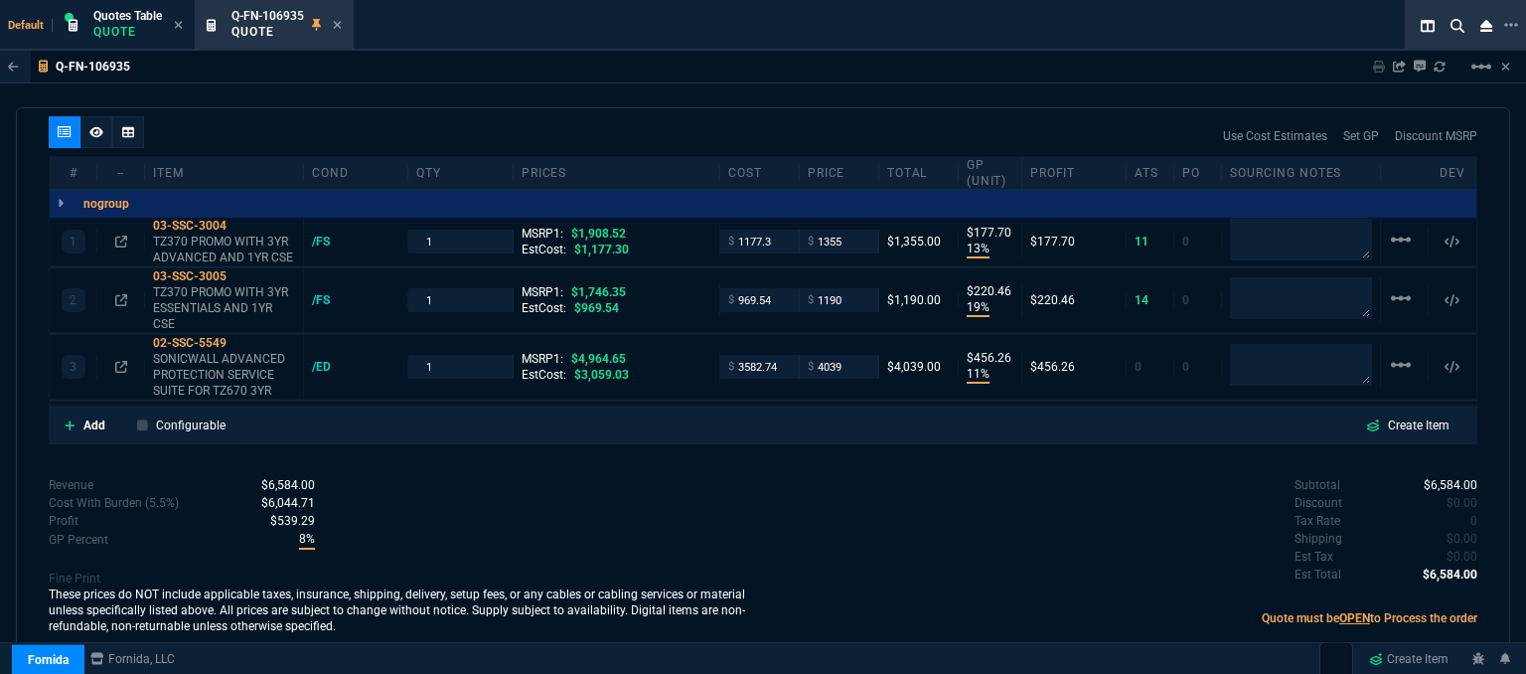
type input "13"
type input "178"
type input "19"
type input "220"
type input "11"
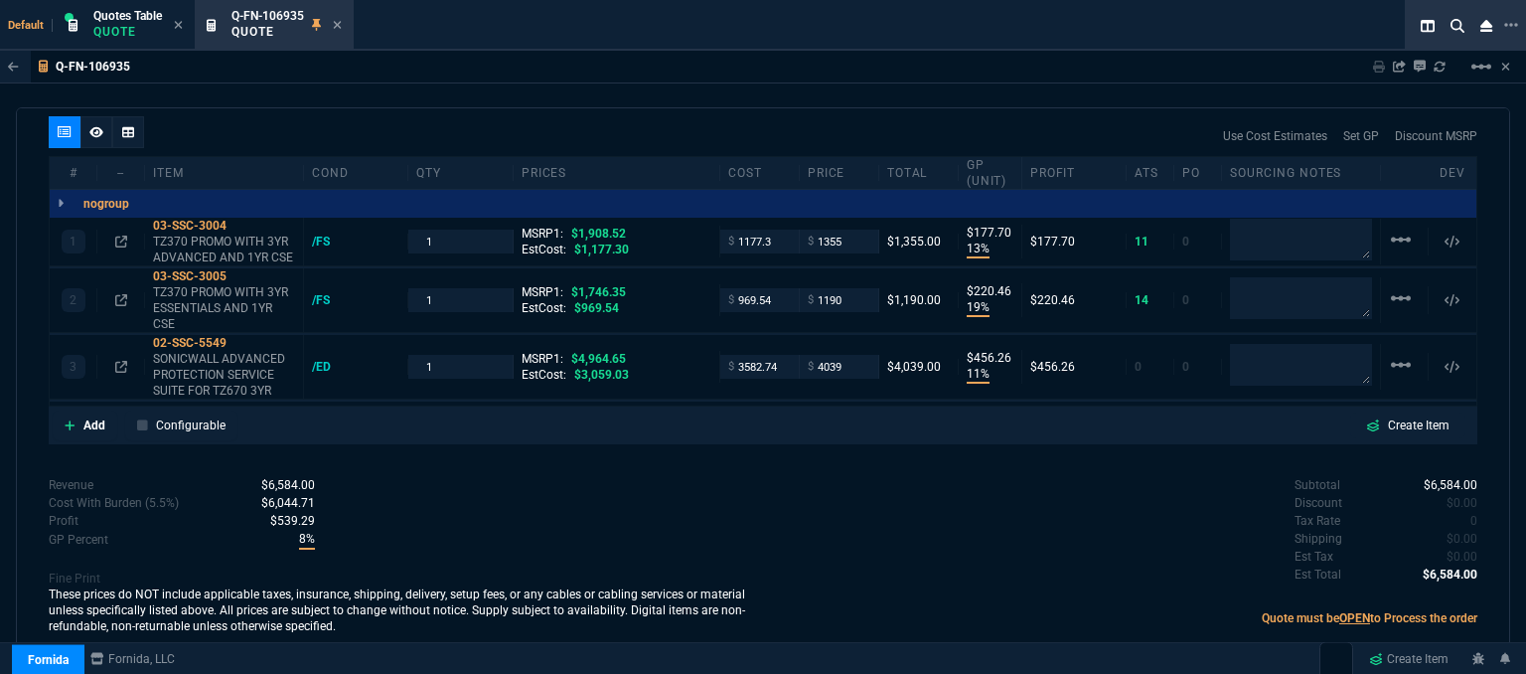
type input "456"
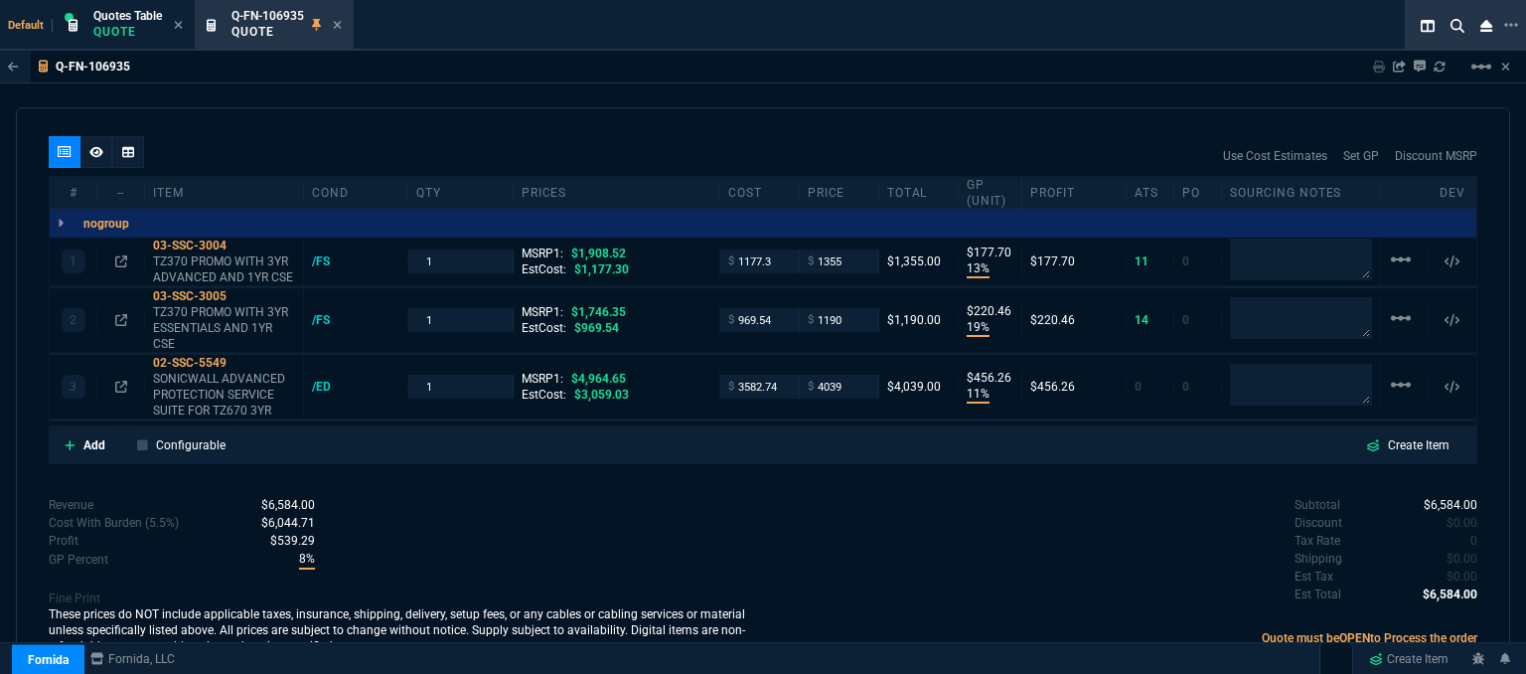
type input "29"
type input "32"
type input "19"
click at [241, 357] on icon at bounding box center [240, 363] width 11 height 12
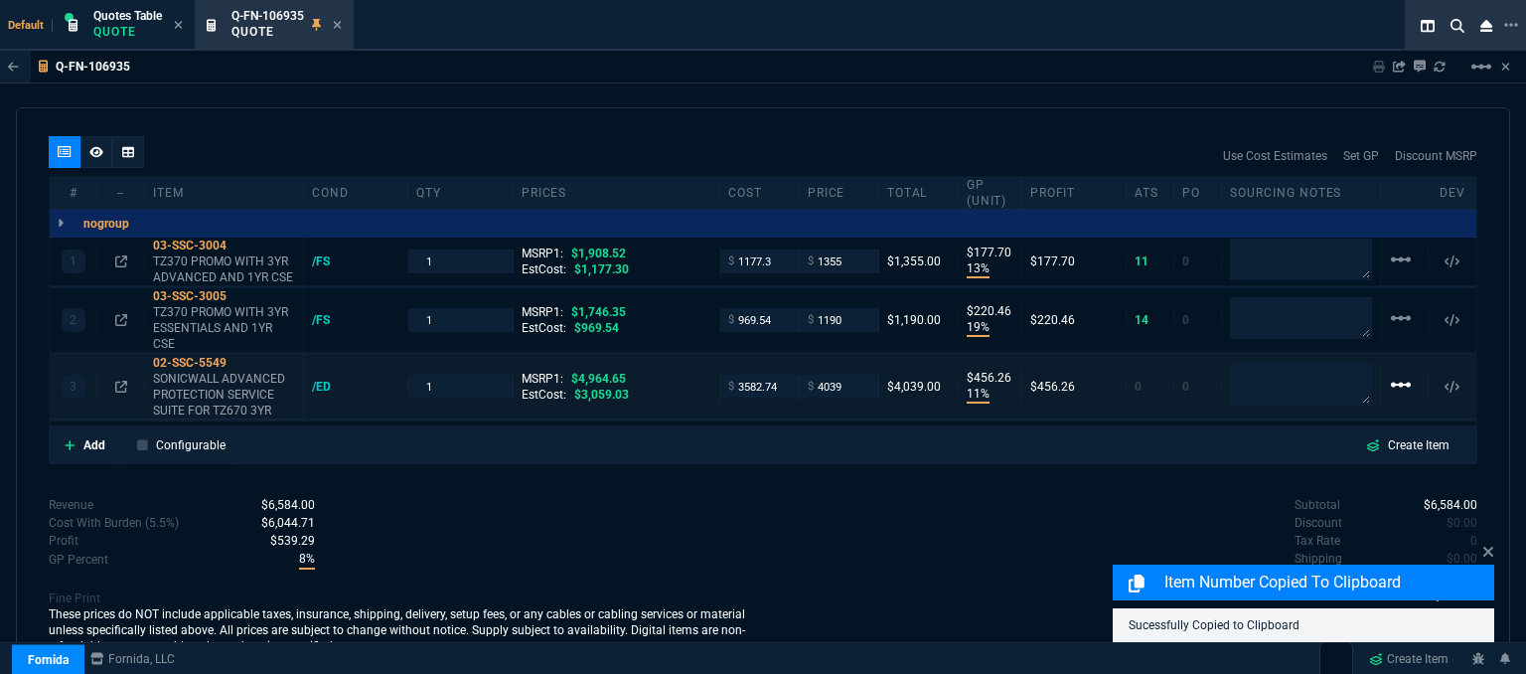
click at [1389, 373] on mat-icon "linear_scale" at bounding box center [1401, 385] width 24 height 24
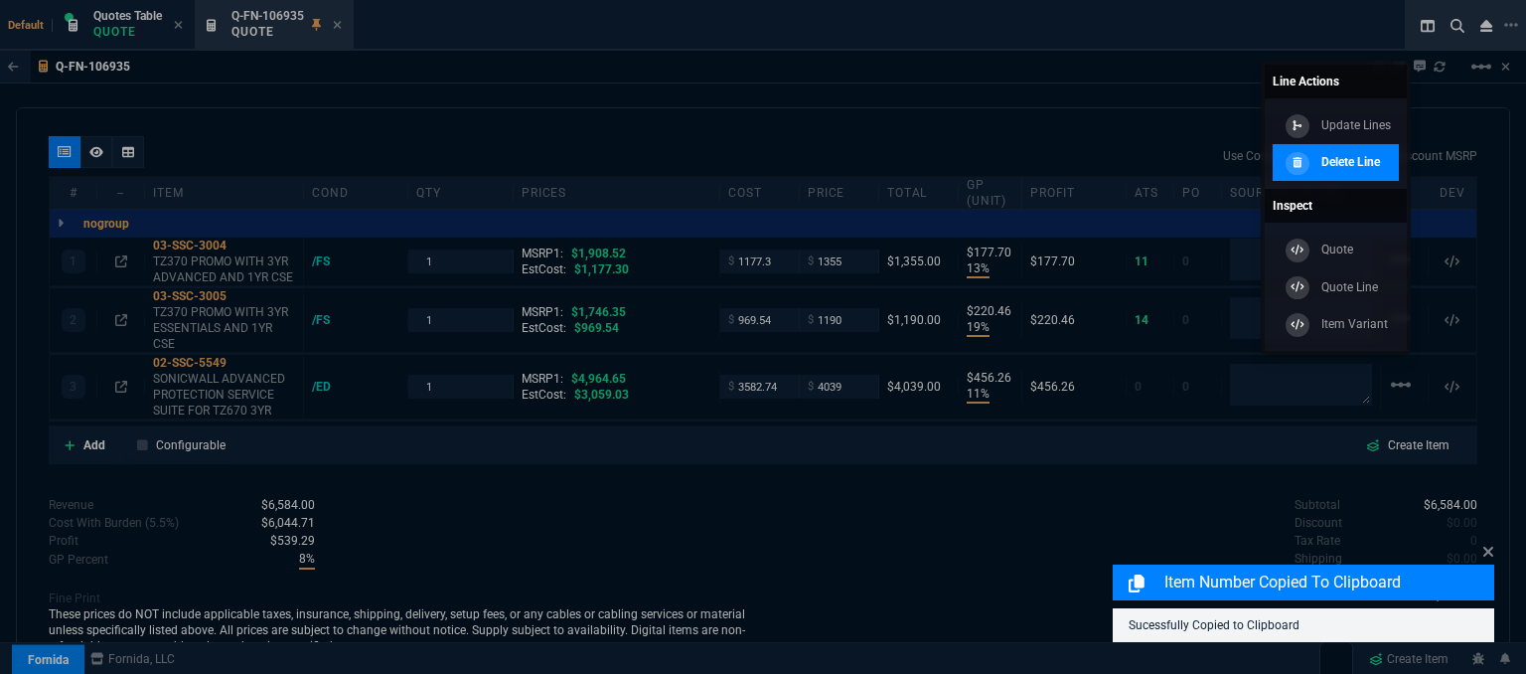
click at [1345, 167] on p "Delete Line" at bounding box center [1351, 162] width 59 height 18
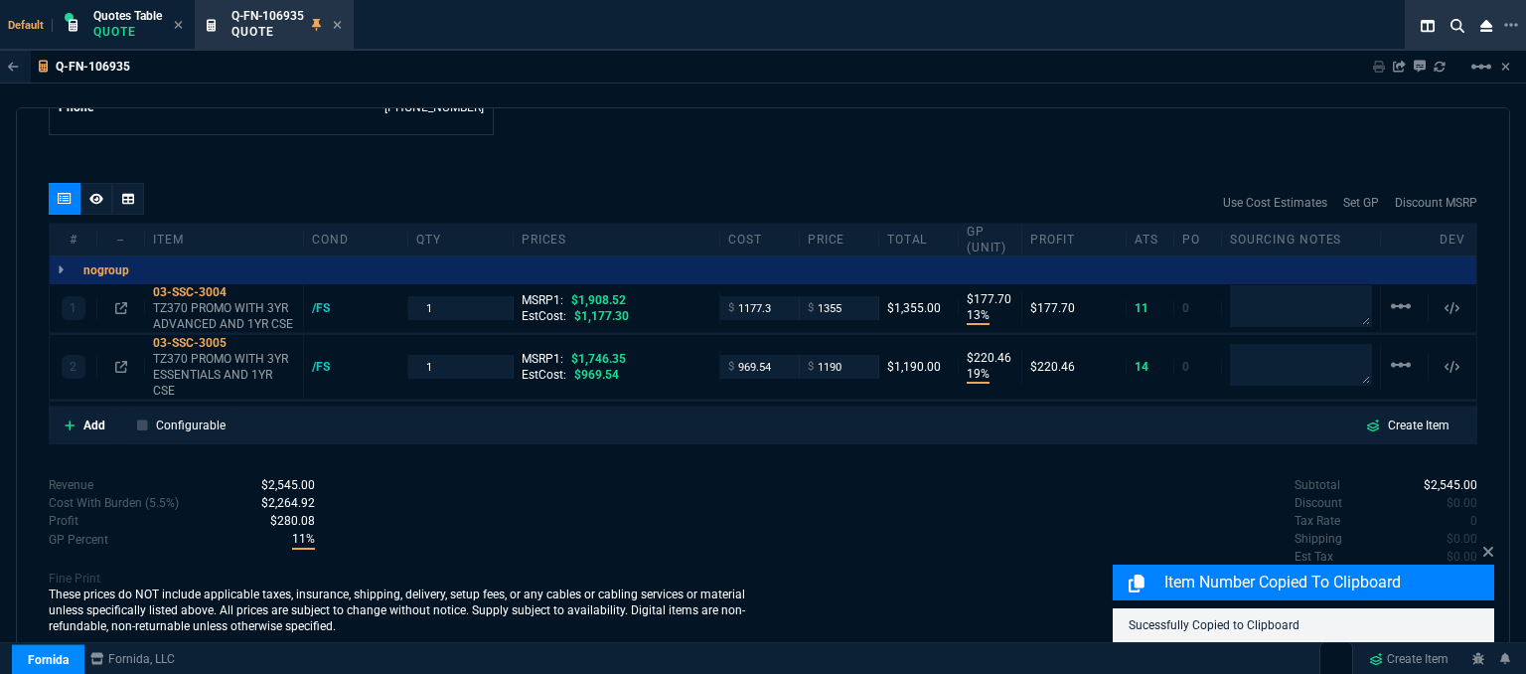
click at [340, 29] on icon at bounding box center [337, 25] width 9 height 12
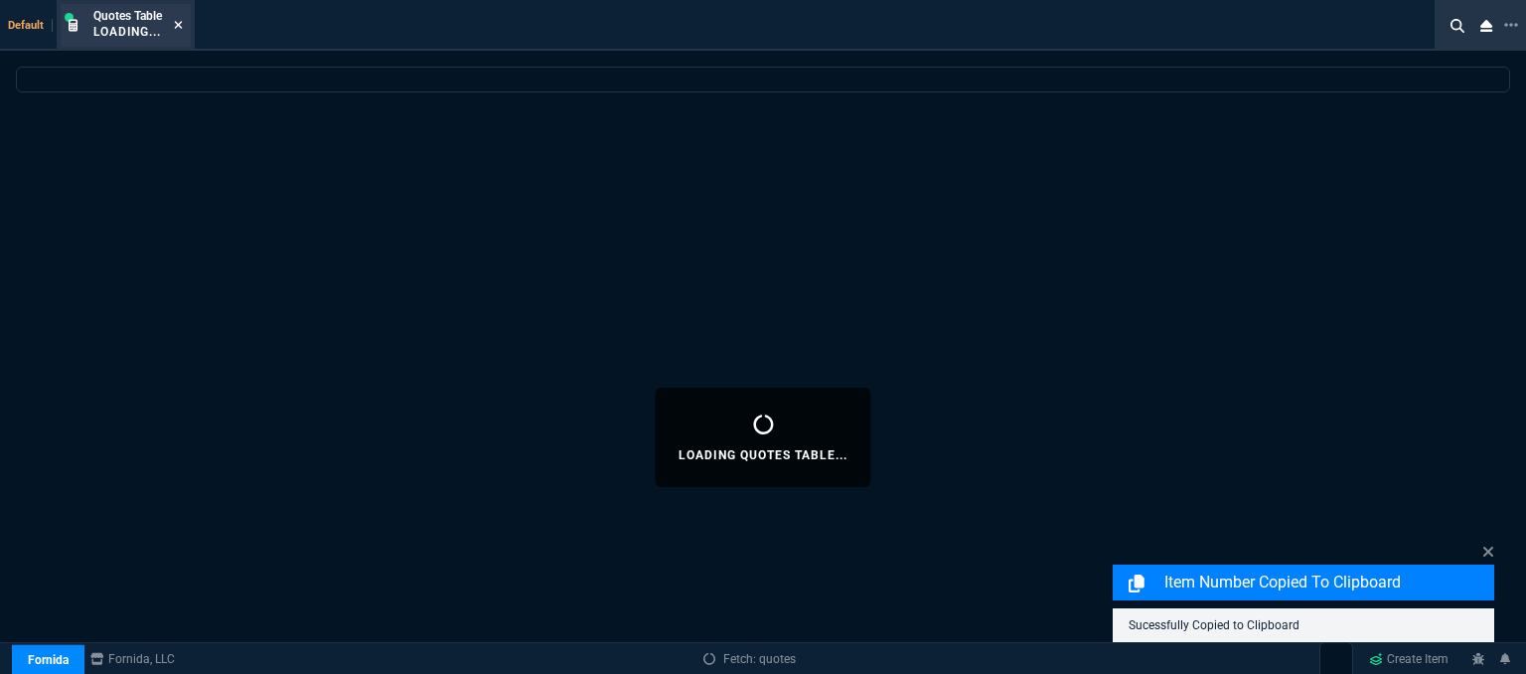
select select
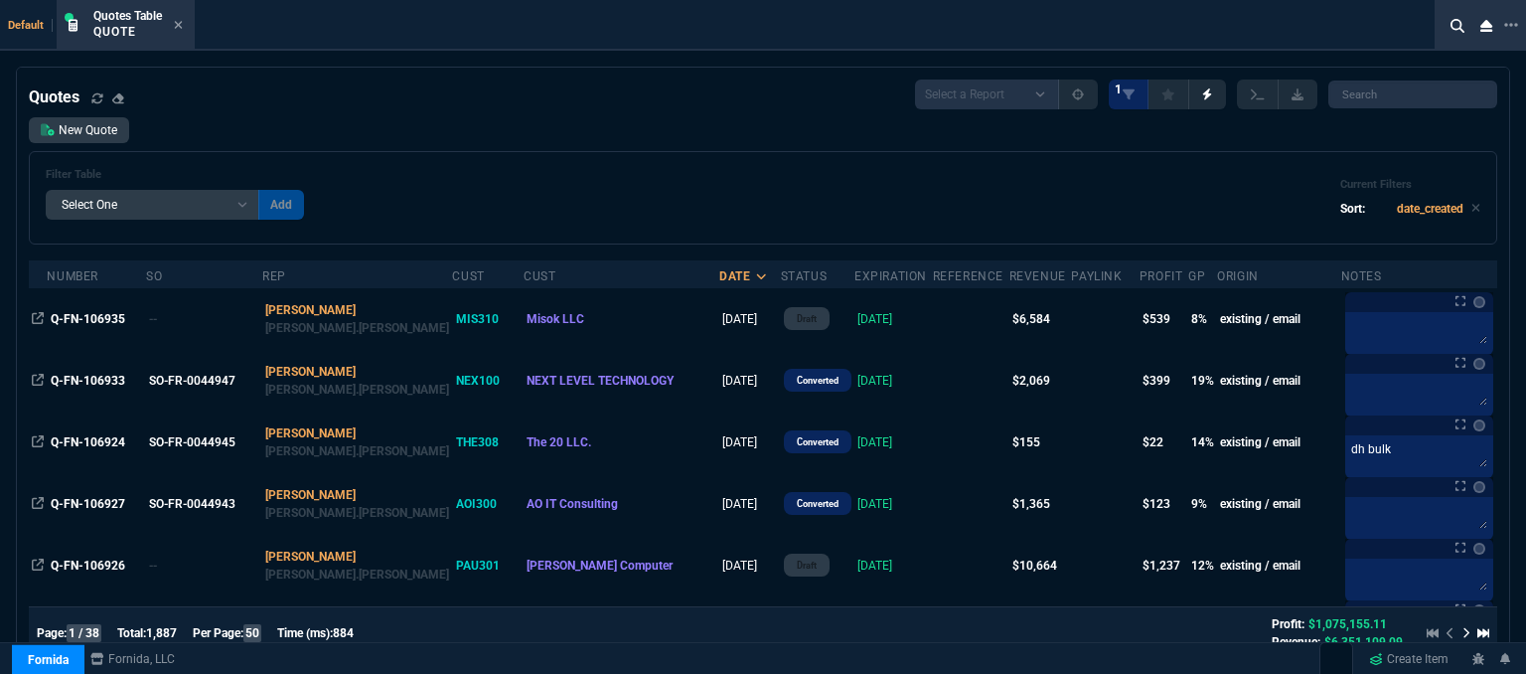
click at [181, 26] on icon at bounding box center [178, 25] width 9 height 12
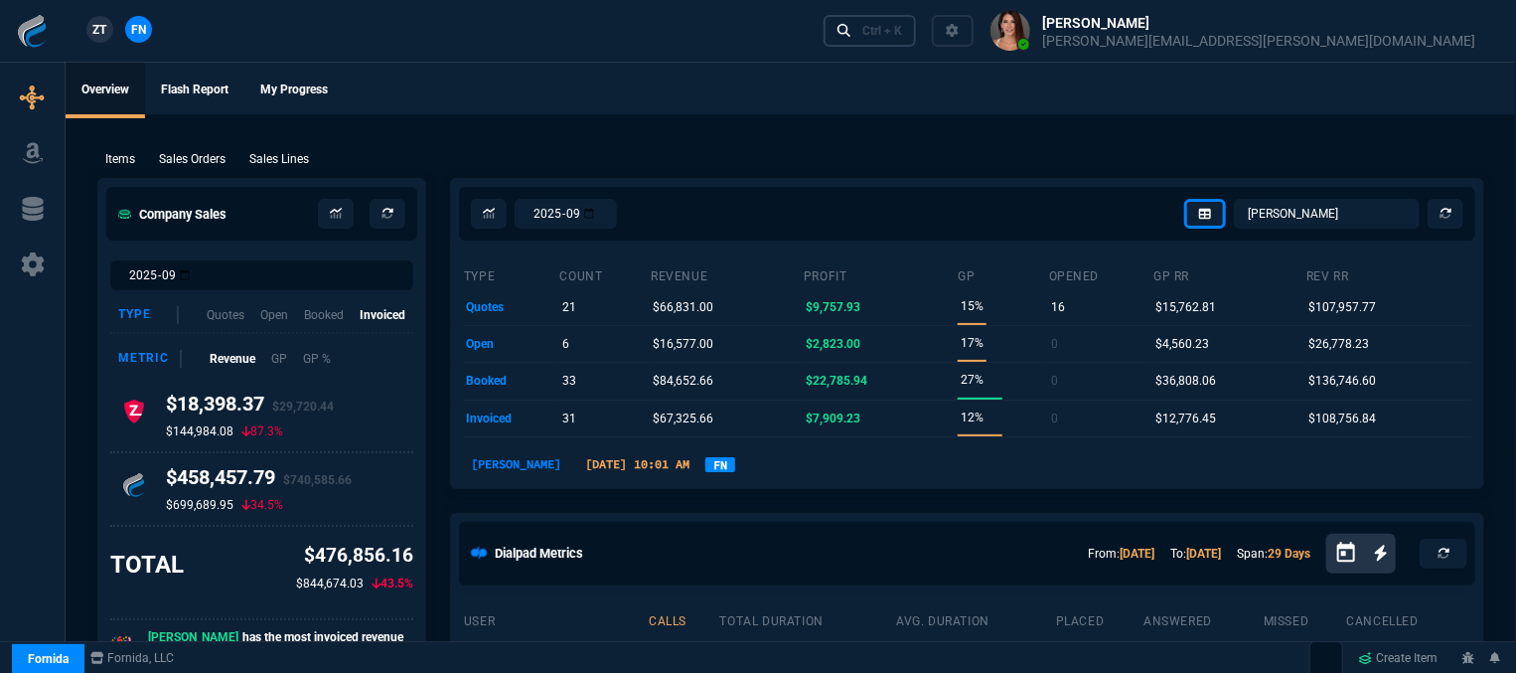
click at [902, 33] on div "Ctrl + K" at bounding box center [883, 31] width 40 height 16
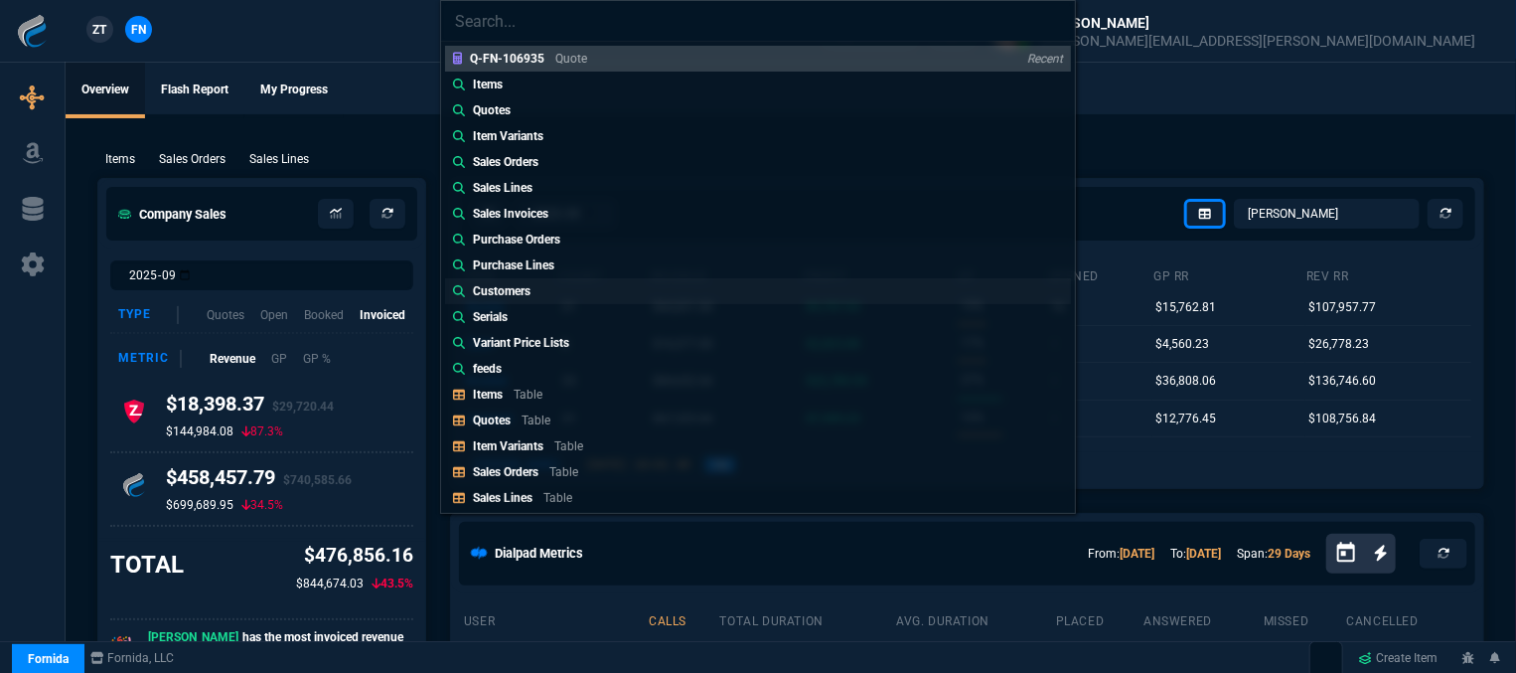
click at [561, 287] on link "Customers" at bounding box center [758, 291] width 626 height 26
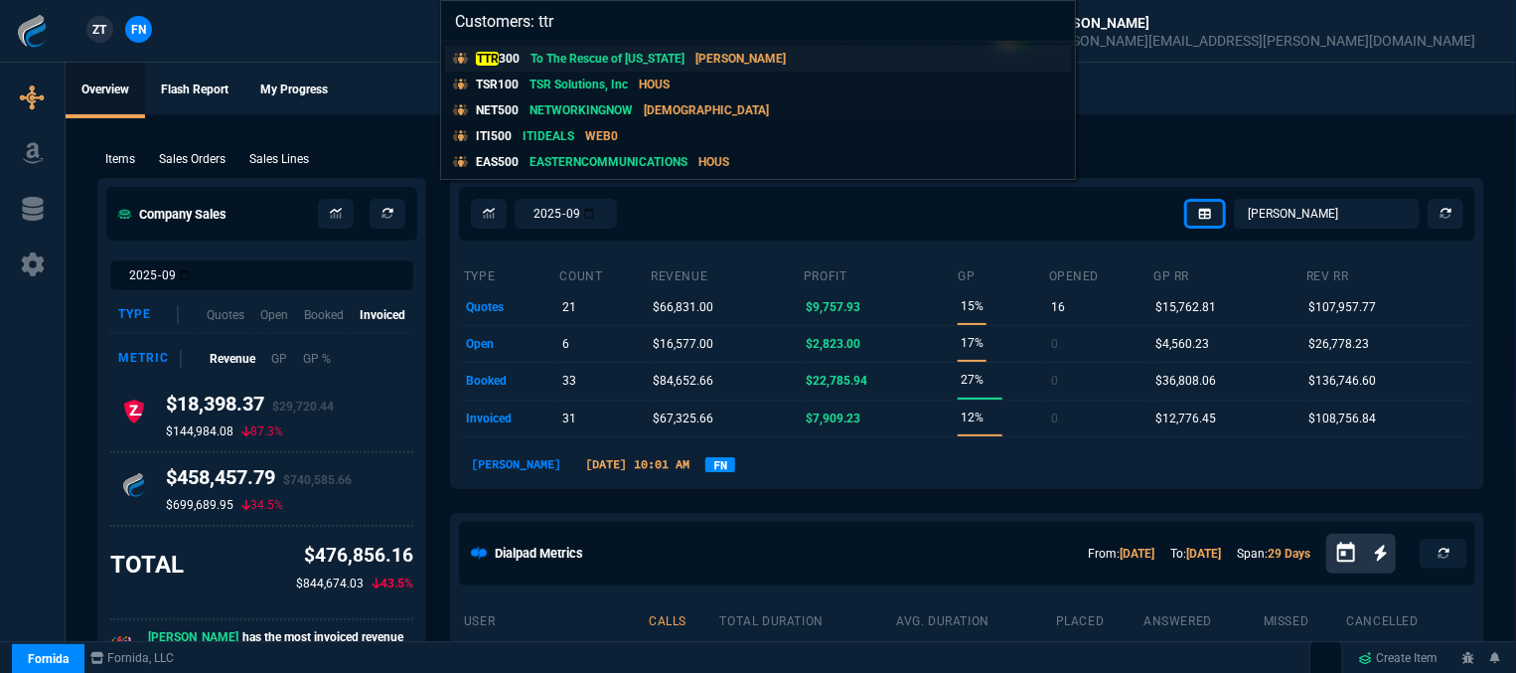
type input "Customers: ttr"
click at [625, 62] on p "To The Rescue of [US_STATE]" at bounding box center [608, 59] width 154 height 18
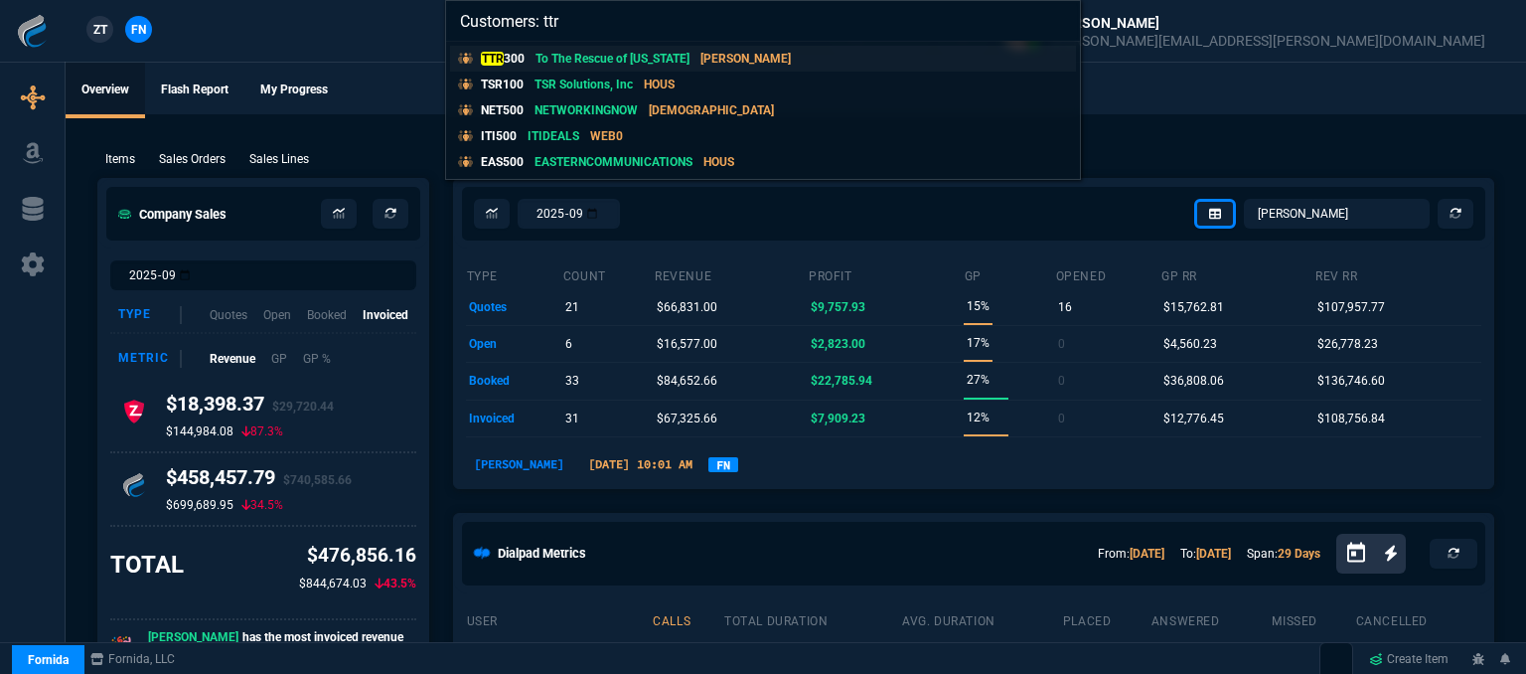
select select "1: quotes"
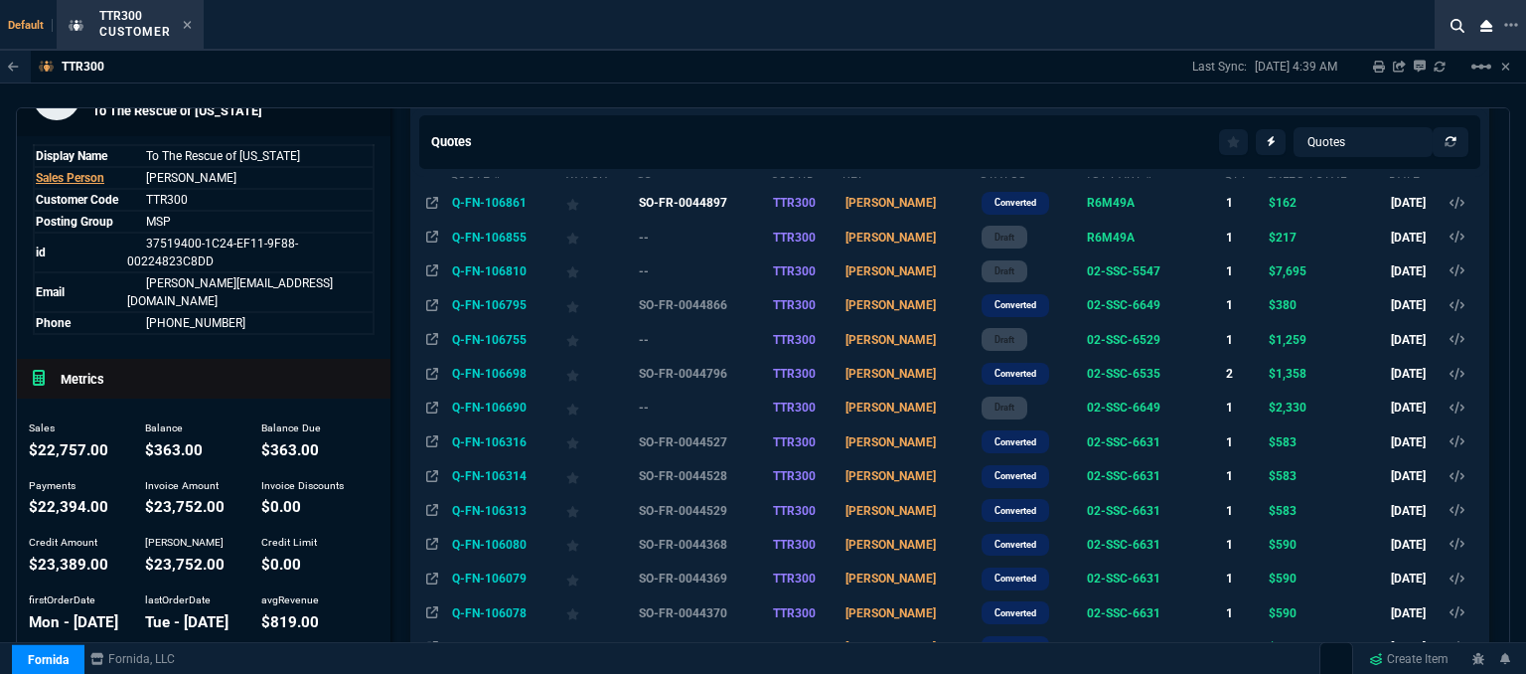
scroll to position [99, 0]
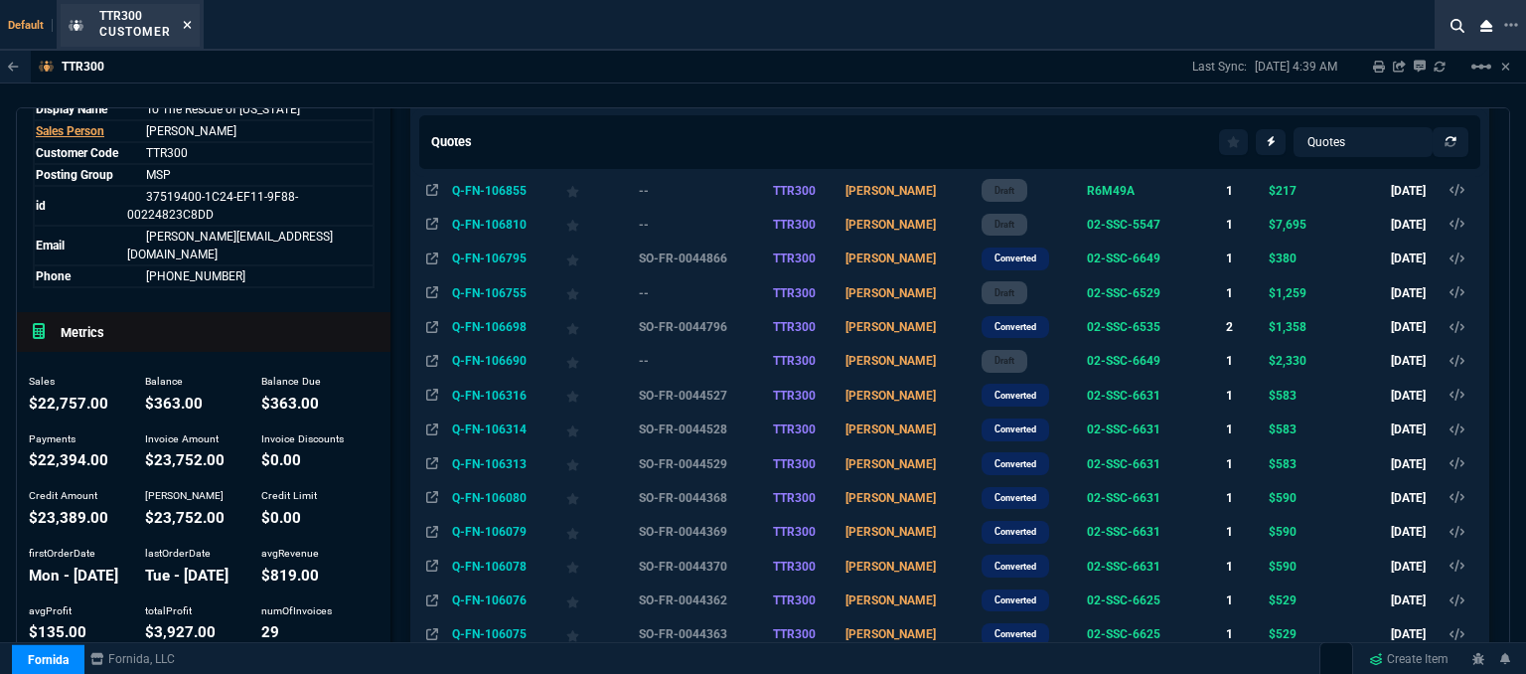
click at [183, 25] on icon at bounding box center [187, 25] width 9 height 12
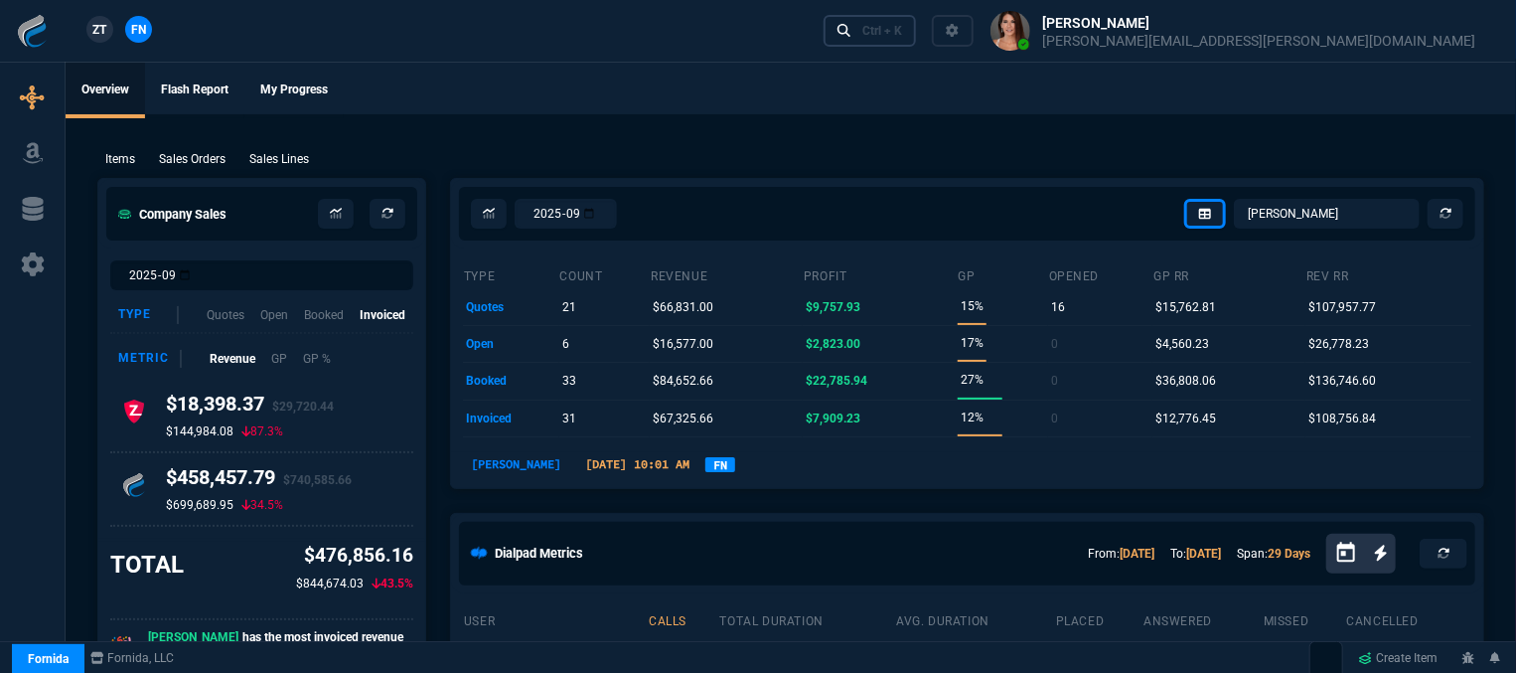
click at [902, 30] on div "Ctrl + K" at bounding box center [883, 31] width 40 height 16
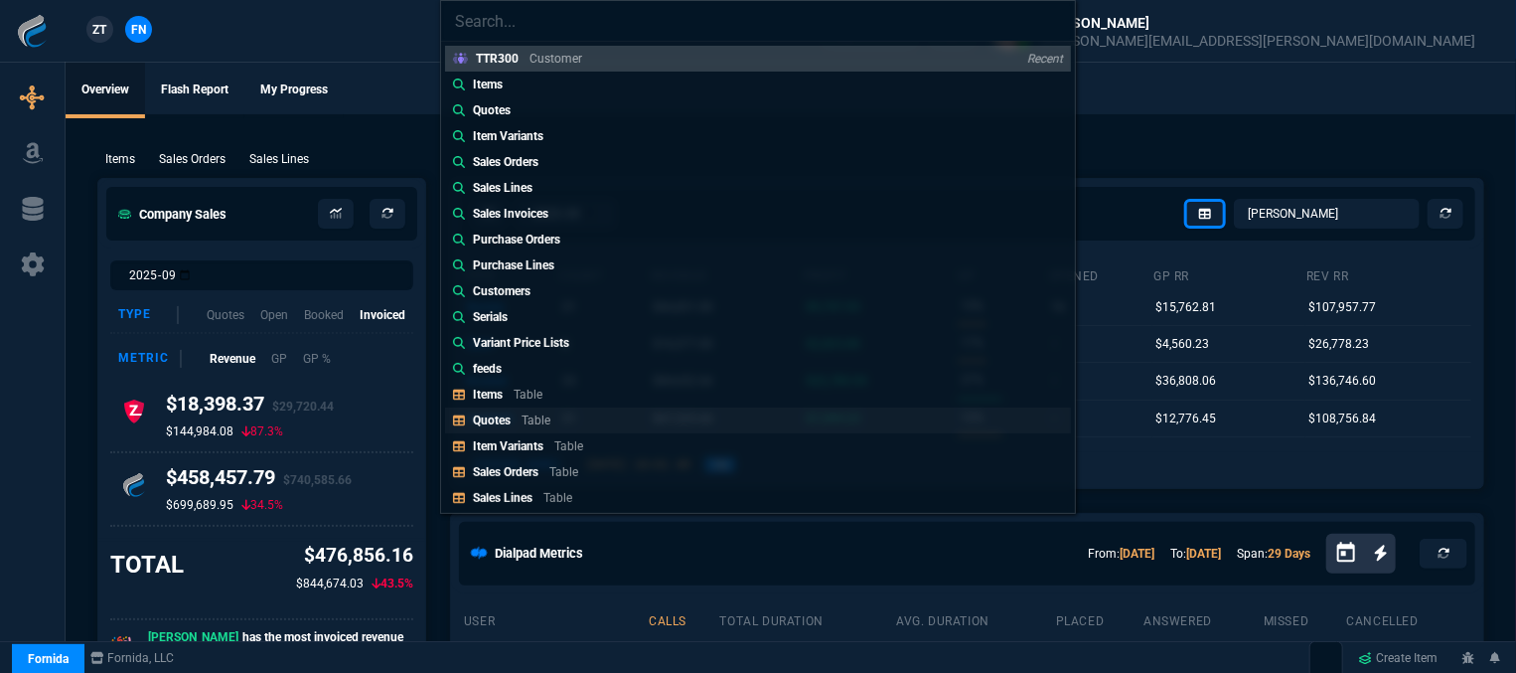
click at [611, 422] on link "Quotes Table" at bounding box center [758, 420] width 626 height 26
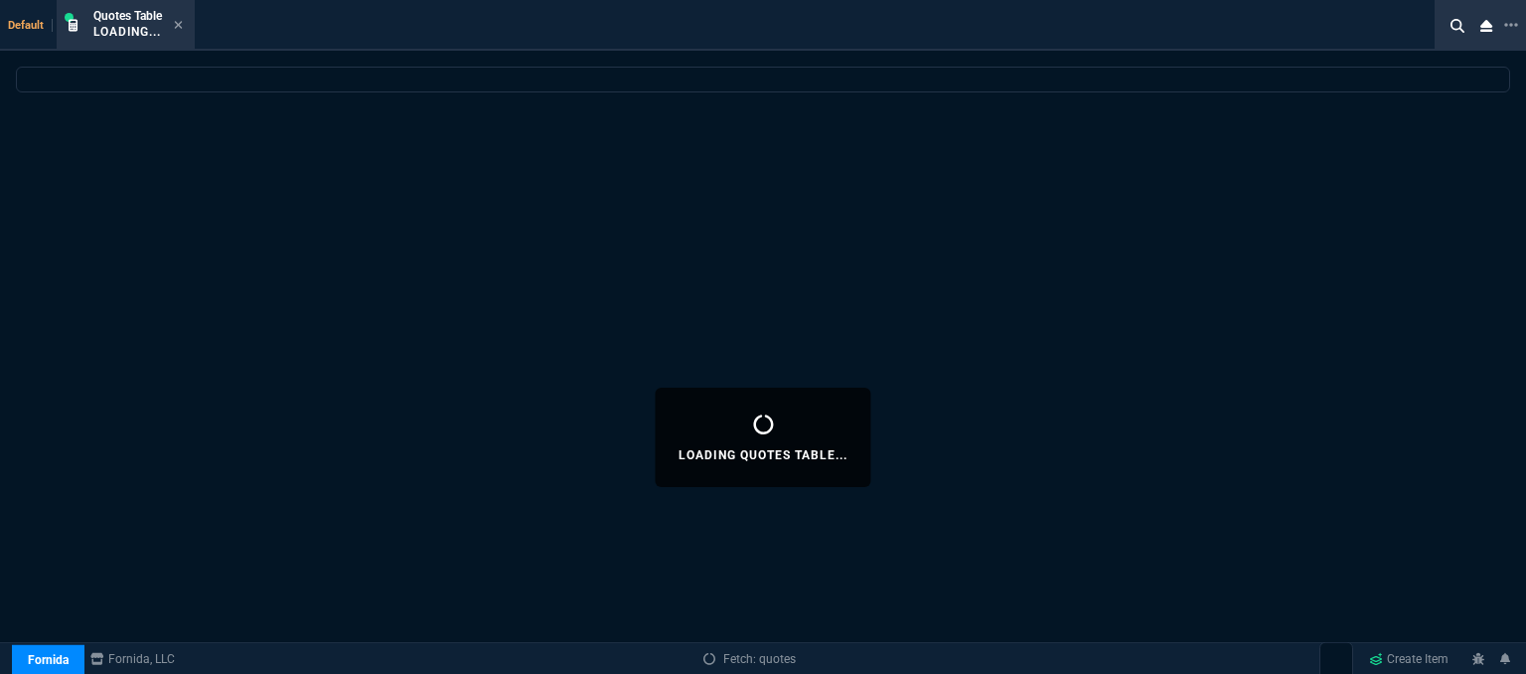
select select
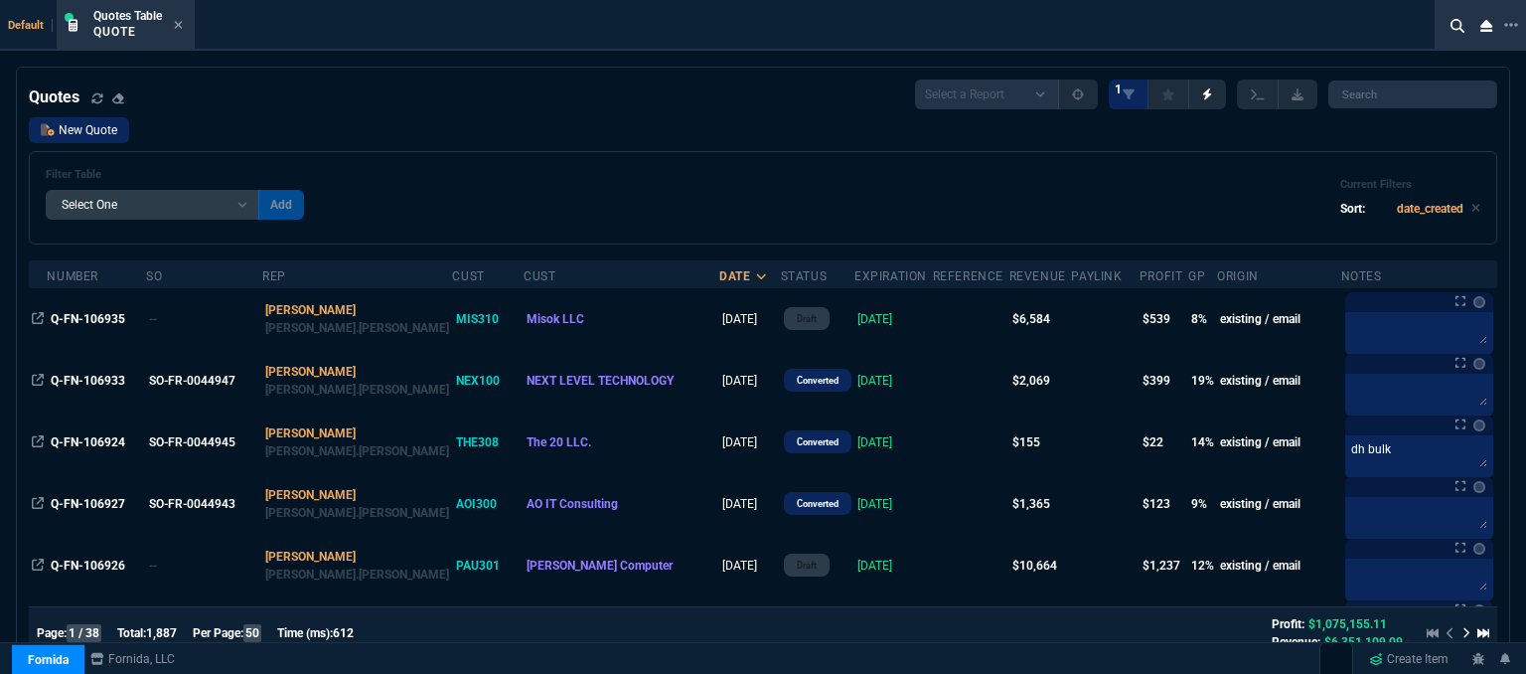
click at [104, 134] on link "New Quote" at bounding box center [79, 130] width 100 height 26
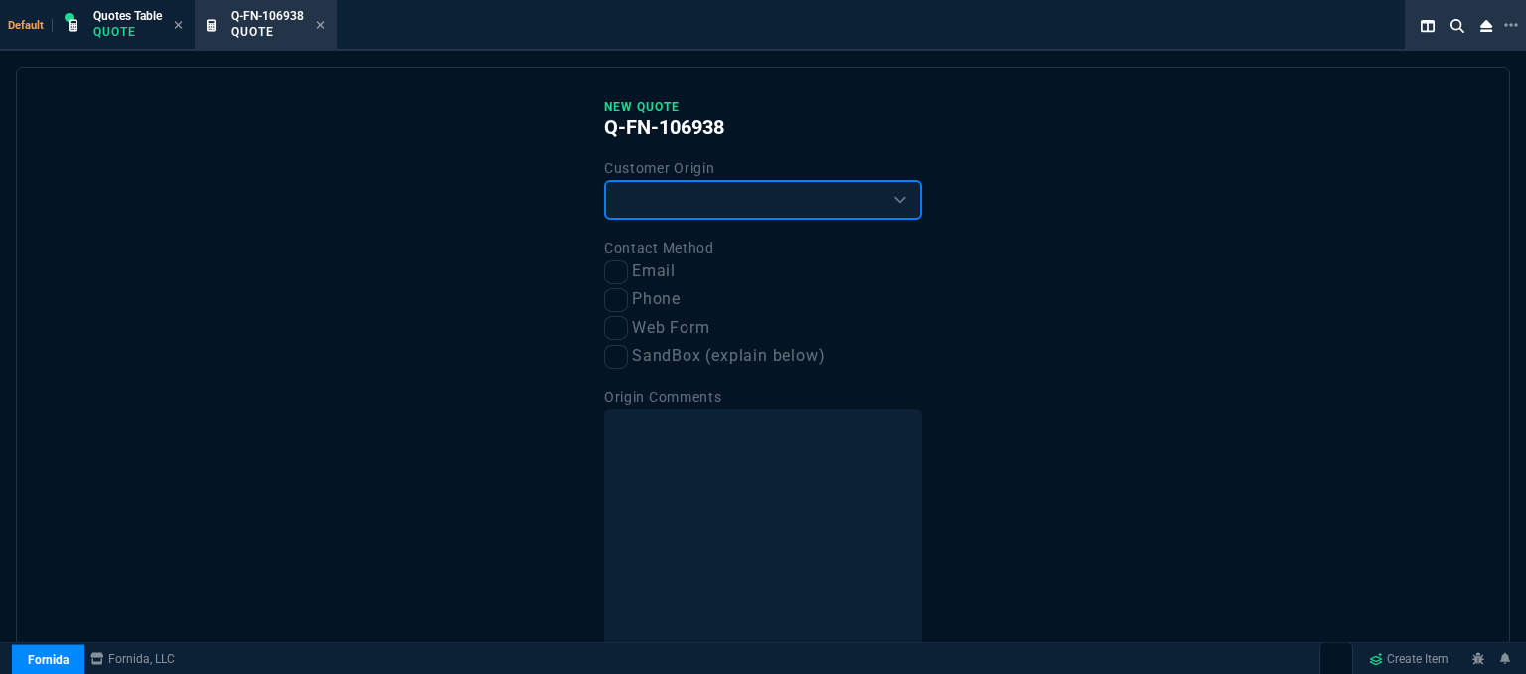
drag, startPoint x: 735, startPoint y: 192, endPoint x: 727, endPoint y: 203, distance: 13.5
click at [735, 192] on select "Existing Customer Amazon Lead (first order) Website Lead (first order) Called (…" at bounding box center [763, 200] width 318 height 40
select select "existing"
click at [604, 180] on select "Existing Customer Amazon Lead (first order) Website Lead (first order) Called (…" at bounding box center [763, 200] width 318 height 40
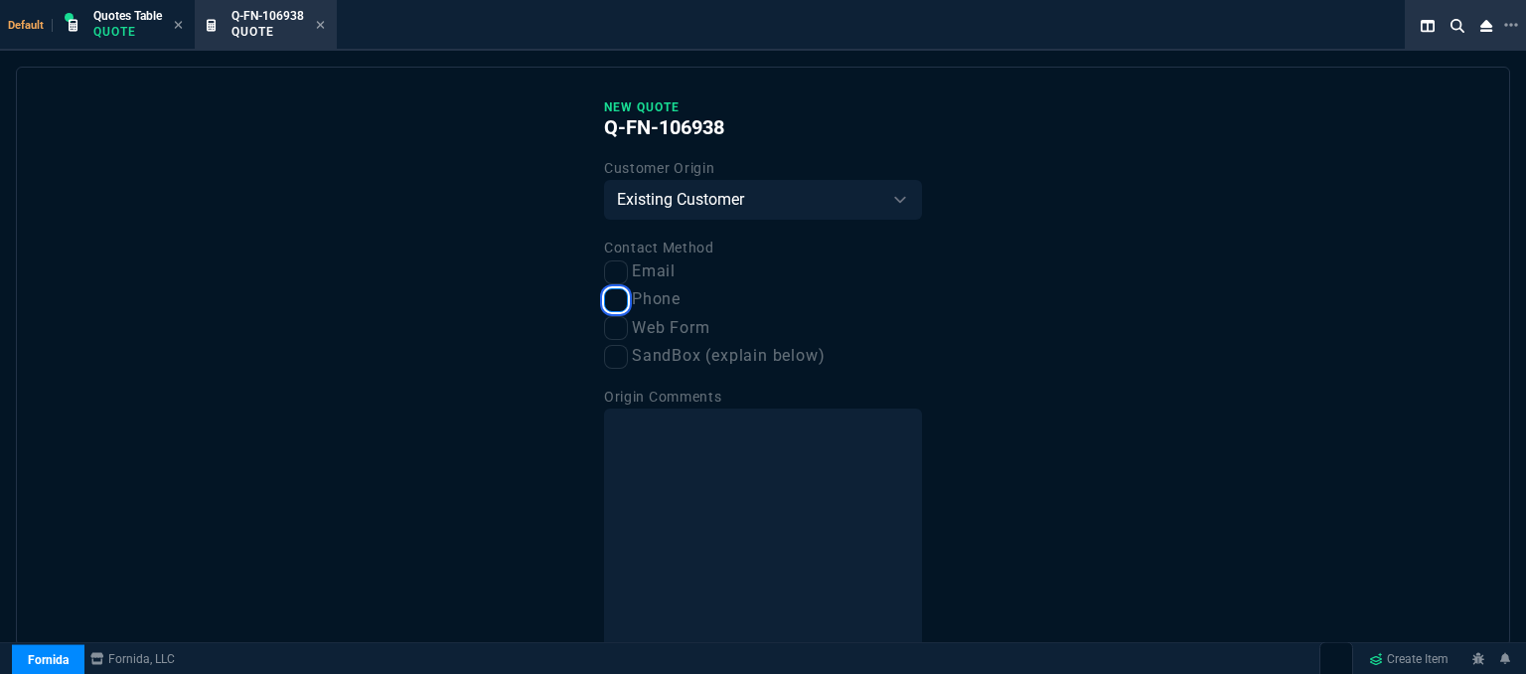
click at [610, 299] on input "Phone" at bounding box center [616, 300] width 24 height 24
checkbox input "true"
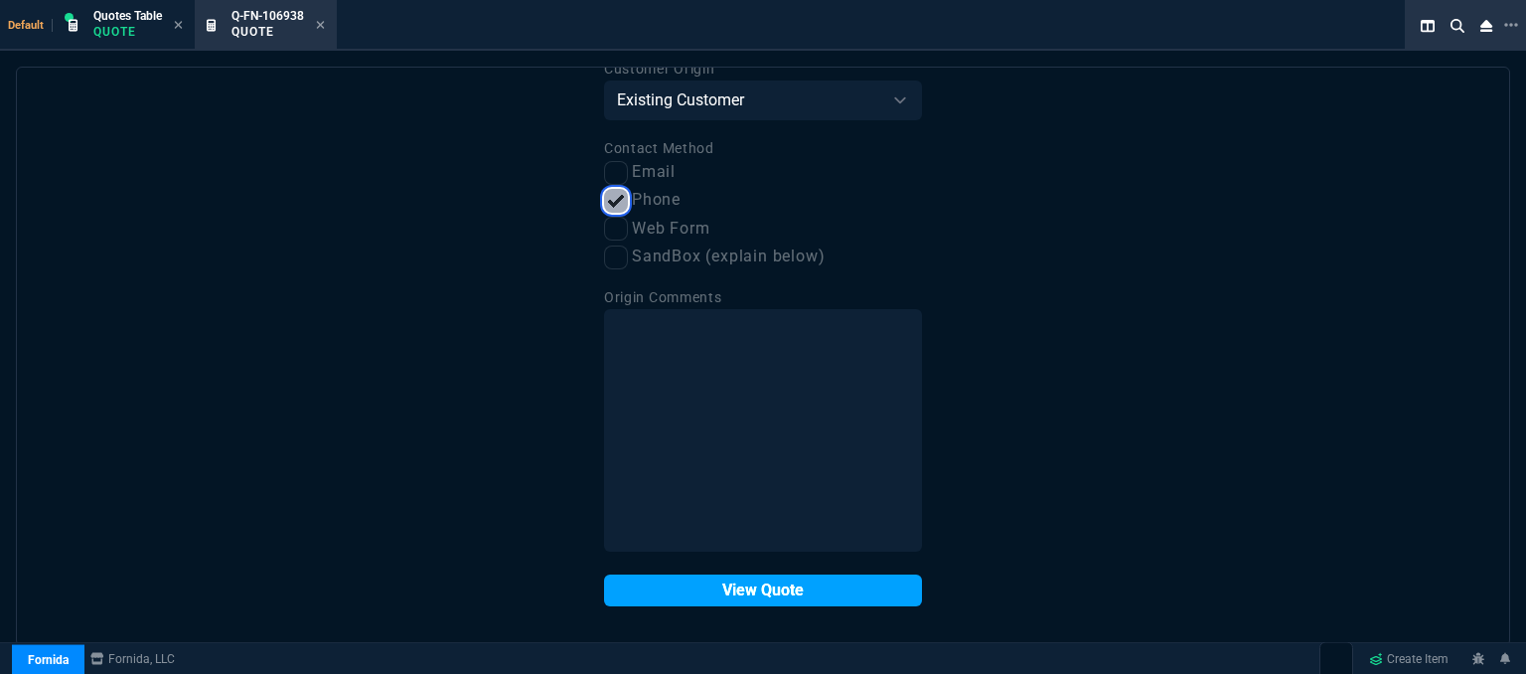
scroll to position [100, 0]
click at [689, 602] on button "View Quote" at bounding box center [763, 589] width 318 height 32
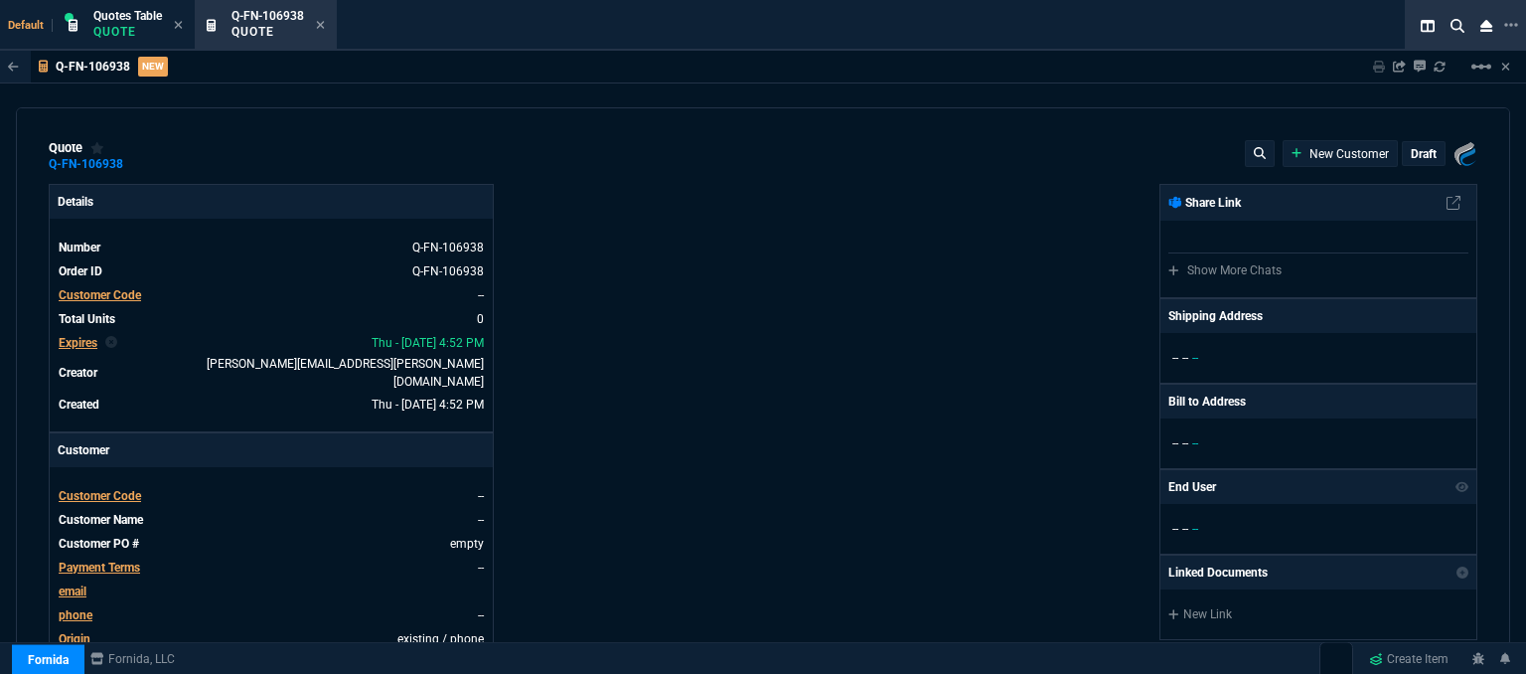
click at [121, 489] on span "Customer Code" at bounding box center [100, 496] width 82 height 14
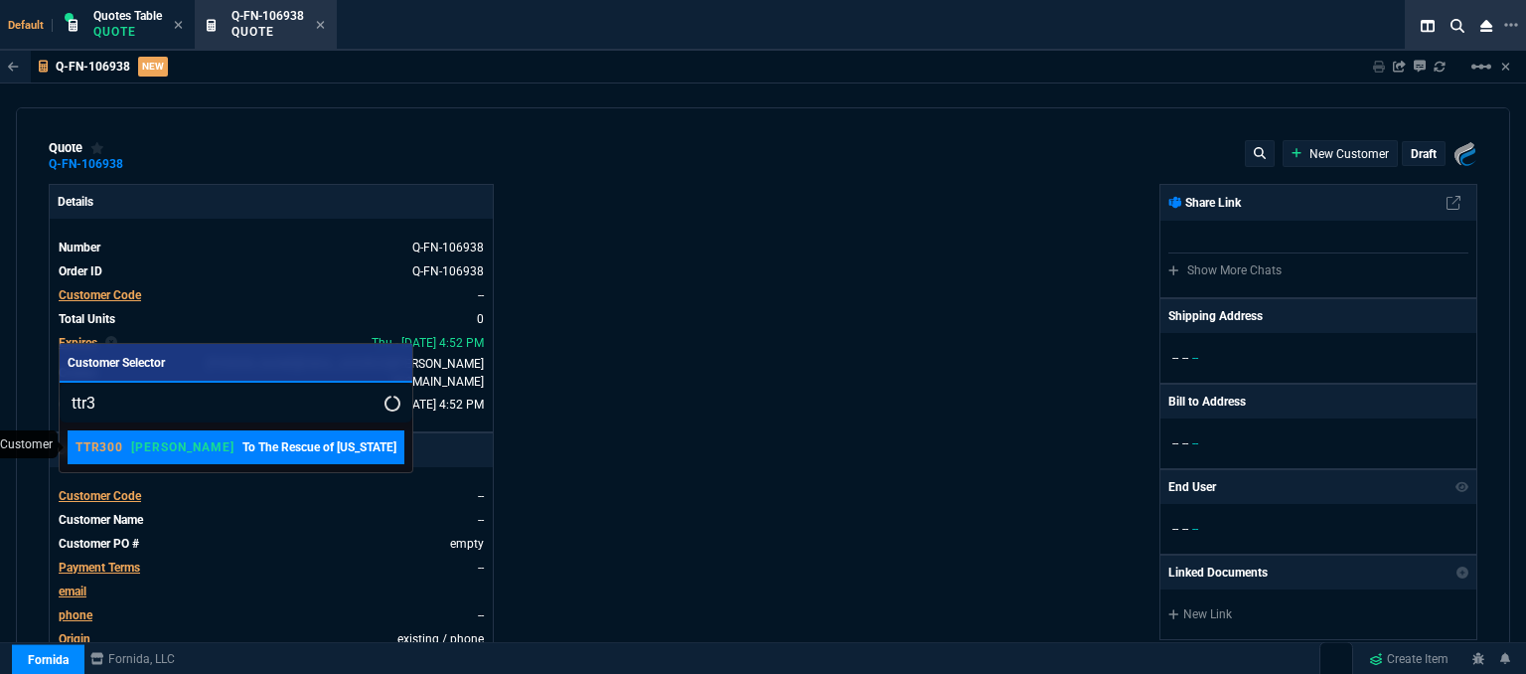
type input "ttr3"
click at [161, 436] on link "TTR300 [PERSON_NAME] To The Rescue of [US_STATE]" at bounding box center [236, 447] width 337 height 34
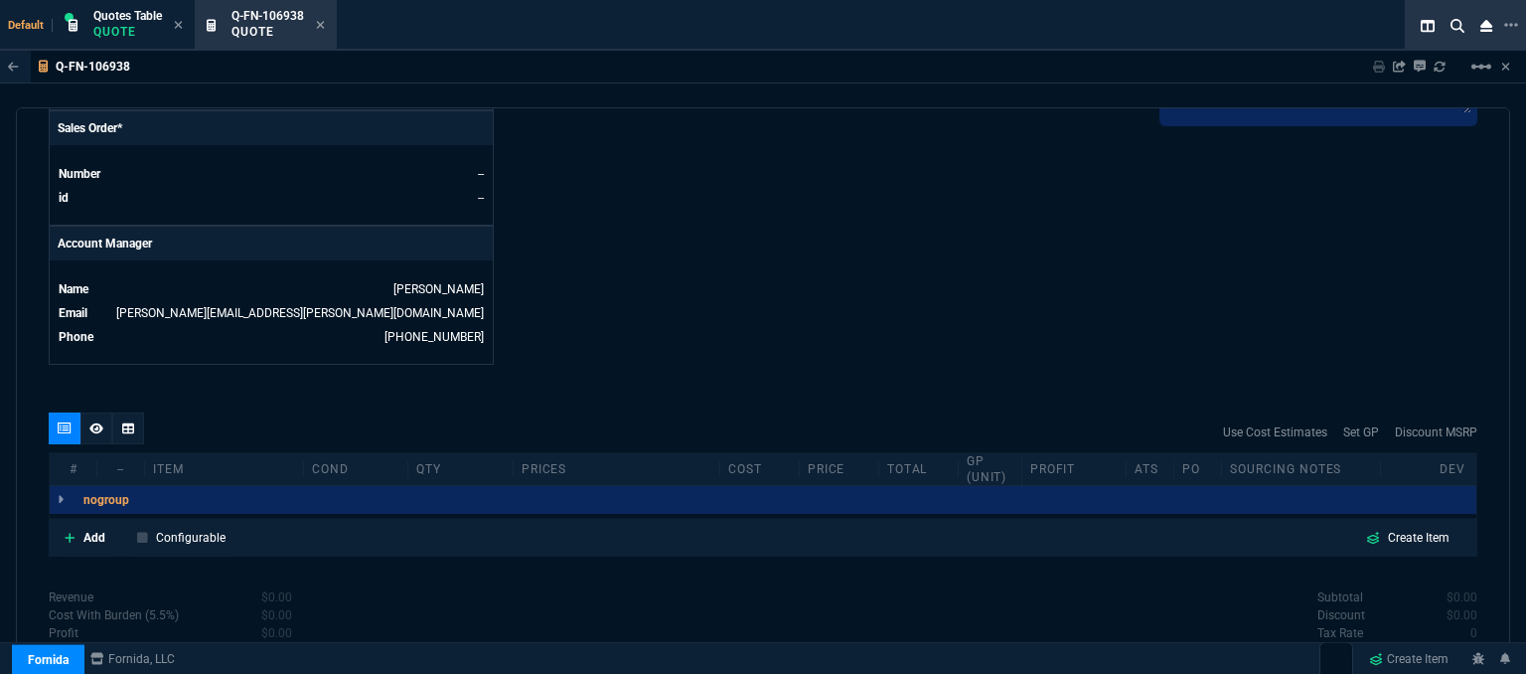
scroll to position [952, 0]
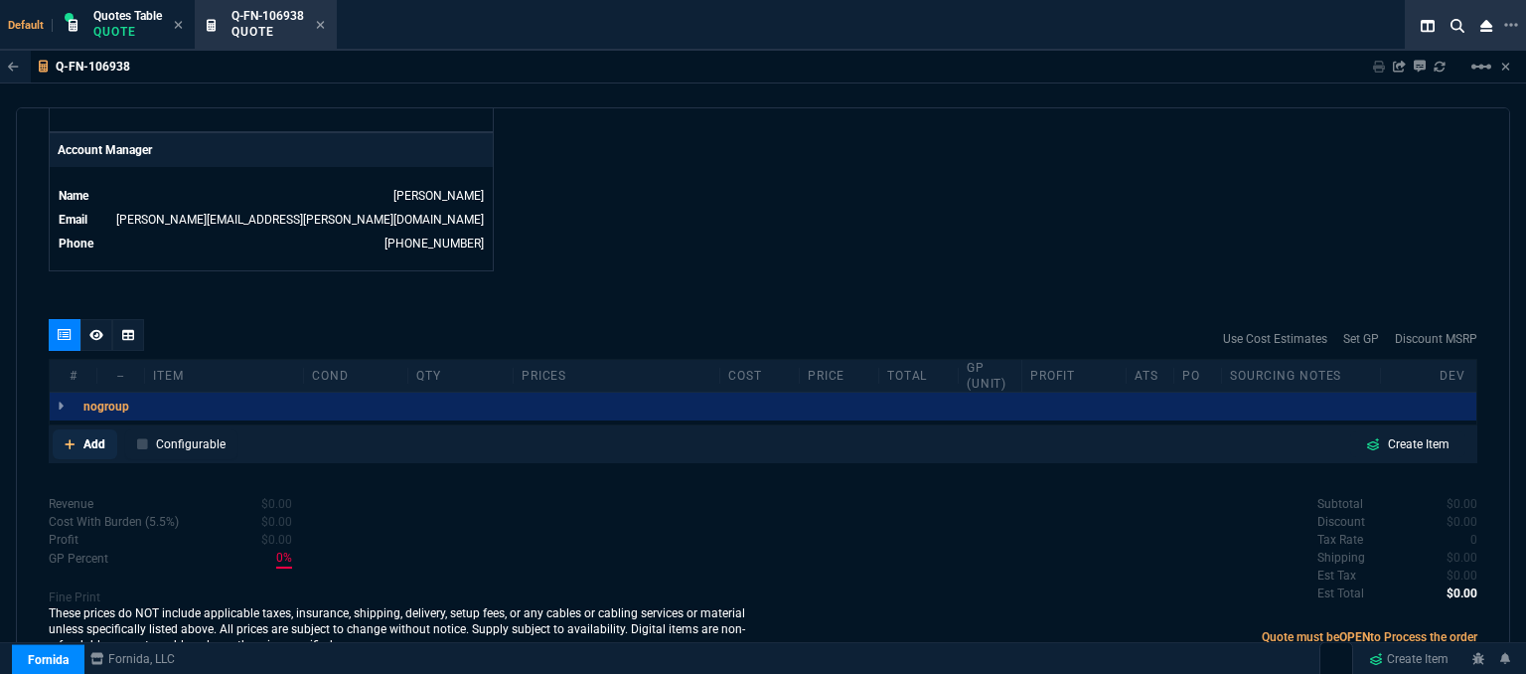
click at [66, 438] on icon at bounding box center [70, 444] width 11 height 12
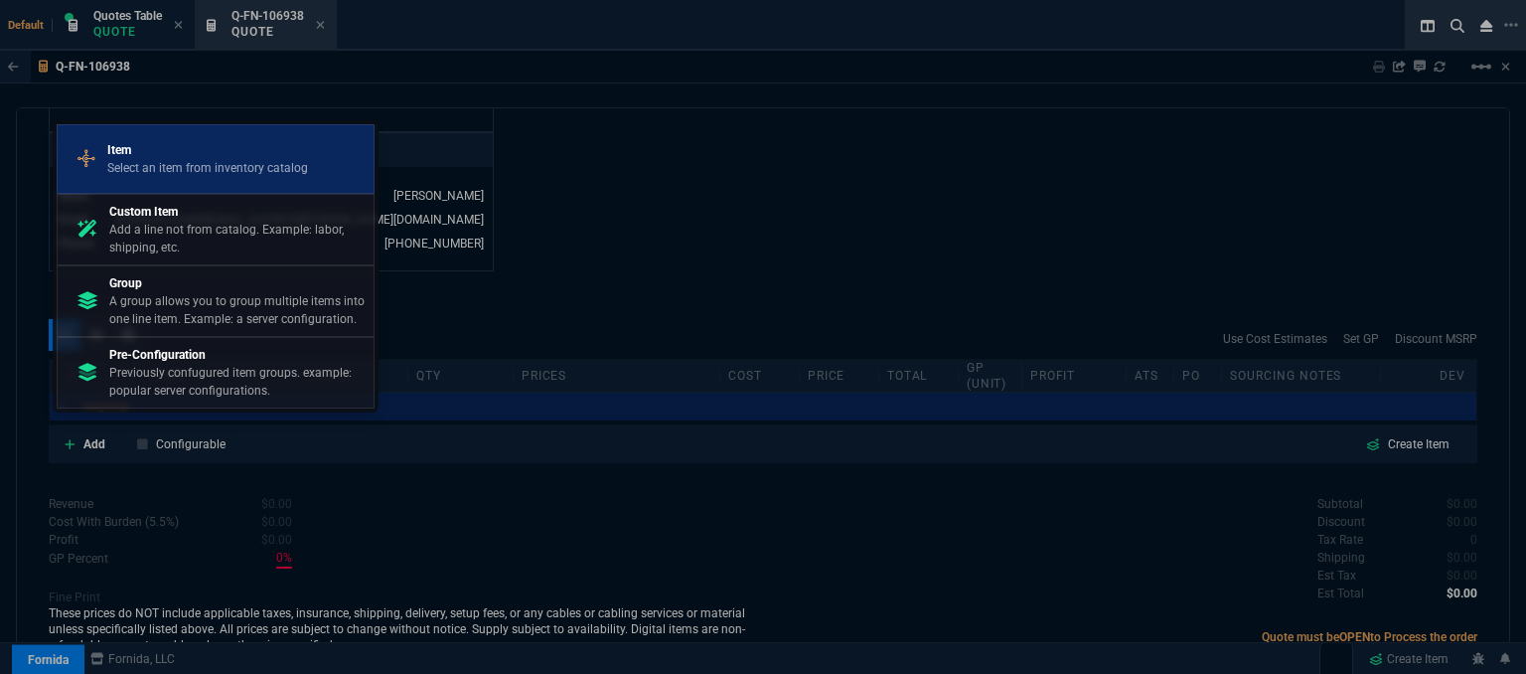
click at [261, 149] on p "Item" at bounding box center [207, 150] width 201 height 18
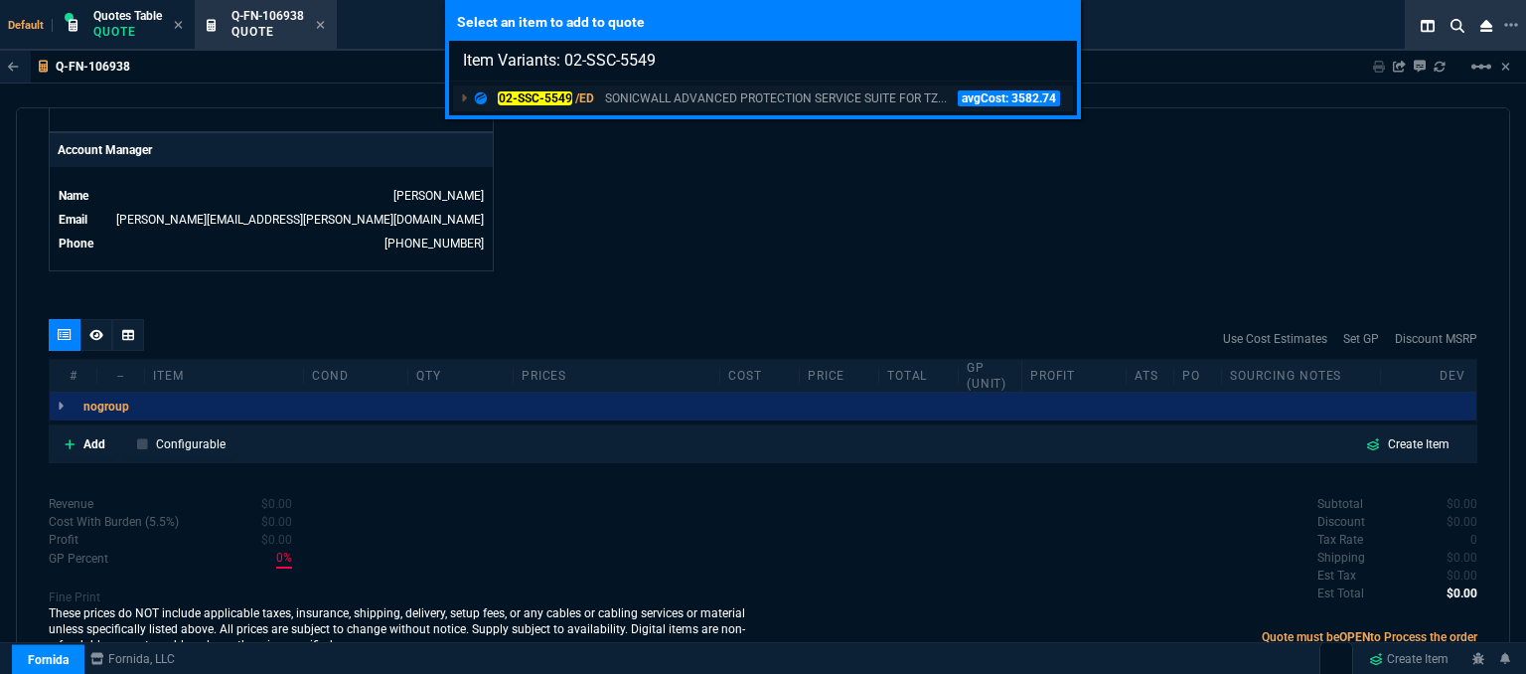
type input "Item Variants: 02-SSC-5549"
click at [704, 97] on p "SONICWALL ADVANCED PROTECTION SERVICE SUITE FOR TZ..." at bounding box center [776, 98] width 342 height 18
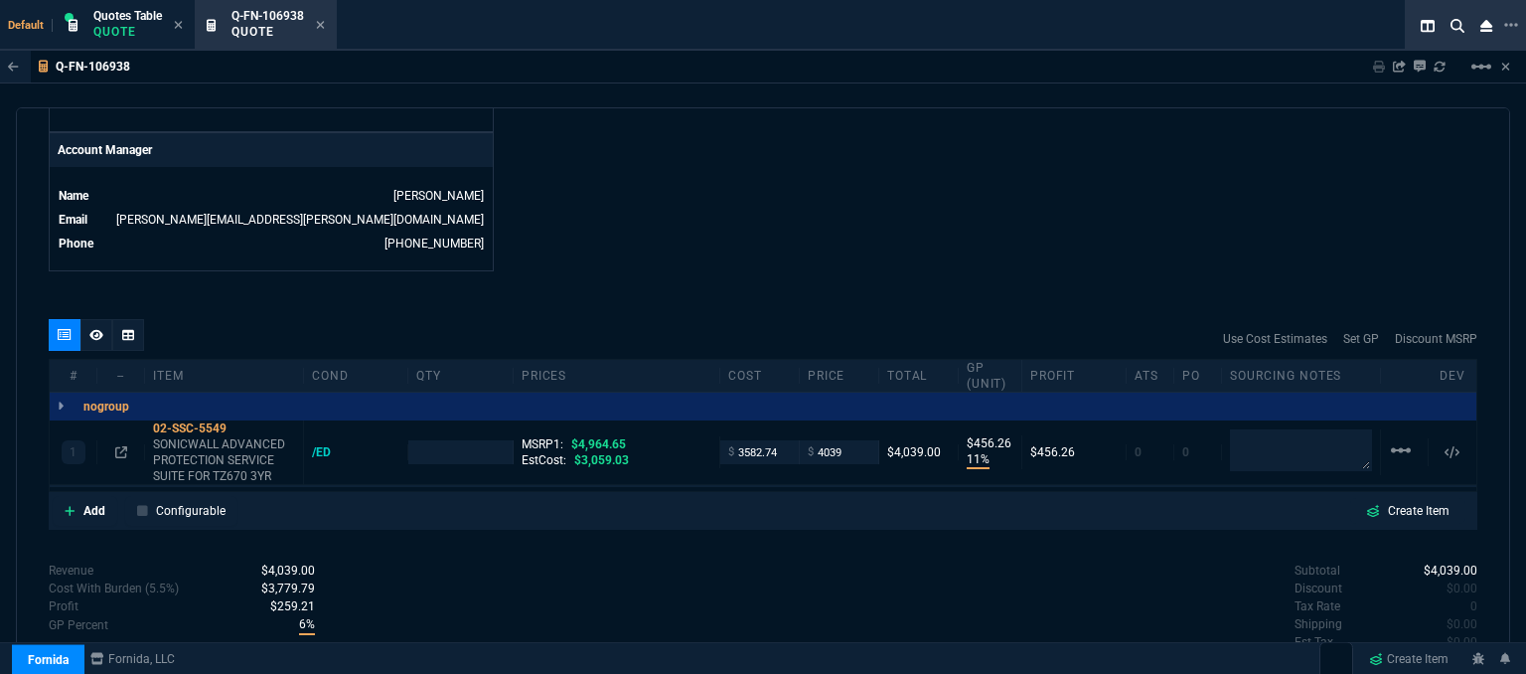
type input "11"
type input "456"
type input "19"
click at [778, 440] on input "3582.74" at bounding box center [759, 451] width 63 height 23
type input "2902"
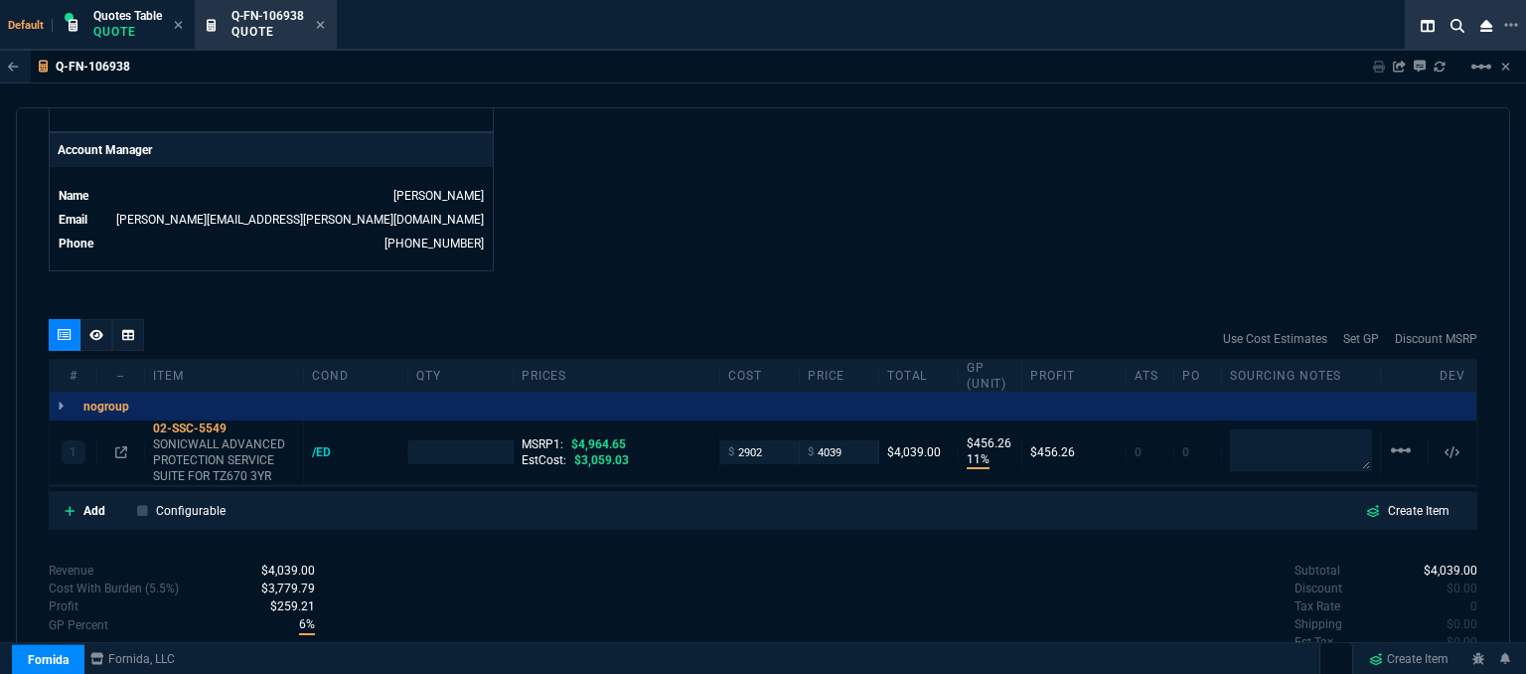
type input "1"
type input "2902"
type input "28"
type input "1137"
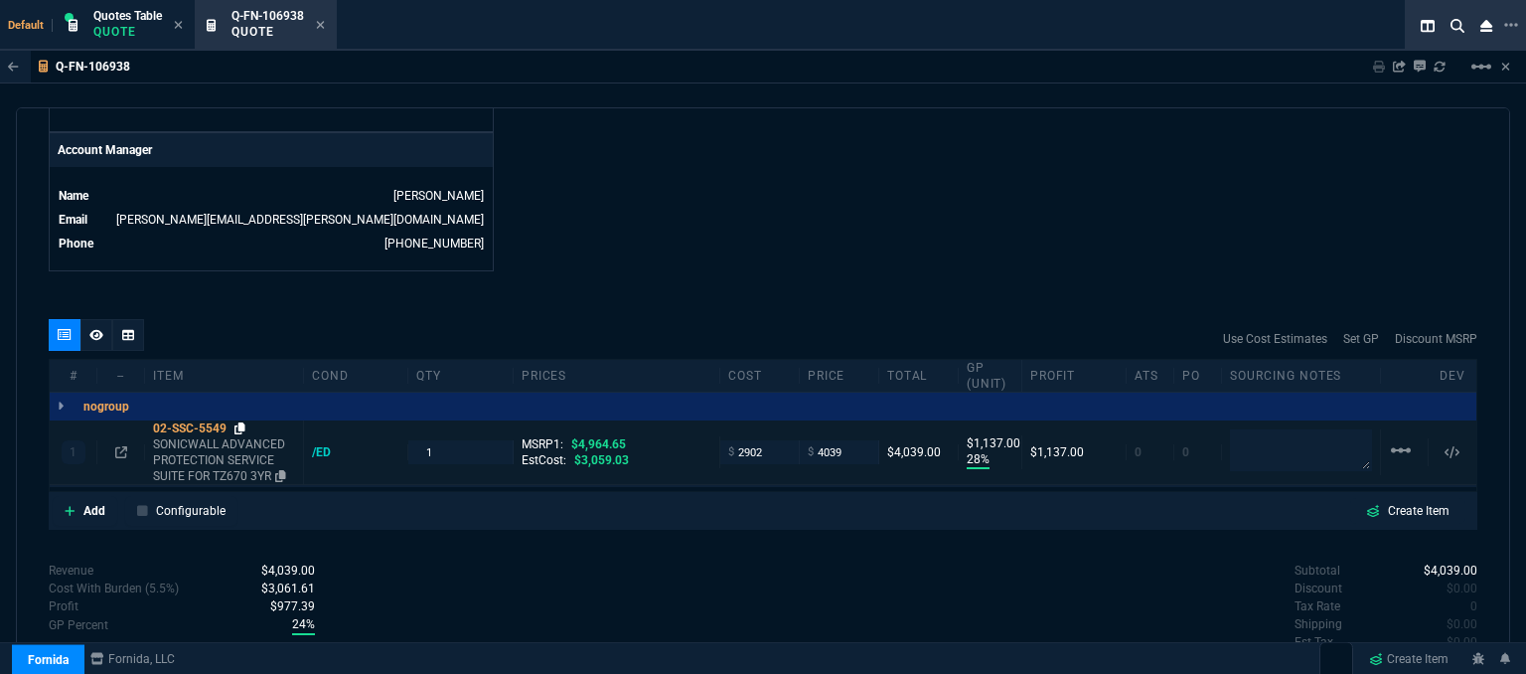
click at [236, 422] on icon at bounding box center [240, 428] width 11 height 12
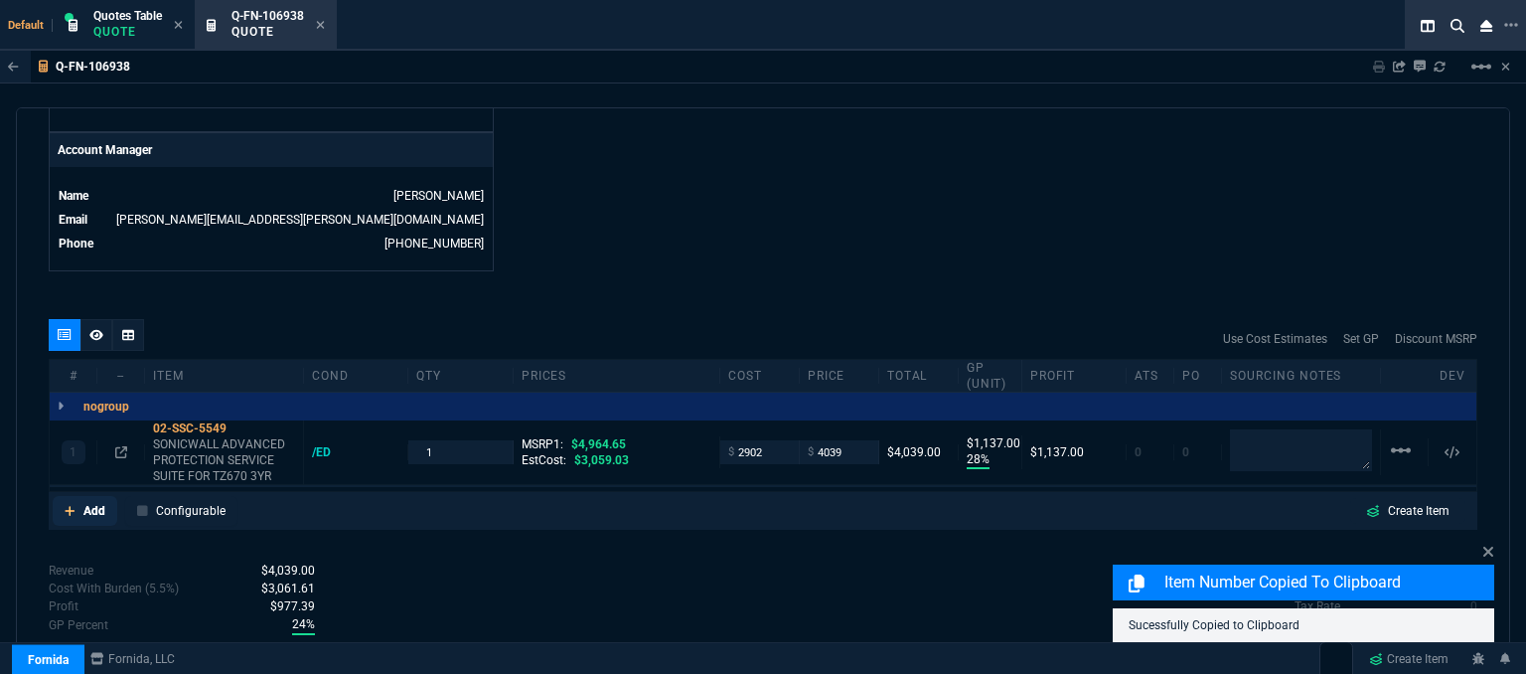
click at [65, 506] on icon at bounding box center [70, 511] width 10 height 10
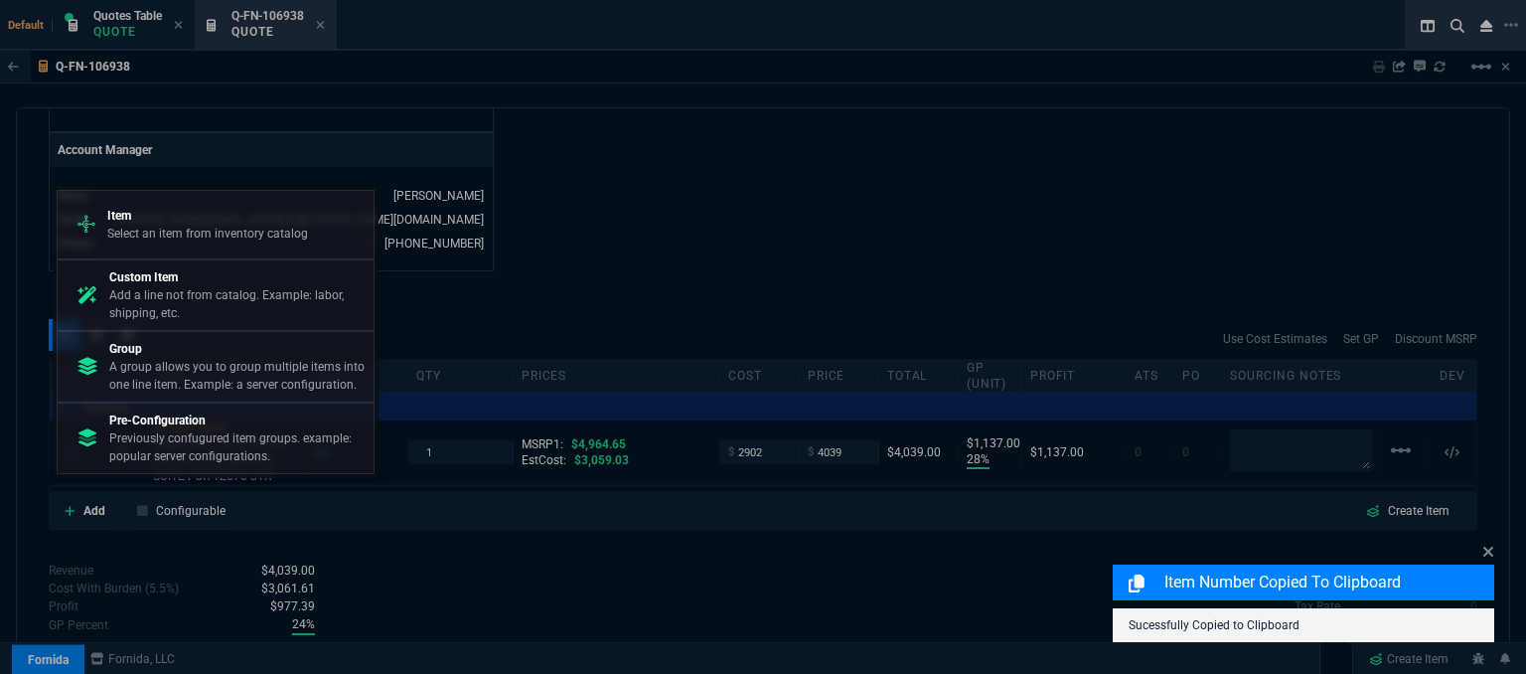
click at [216, 236] on p "Select an item from inventory catalog" at bounding box center [207, 234] width 201 height 18
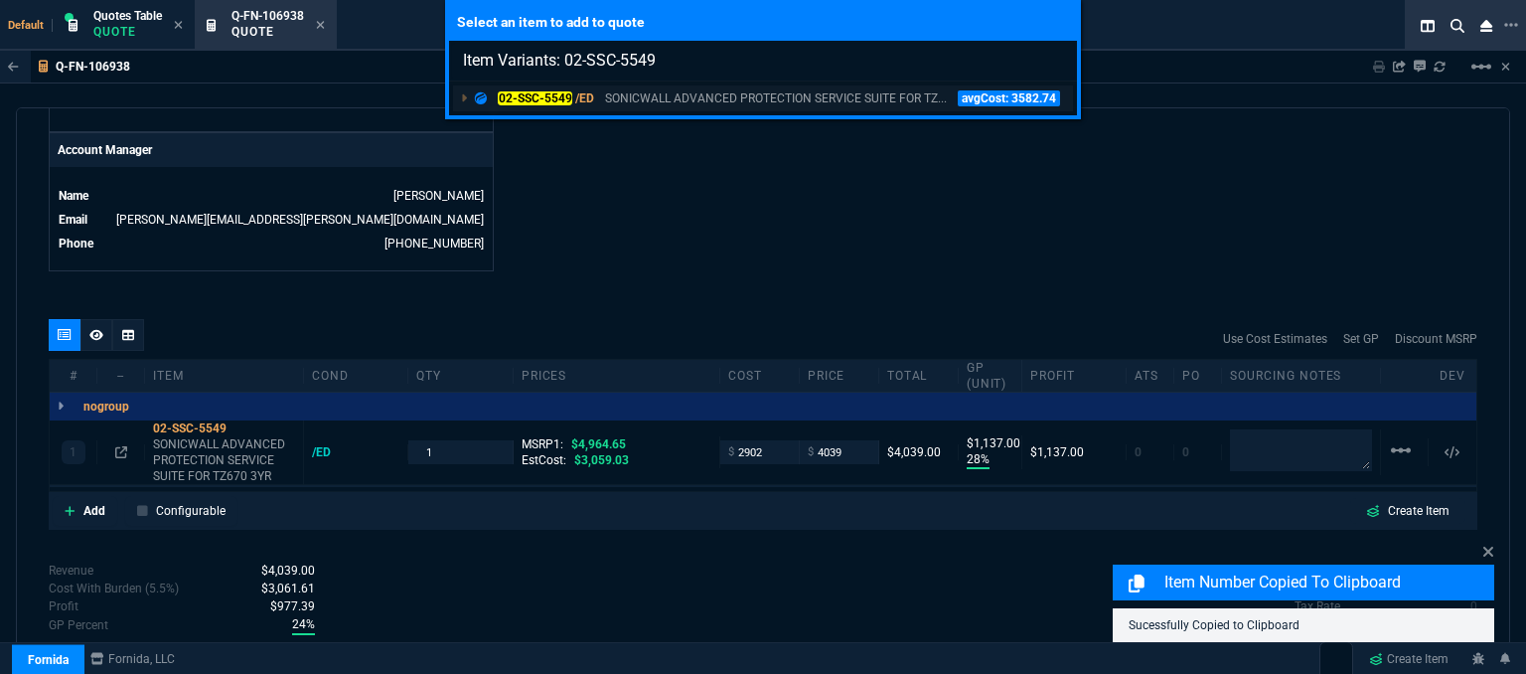
type input "Item Variants: 02-SSC-5549"
click at [796, 100] on p "SONICWALL ADVANCED PROTECTION SERVICE SUITE FOR TZ..." at bounding box center [776, 98] width 342 height 18
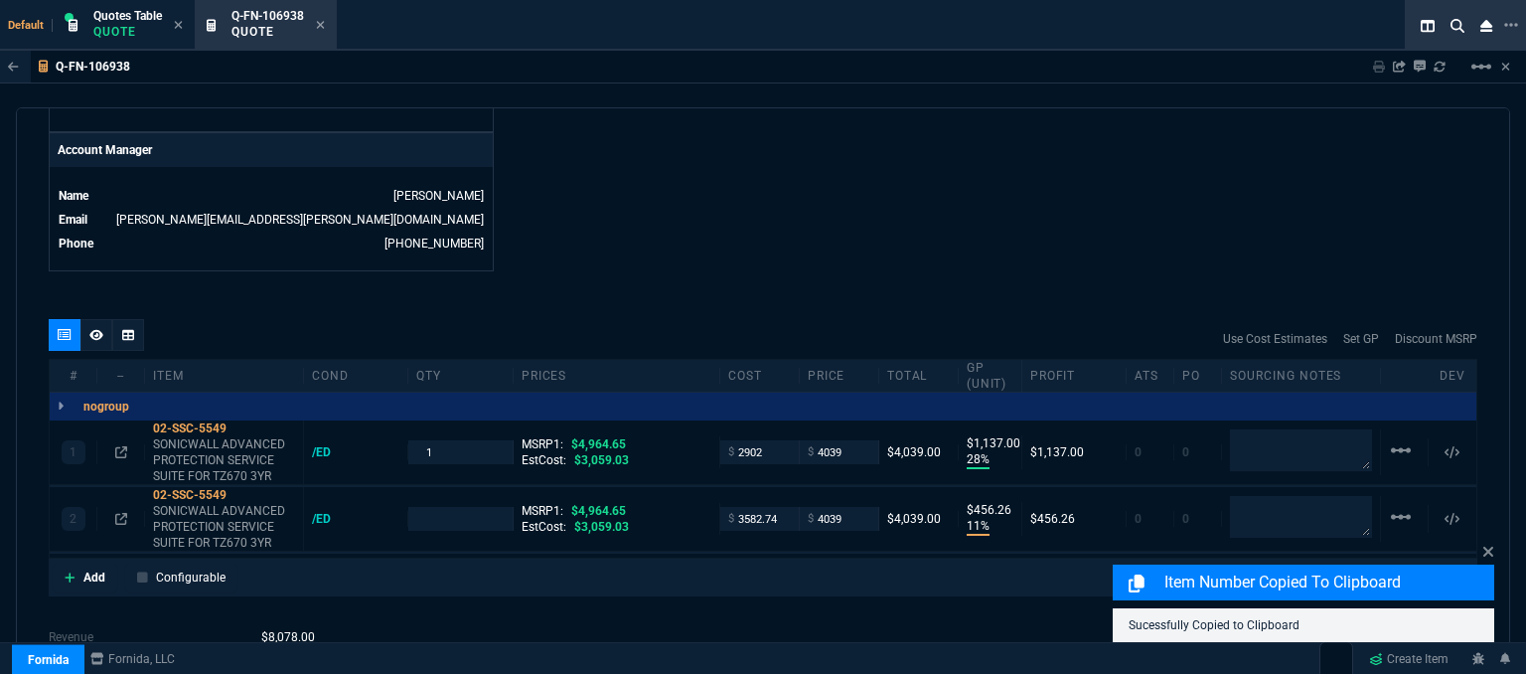
type input "28"
type input "1137"
type input "11"
type input "456"
type input "19"
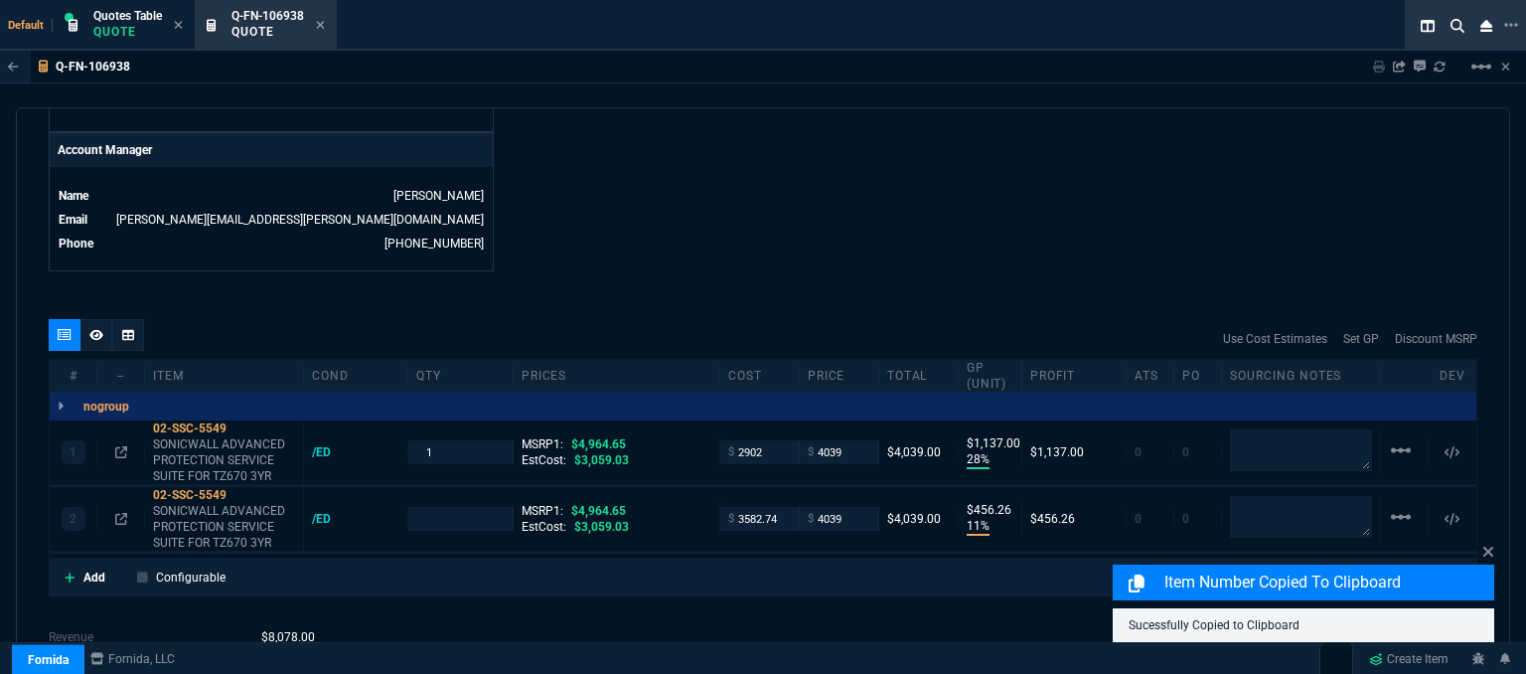
type input "19"
click at [780, 507] on input "3582.74" at bounding box center [759, 518] width 63 height 23
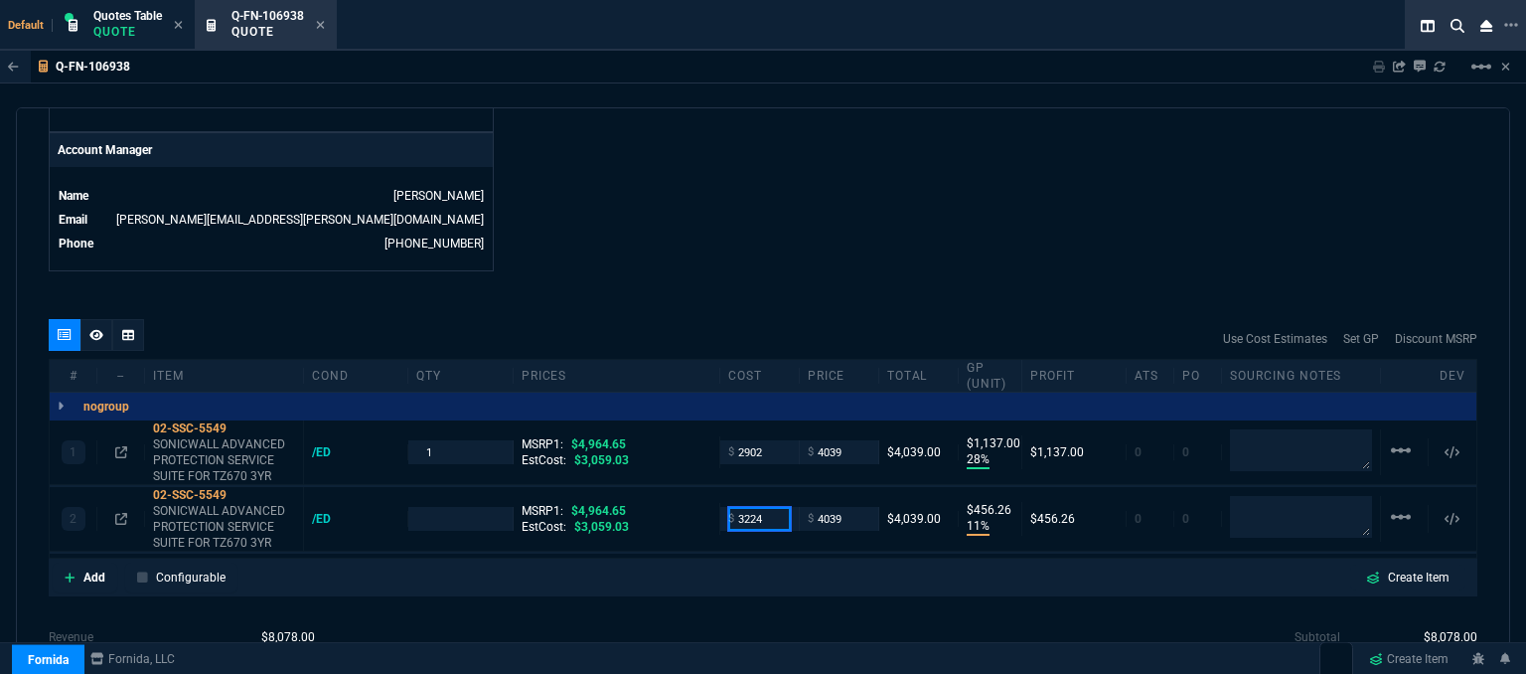
type input "3224"
type input "1"
type input "3224"
type input "20"
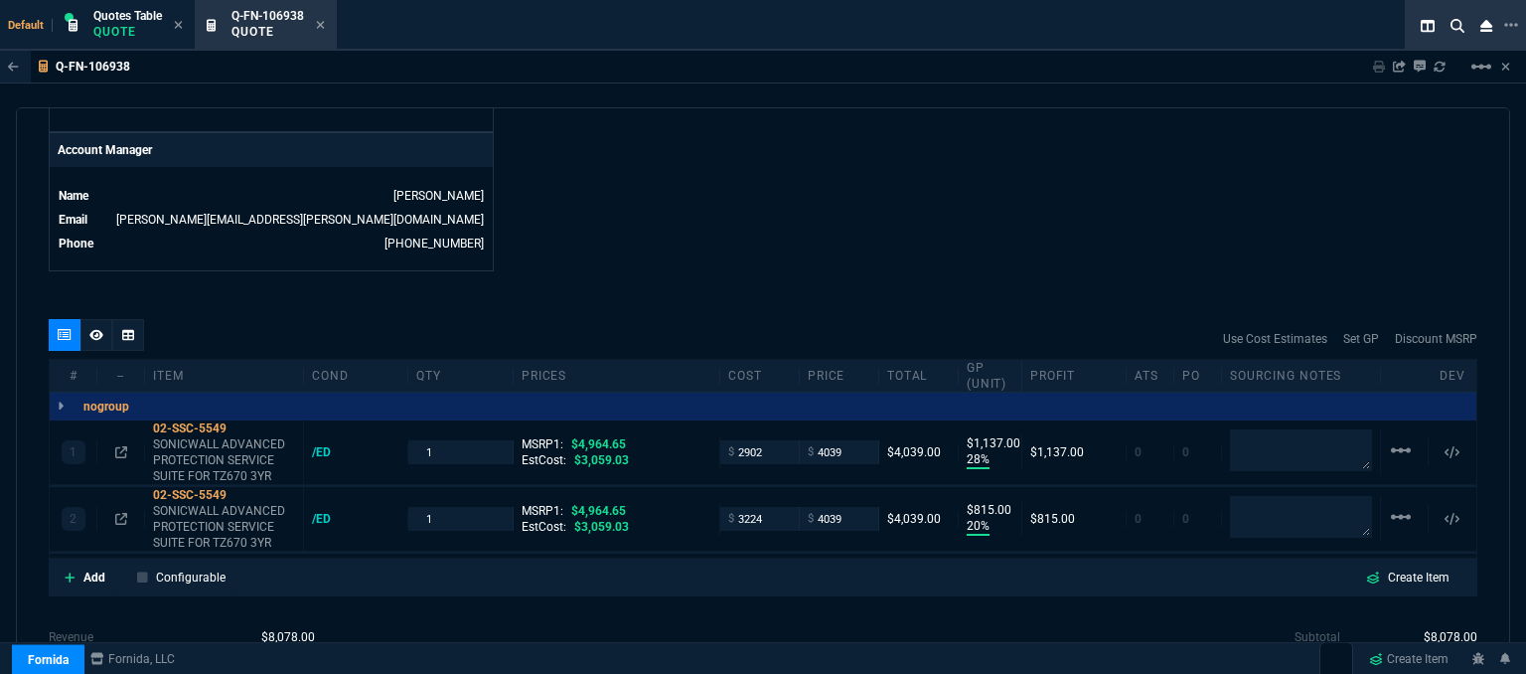
type input "815"
click at [242, 422] on icon at bounding box center [240, 428] width 11 height 12
click at [852, 507] on input "4039" at bounding box center [839, 518] width 63 height 23
type input "3625"
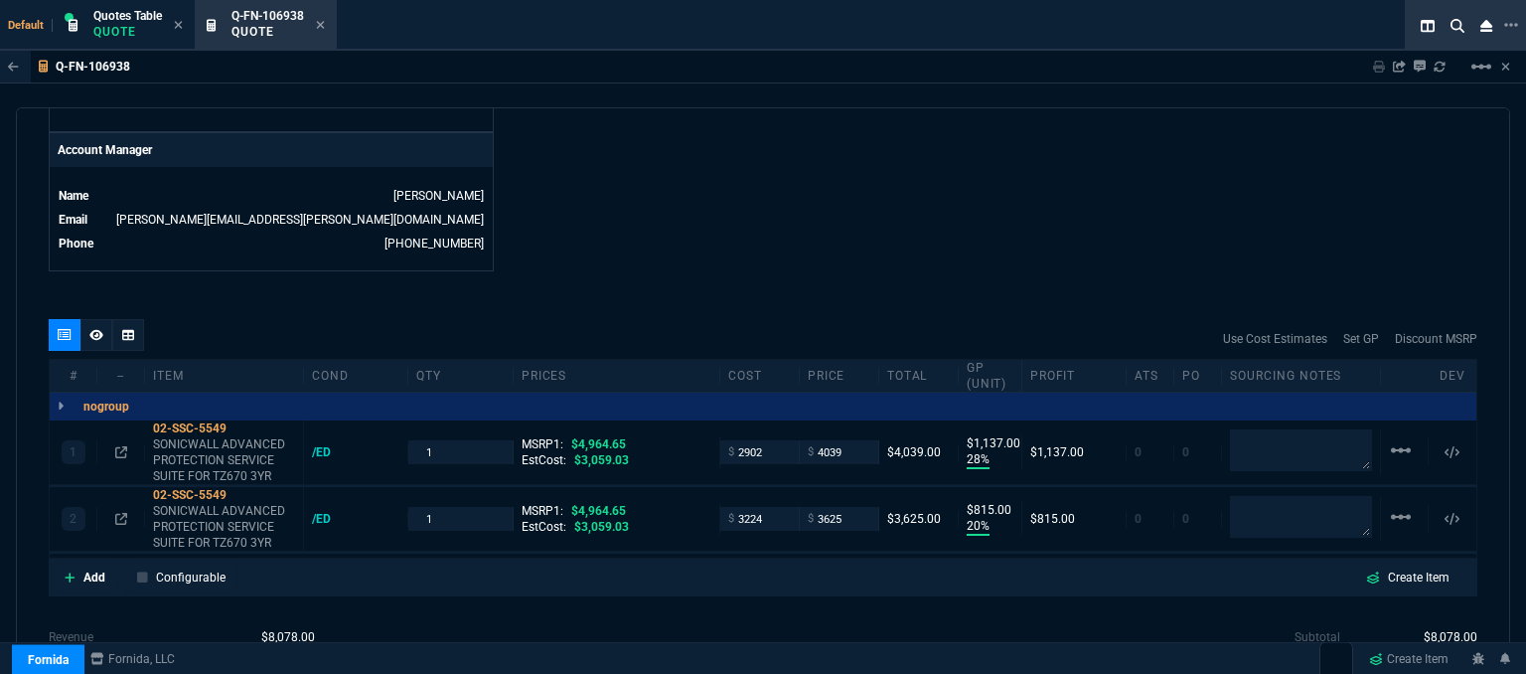
type input "3625"
type input "11"
type input "401"
type input "27"
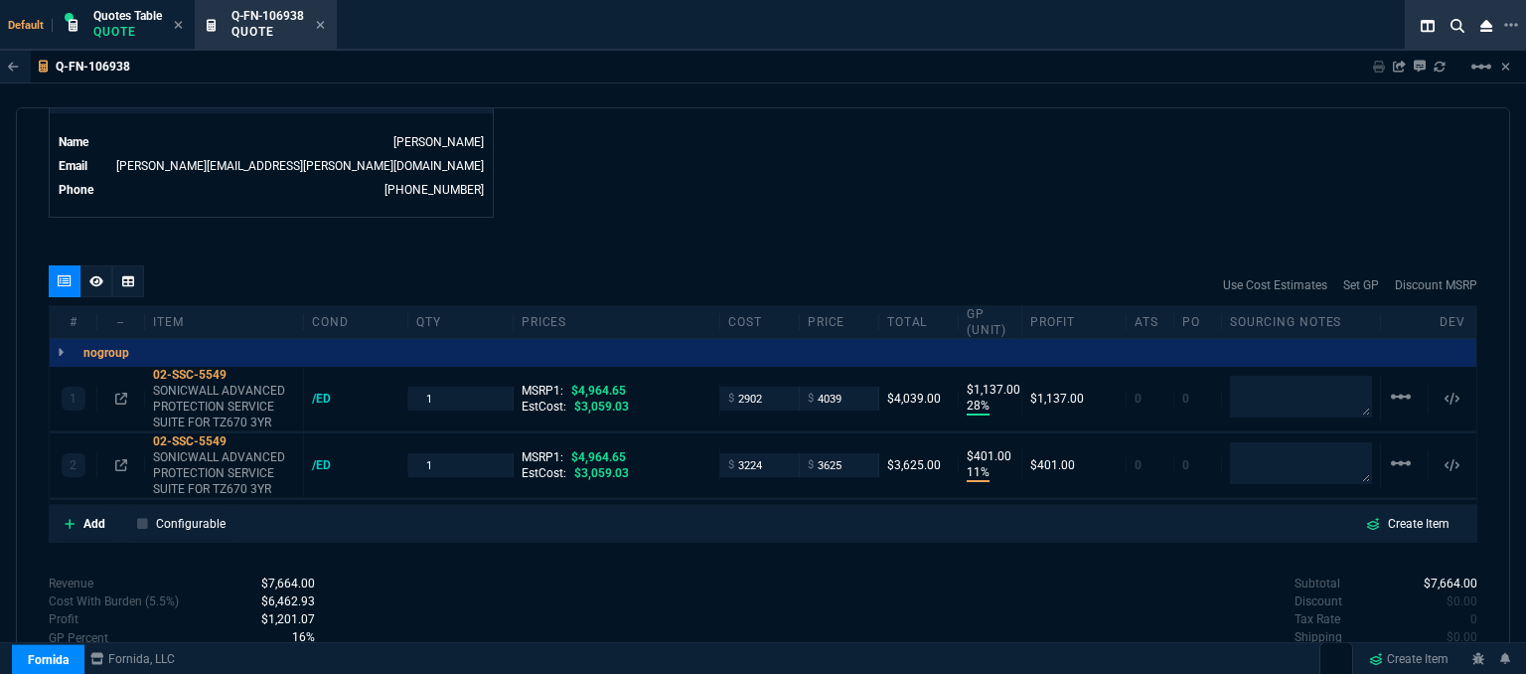
scroll to position [1051, 0]
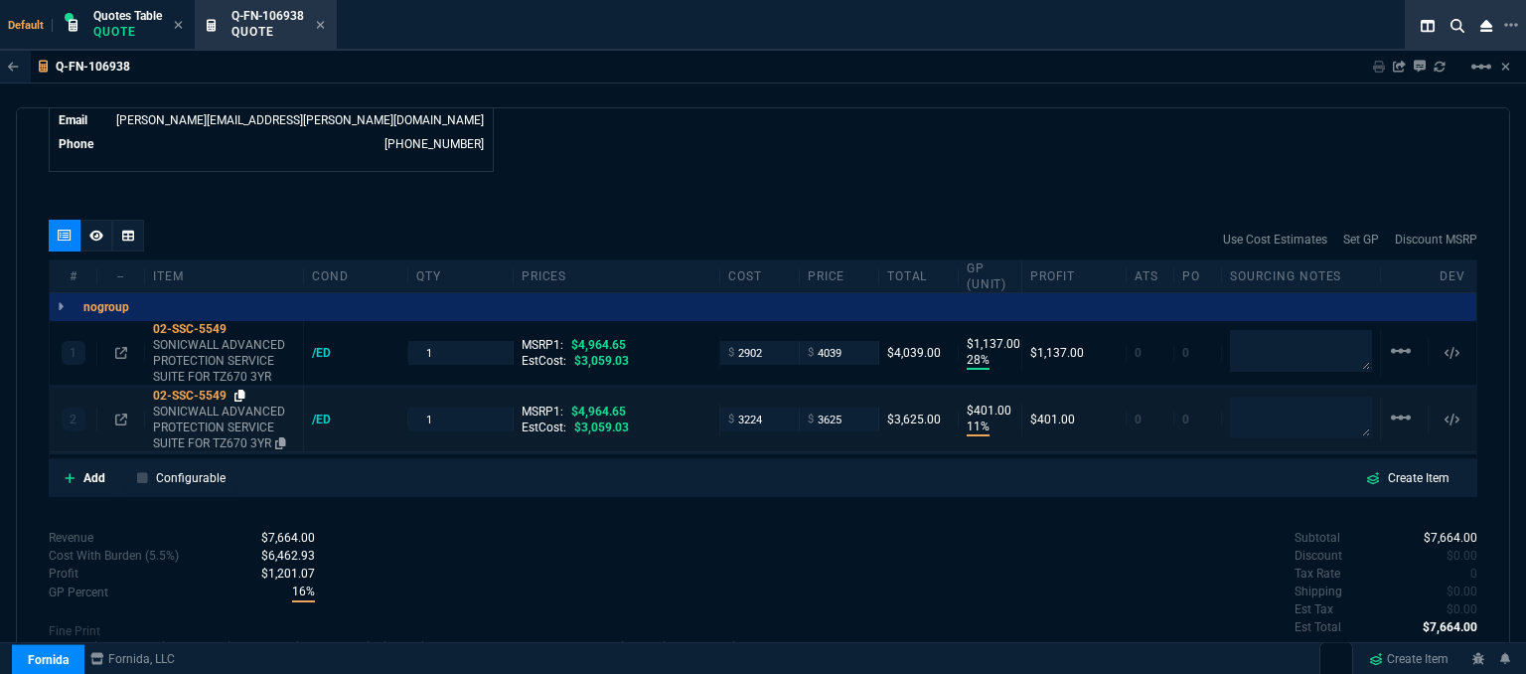
click at [244, 390] on icon at bounding box center [240, 396] width 11 height 12
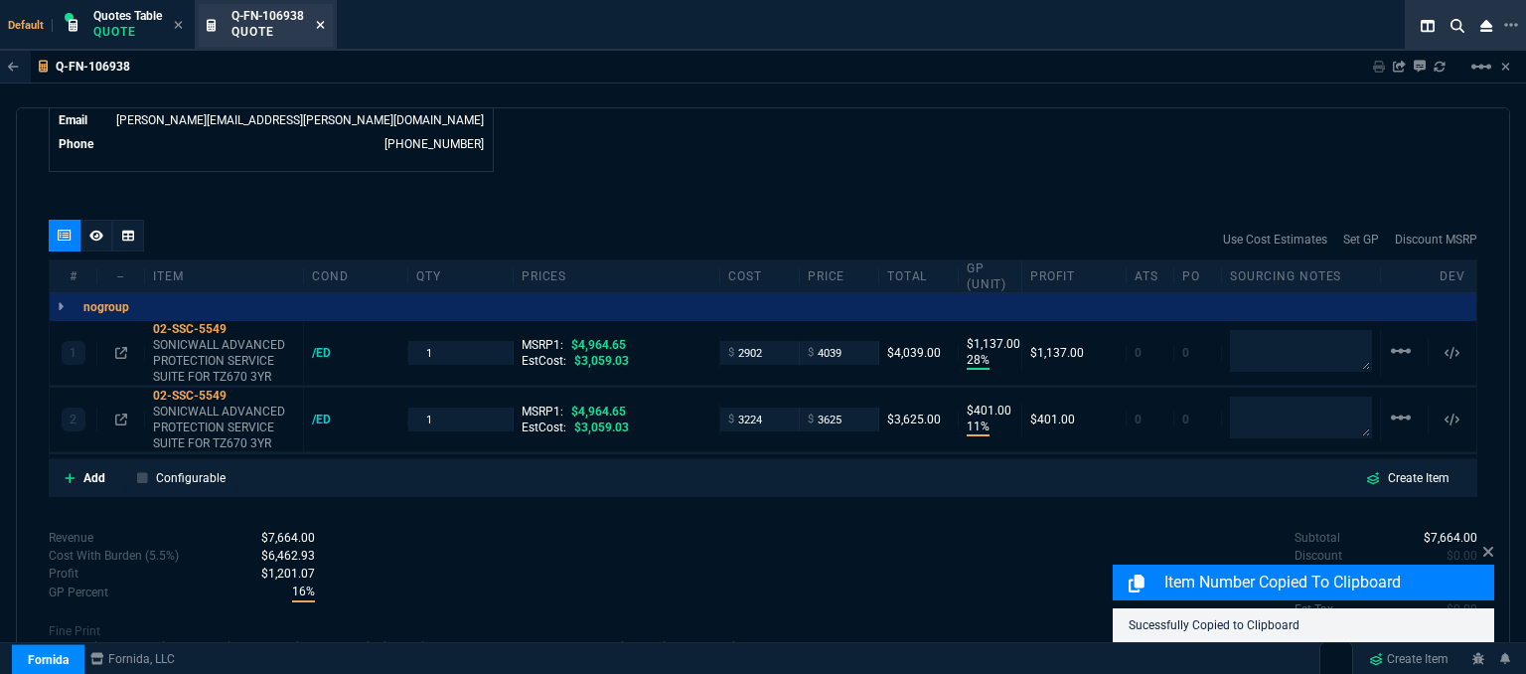
click at [325, 18] on nx-icon at bounding box center [320, 26] width 9 height 16
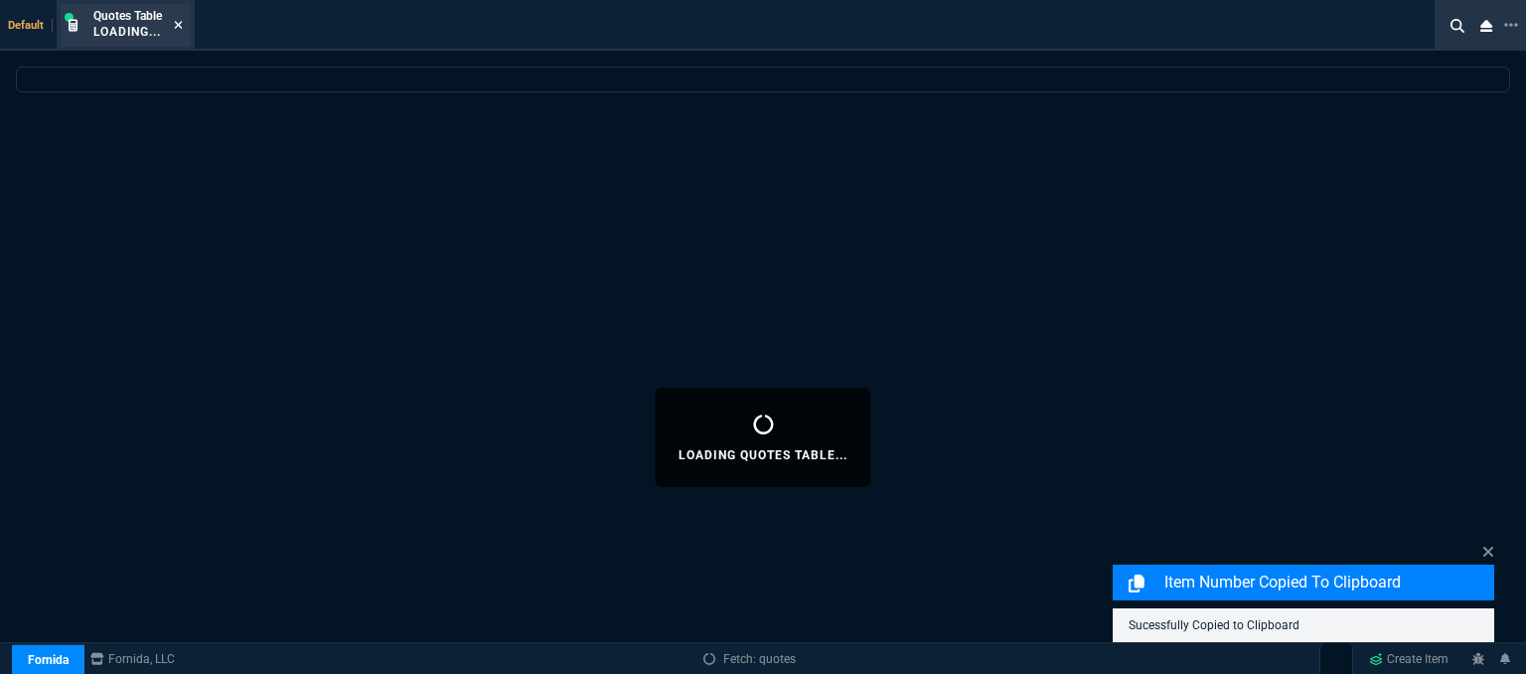
click at [183, 21] on icon at bounding box center [178, 25] width 9 height 12
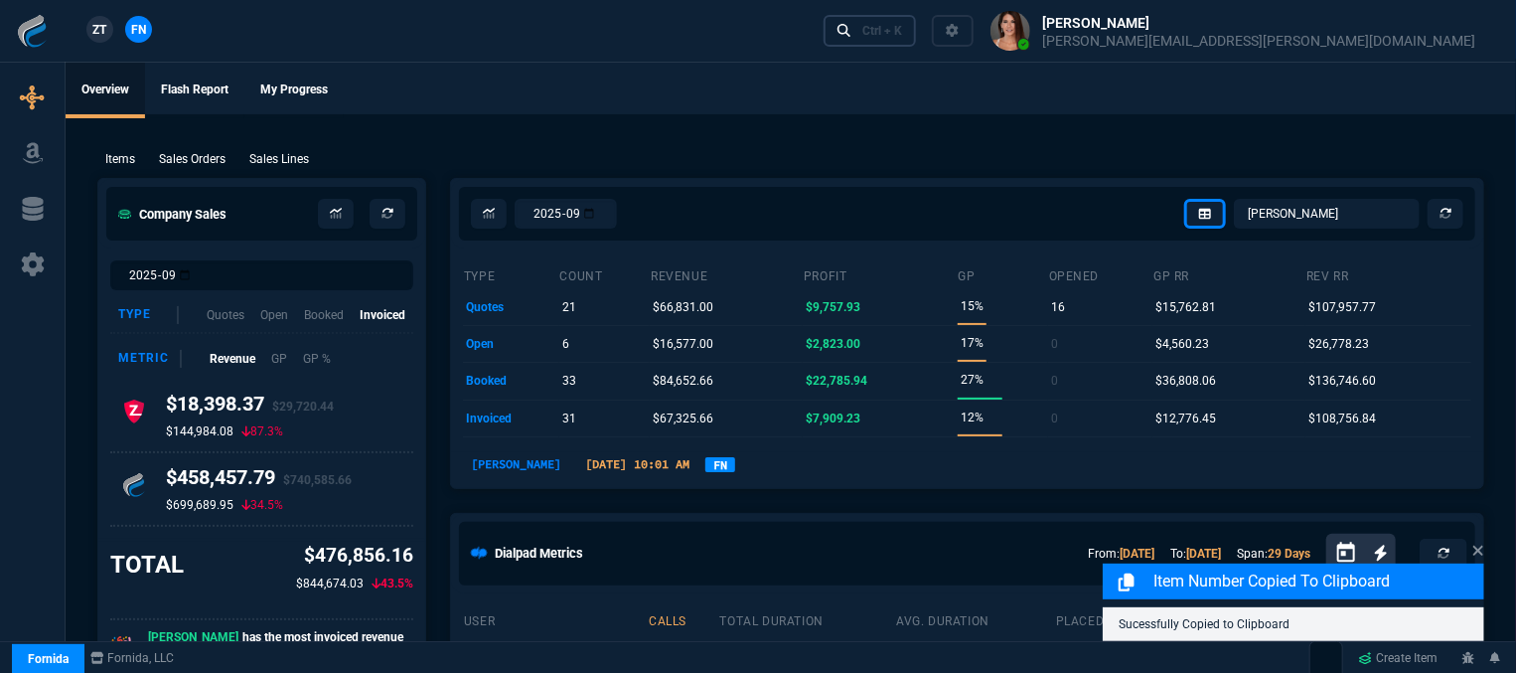
click at [902, 29] on div "Ctrl + K" at bounding box center [883, 31] width 40 height 16
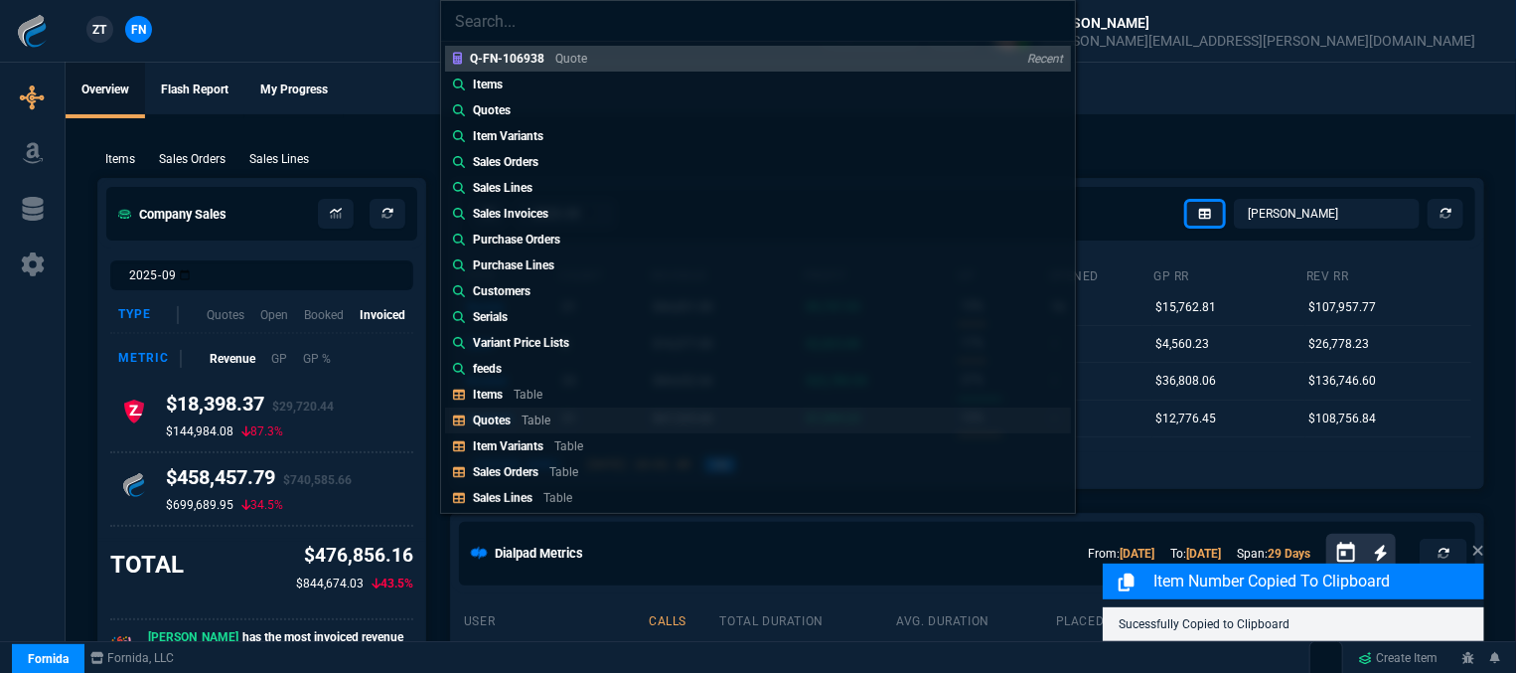
click at [572, 418] on link "Quotes Table" at bounding box center [758, 420] width 626 height 26
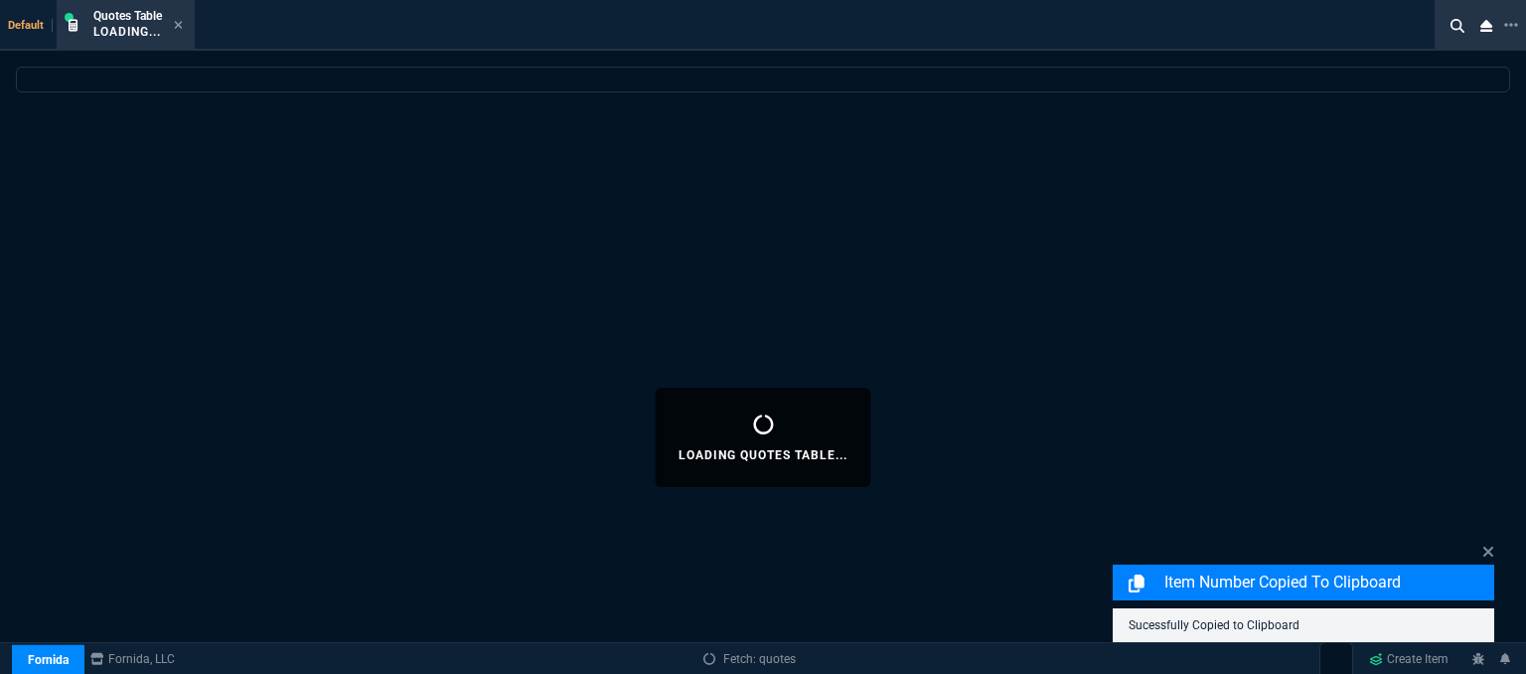
select select
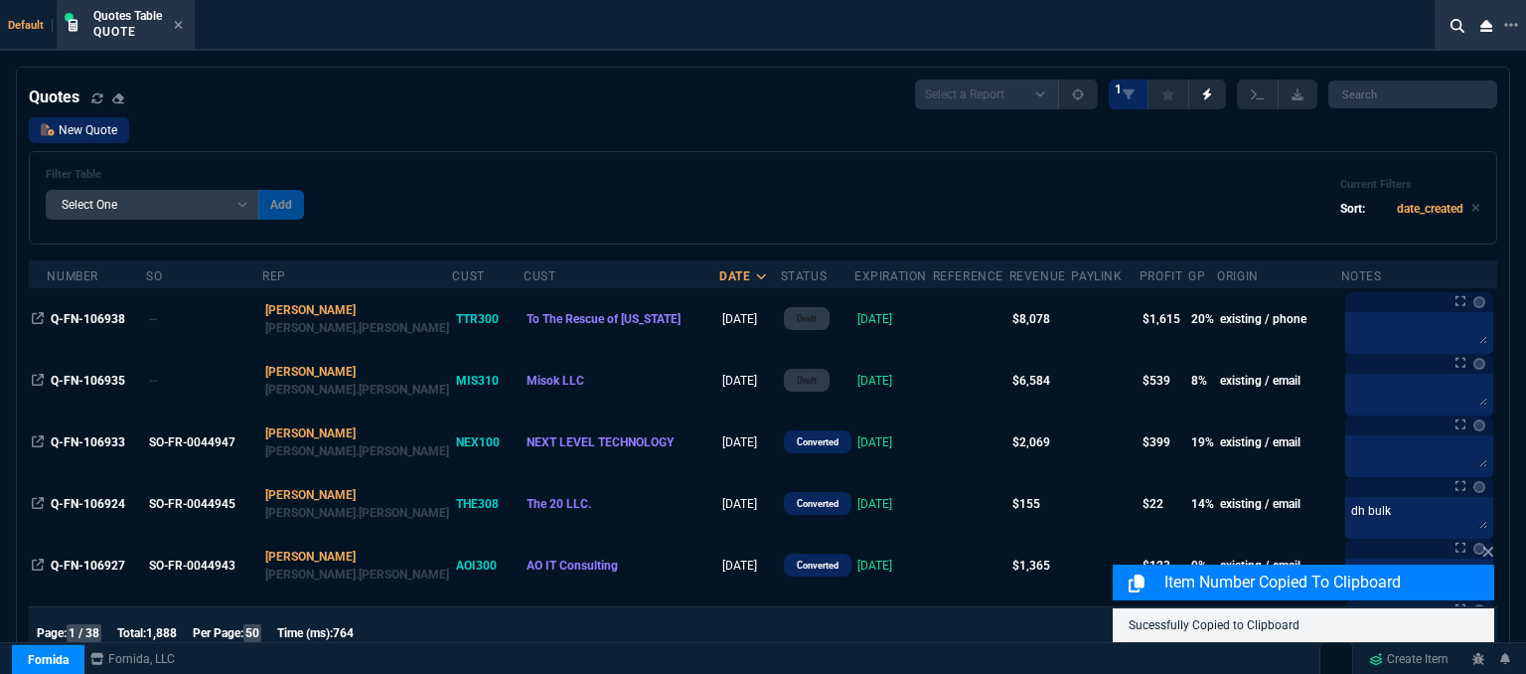
click at [113, 132] on link "New Quote" at bounding box center [79, 130] width 100 height 26
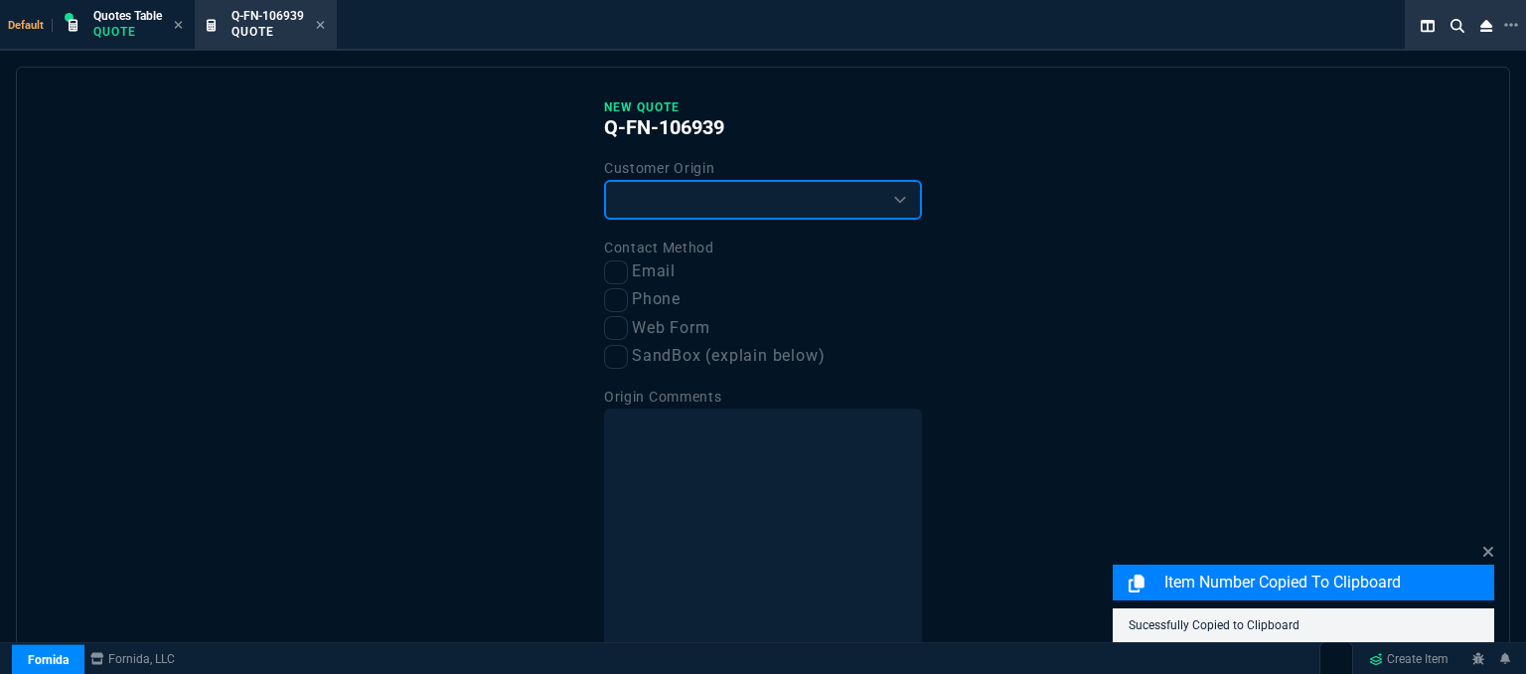
drag, startPoint x: 719, startPoint y: 185, endPoint x: 705, endPoint y: 216, distance: 34.2
click at [719, 185] on select "Existing Customer Amazon Lead (first order) Website Lead (first order) Called (…" at bounding box center [763, 200] width 318 height 40
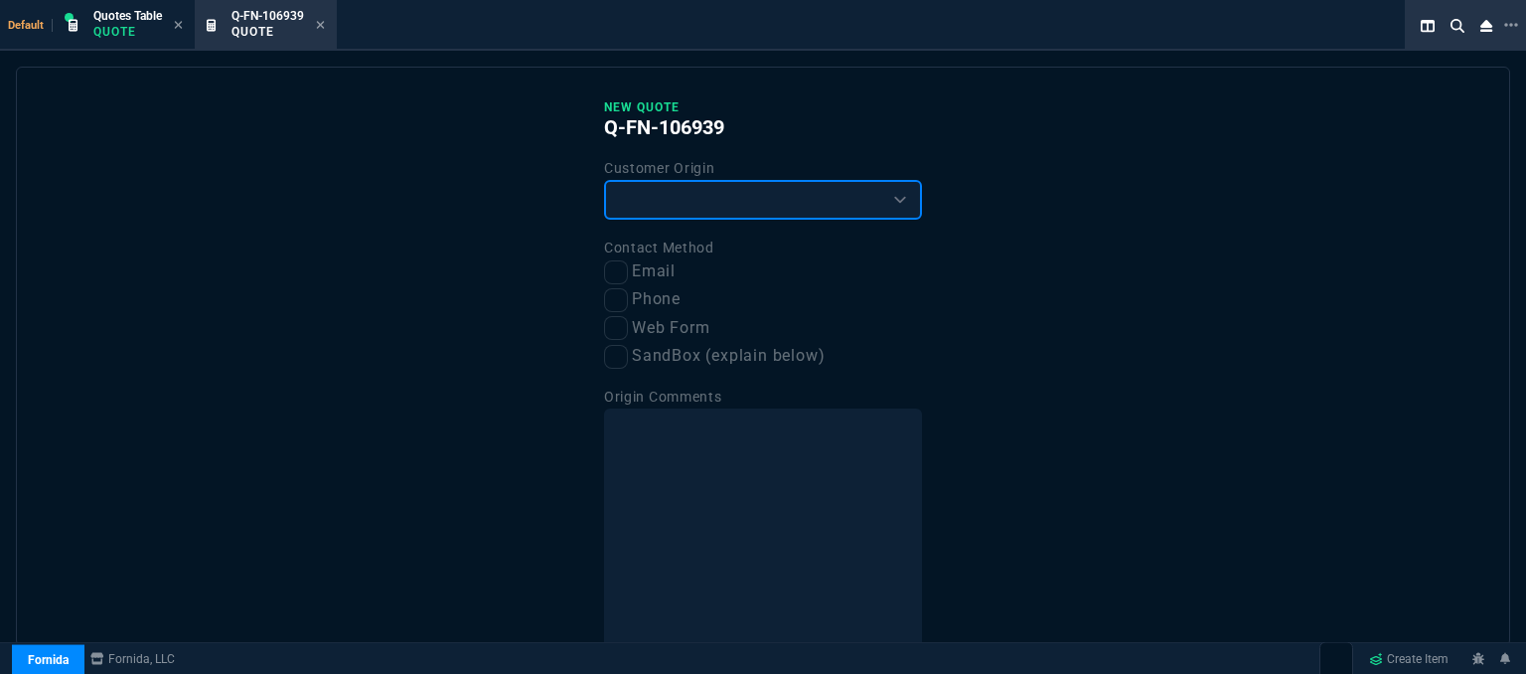
select select "existing"
click at [604, 180] on select "Existing Customer Amazon Lead (first order) Website Lead (first order) Called (…" at bounding box center [763, 200] width 318 height 40
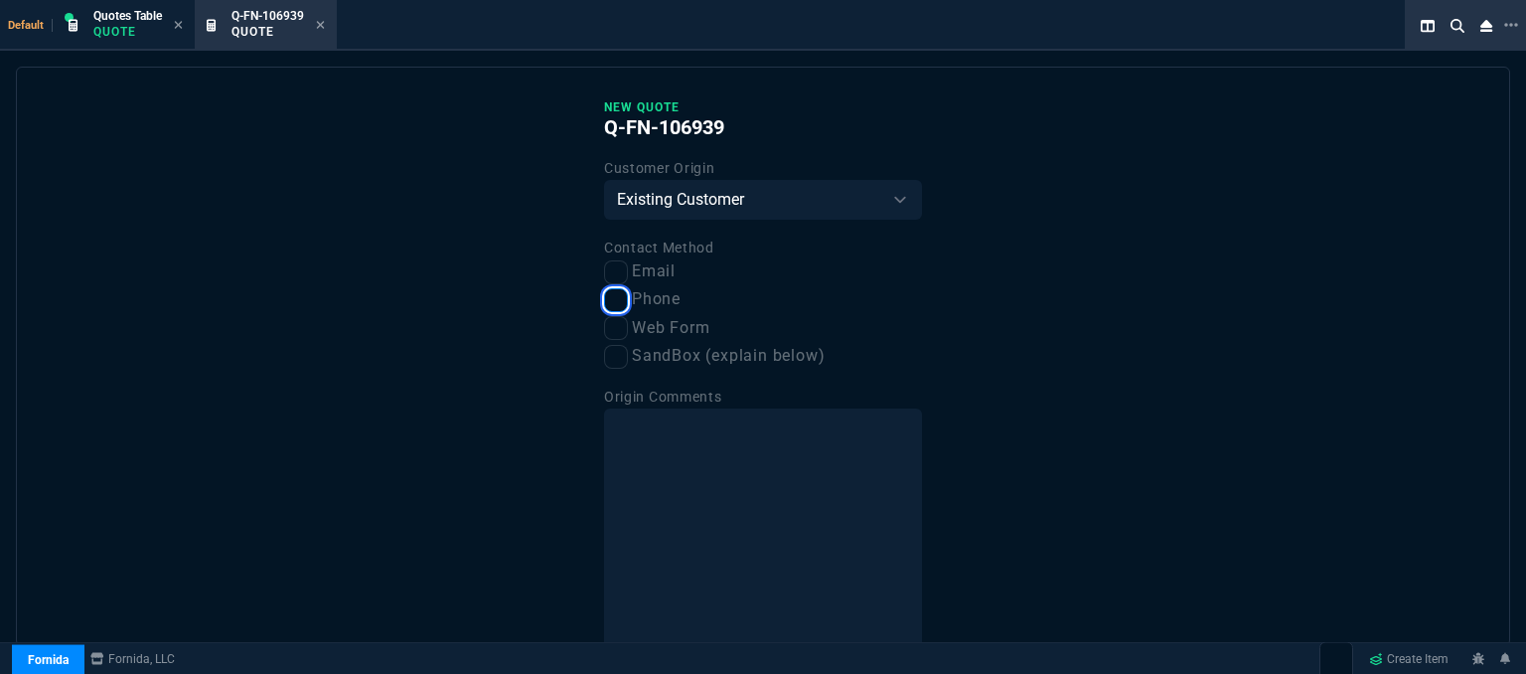
click at [617, 296] on input "Phone" at bounding box center [616, 300] width 24 height 24
checkbox input "true"
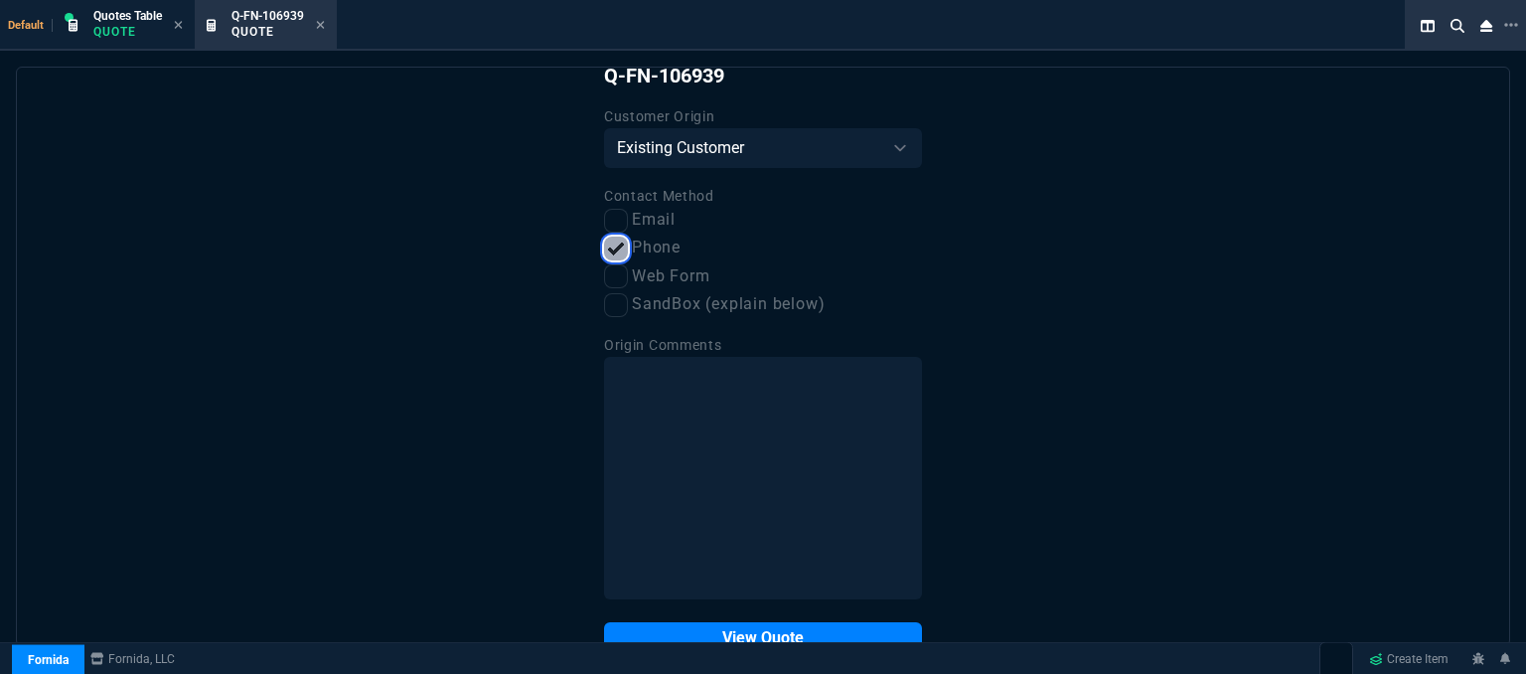
scroll to position [100, 0]
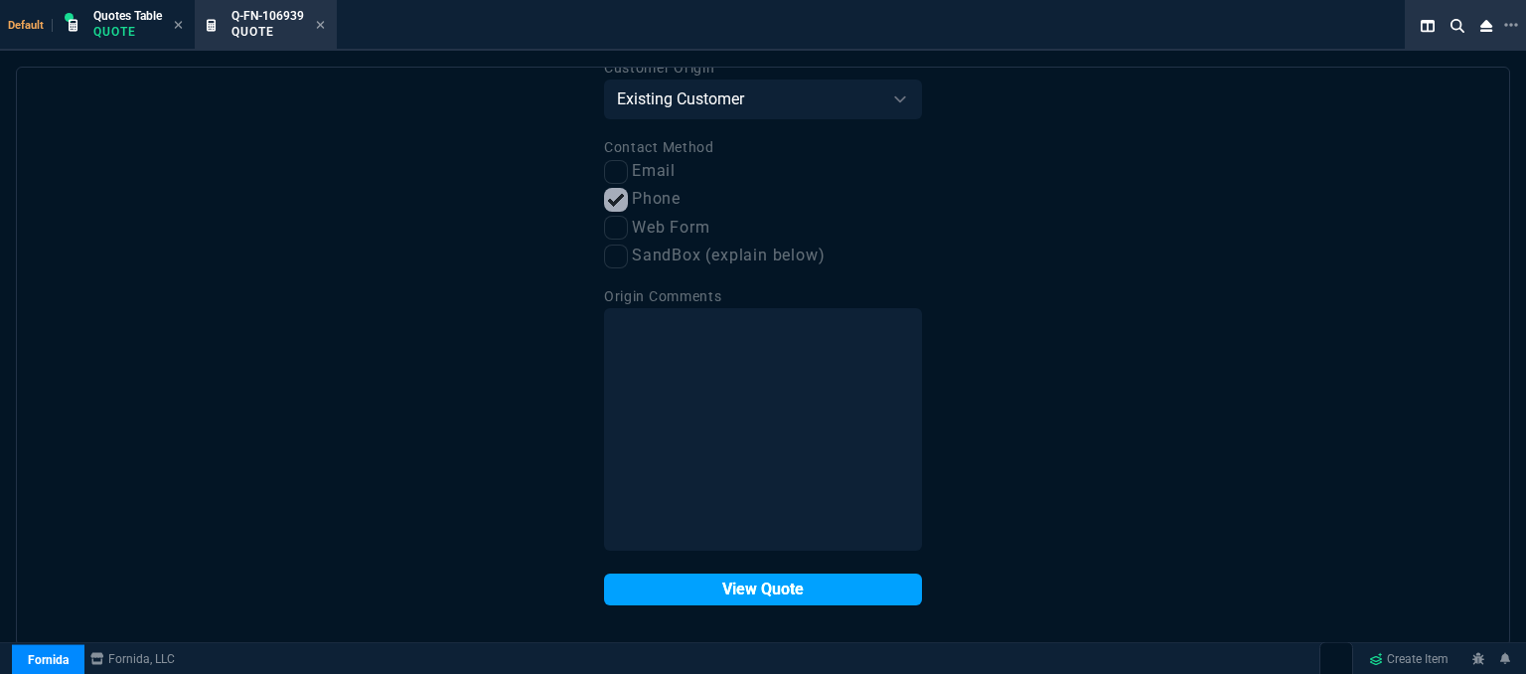
click at [710, 593] on button "View Quote" at bounding box center [763, 589] width 318 height 32
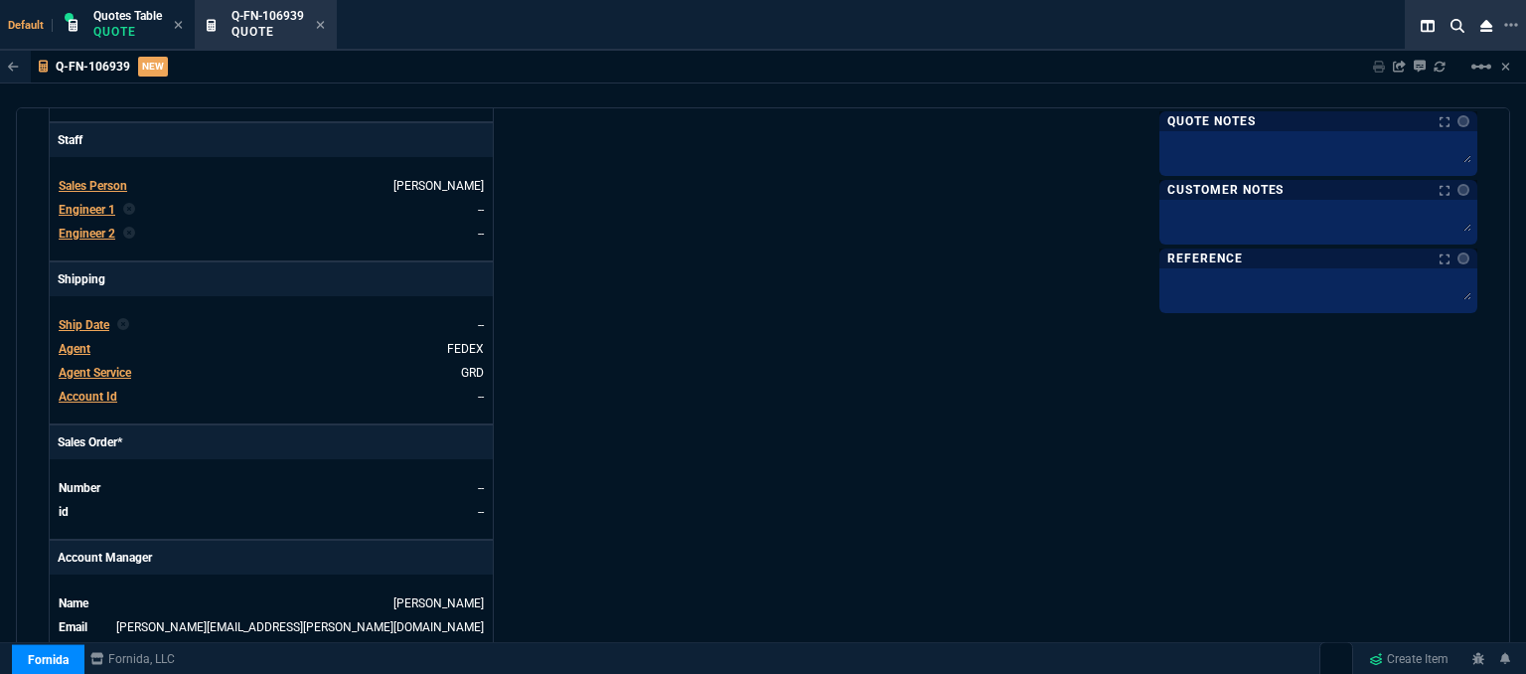
scroll to position [795, 0]
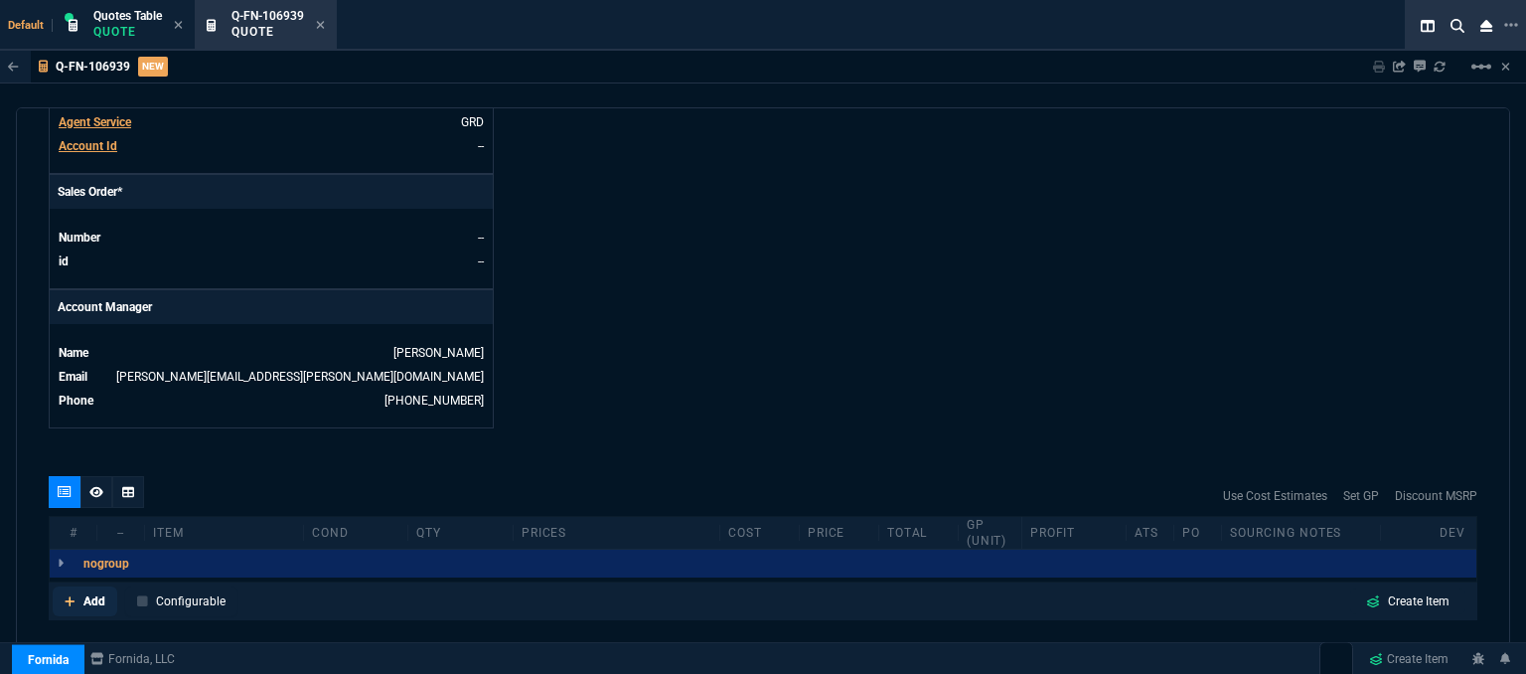
click at [67, 594] on fa-icon at bounding box center [70, 601] width 11 height 14
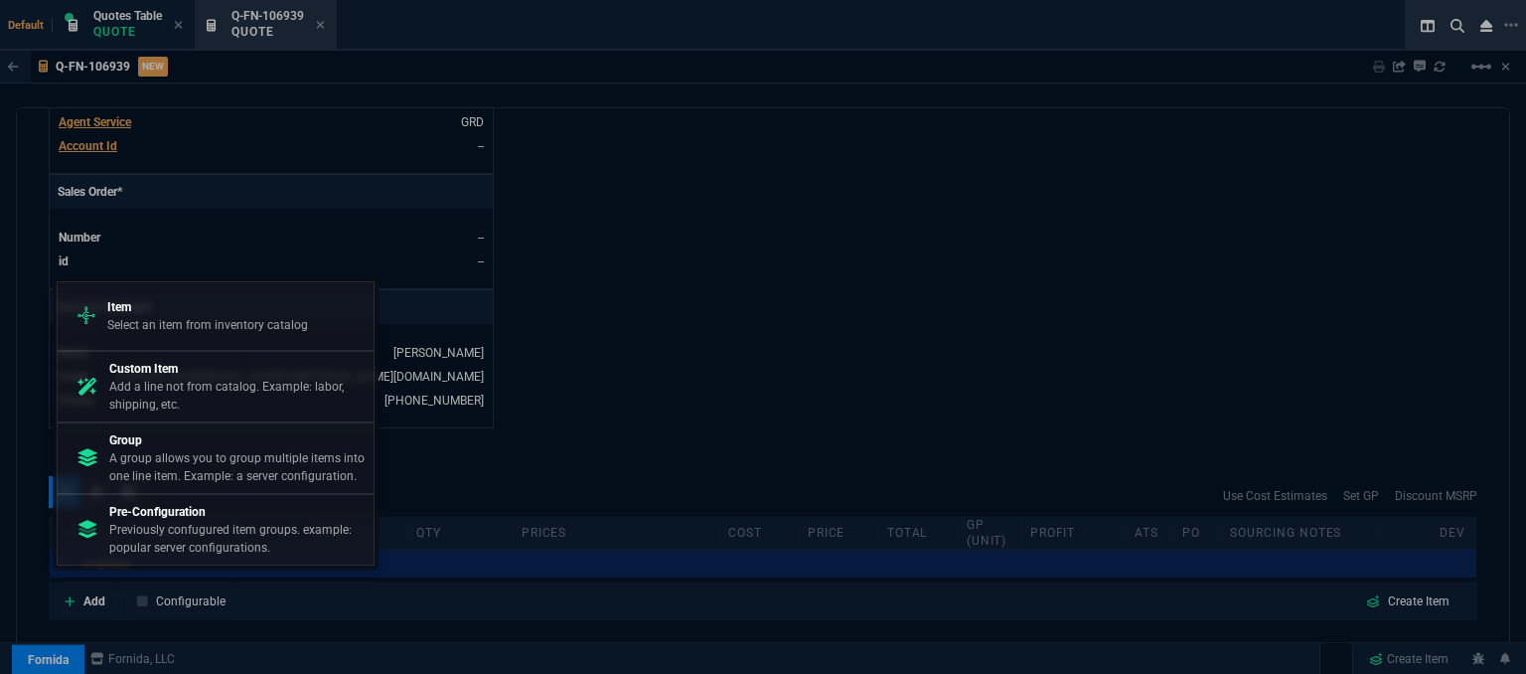
click at [211, 315] on p "Item" at bounding box center [207, 307] width 201 height 18
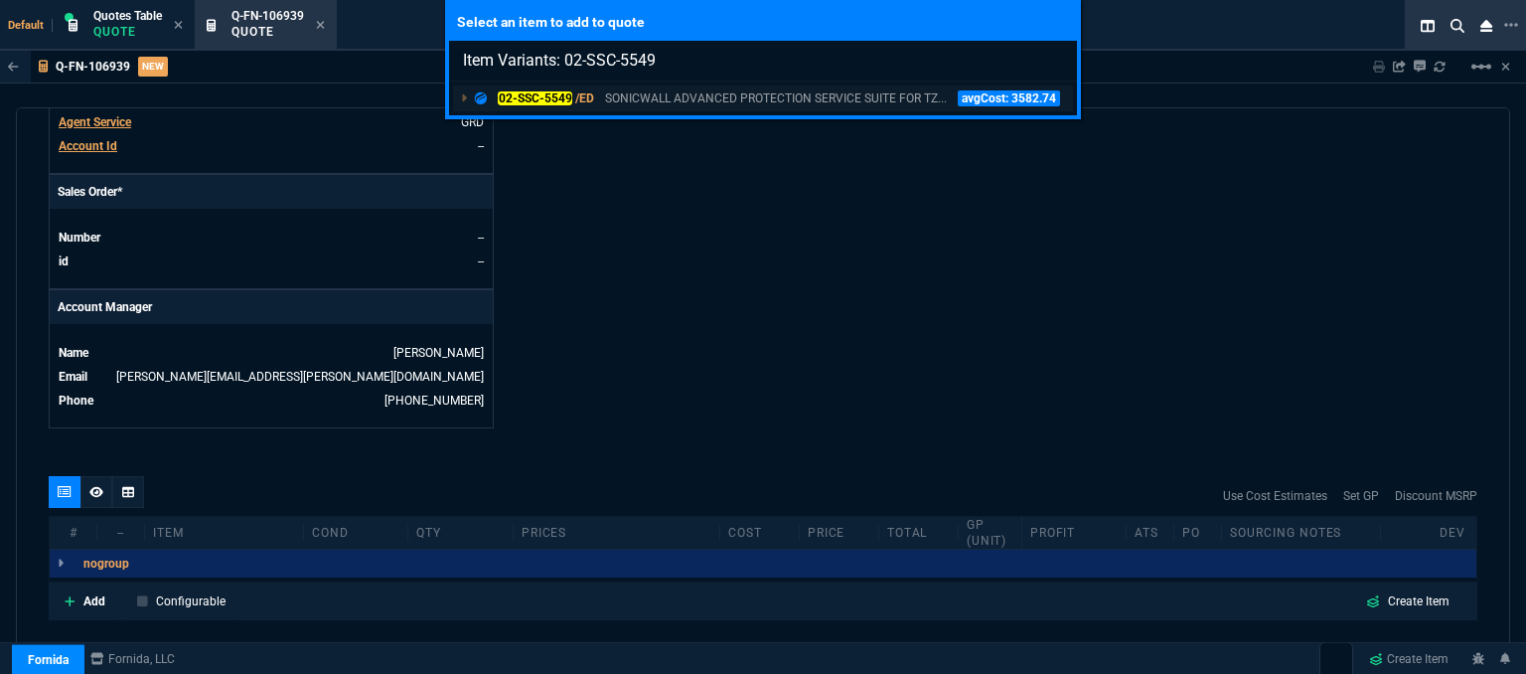
type input "Item Variants: 02-SSC-5549"
click at [686, 103] on p "SONICWALL ADVANCED PROTECTION SERVICE SUITE FOR TZ..." at bounding box center [776, 98] width 342 height 18
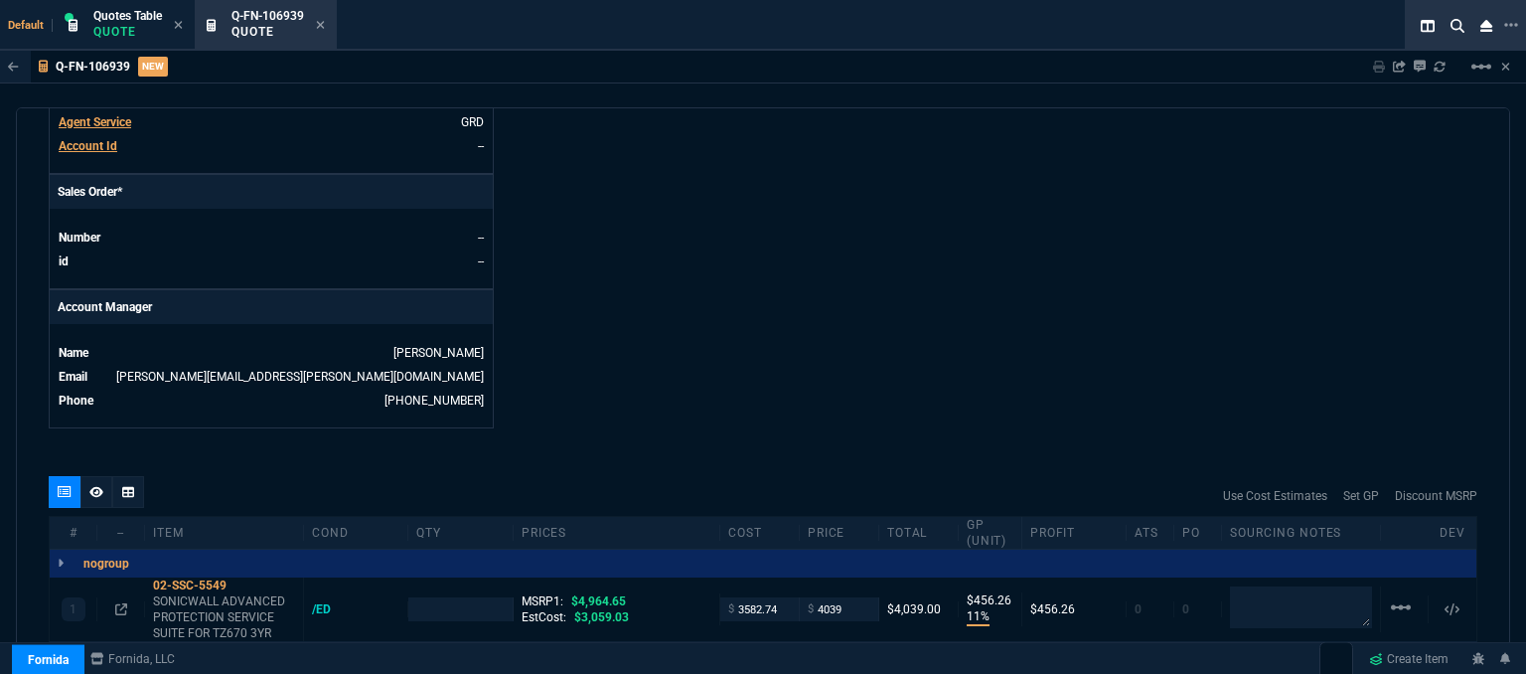
type input "11"
type input "456"
type input "19"
click at [777, 597] on input "3582.74" at bounding box center [759, 608] width 63 height 23
type input "3224"
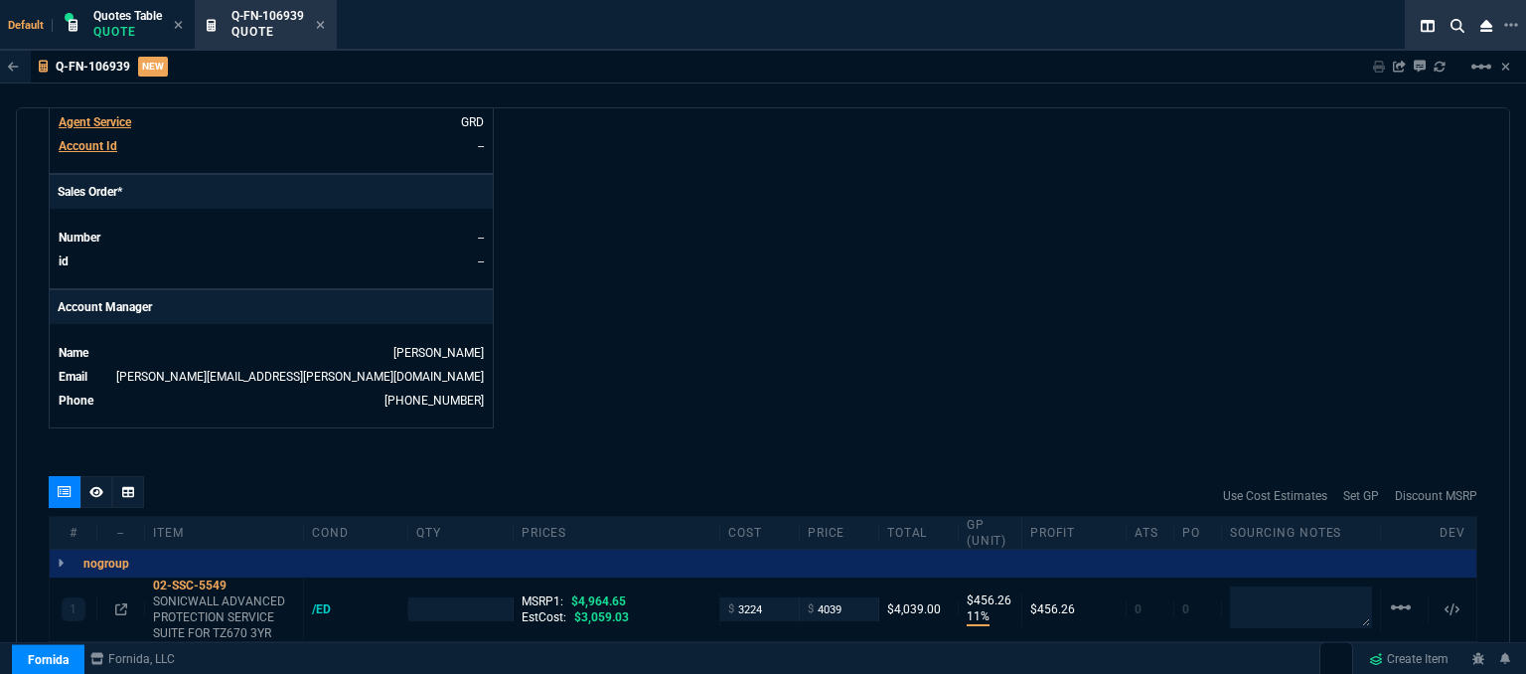
type input "1"
type input "3224"
type input "20"
type input "815"
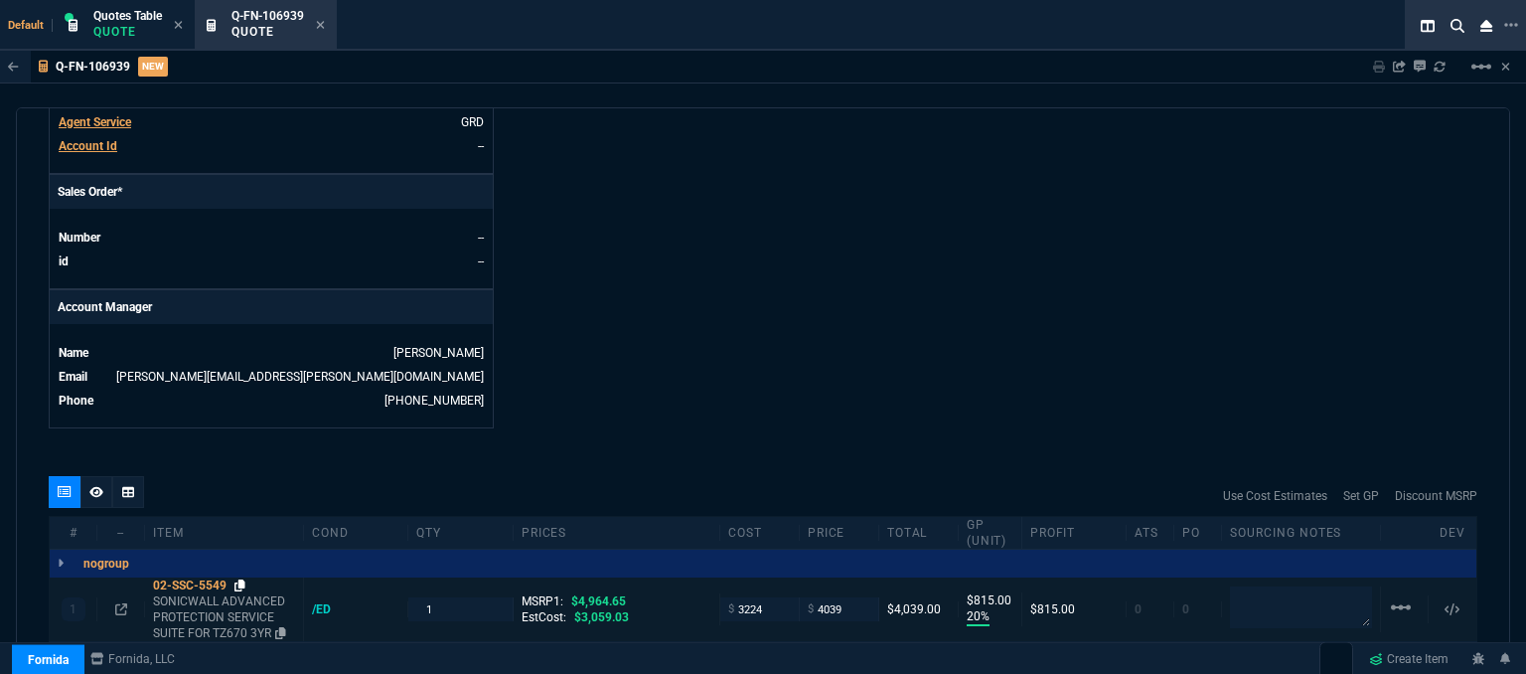
click at [243, 579] on icon at bounding box center [240, 585] width 11 height 12
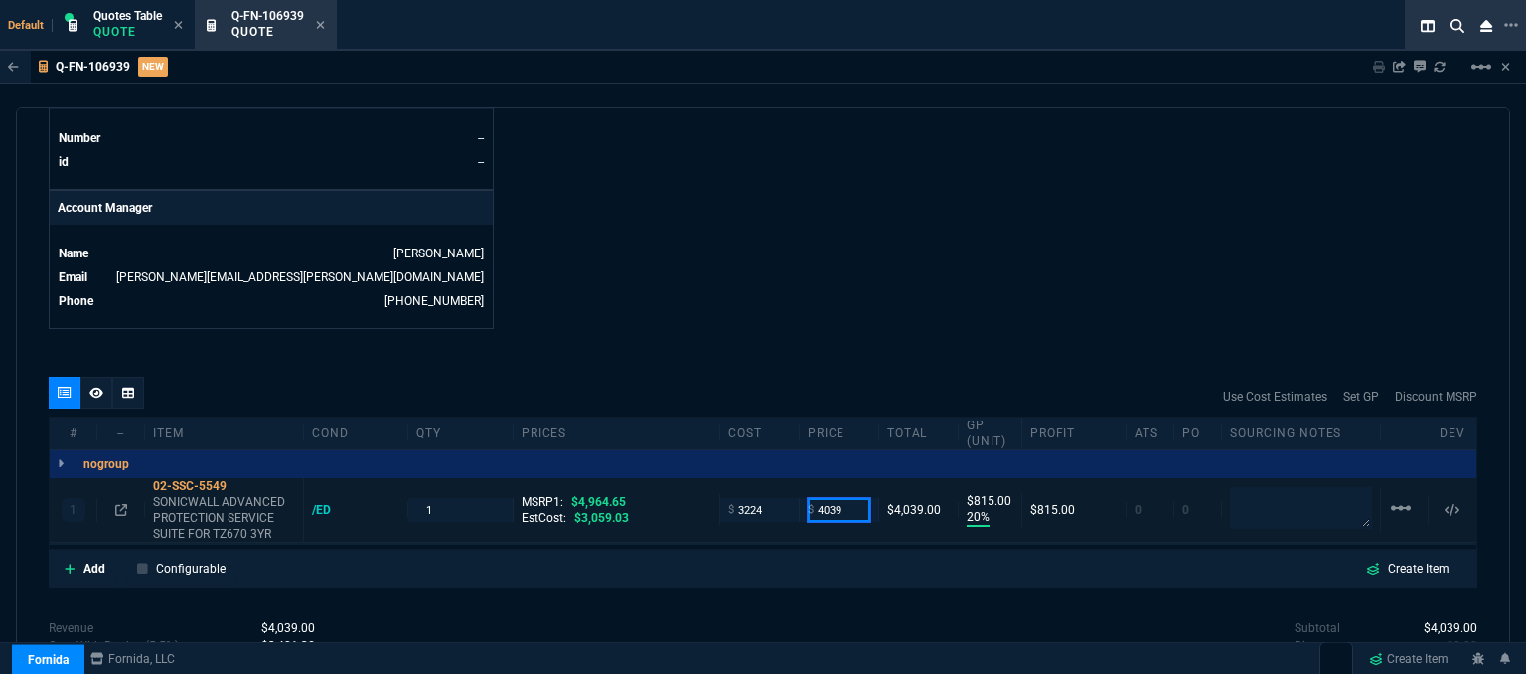
click at [855, 498] on input "4039" at bounding box center [839, 509] width 63 height 23
type input "3625"
type input "11"
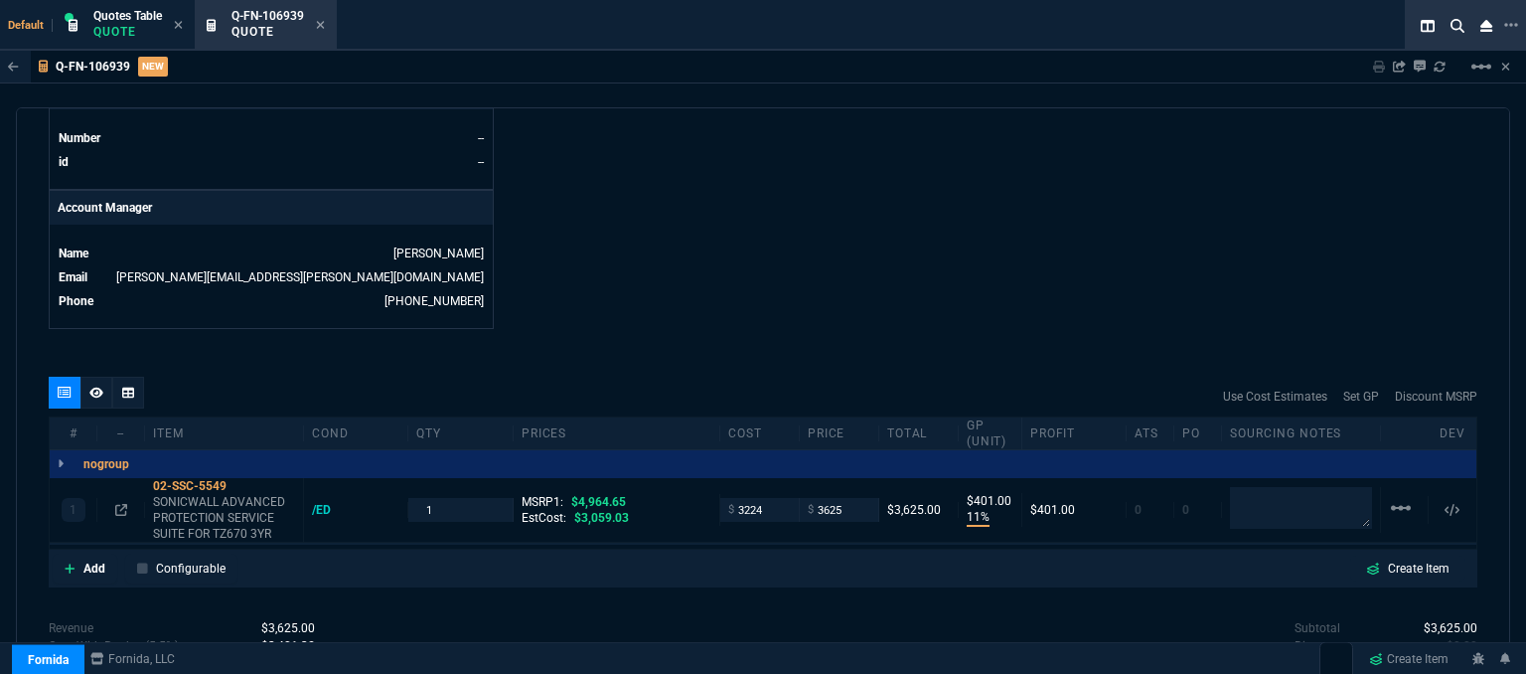
type input "401"
type input "27"
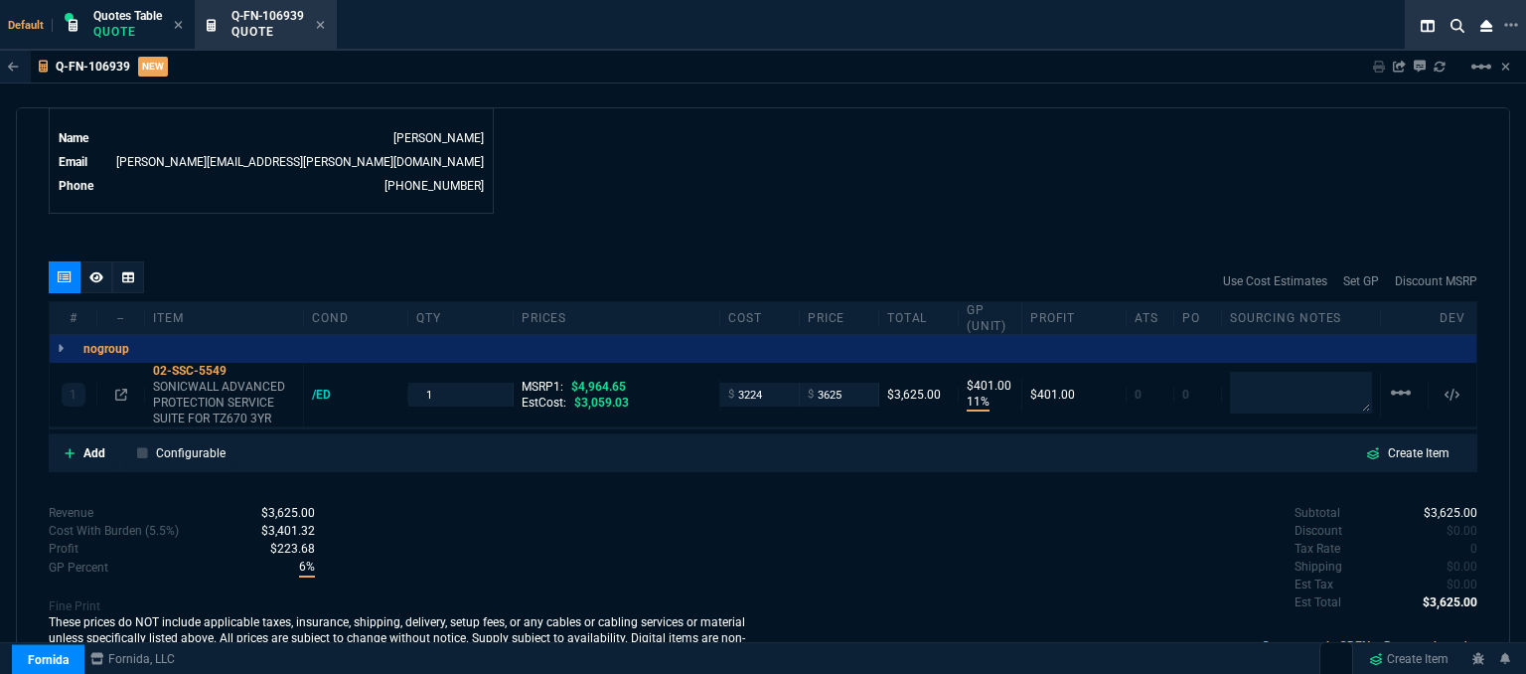
scroll to position [1018, 0]
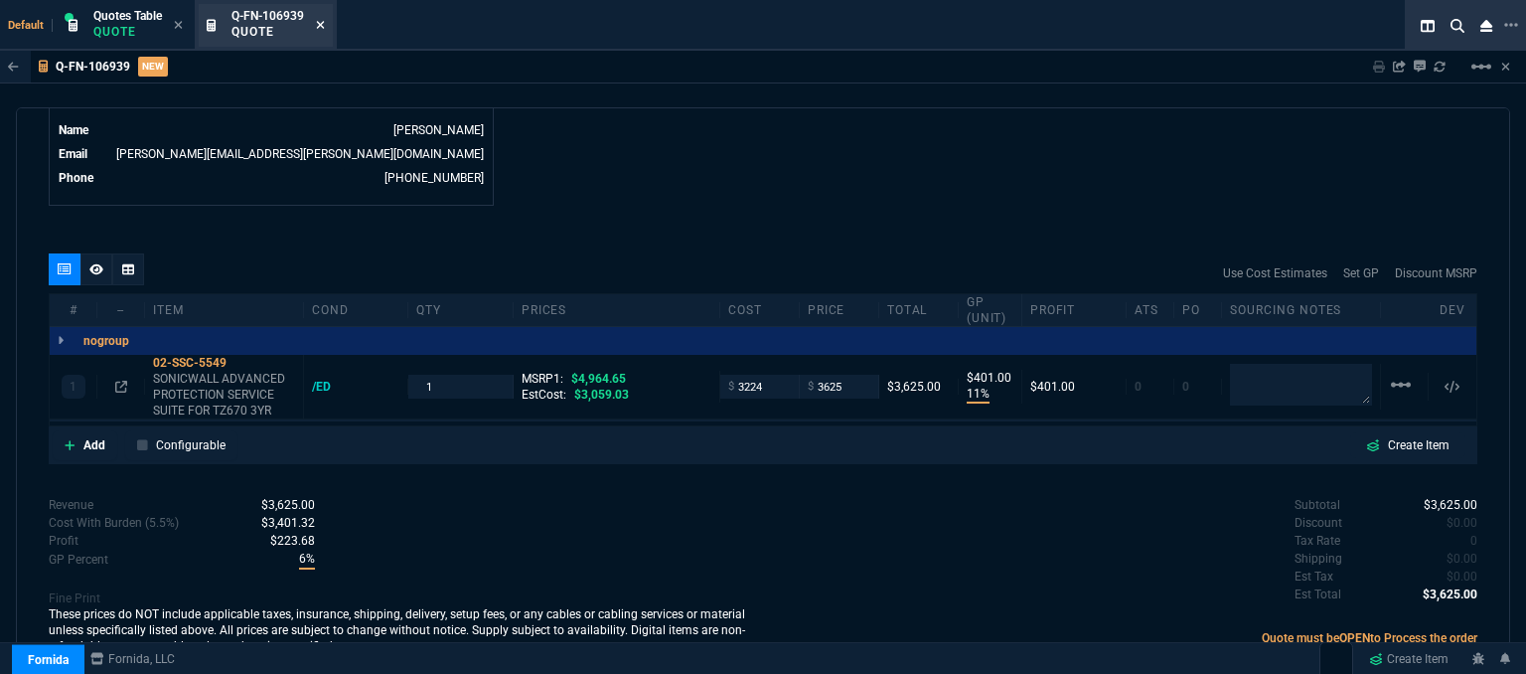
click at [322, 21] on icon at bounding box center [320, 25] width 9 height 12
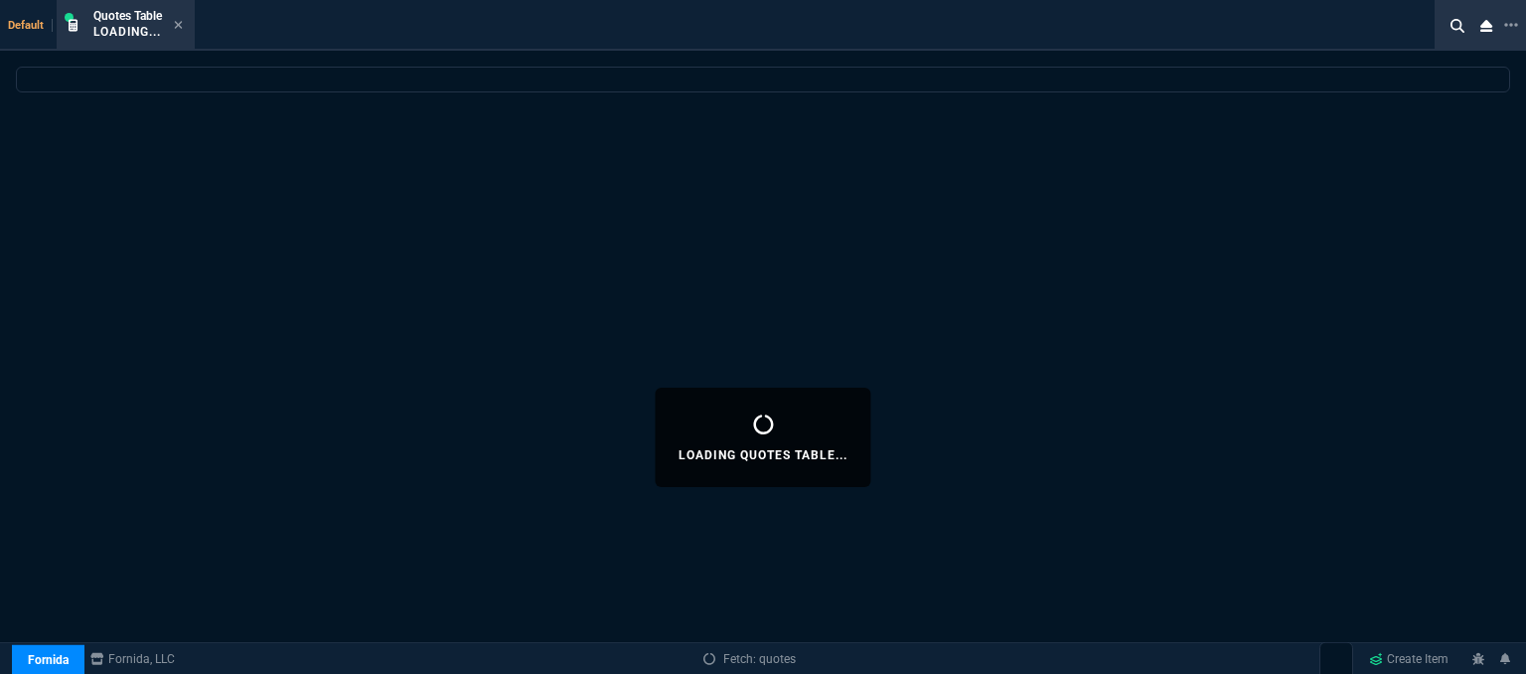
select select
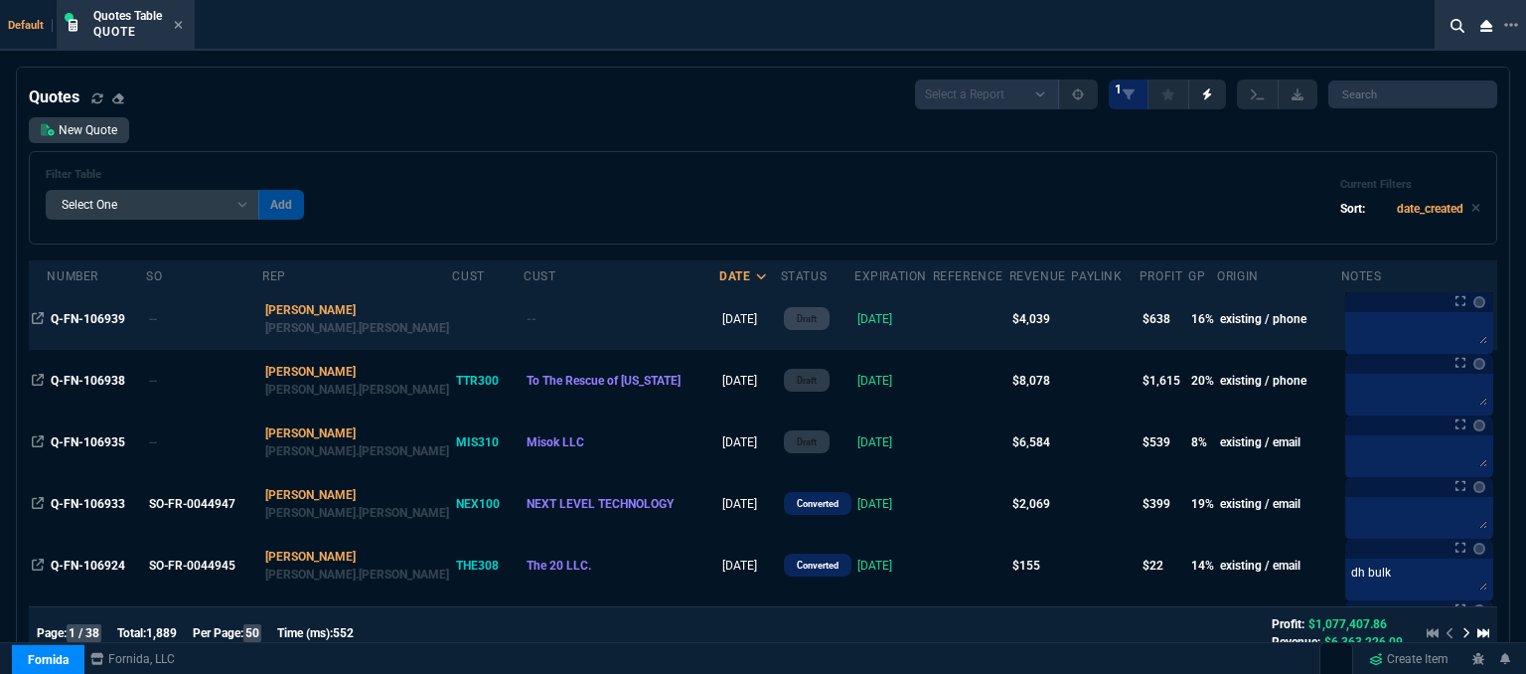
click at [933, 328] on td at bounding box center [971, 319] width 77 height 62
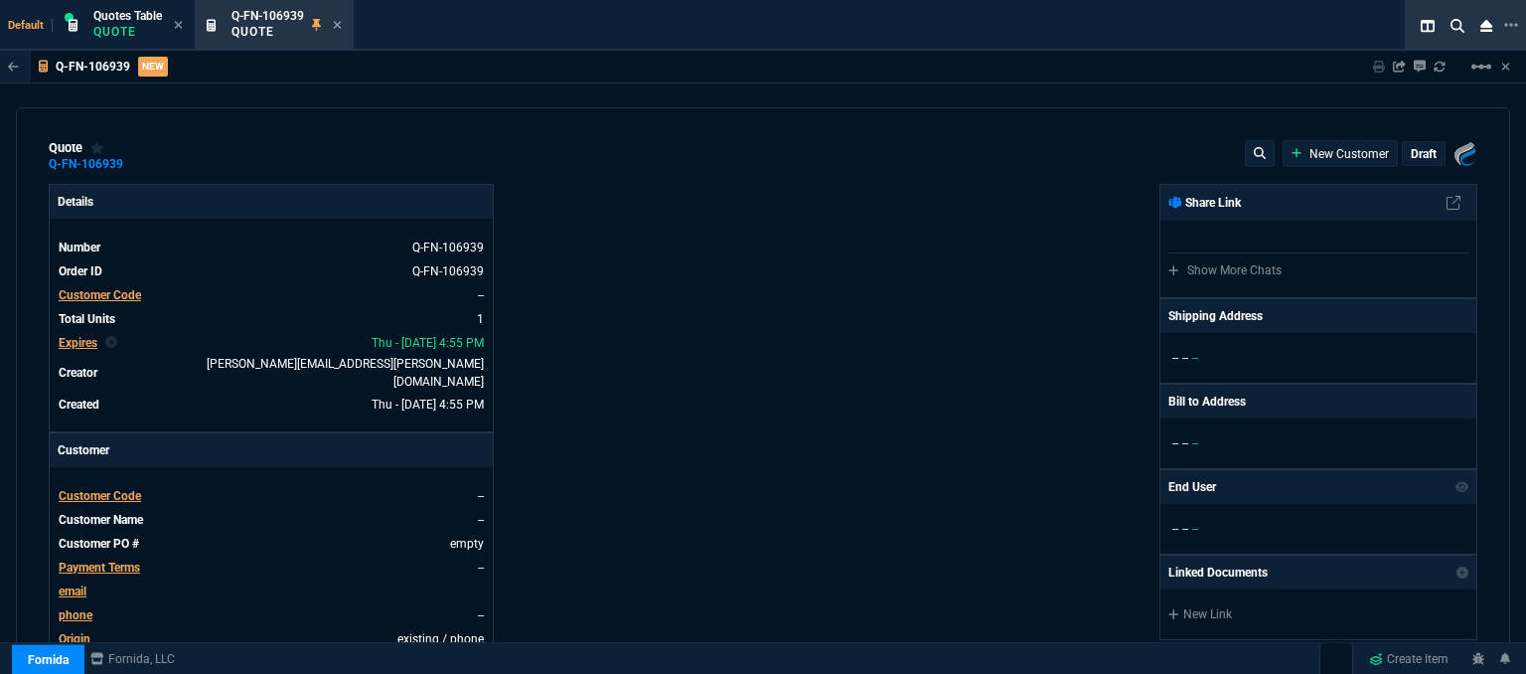
type input "11"
type input "401"
type input "4964.65"
click at [1489, 59] on mat-icon "linear_scale" at bounding box center [1482, 67] width 24 height 24
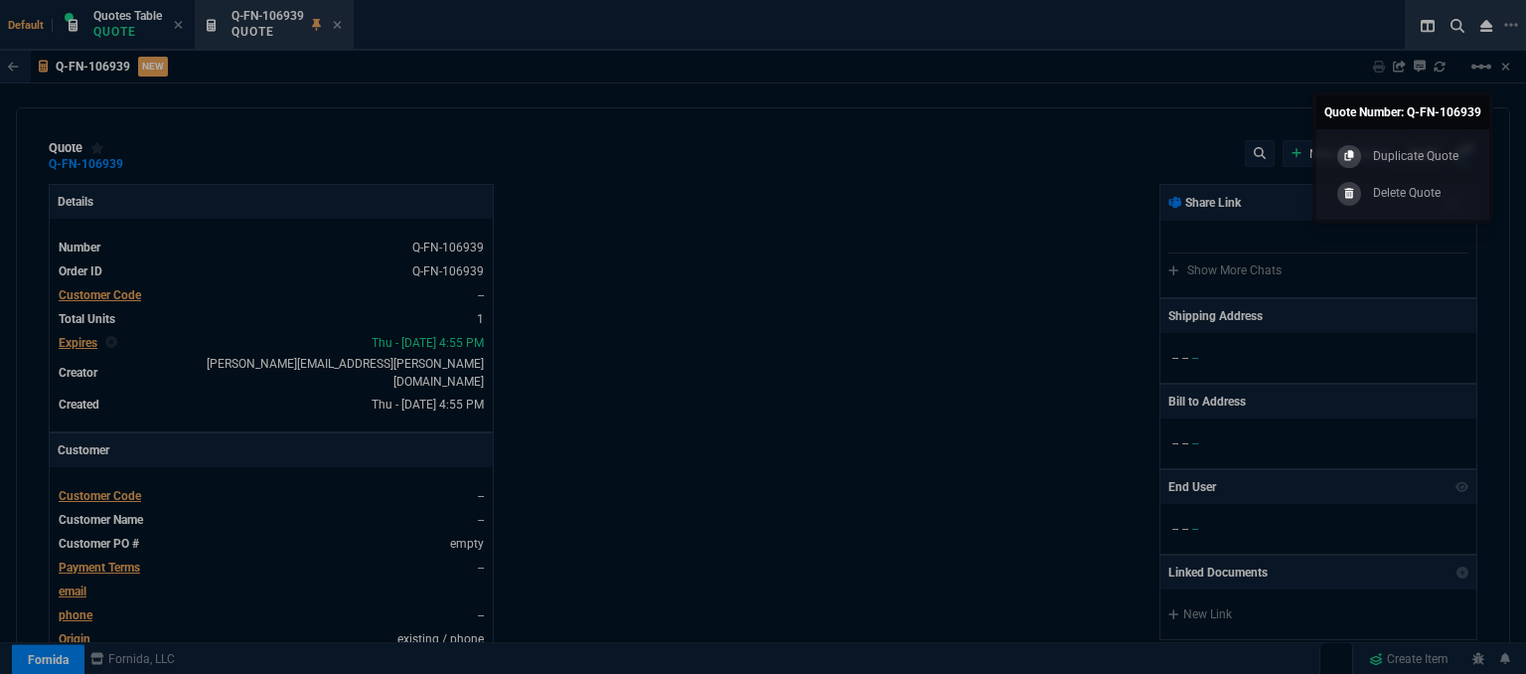
type input "27"
click at [1395, 206] on link "Delete Quote" at bounding box center [1403, 193] width 157 height 38
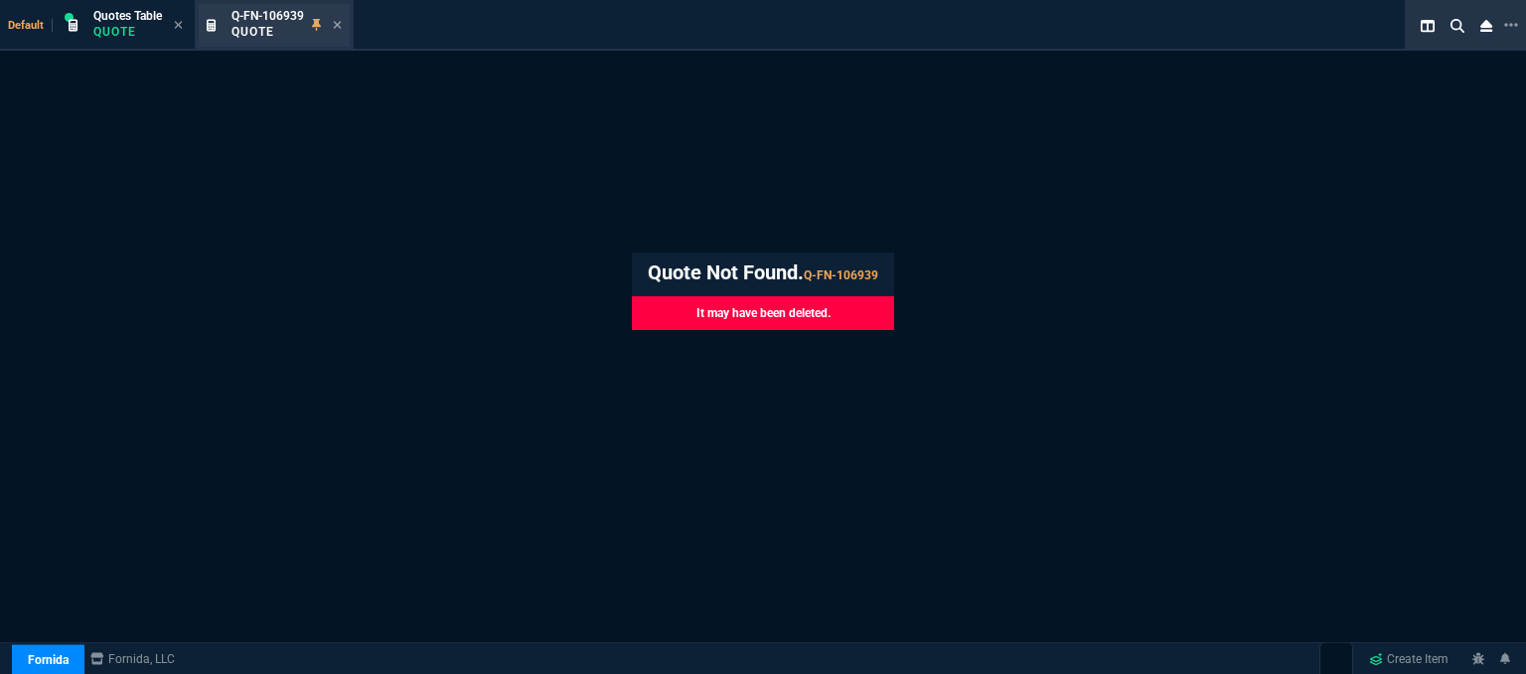
click at [331, 29] on div "Q-FN-106939 Quote" at bounding box center [287, 25] width 110 height 35
click at [340, 25] on icon at bounding box center [338, 25] width 8 height 8
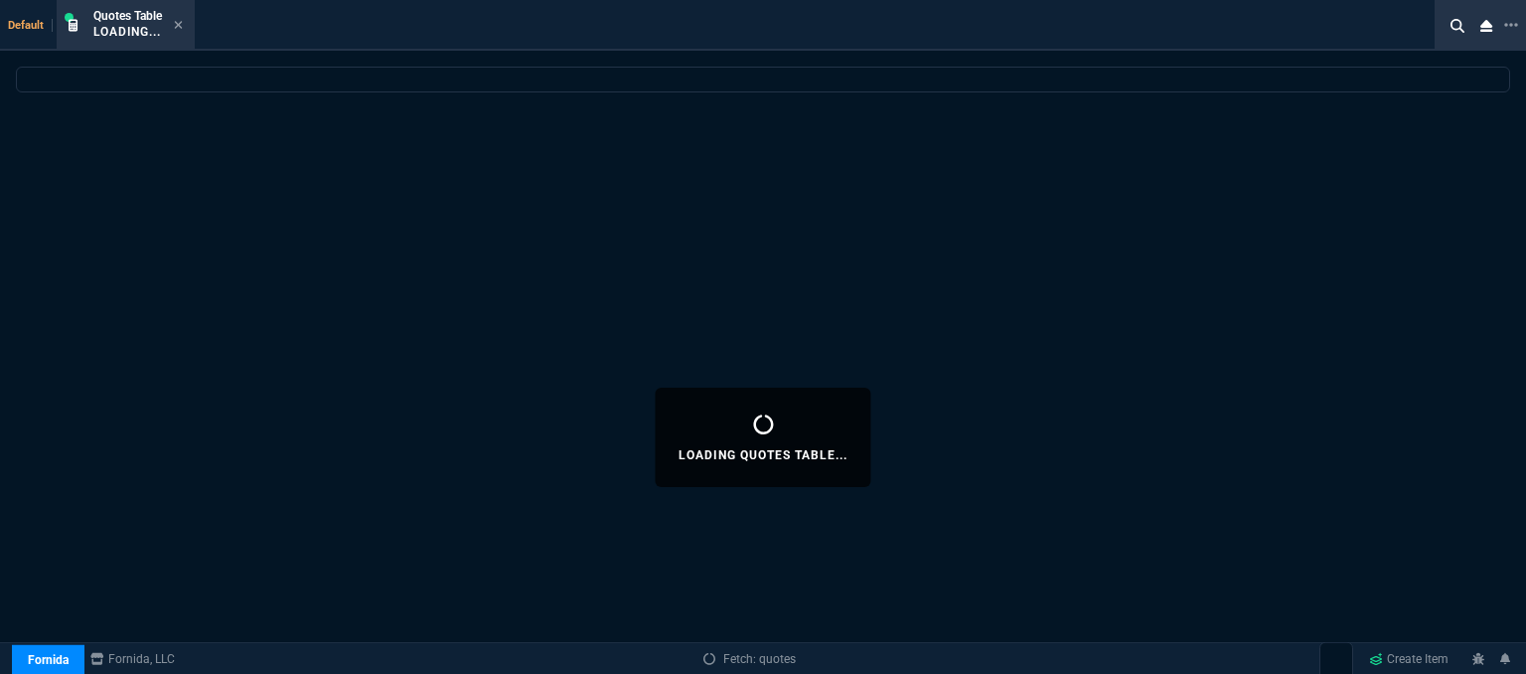
select select
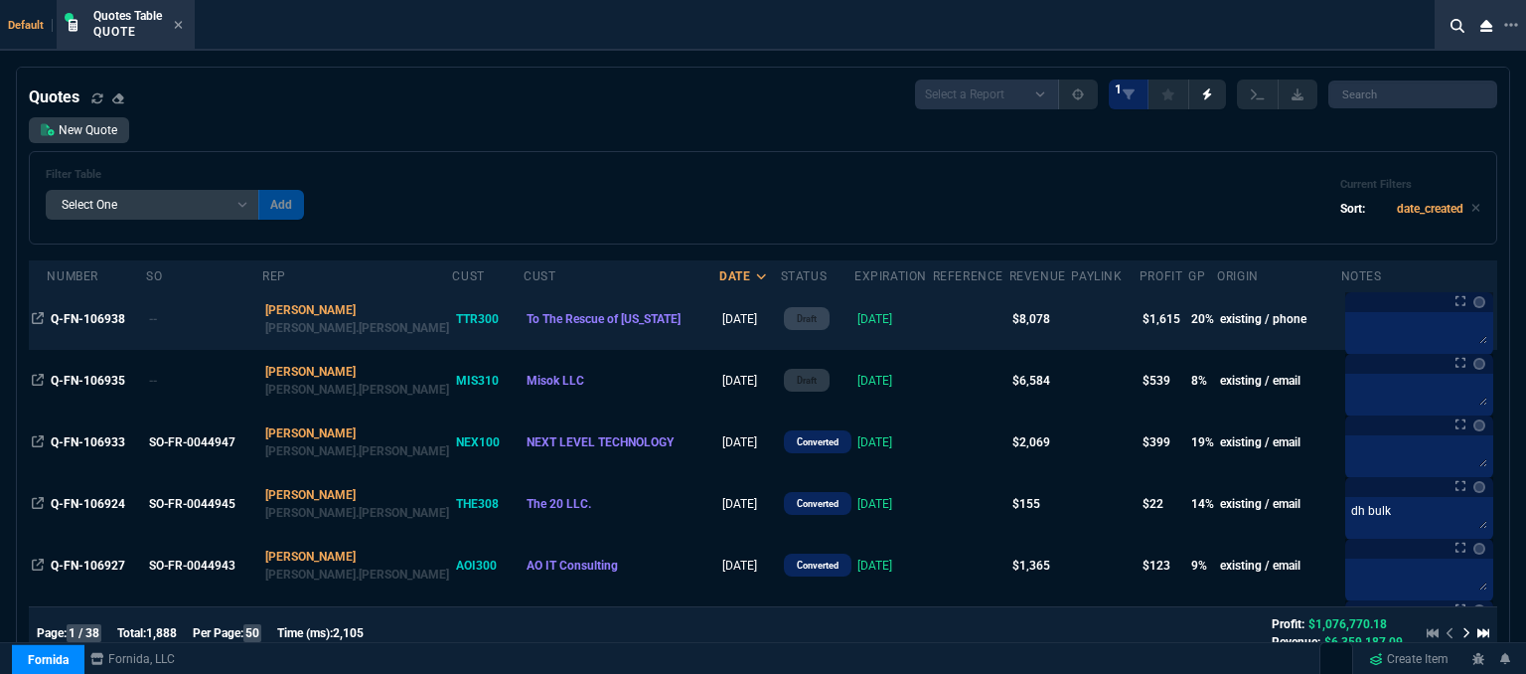
click at [933, 320] on td at bounding box center [971, 319] width 77 height 62
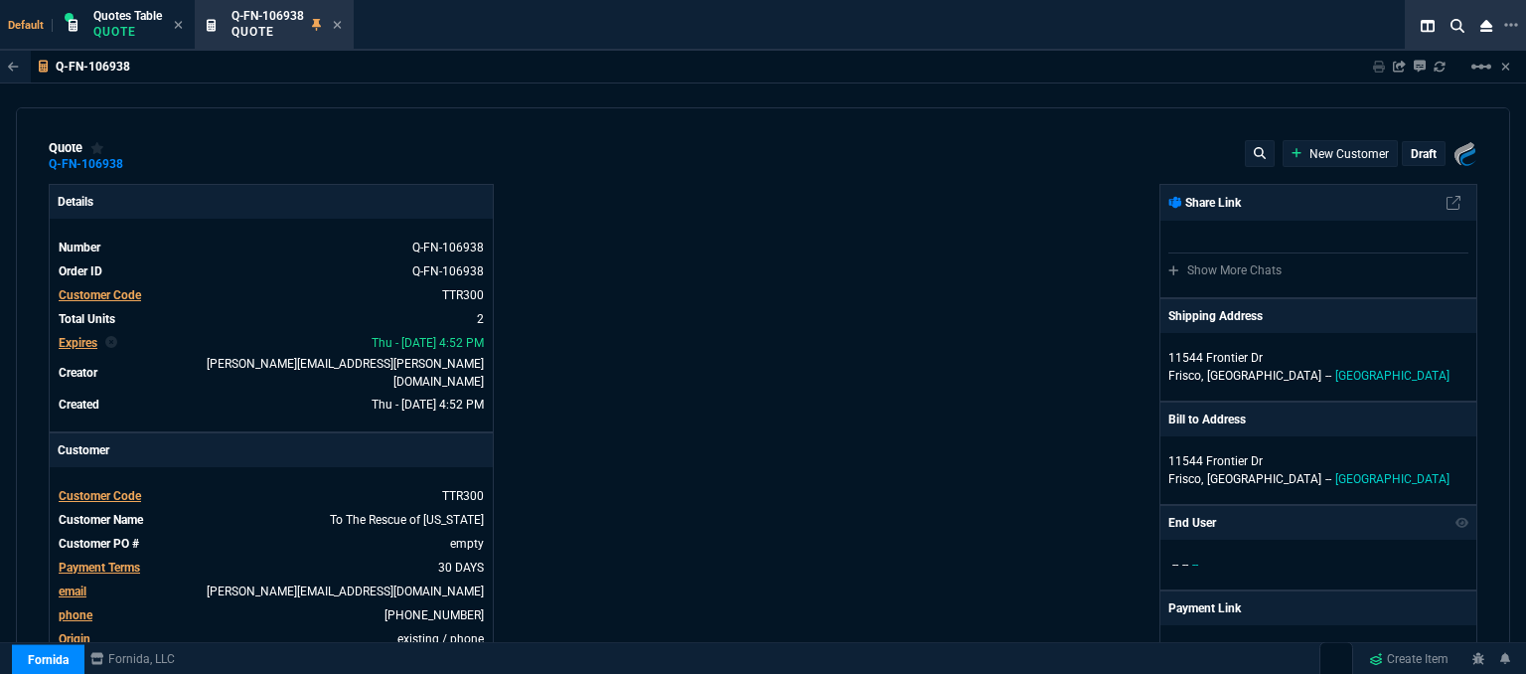
type input "4964.65"
type input "28"
type input "1137"
type input "11"
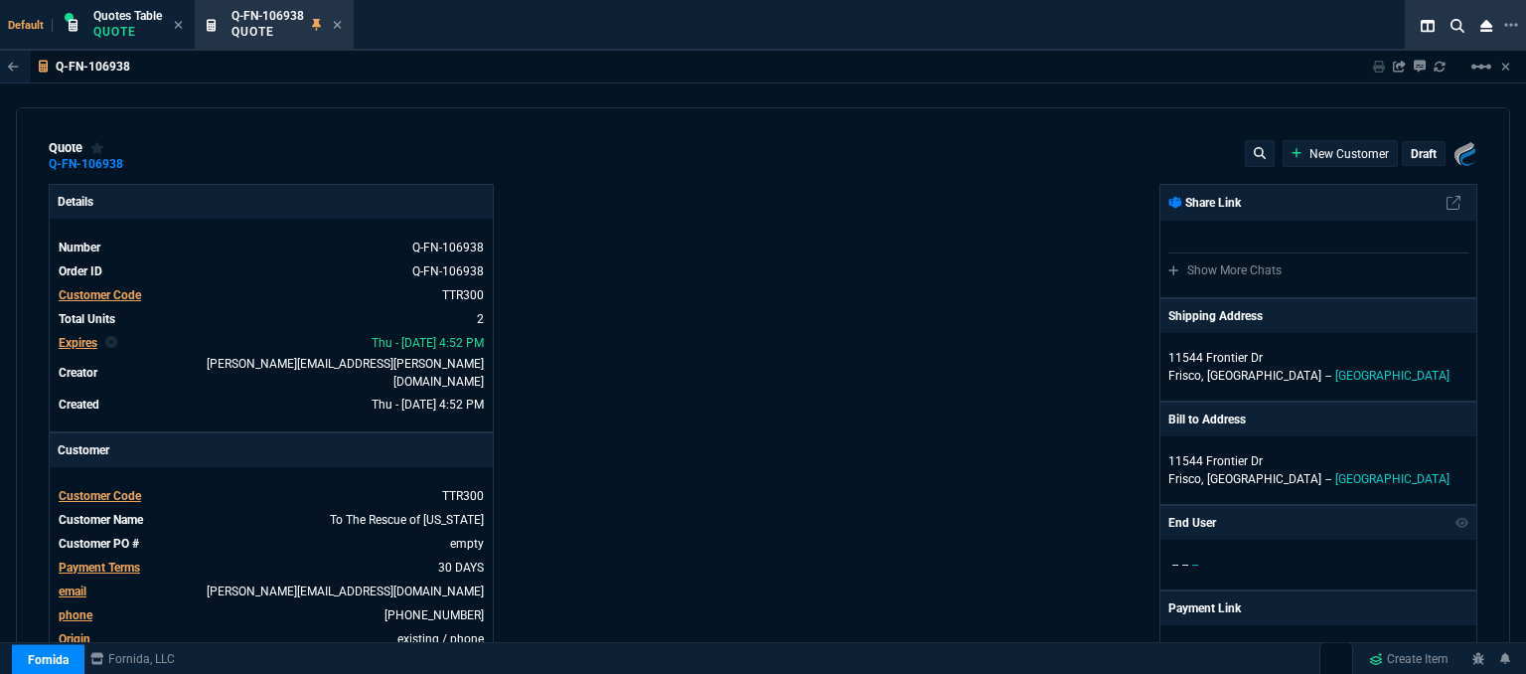
type input "401"
type input "19"
type input "27"
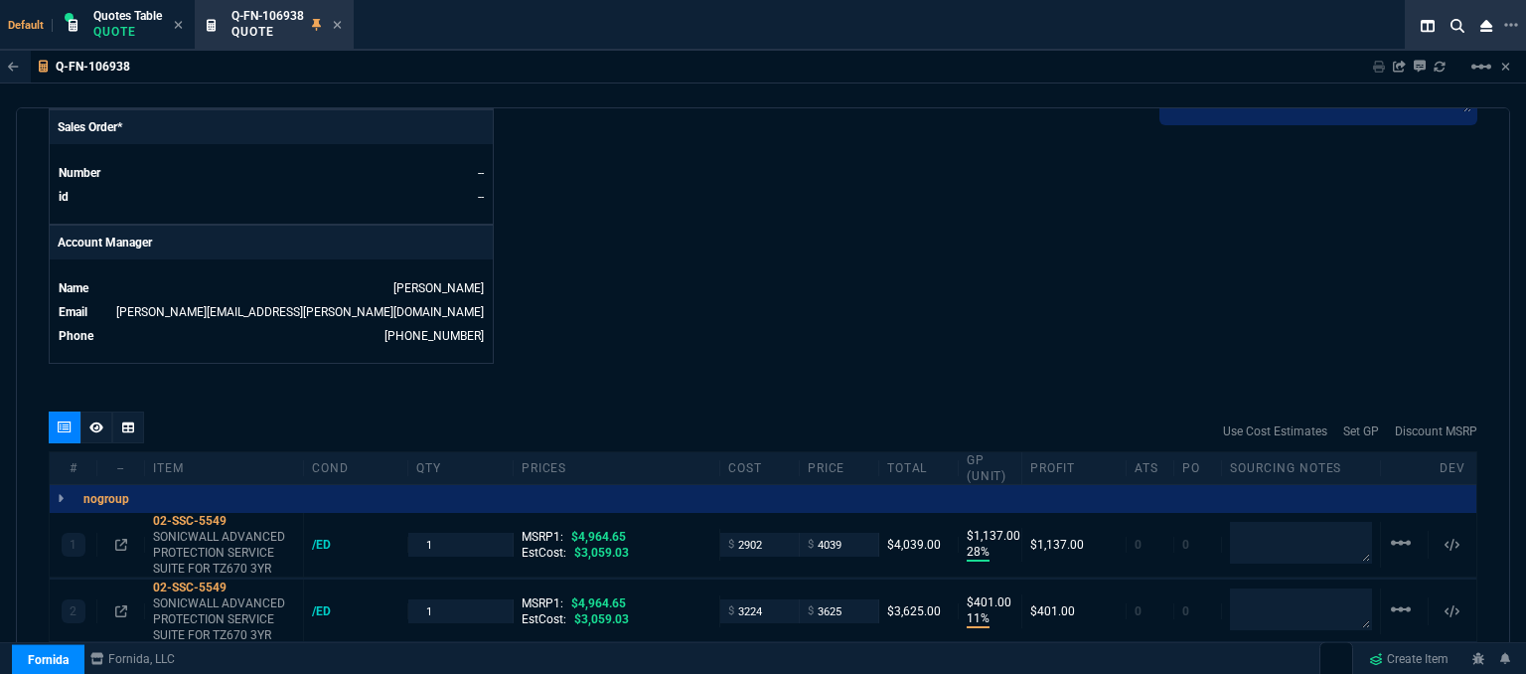
scroll to position [994, 0]
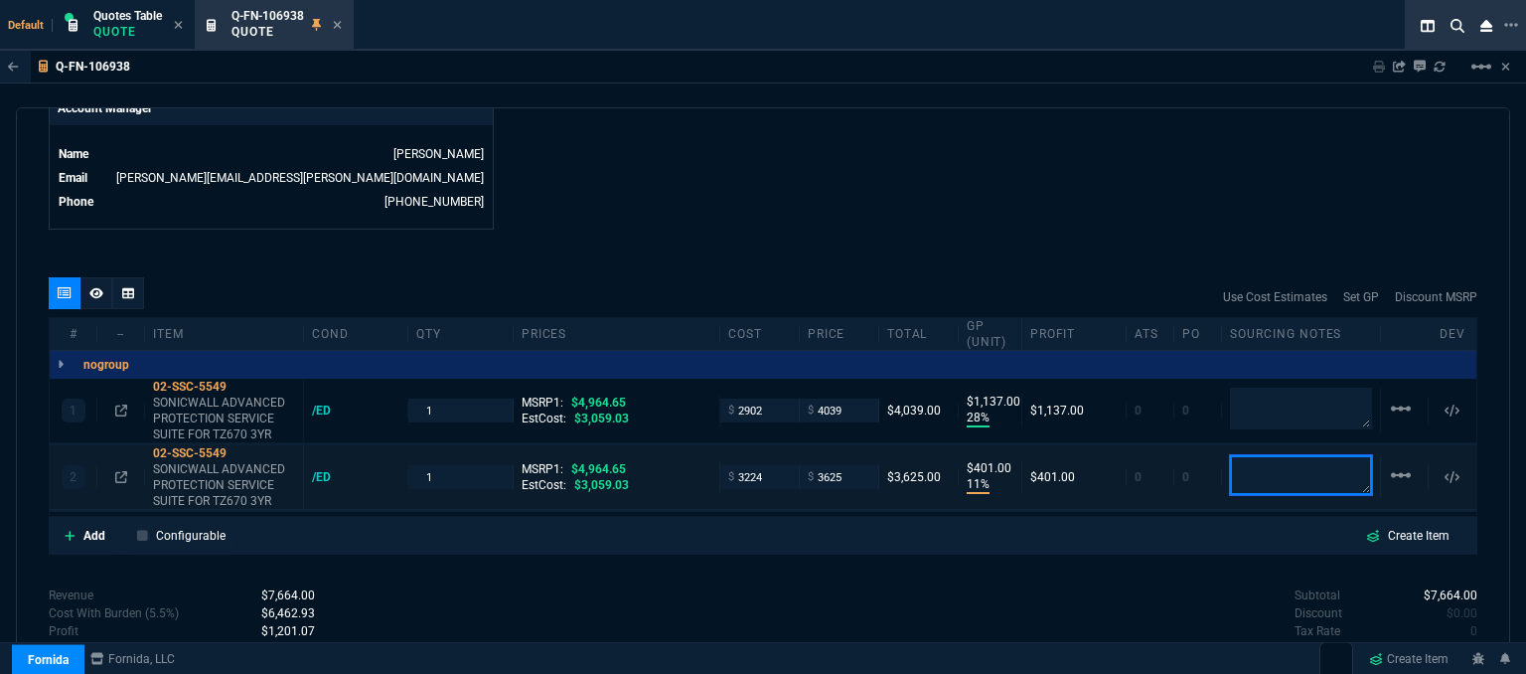
click at [1264, 460] on textarea at bounding box center [1301, 475] width 142 height 40
type textarea "dh"
click at [843, 398] on input "4039" at bounding box center [839, 409] width 63 height 23
type input "3590"
click at [788, 100] on div "Q-FN-106938 Sharing Q-FN-106938 Link Dev Link Share on Teams linear_scale quote…" at bounding box center [763, 413] width 1526 height 724
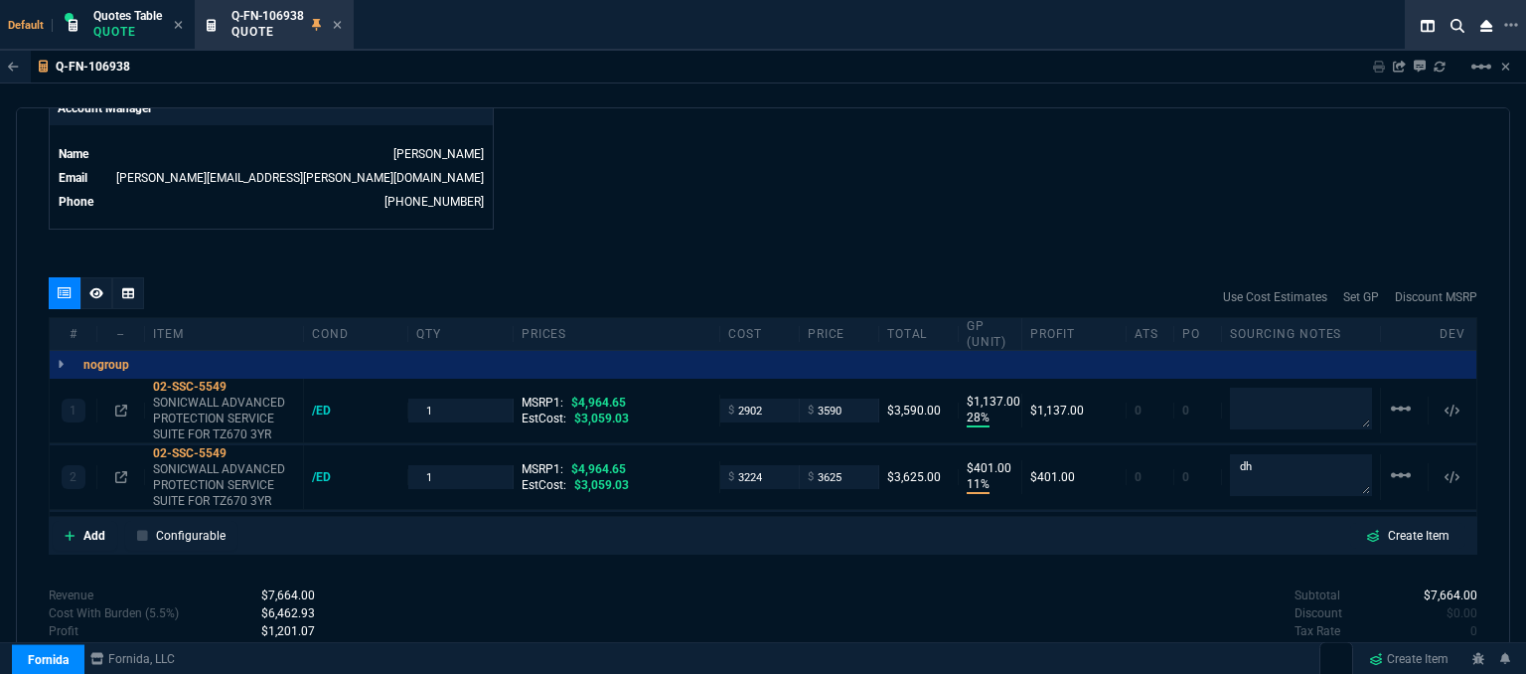
type input "3590"
type input "19"
type input "688"
type input "28"
click at [847, 398] on input "3590" at bounding box center [839, 409] width 63 height 23
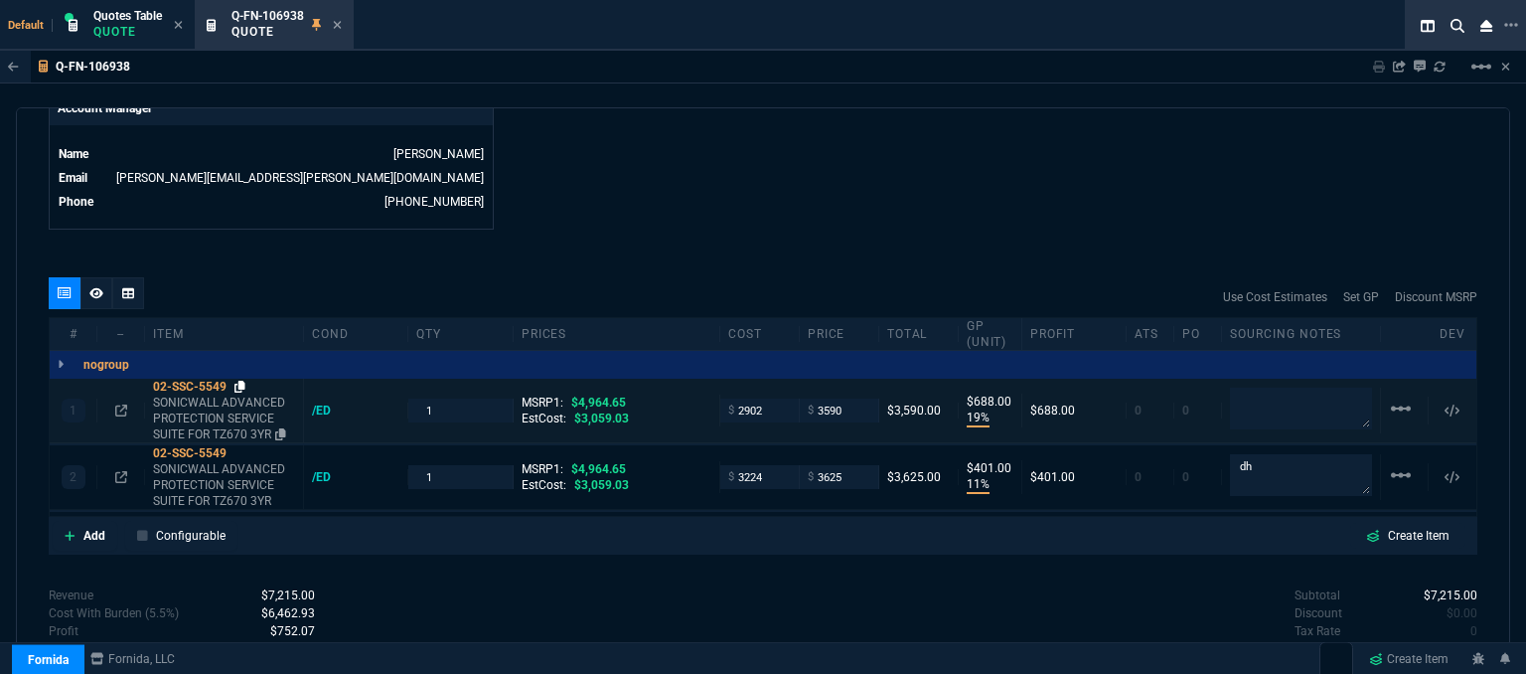
click at [241, 381] on icon at bounding box center [240, 387] width 11 height 12
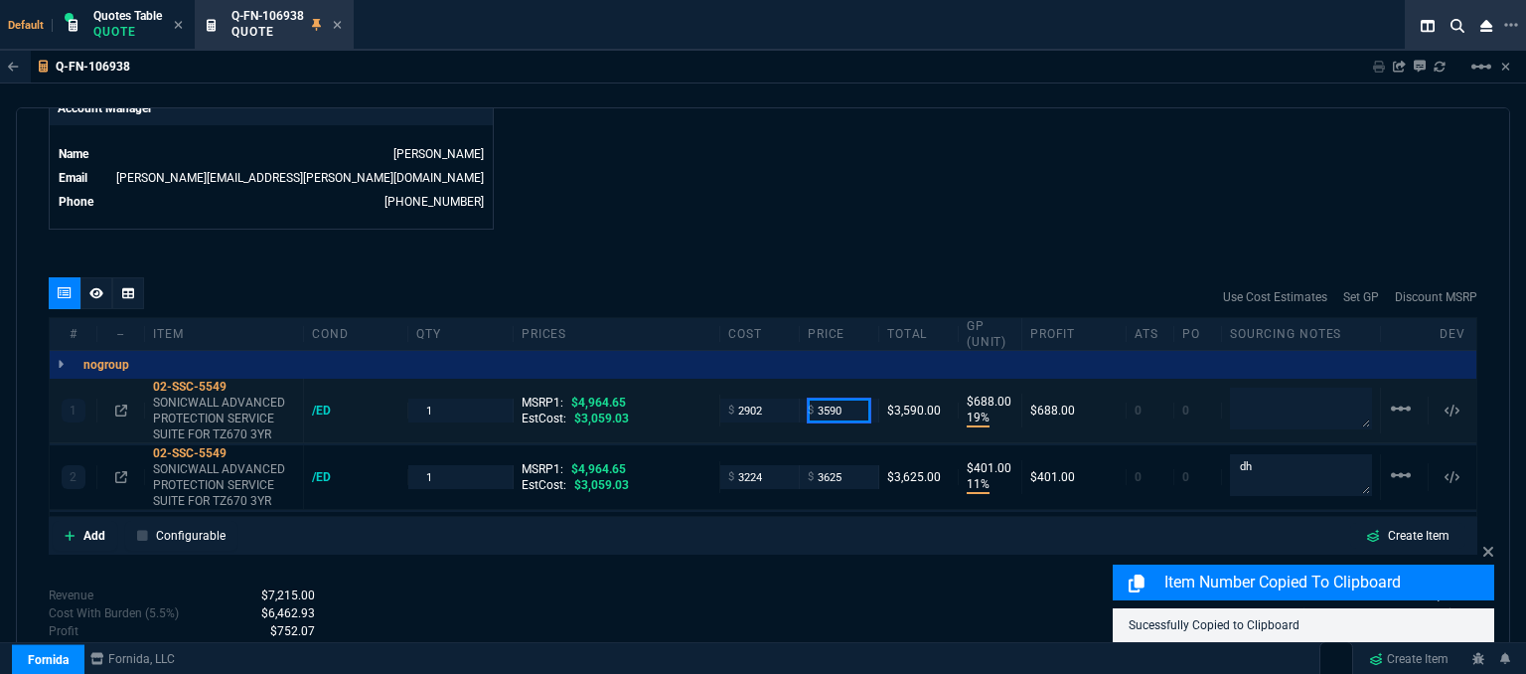
click at [849, 398] on input "3590" at bounding box center [839, 409] width 63 height 23
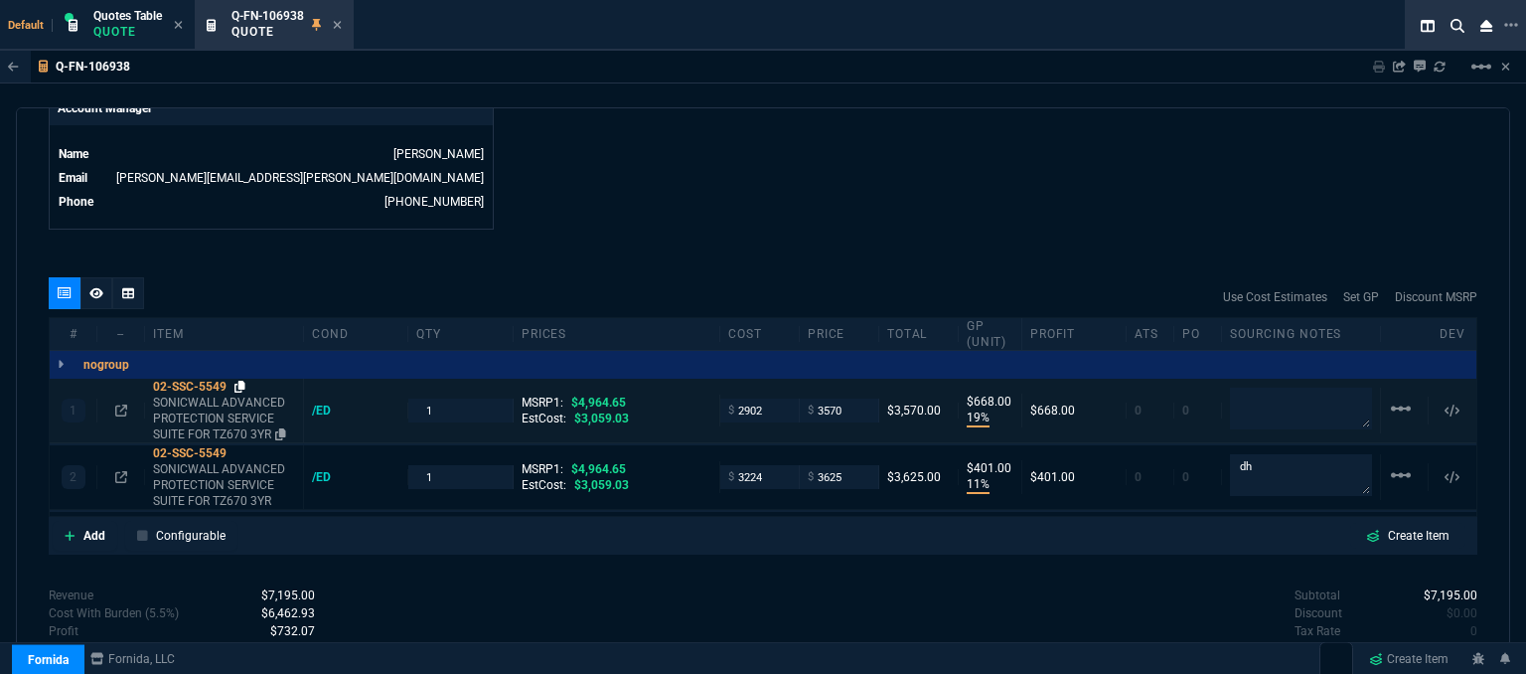
click at [240, 381] on icon at bounding box center [240, 387] width 11 height 12
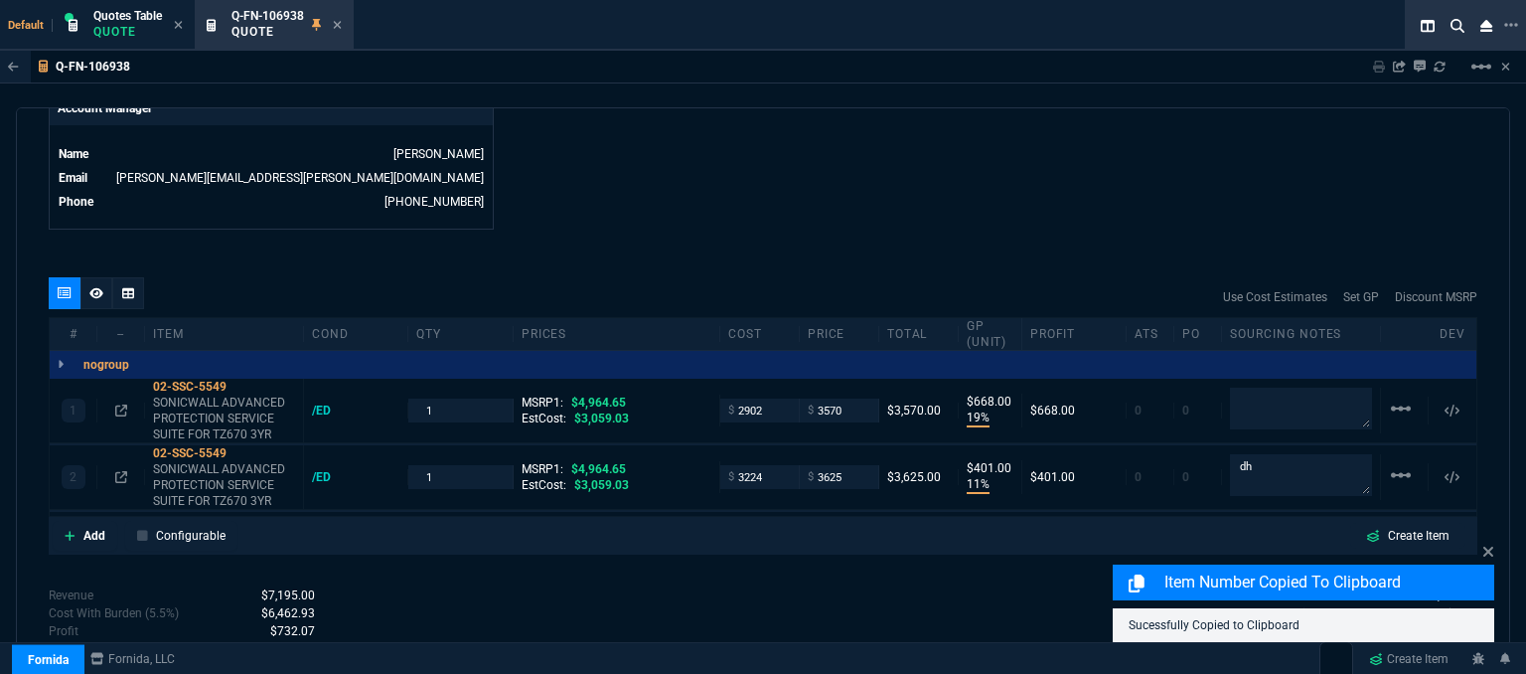
click at [119, 404] on icon at bounding box center [121, 410] width 12 height 12
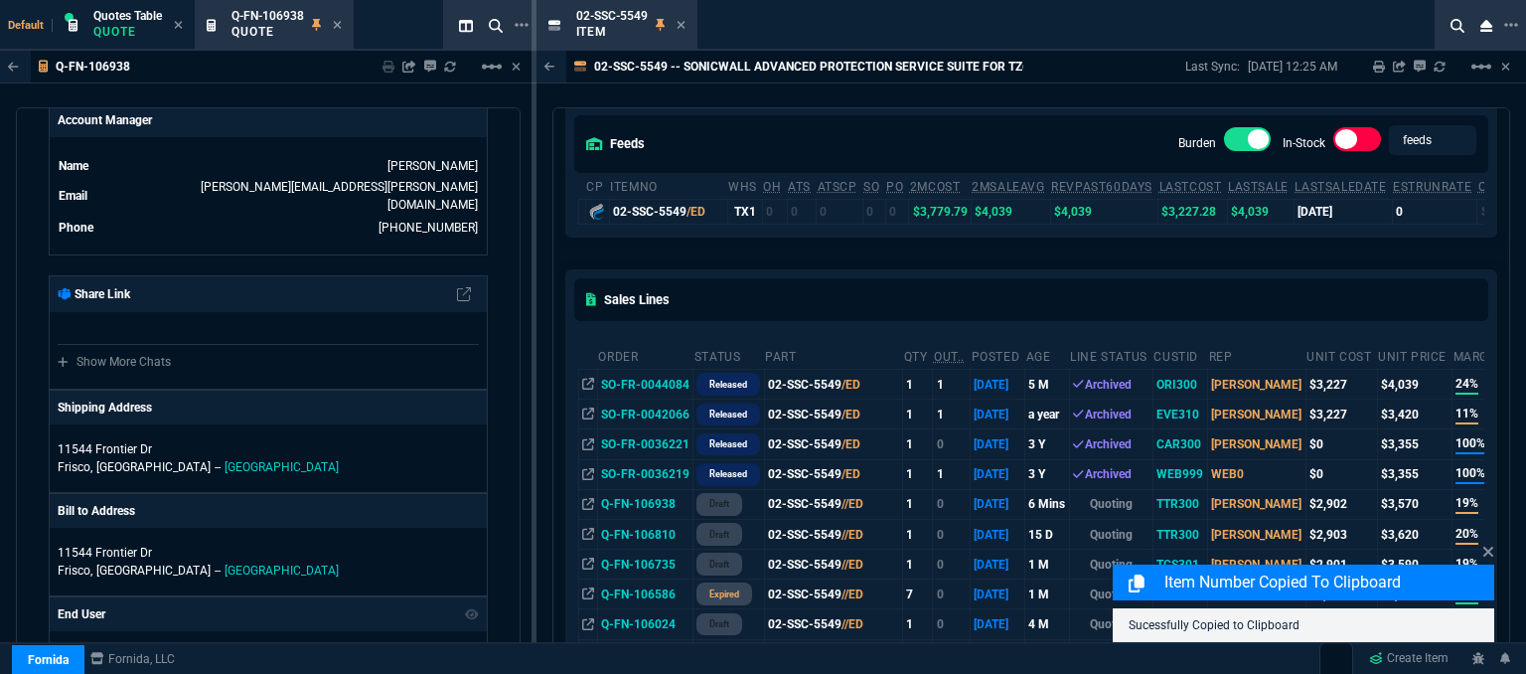
scroll to position [199, 0]
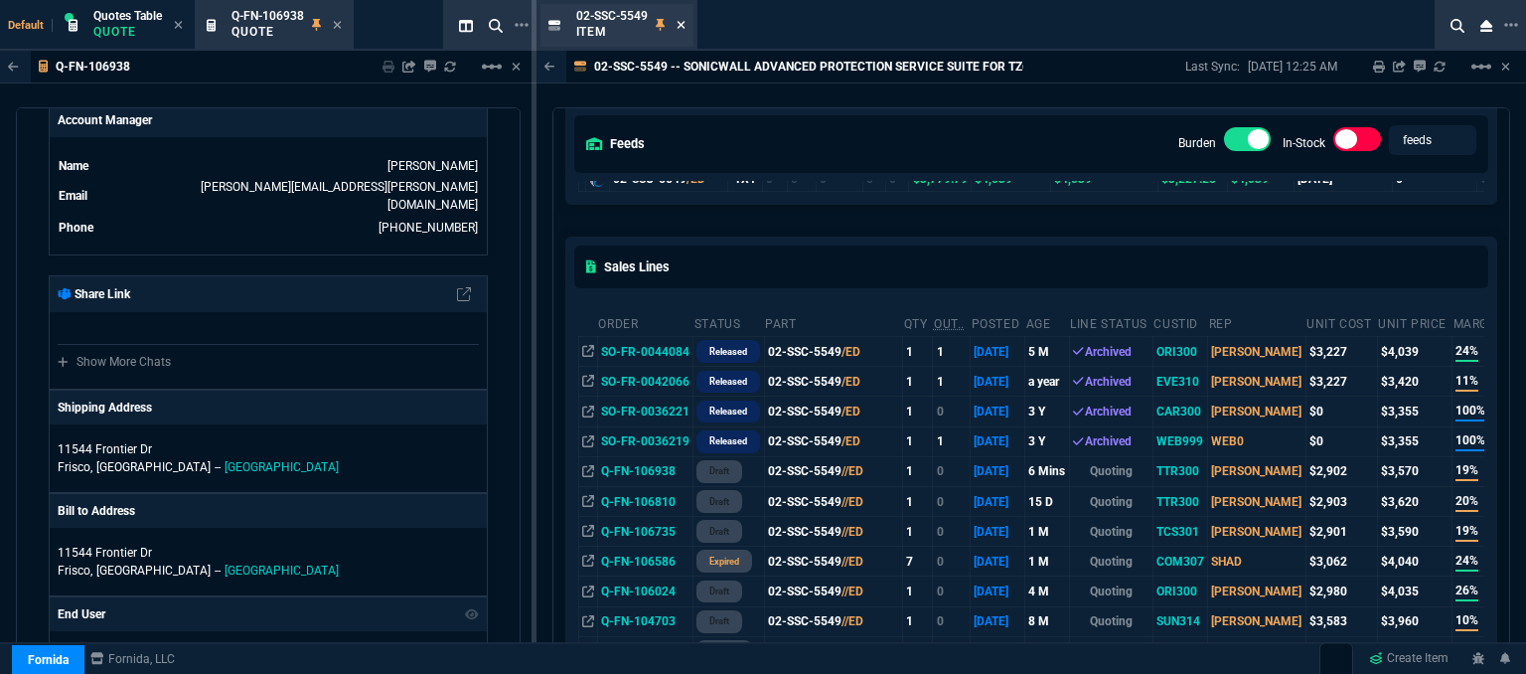
click at [681, 20] on icon at bounding box center [681, 25] width 9 height 12
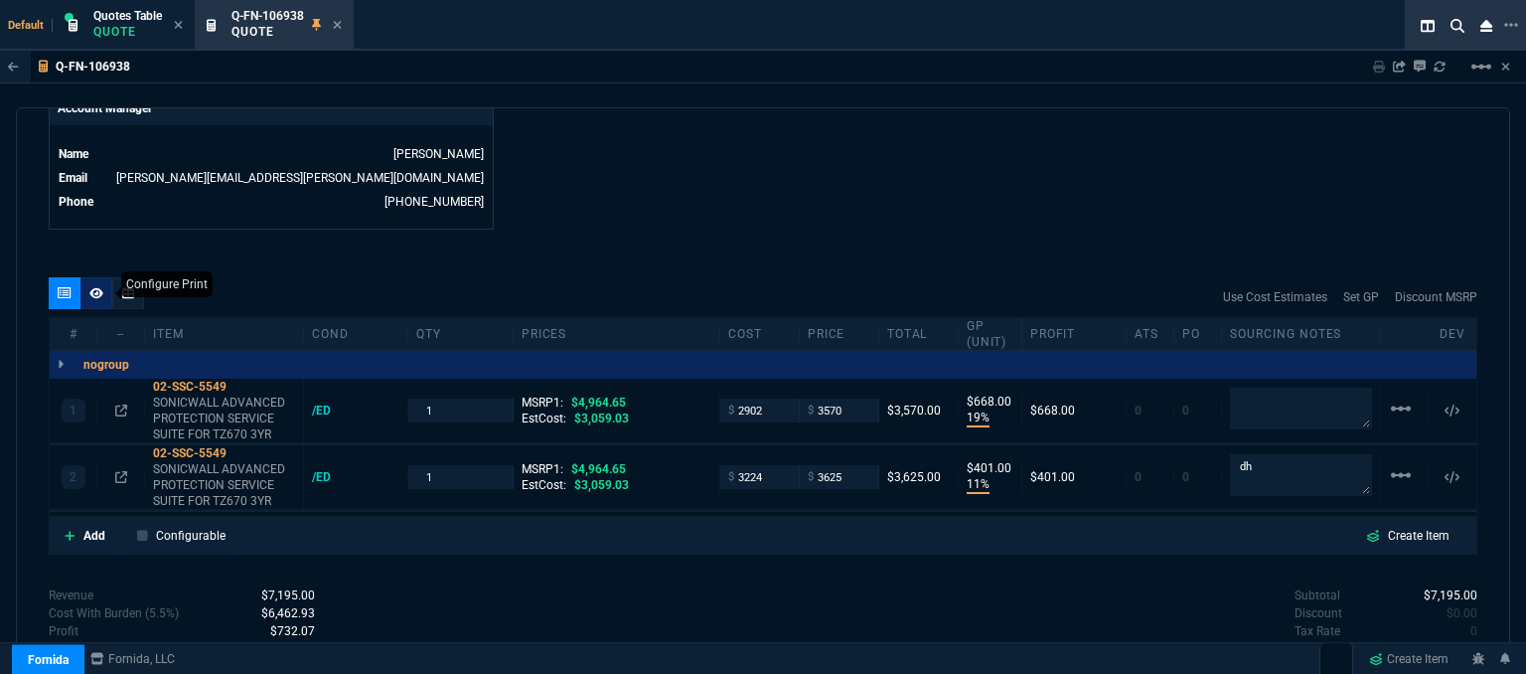
click at [96, 287] on icon at bounding box center [96, 292] width 14 height 11
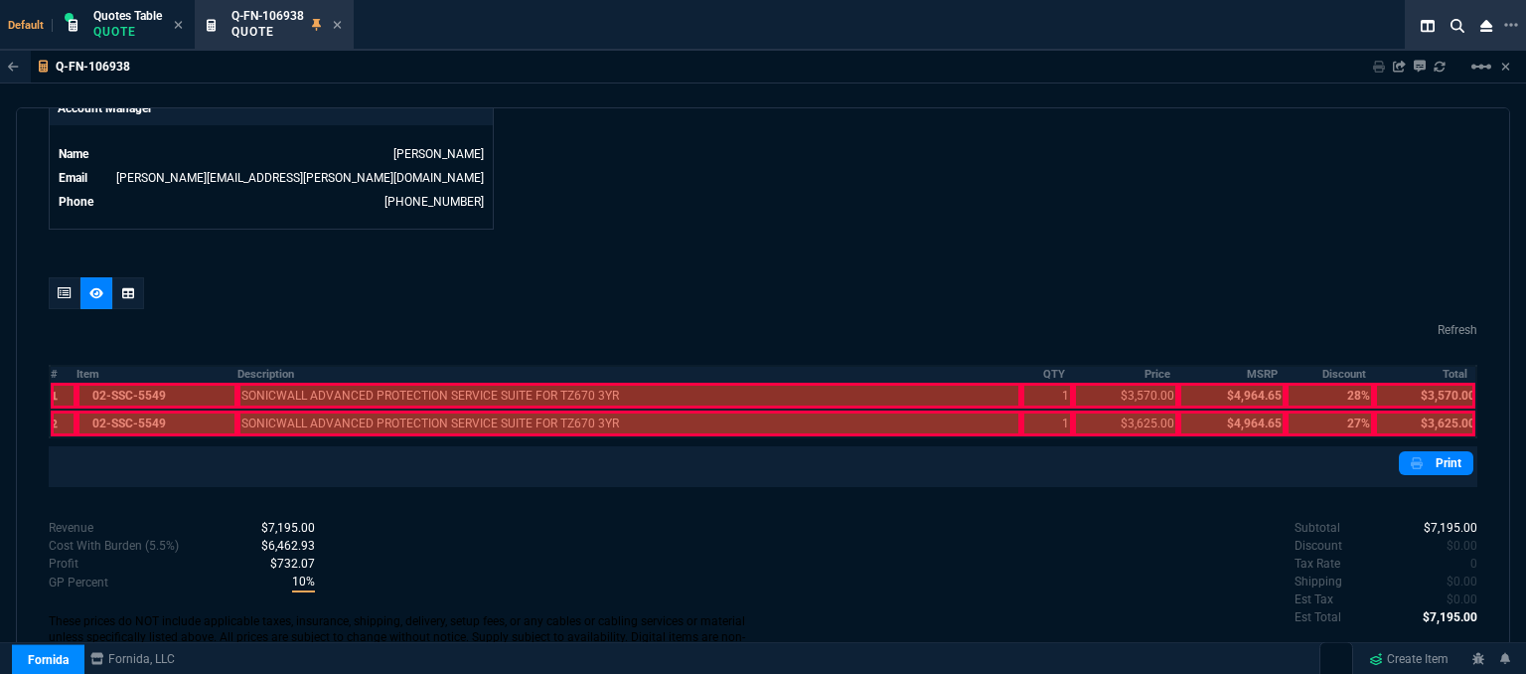
click at [152, 418] on div at bounding box center [157, 423] width 160 height 26
click at [150, 387] on div at bounding box center [157, 396] width 160 height 26
click at [303, 410] on div at bounding box center [629, 423] width 785 height 26
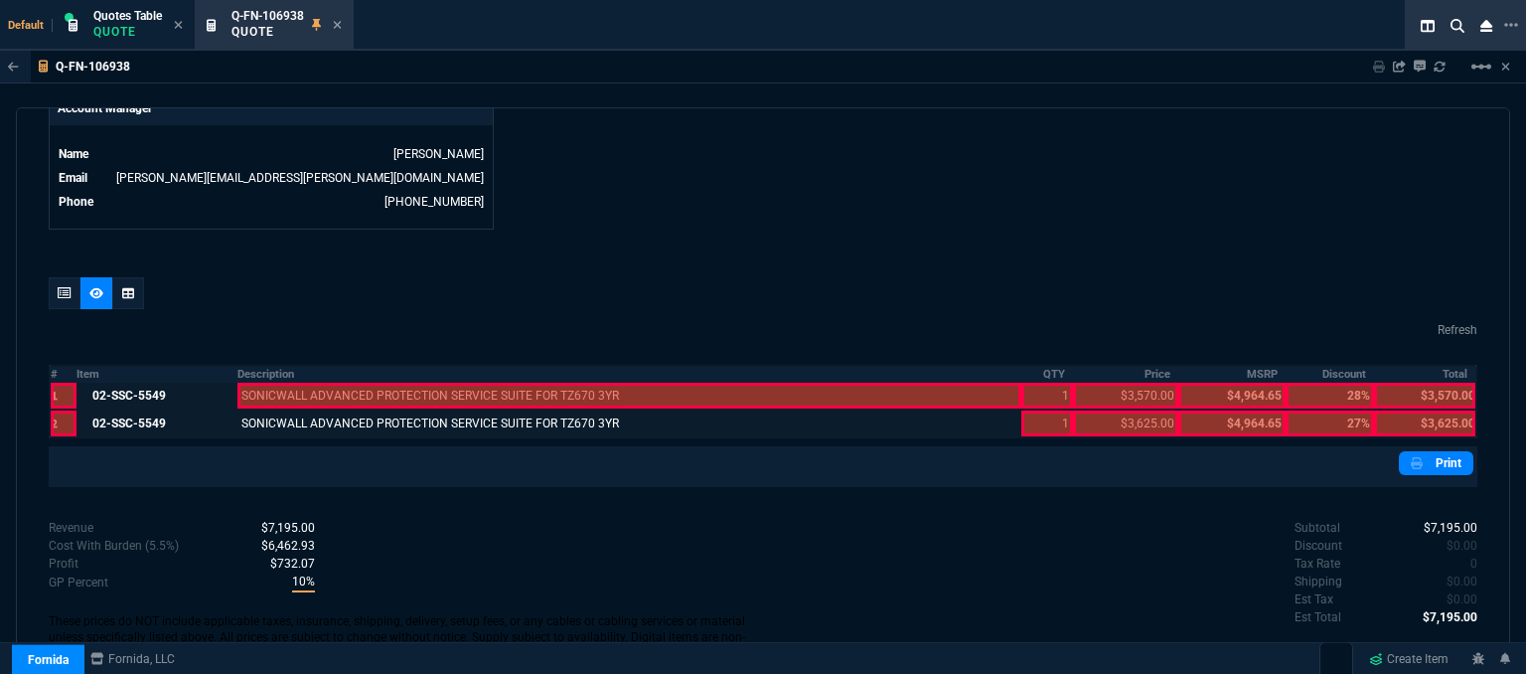
drag, startPoint x: 303, startPoint y: 407, endPoint x: 308, endPoint y: 387, distance: 21.5
click at [308, 387] on div at bounding box center [629, 396] width 785 height 26
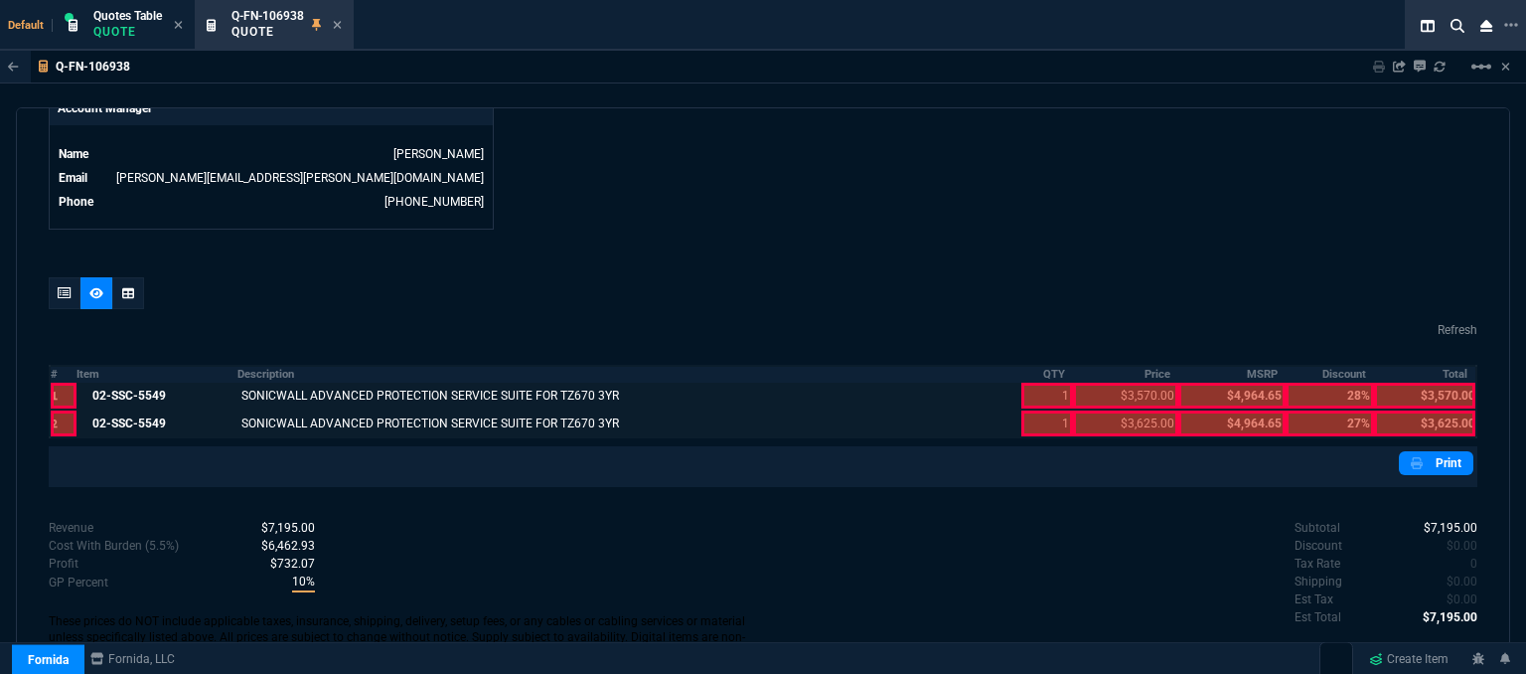
click at [1040, 414] on div at bounding box center [1047, 423] width 51 height 26
click at [1042, 386] on div at bounding box center [1047, 396] width 51 height 26
click at [1119, 383] on div at bounding box center [1125, 396] width 105 height 26
click at [1118, 410] on div at bounding box center [1125, 423] width 105 height 26
click at [1423, 410] on div at bounding box center [1424, 423] width 101 height 26
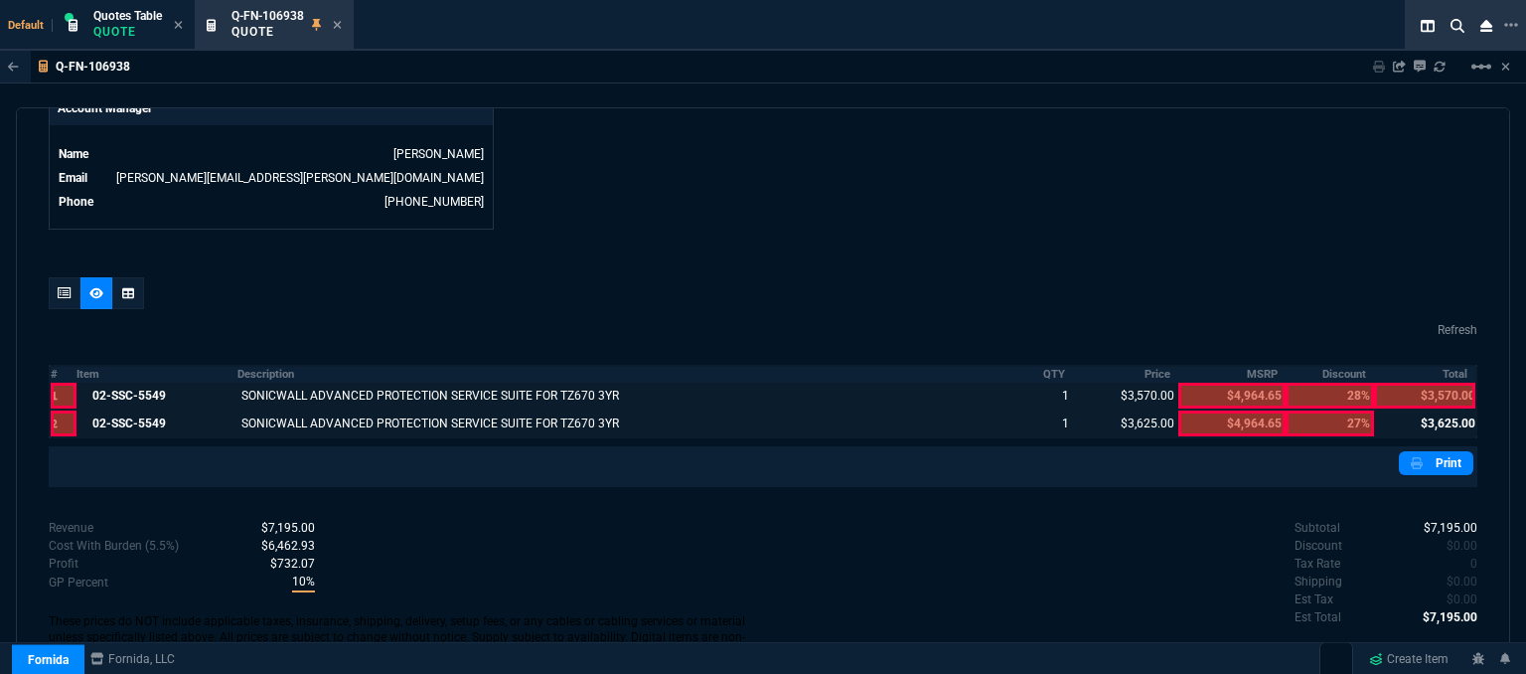
click at [1421, 385] on div at bounding box center [1424, 396] width 101 height 26
click at [63, 287] on icon at bounding box center [65, 293] width 14 height 12
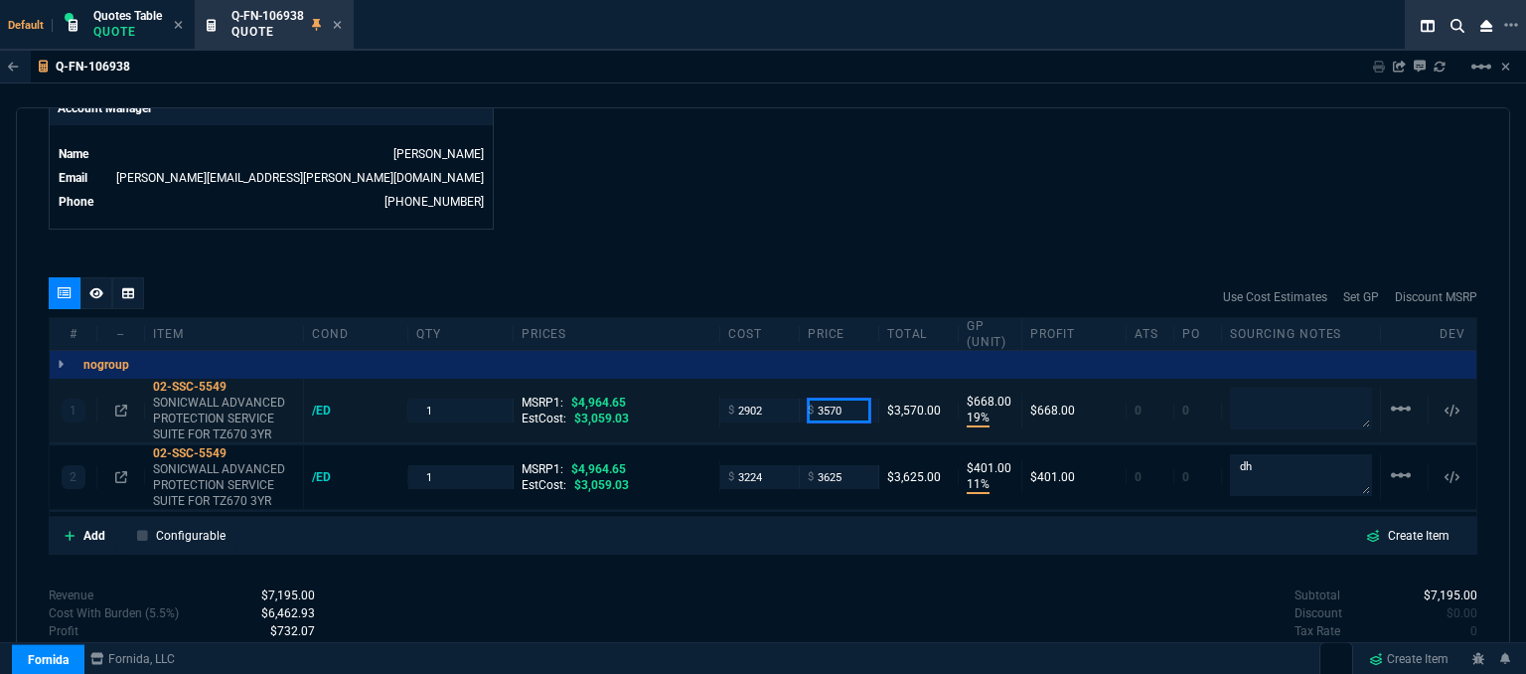
click at [843, 398] on input "3570" at bounding box center [839, 409] width 63 height 23
click at [847, 224] on div "quote Q-FN-106938 draft Fornida, LLC [STREET_ADDRESS] Details Number Q-FN-10693…" at bounding box center [763, 393] width 1495 height 572
click at [89, 287] on icon at bounding box center [96, 293] width 14 height 12
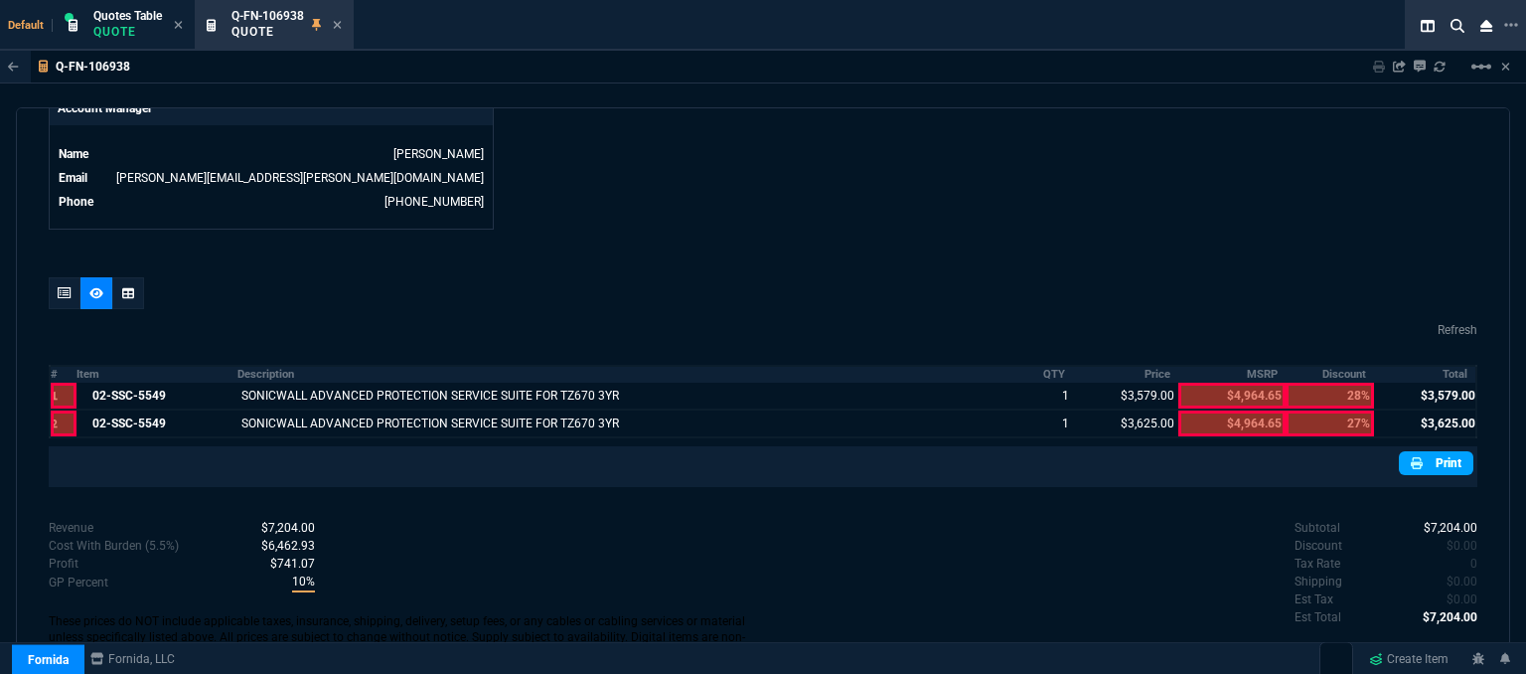
click at [1417, 454] on nx-icon at bounding box center [1419, 463] width 16 height 18
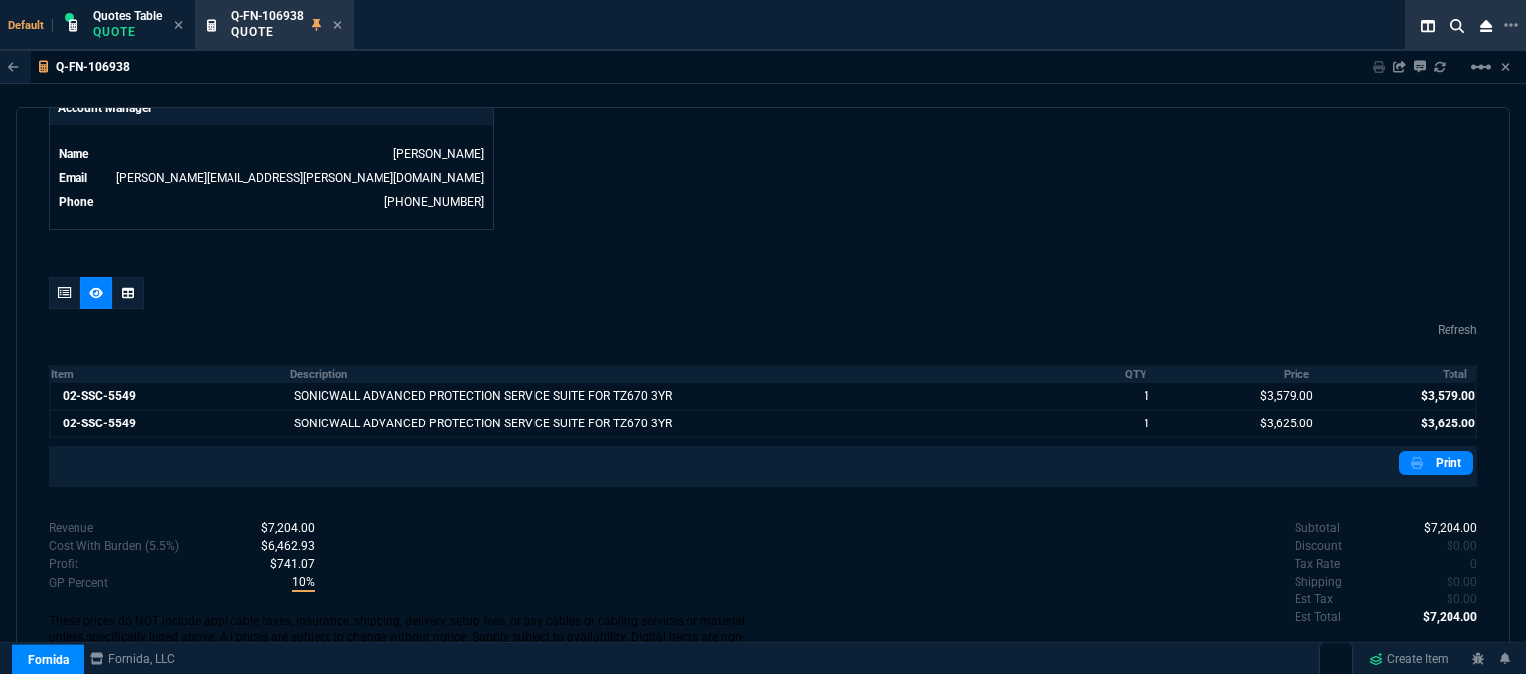
scroll to position [1018, 0]
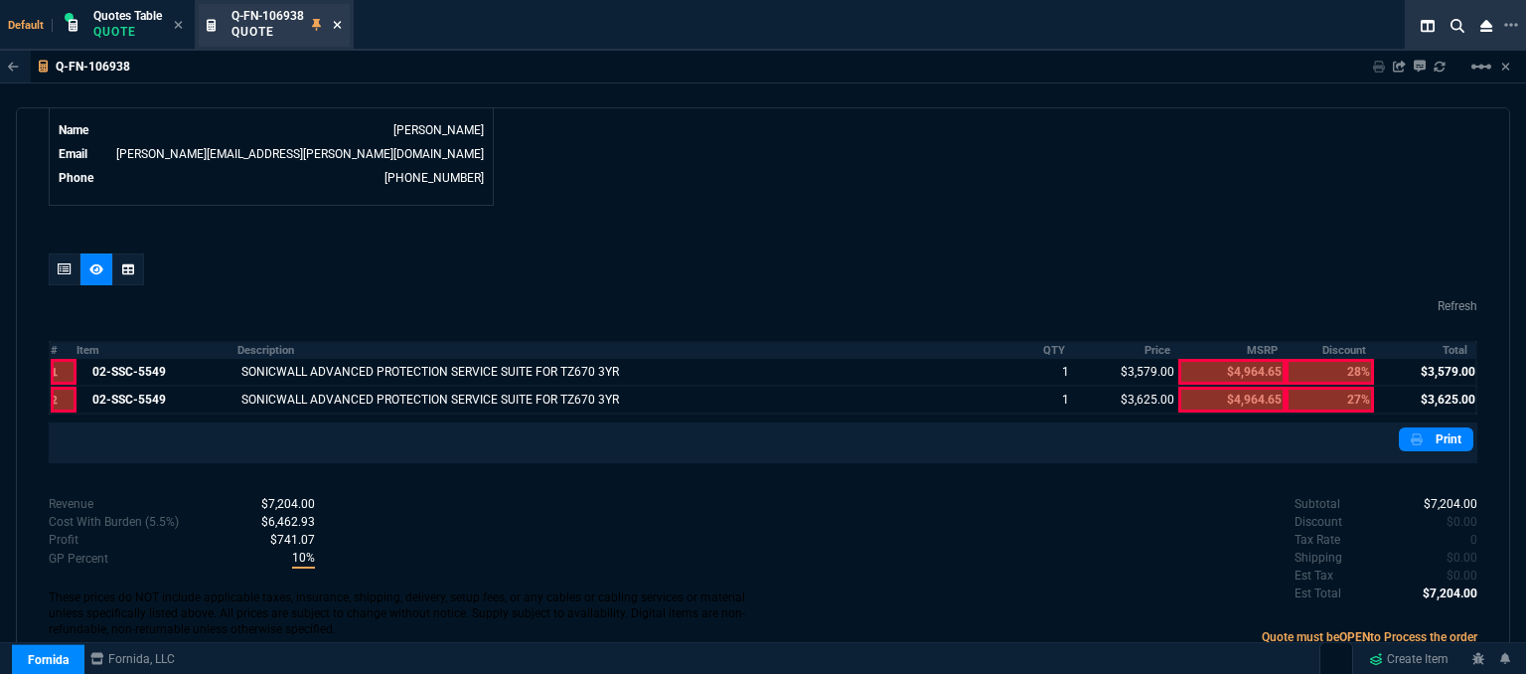
click at [338, 24] on icon at bounding box center [338, 25] width 8 height 8
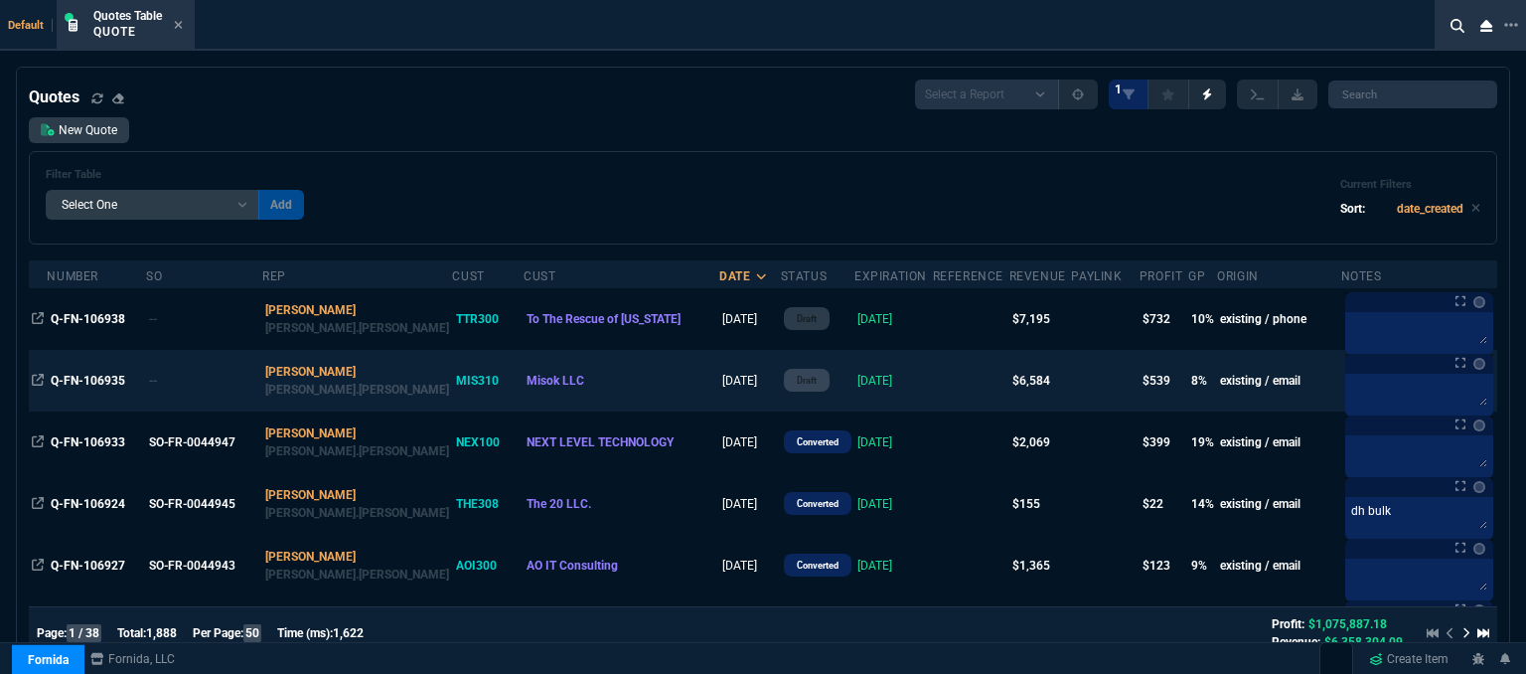
click at [933, 371] on td at bounding box center [971, 381] width 77 height 62
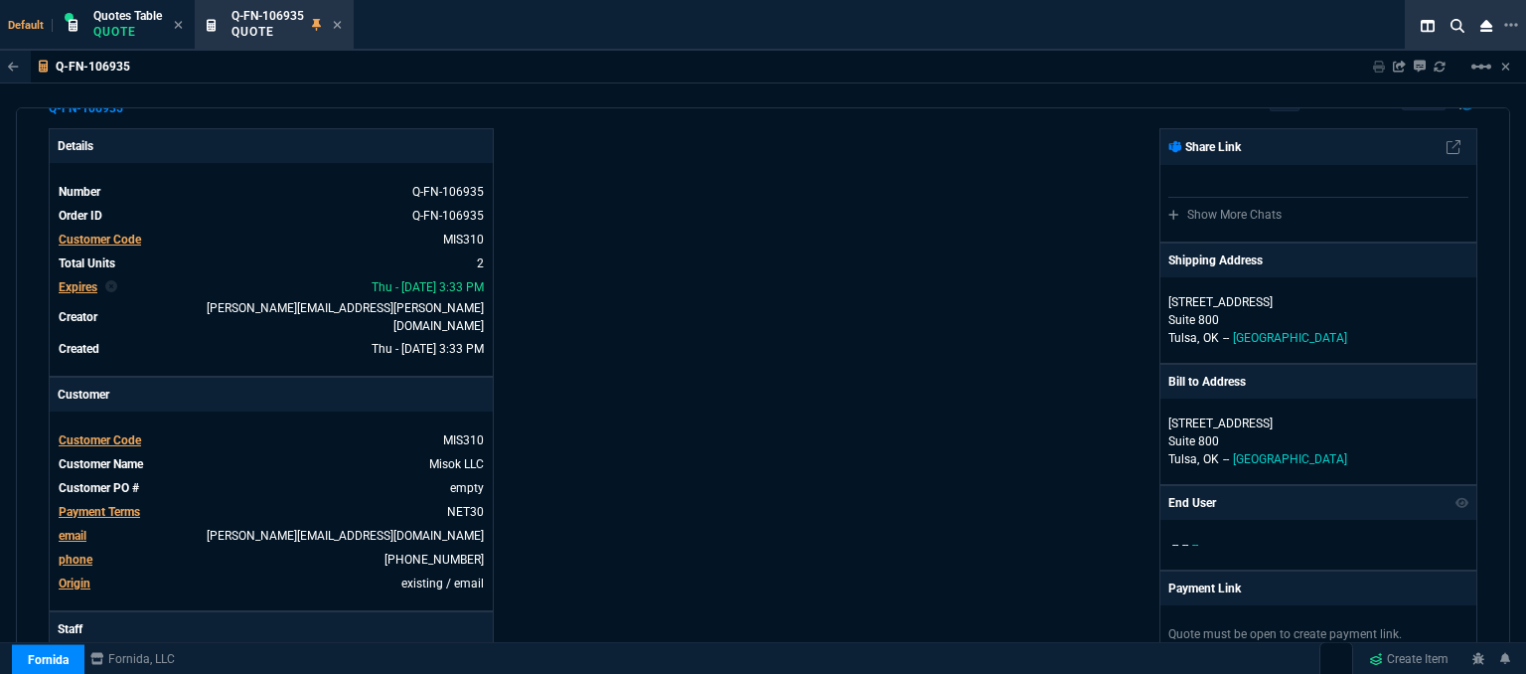
scroll to position [0, 0]
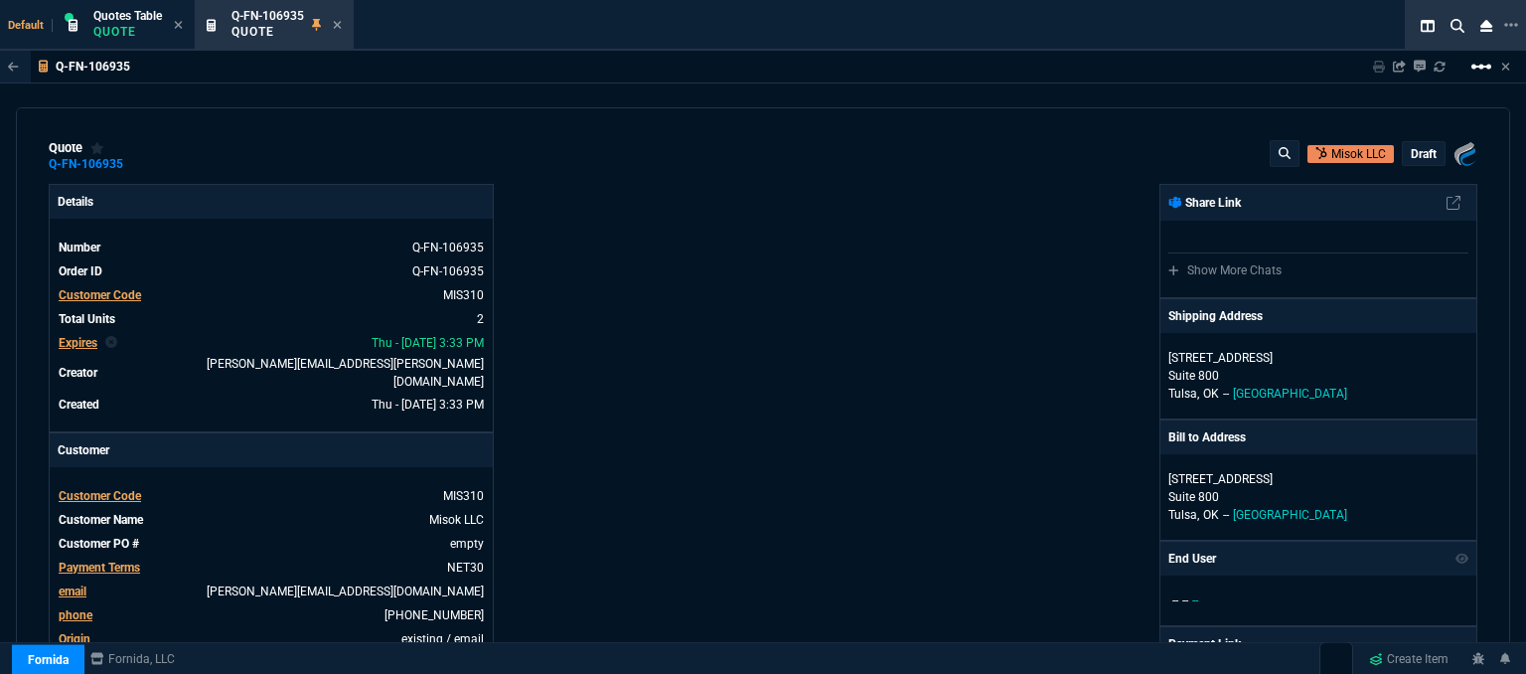
click at [1482, 70] on mat-icon "linear_scale" at bounding box center [1482, 67] width 24 height 24
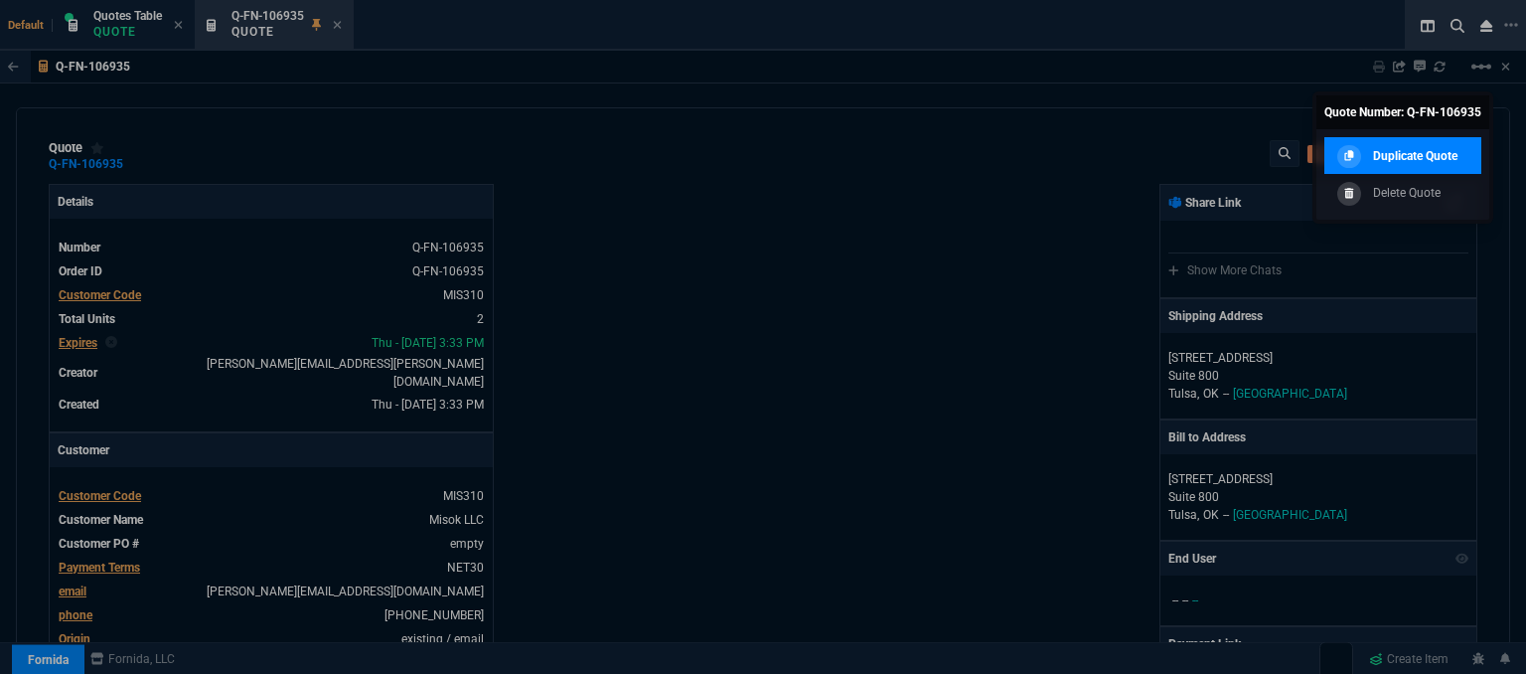
click at [1415, 151] on p "Duplicate Quote" at bounding box center [1415, 156] width 84 height 18
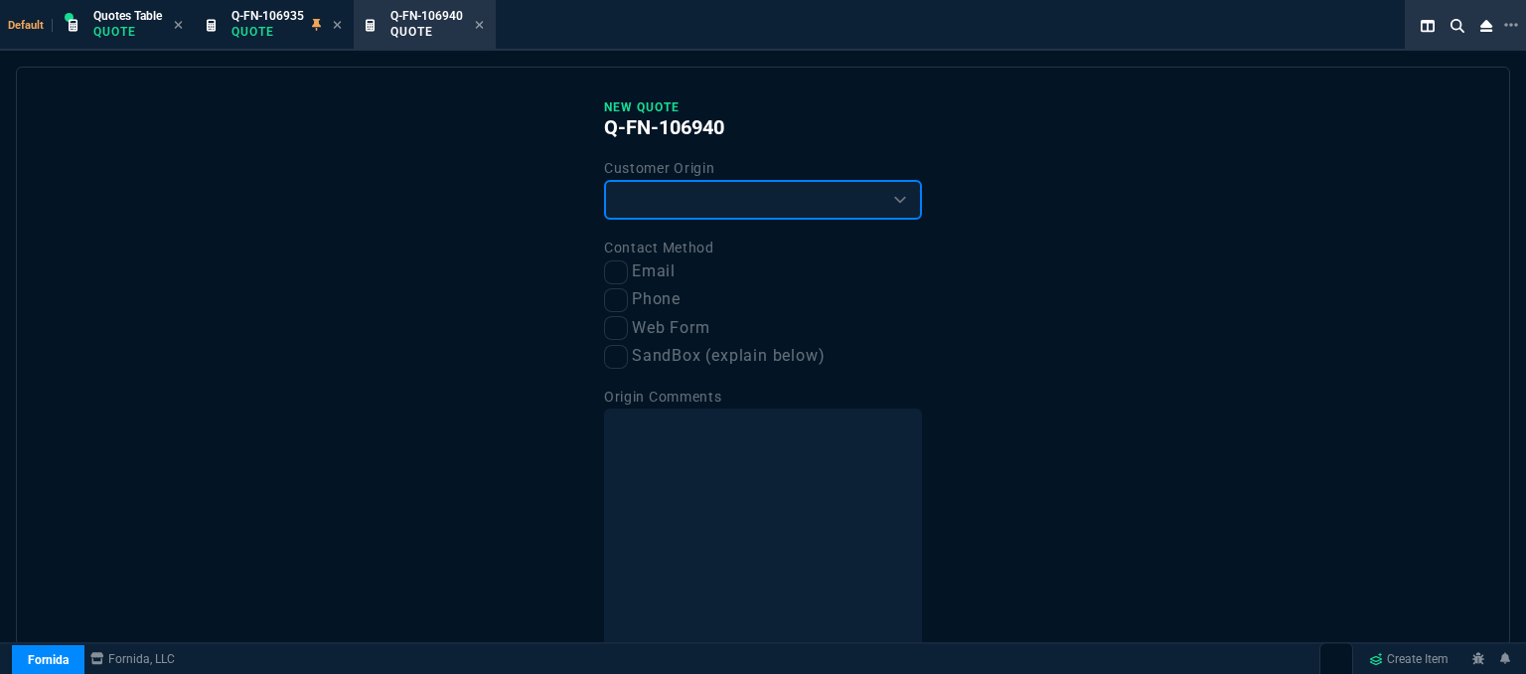
click at [811, 200] on select "Existing Customer Amazon Lead (first order) Website Lead (first order) Called (…" at bounding box center [763, 200] width 318 height 40
click at [604, 180] on select "Existing Customer Amazon Lead (first order) Website Lead (first order) Called (…" at bounding box center [763, 200] width 318 height 40
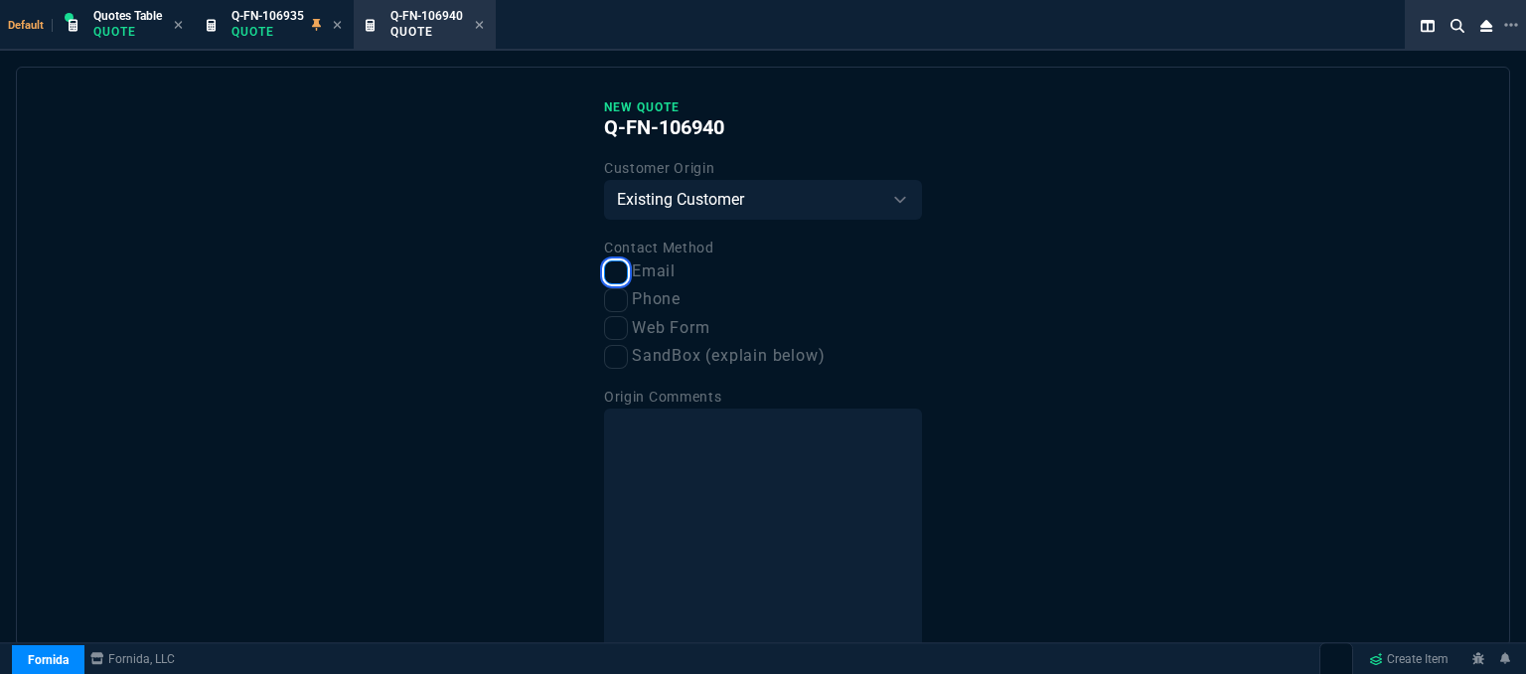
click at [615, 278] on input "Email" at bounding box center [616, 272] width 24 height 24
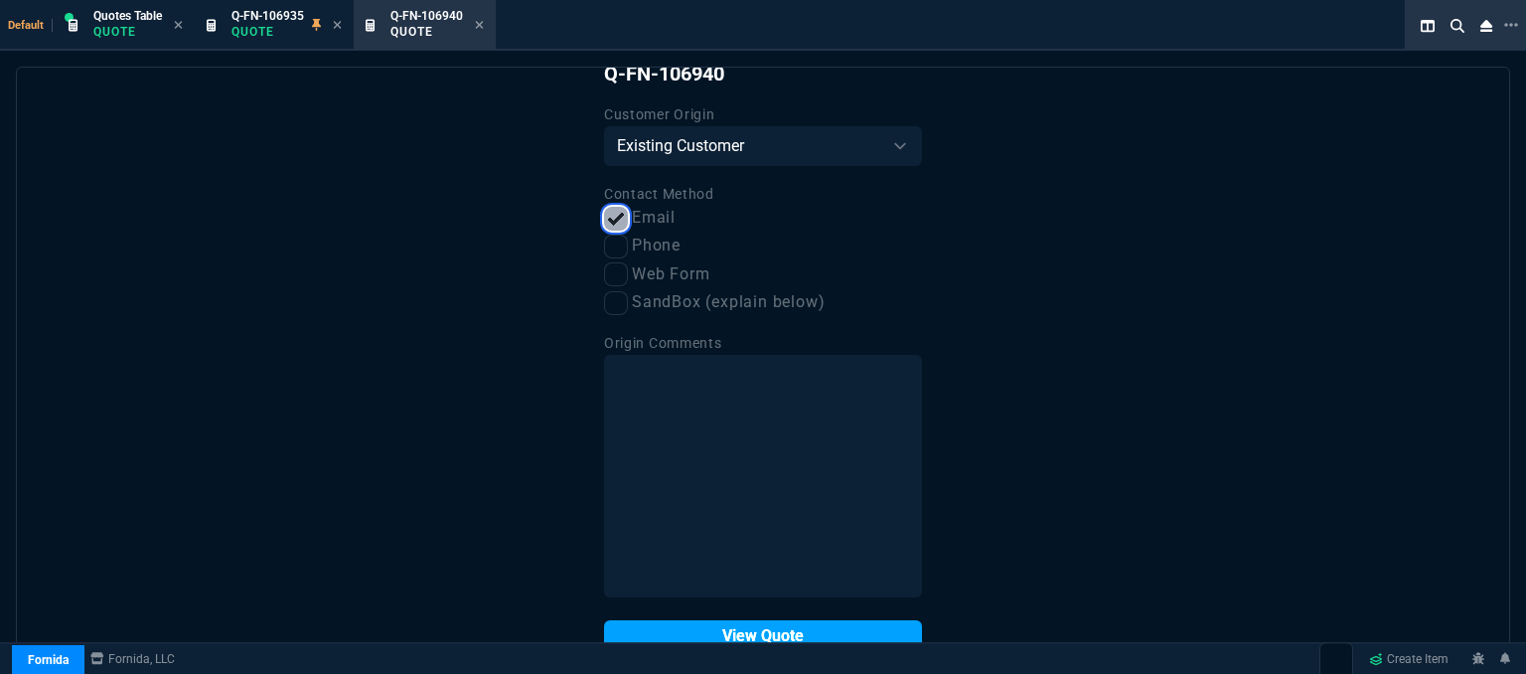
scroll to position [100, 0]
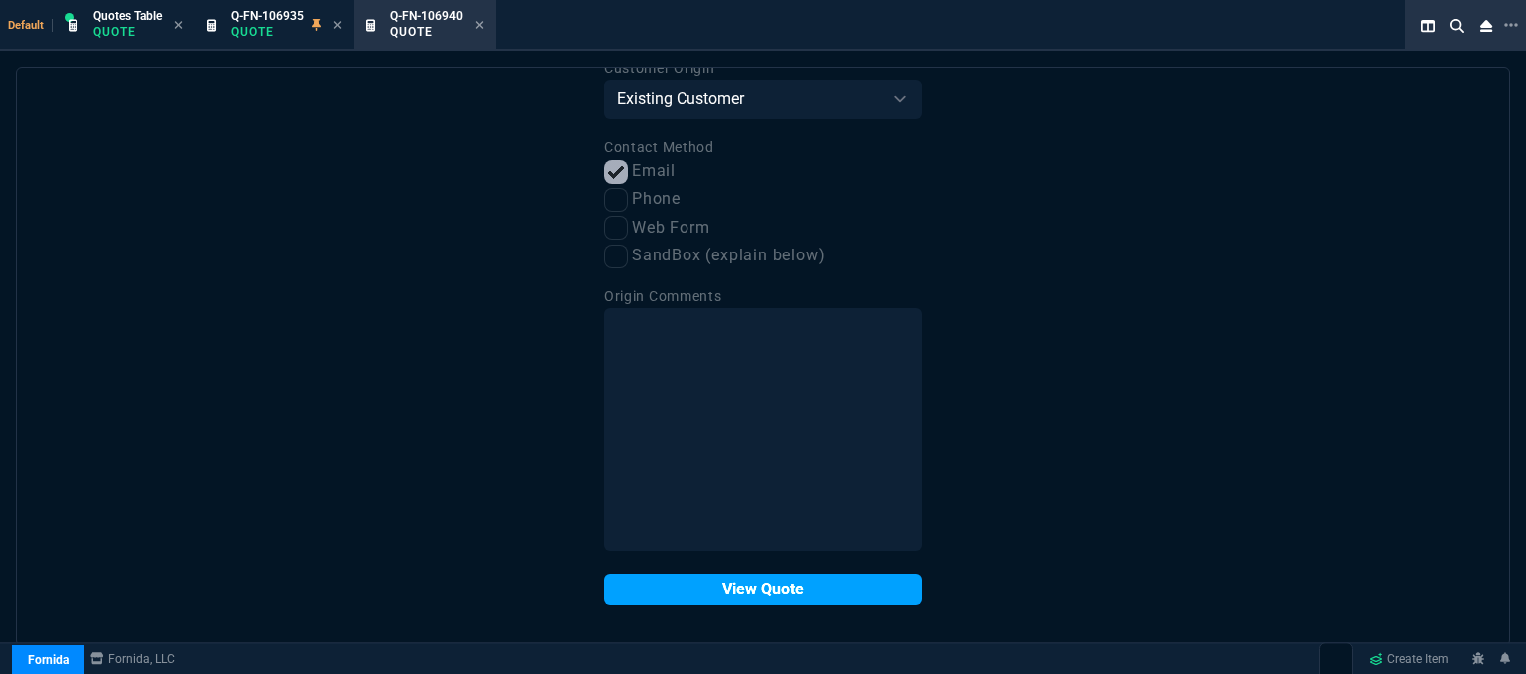
click at [709, 593] on button "View Quote" at bounding box center [763, 589] width 318 height 32
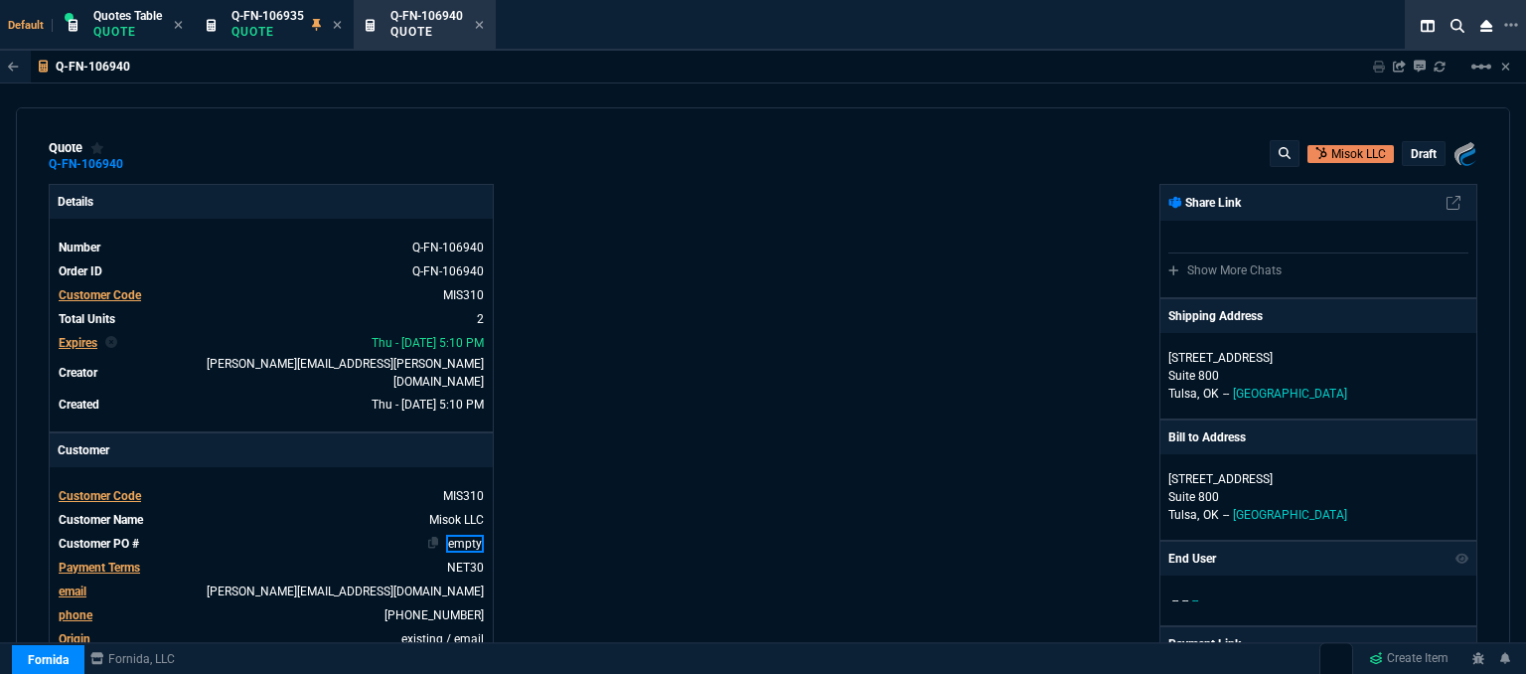
click at [474, 535] on link "empty" at bounding box center [465, 544] width 38 height 18
select select "12: [PERSON_NAME]"
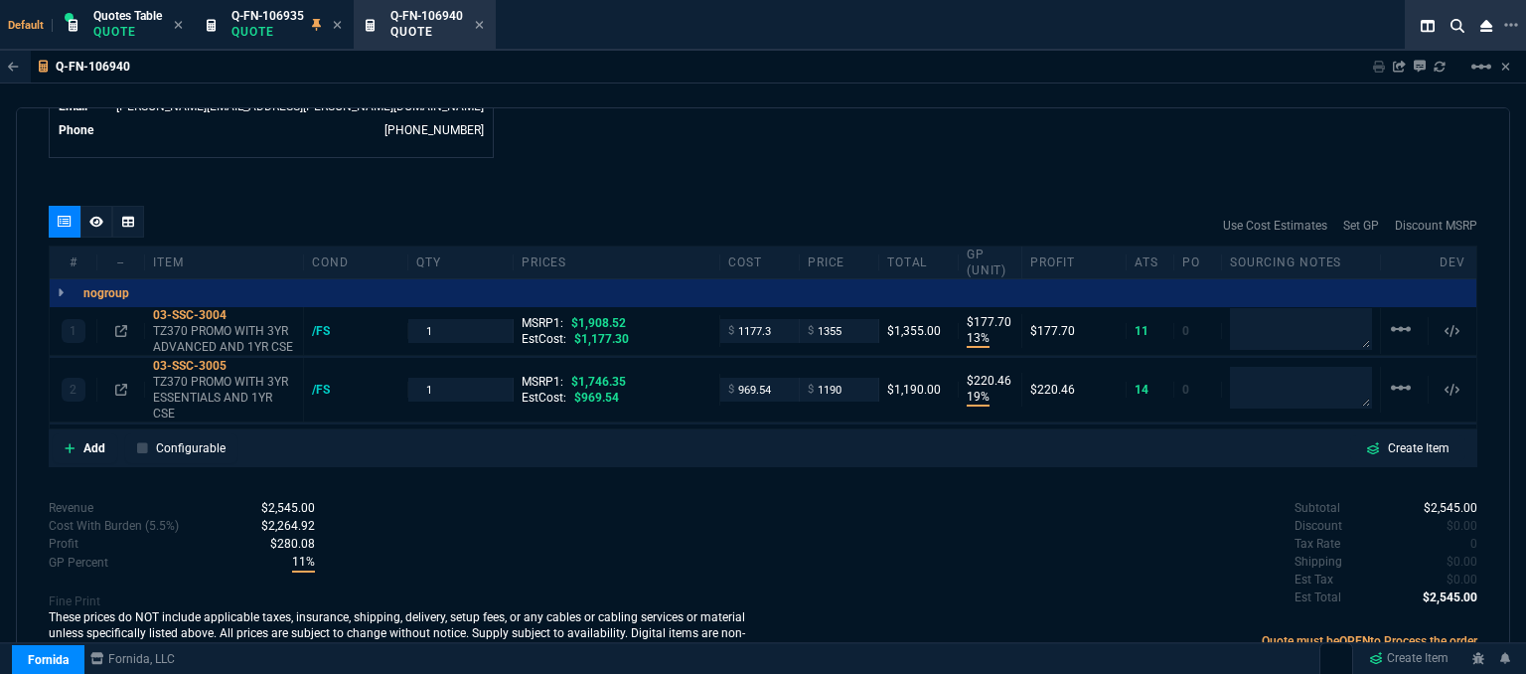
scroll to position [1068, 0]
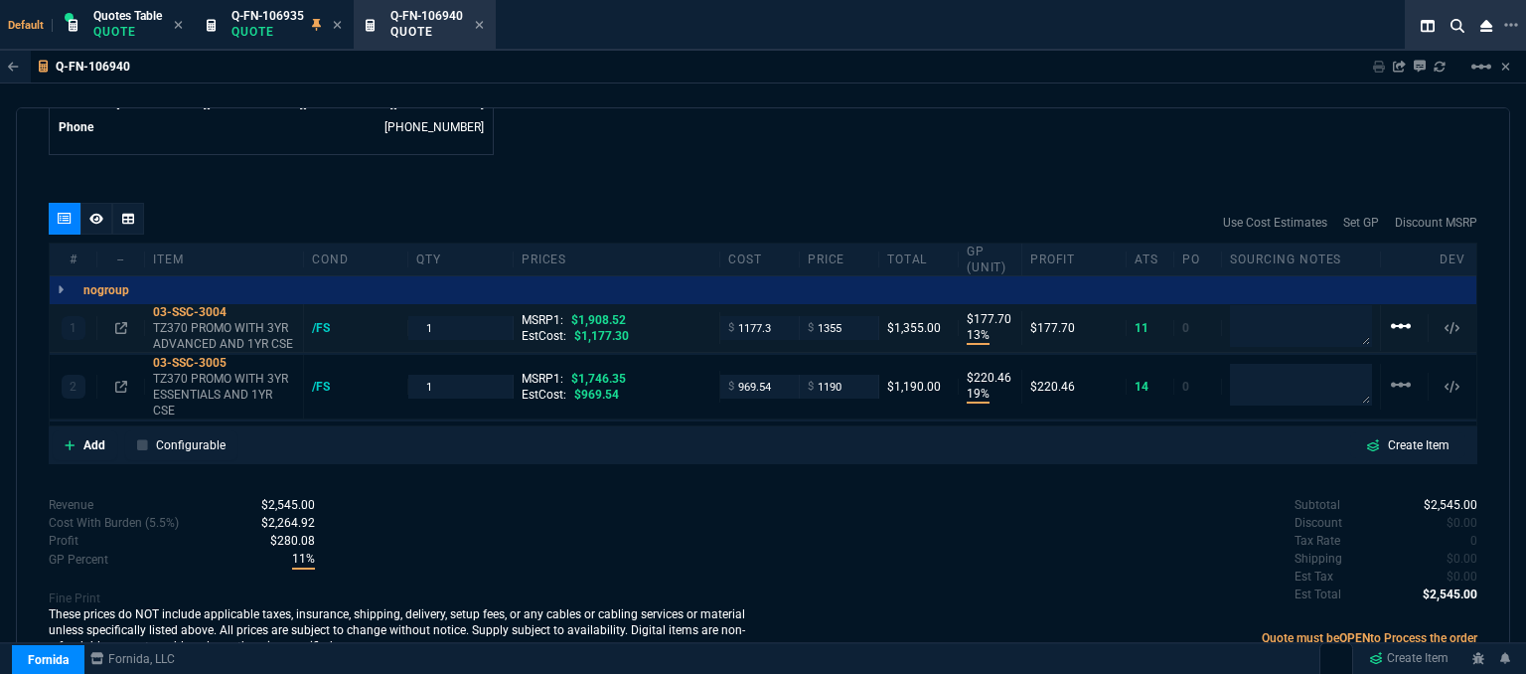
click at [1391, 314] on mat-icon "linear_scale" at bounding box center [1401, 326] width 24 height 24
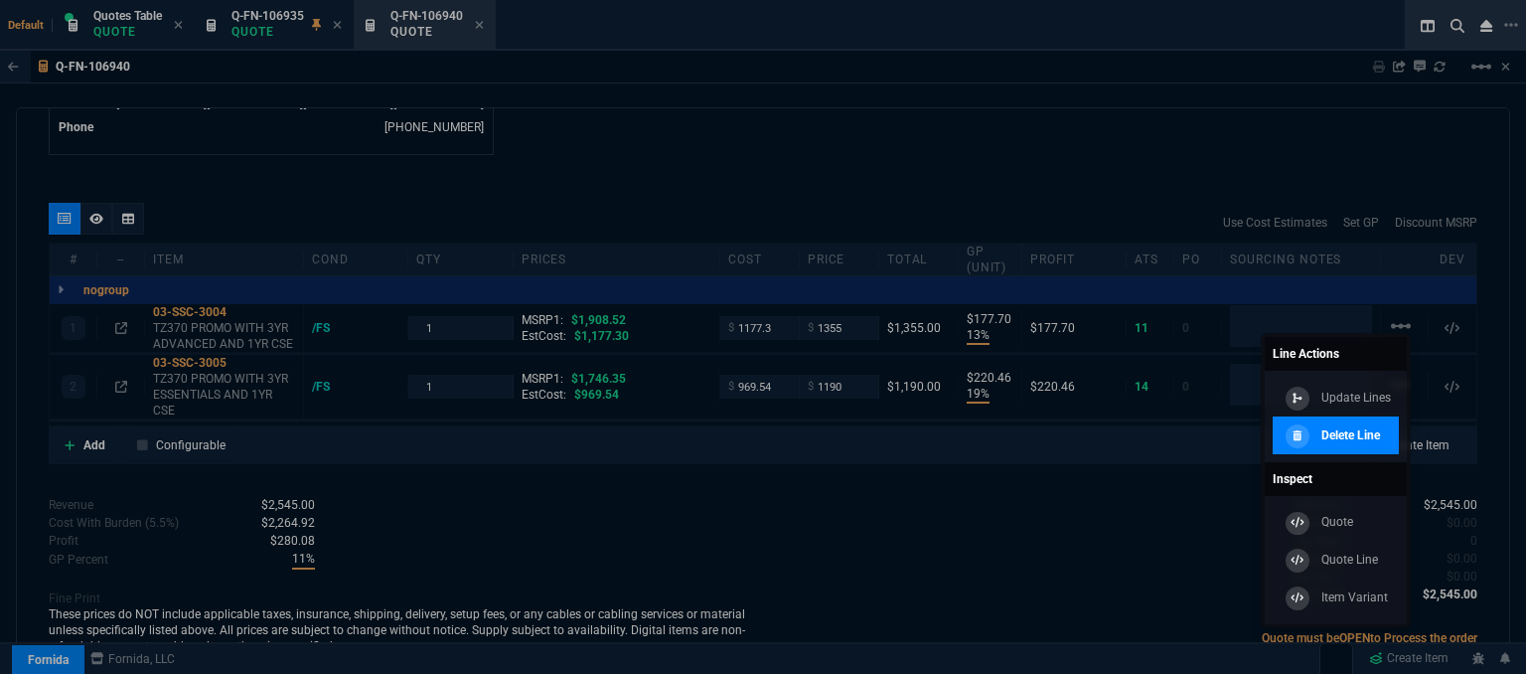
click at [1360, 437] on p "Delete Line" at bounding box center [1351, 435] width 59 height 18
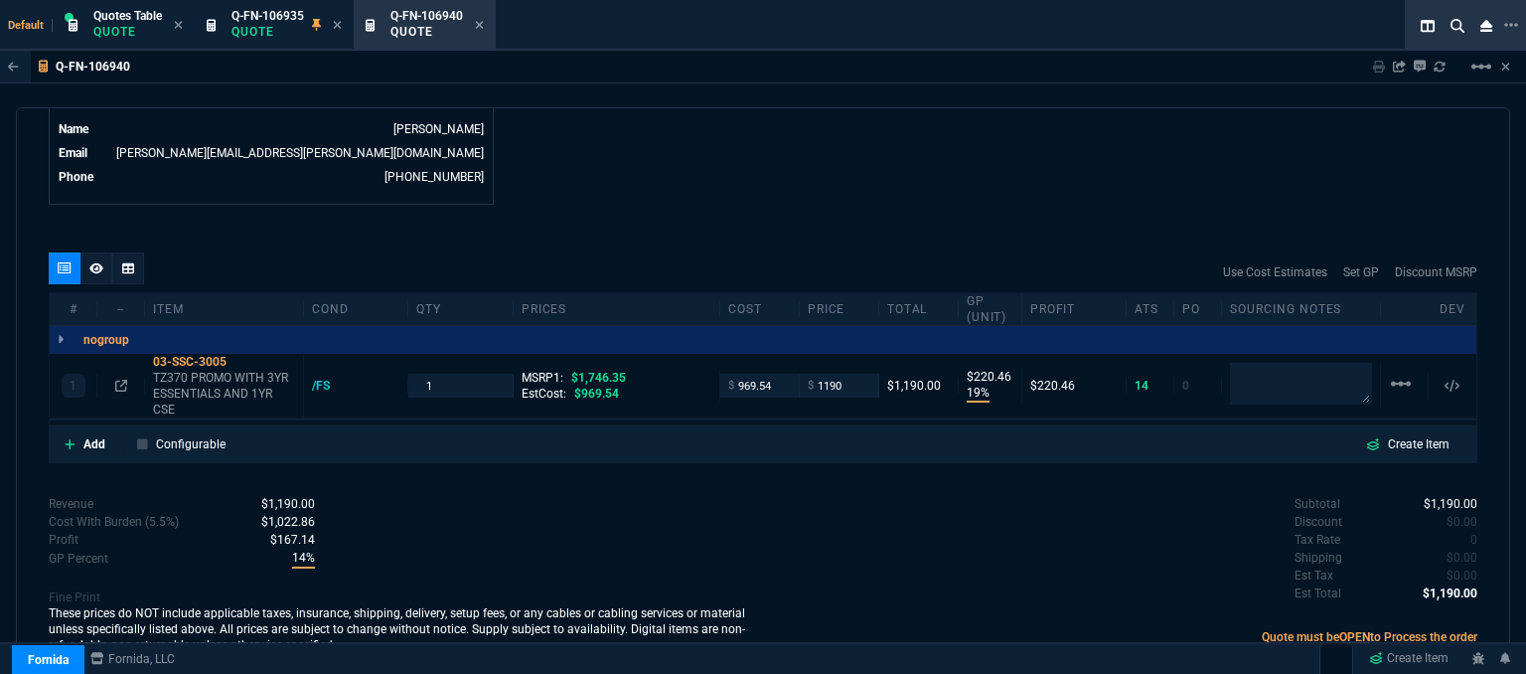
type input "19"
type input "220"
type input "32"
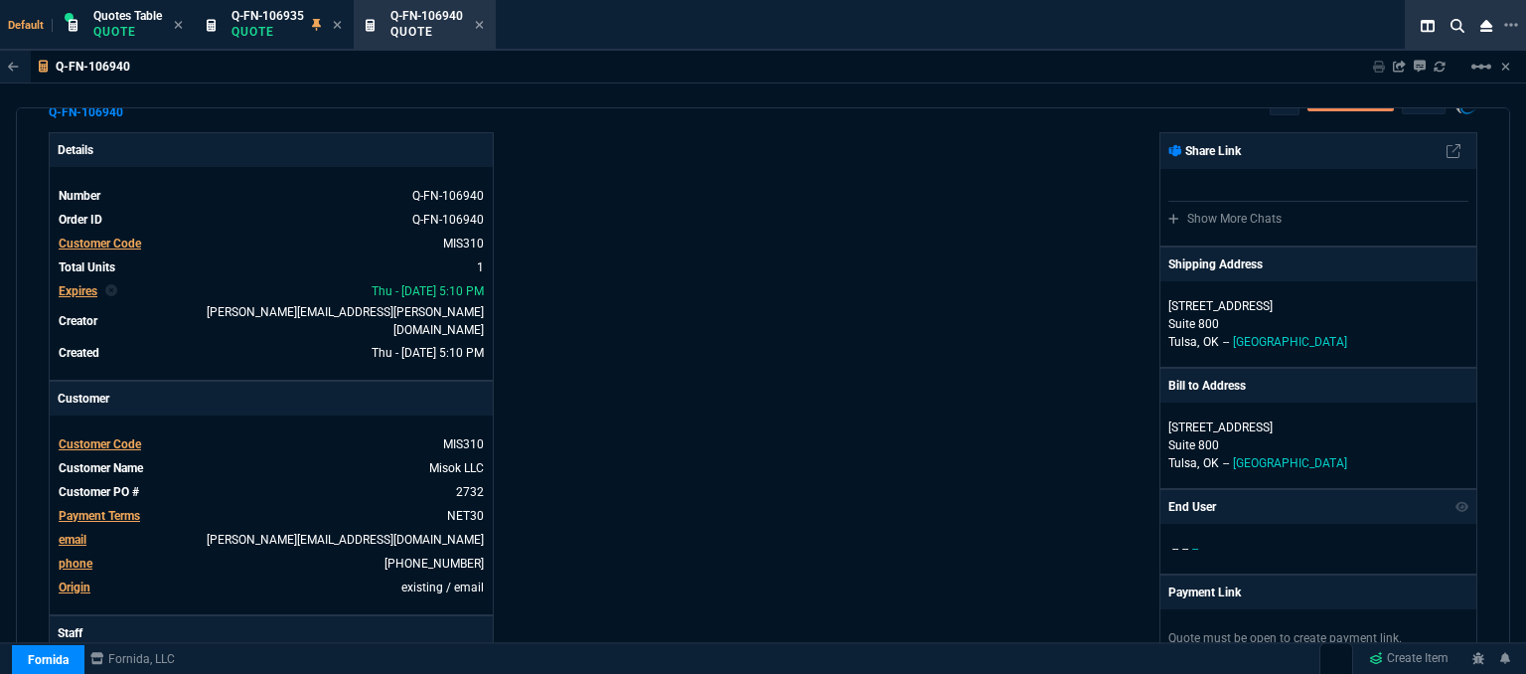
scroll to position [25, 0]
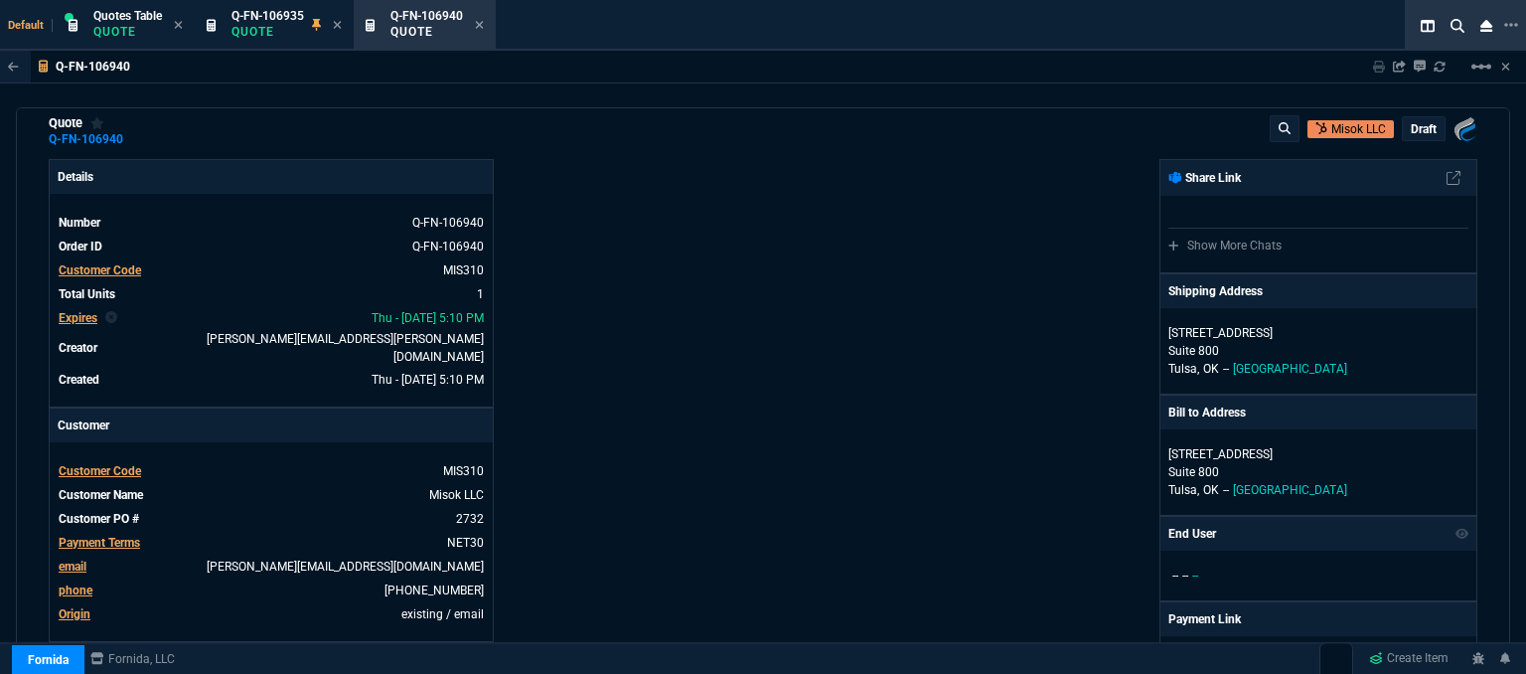
click at [1416, 125] on p "draft" at bounding box center [1424, 129] width 26 height 16
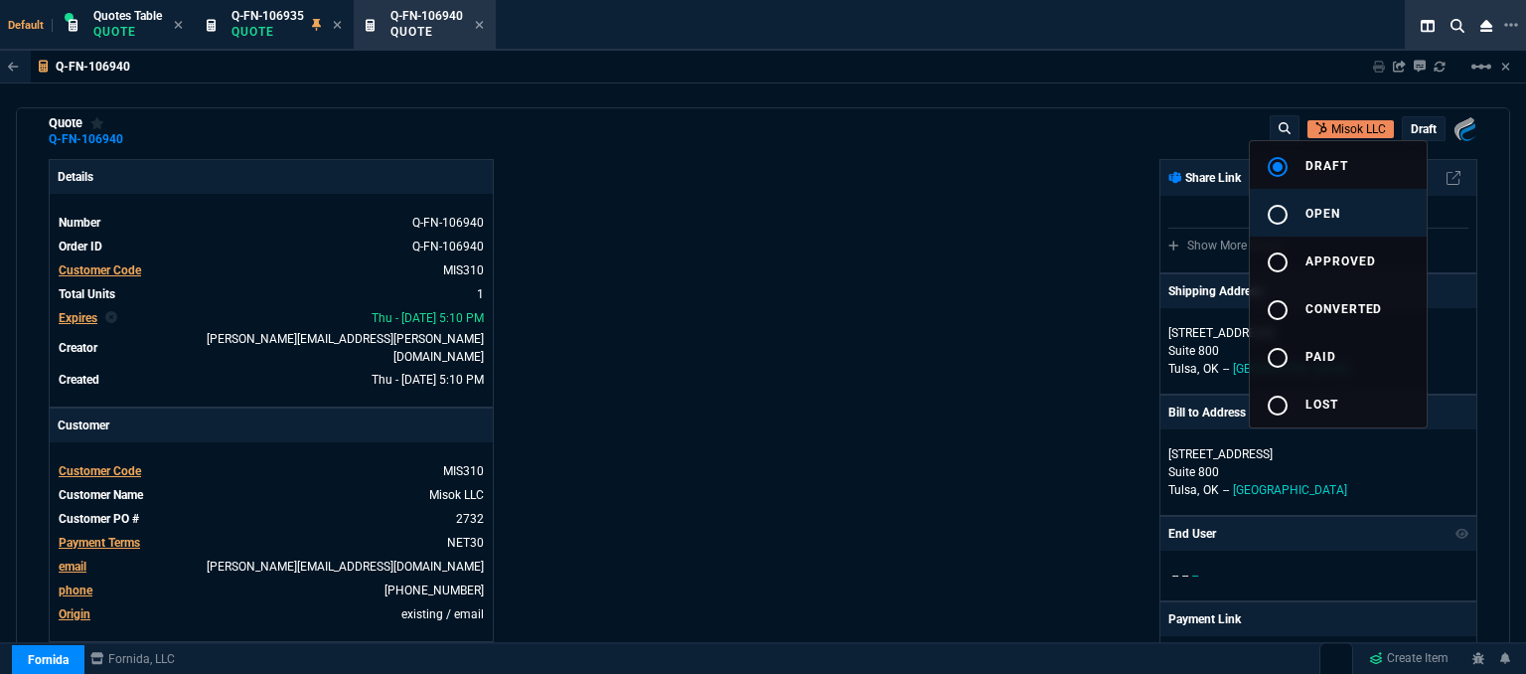
click at [1320, 218] on span "open" at bounding box center [1323, 214] width 35 height 14
type input "1746.35"
type input "19"
type input "220"
type input "32"
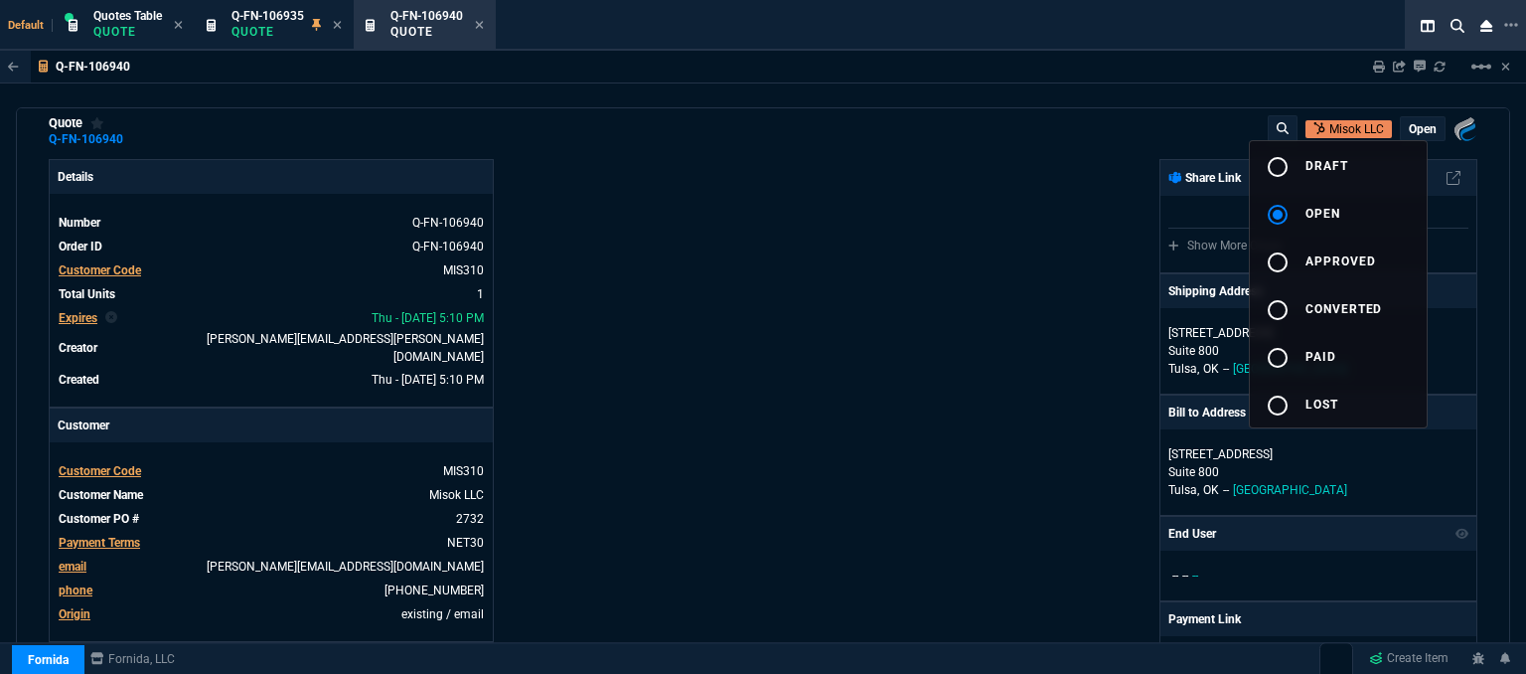
click at [966, 215] on div at bounding box center [763, 337] width 1526 height 674
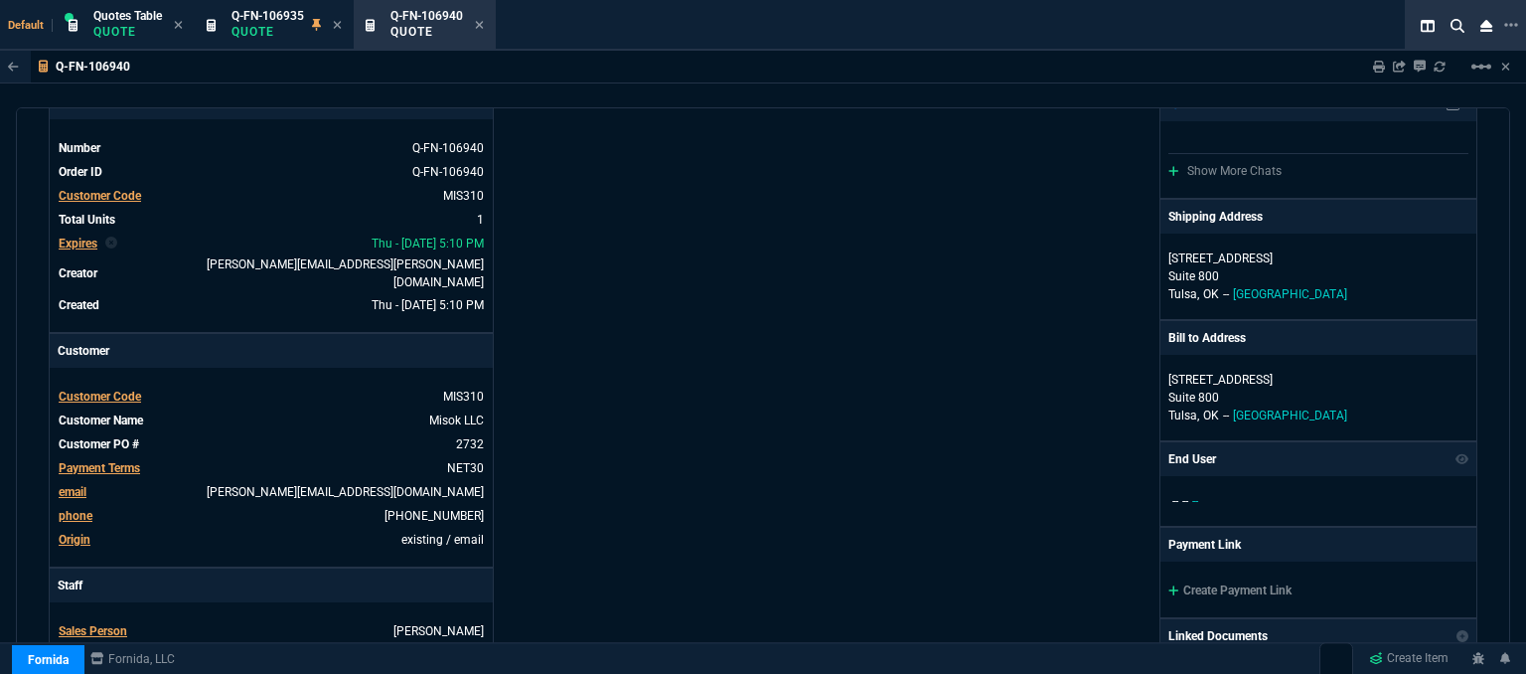
scroll to position [0, 0]
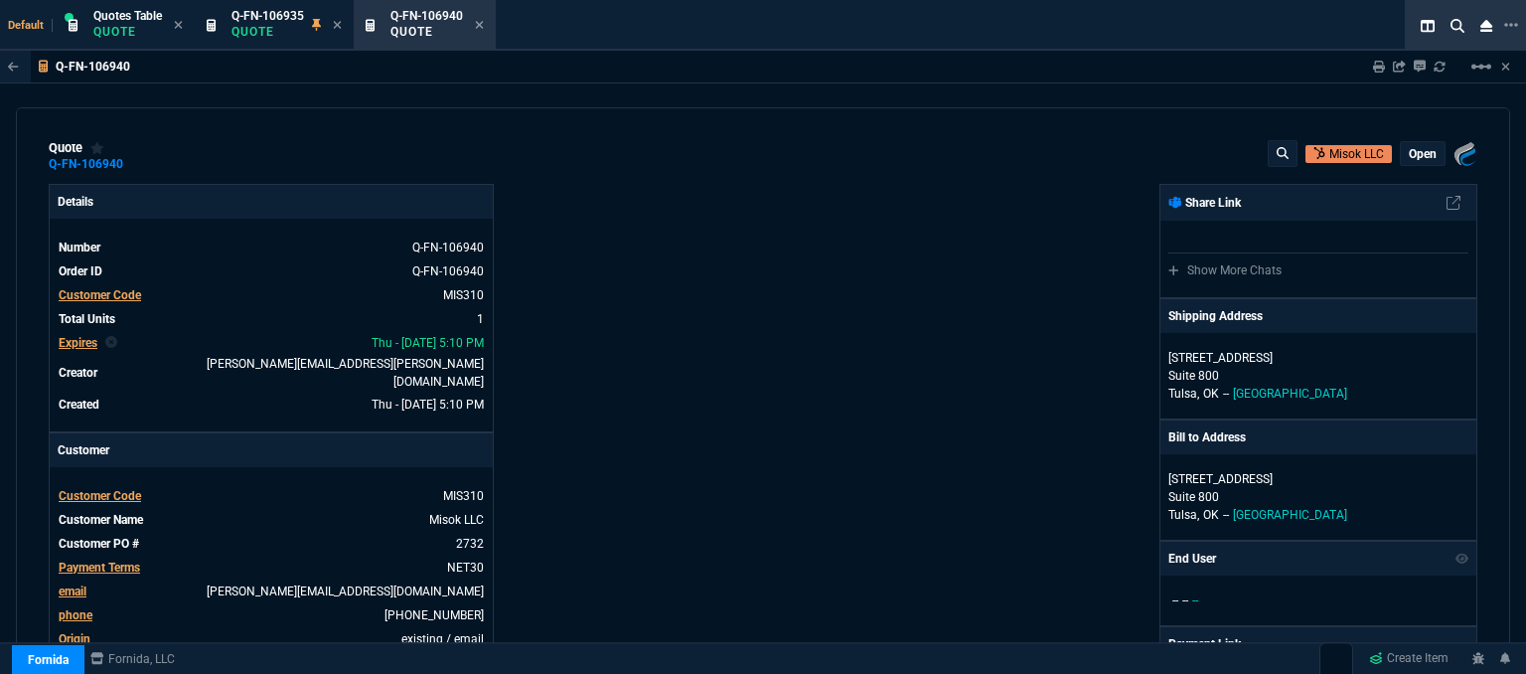
click at [1410, 156] on p "open" at bounding box center [1423, 154] width 28 height 16
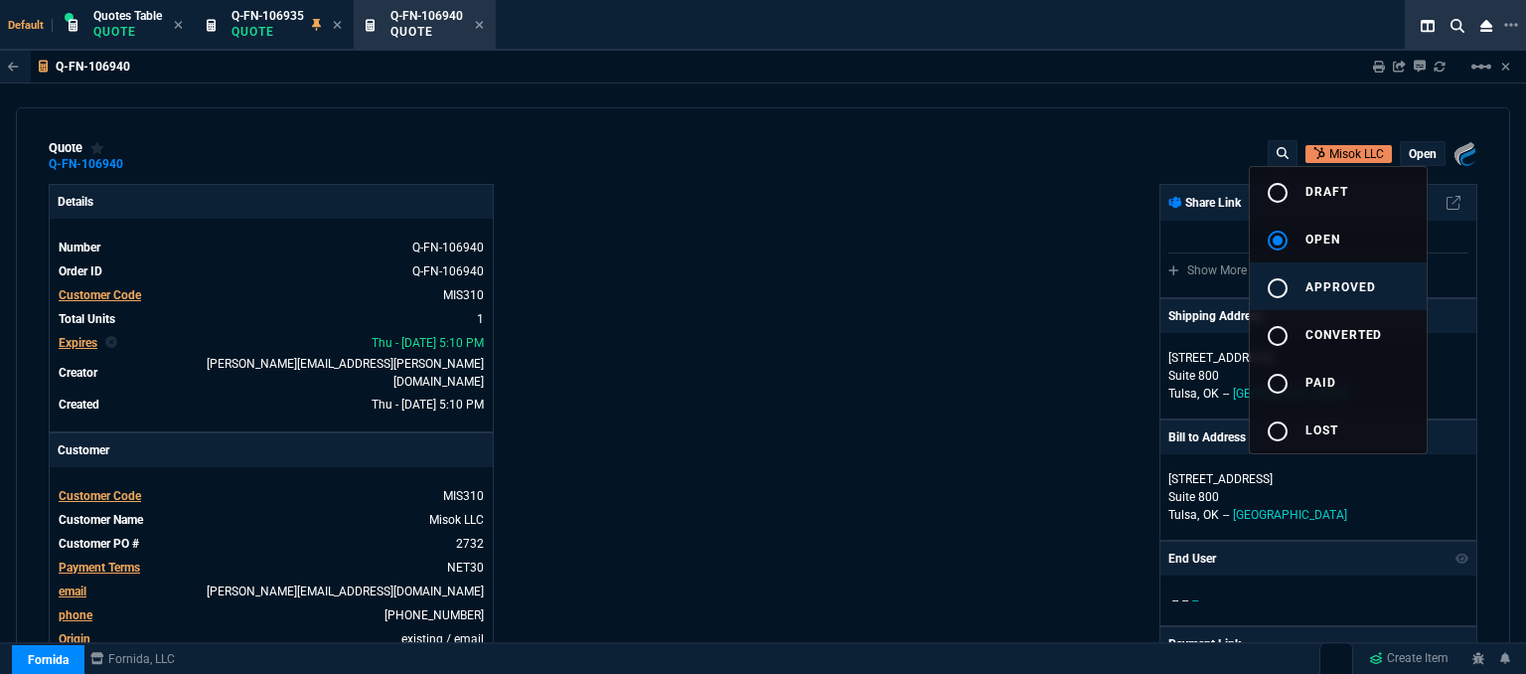
click at [1354, 281] on span "approved" at bounding box center [1341, 287] width 71 height 14
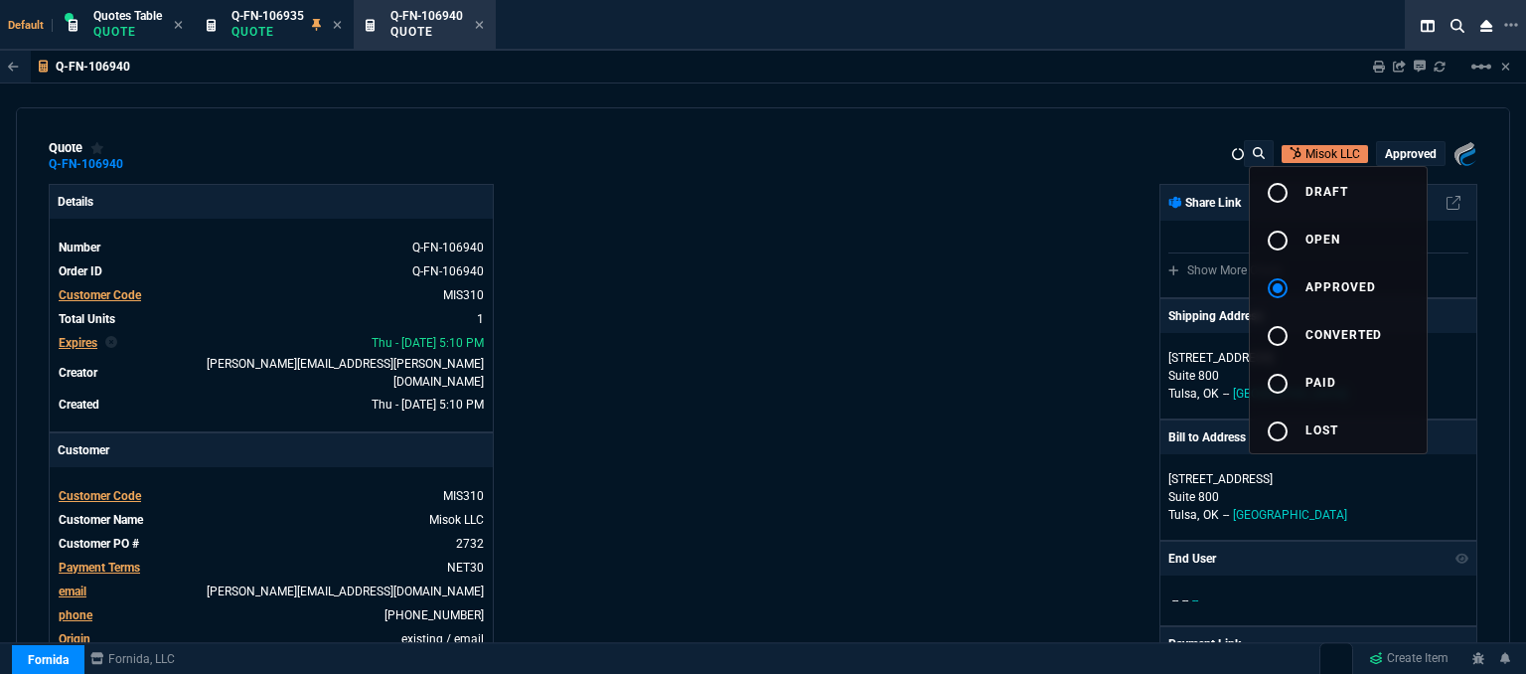
click at [982, 243] on div at bounding box center [763, 337] width 1526 height 674
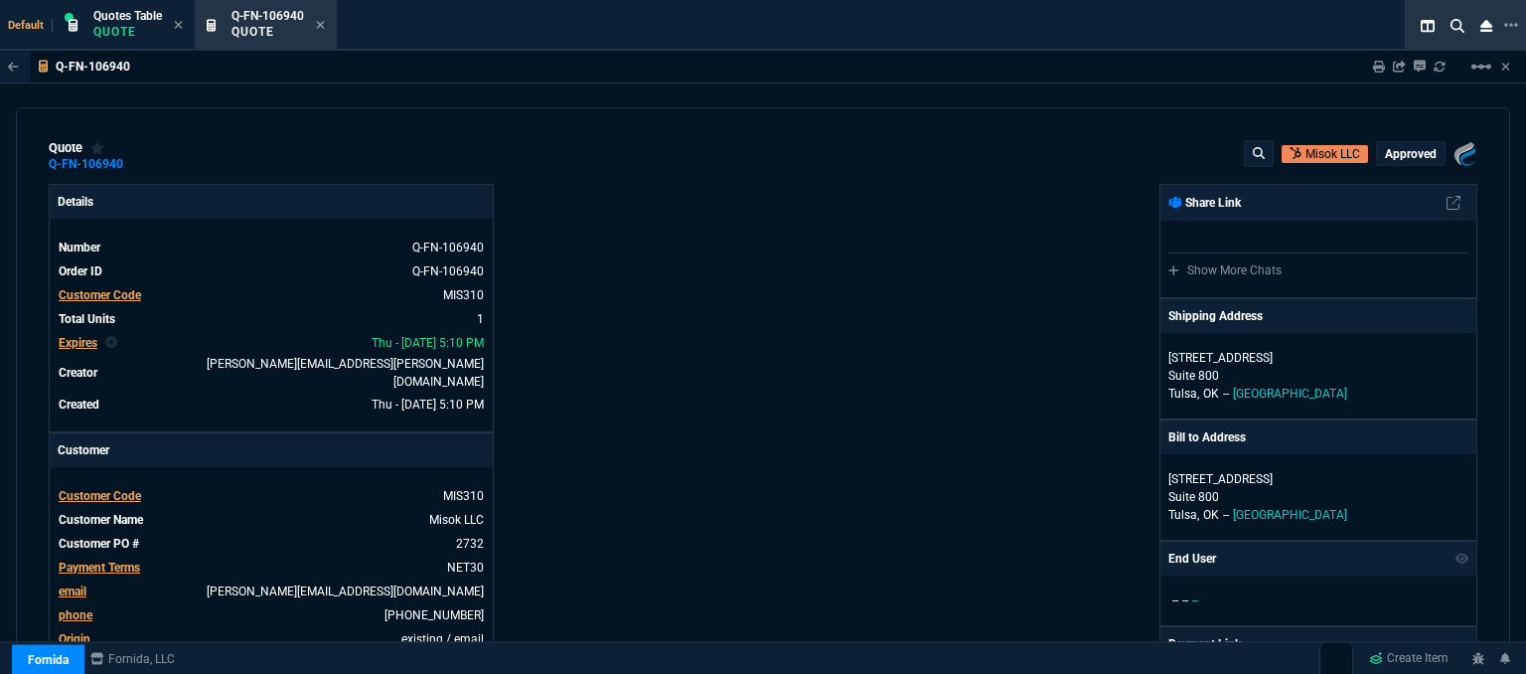
type input "19"
type input "220"
type input "1746.35"
type input "32"
click at [322, 26] on icon at bounding box center [320, 25] width 9 height 12
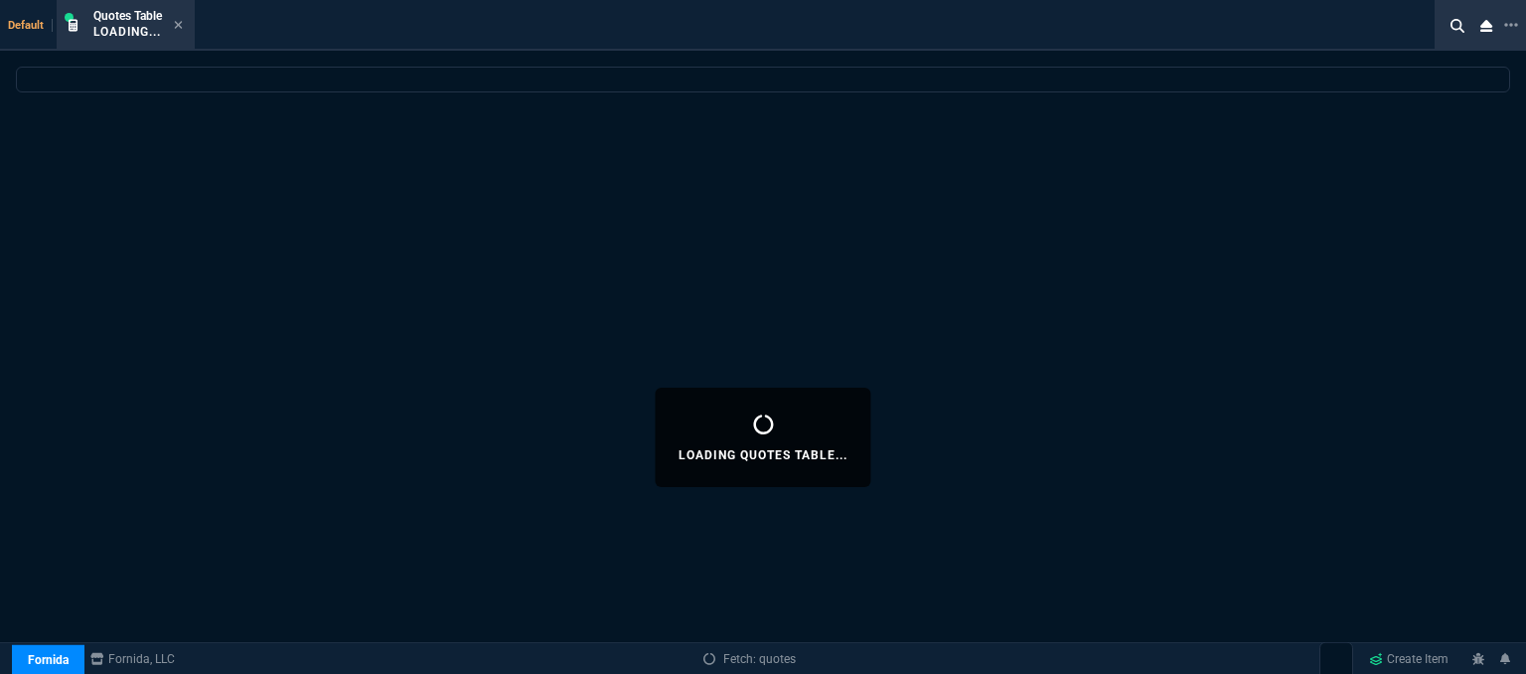
select select
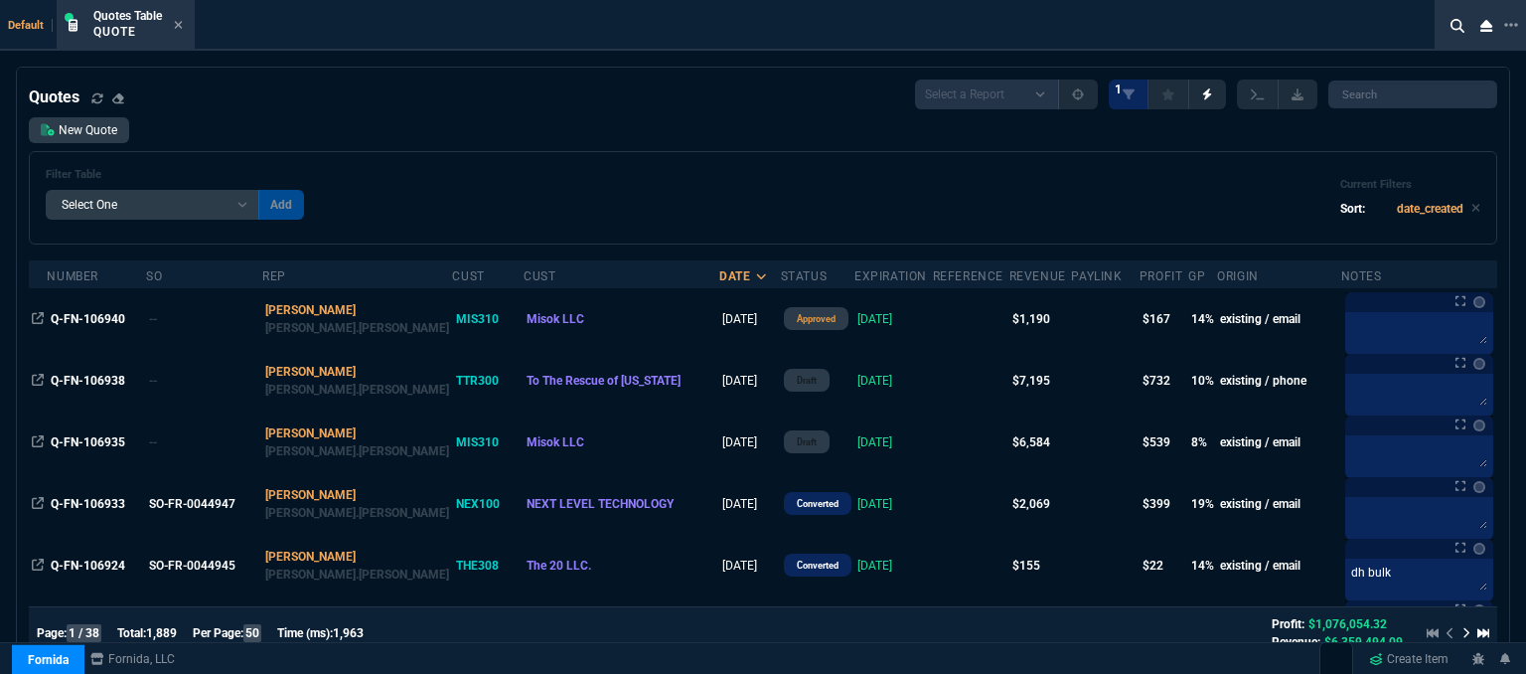
scroll to position [99, 0]
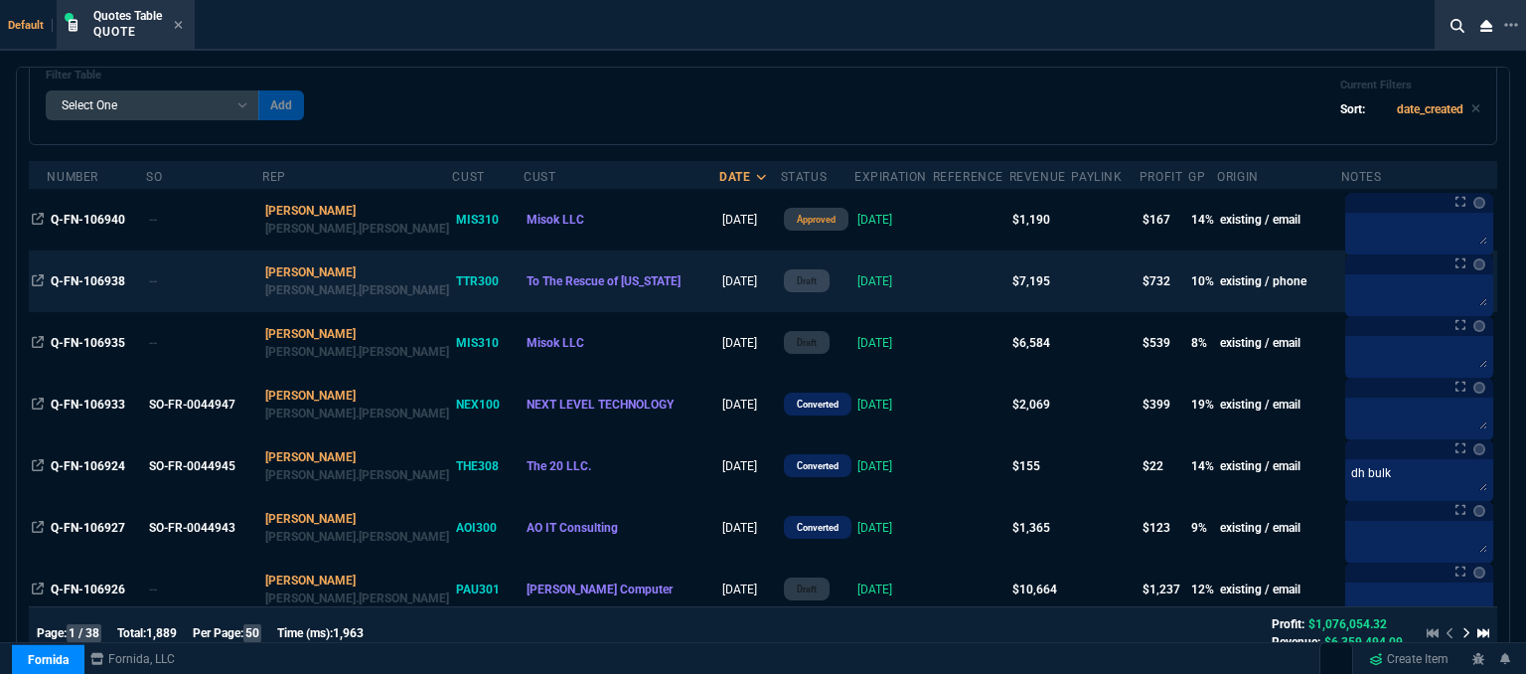
click at [933, 288] on td at bounding box center [971, 281] width 77 height 62
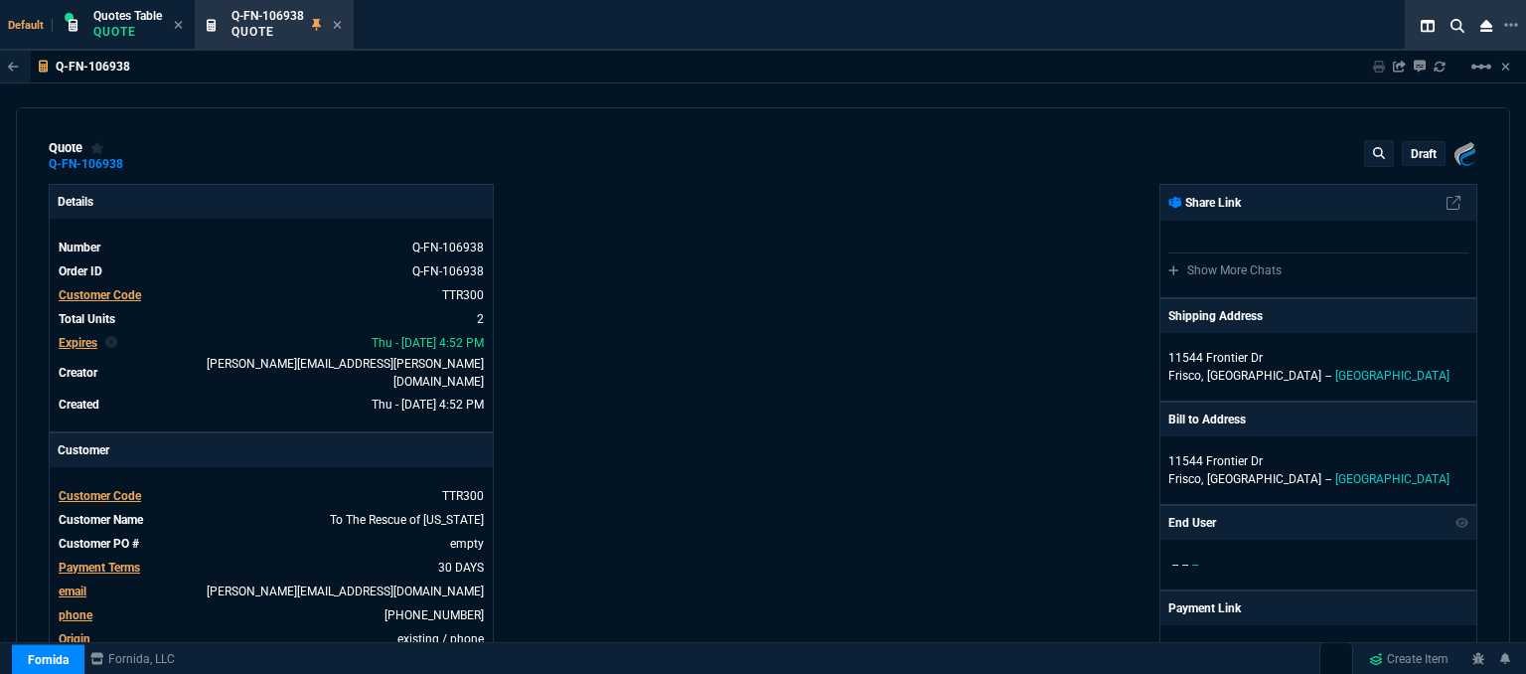
type input "19"
type input "677"
type input "4964.65"
type input "11"
type input "401"
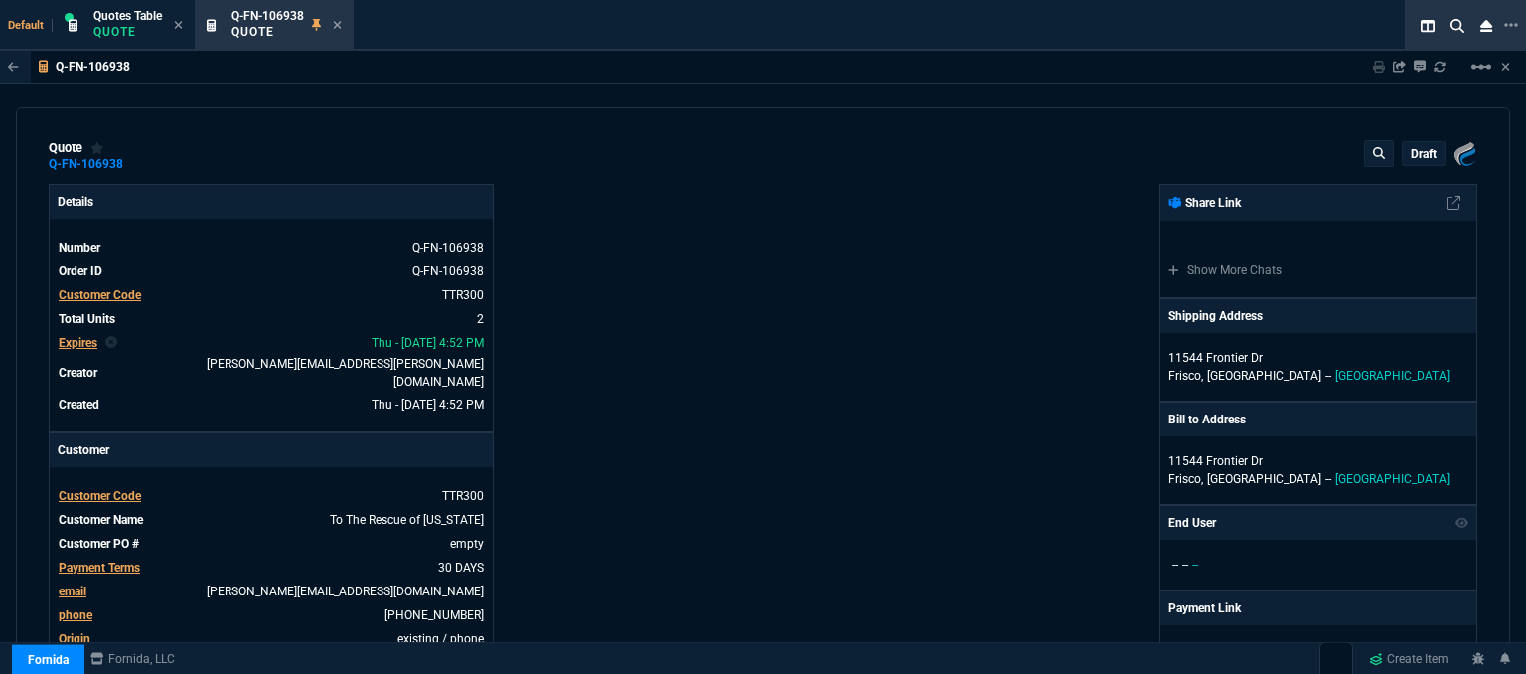
type input "4964.65"
type input "28"
type input "27"
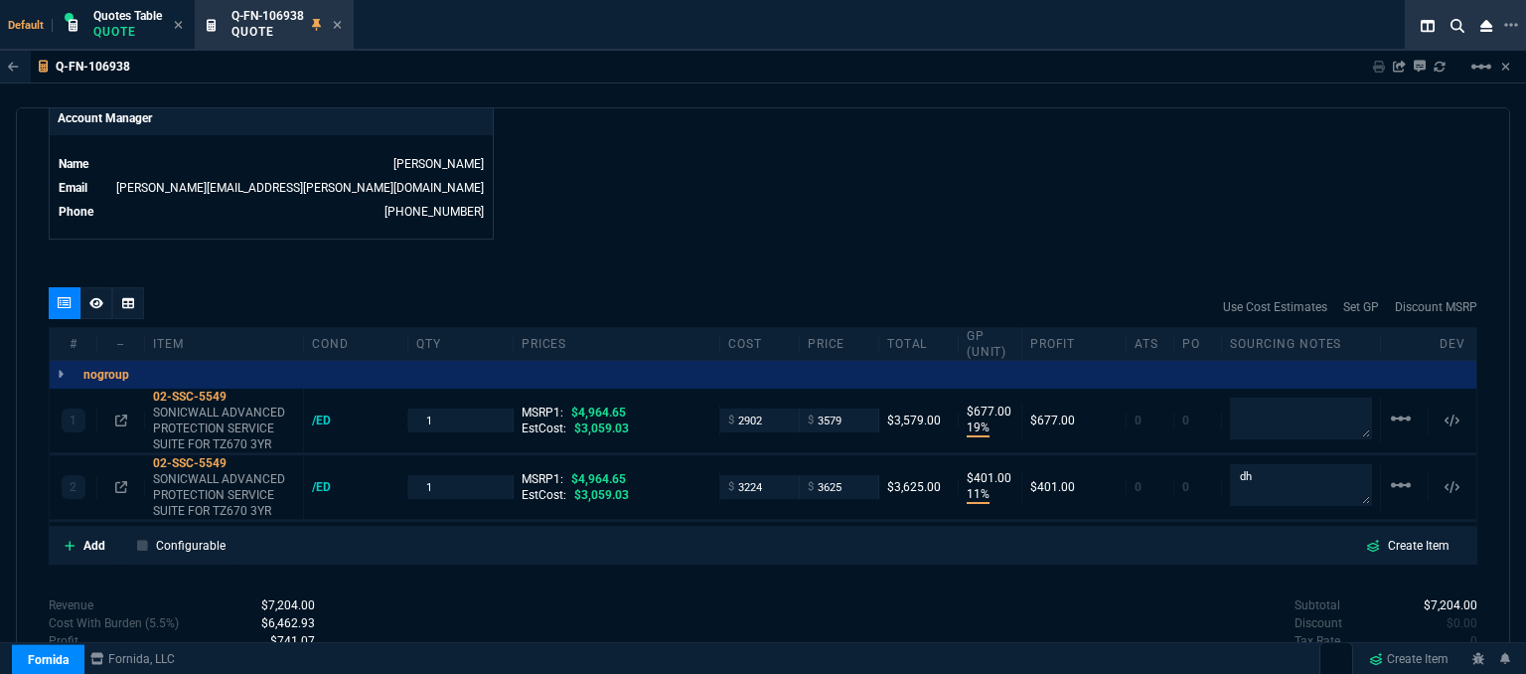
scroll to position [994, 0]
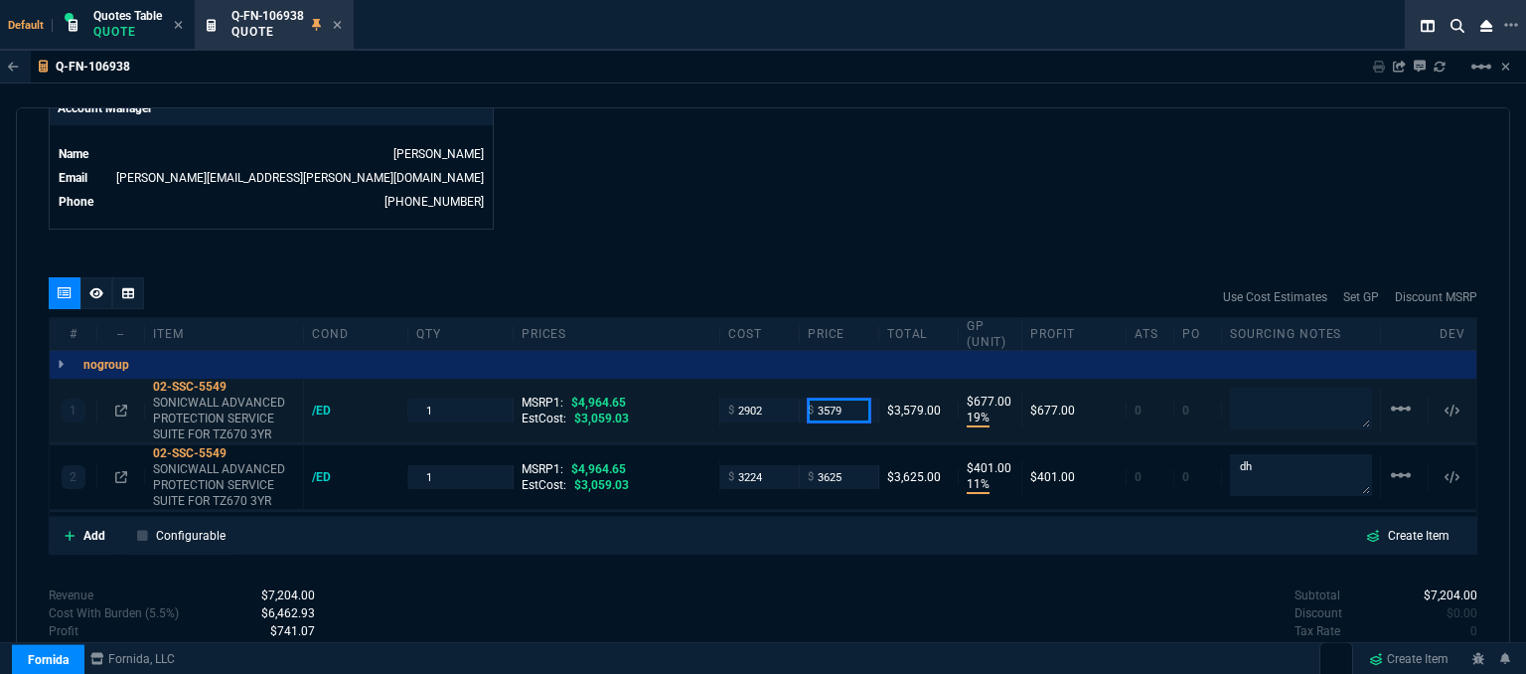
click at [850, 398] on input "3579" at bounding box center [839, 409] width 63 height 23
click at [843, 398] on input "3579" at bounding box center [839, 409] width 63 height 23
type input "3575"
click at [1281, 398] on textarea at bounding box center [1301, 409] width 142 height 42
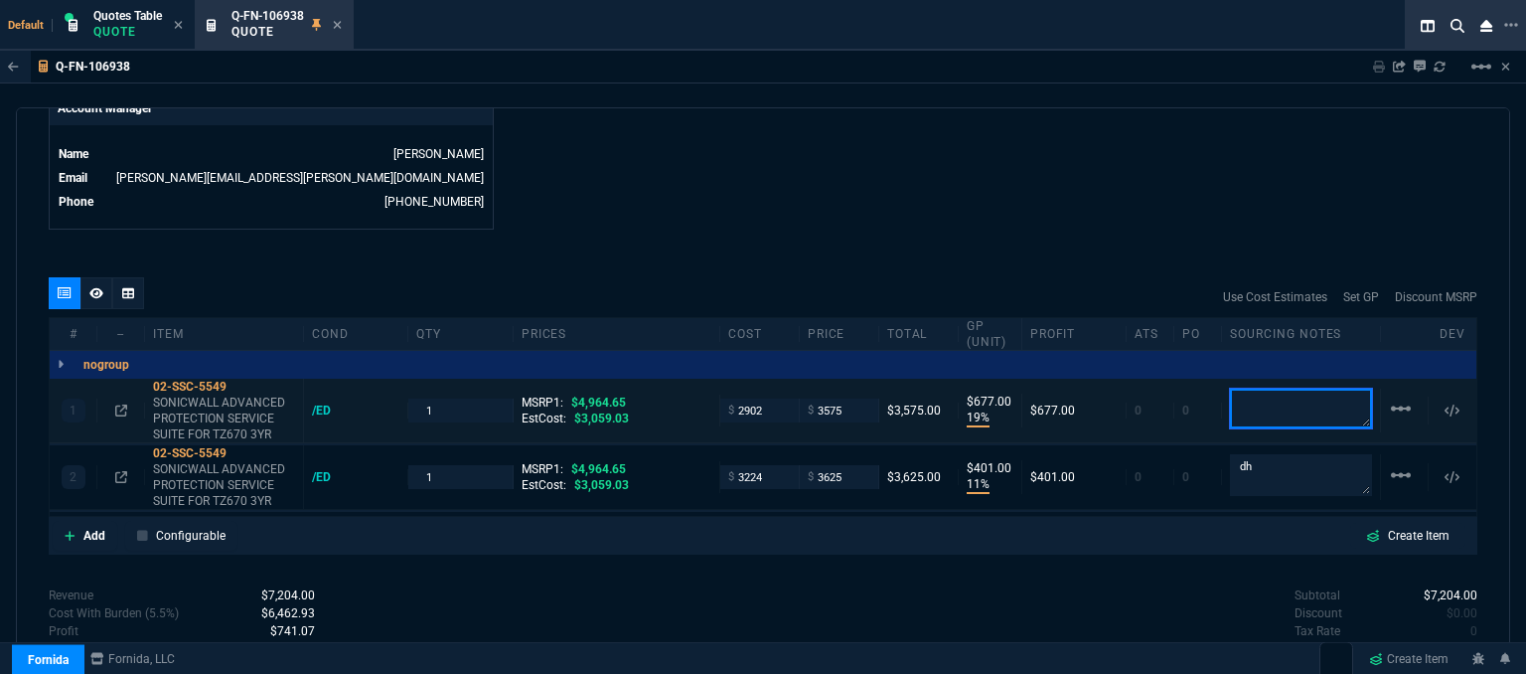
type input "3575"
type input "673"
type textarea "dh bulk"
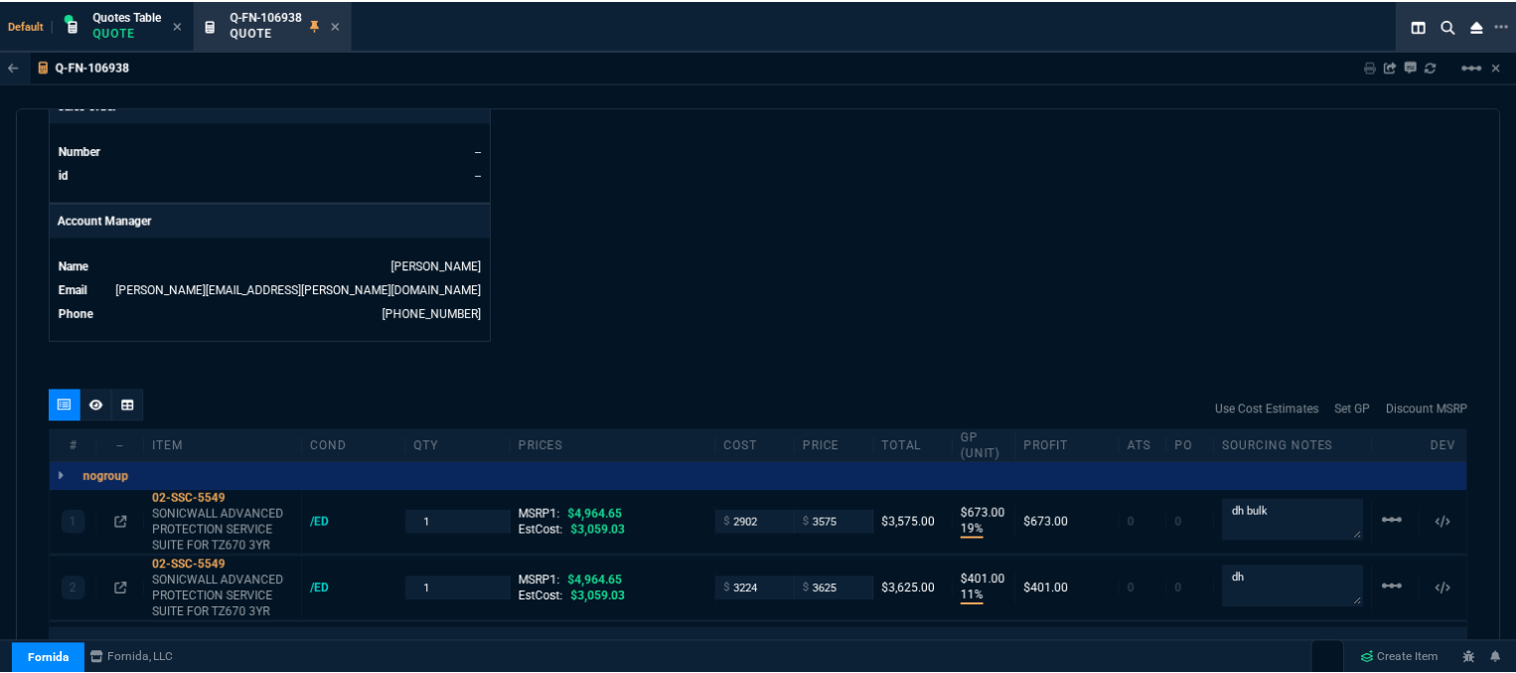
scroll to position [696, 0]
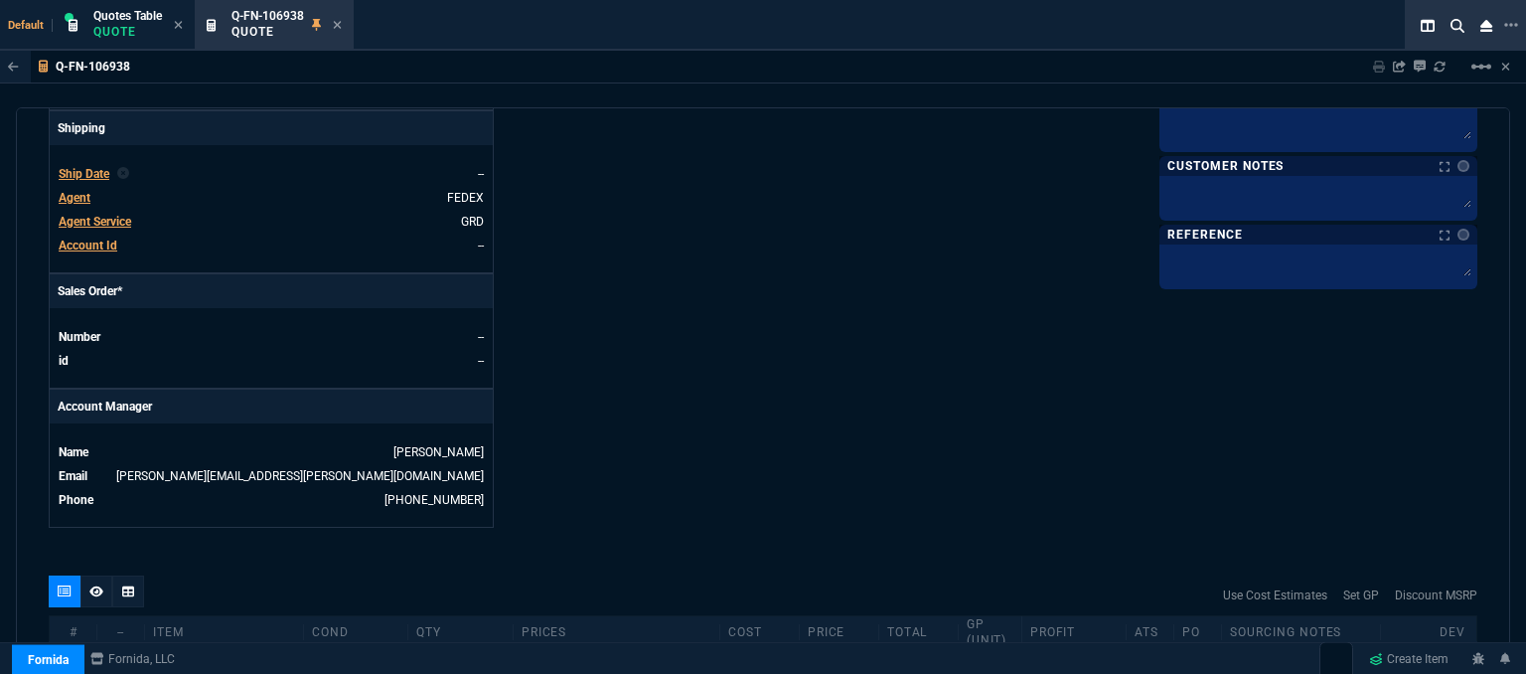
click at [76, 191] on span "Agent" at bounding box center [75, 198] width 32 height 14
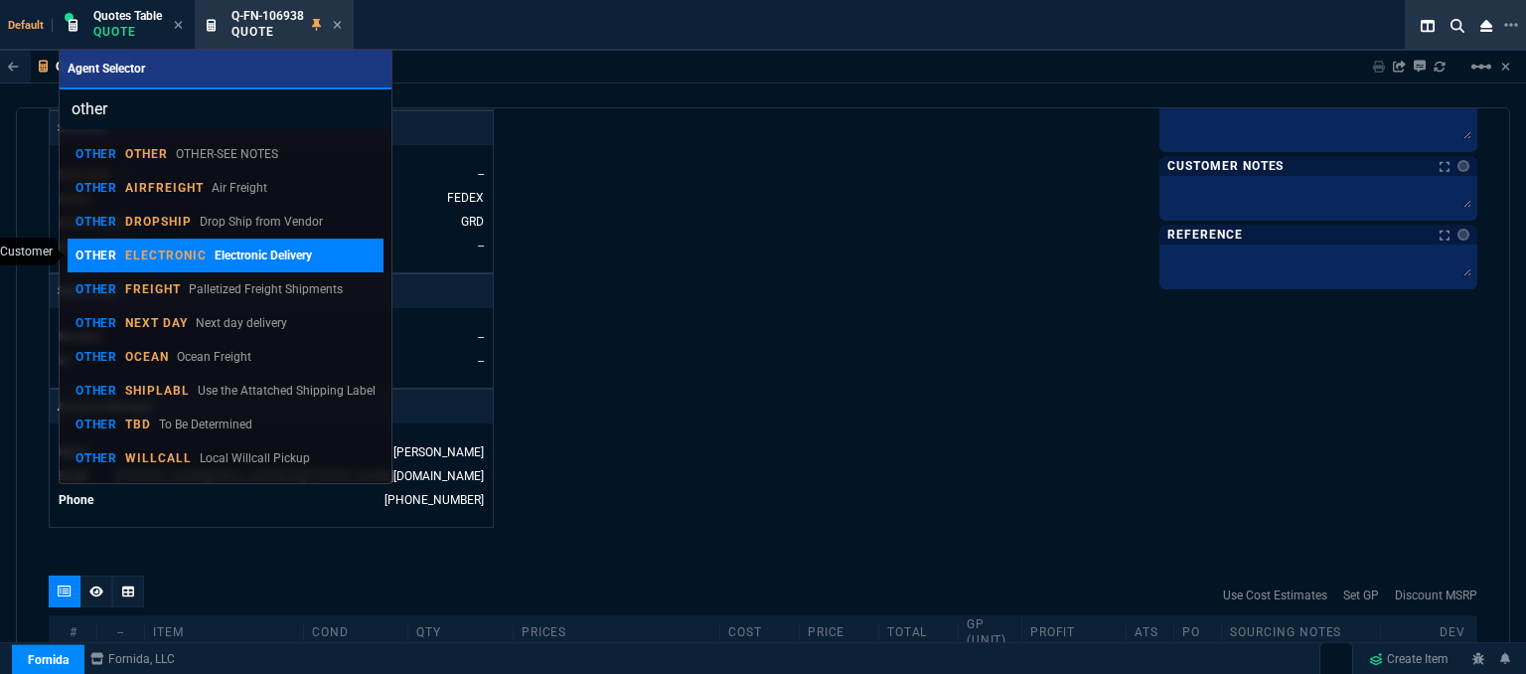
type input "other"
click at [185, 251] on p "ELECTRONIC" at bounding box center [165, 255] width 81 height 16
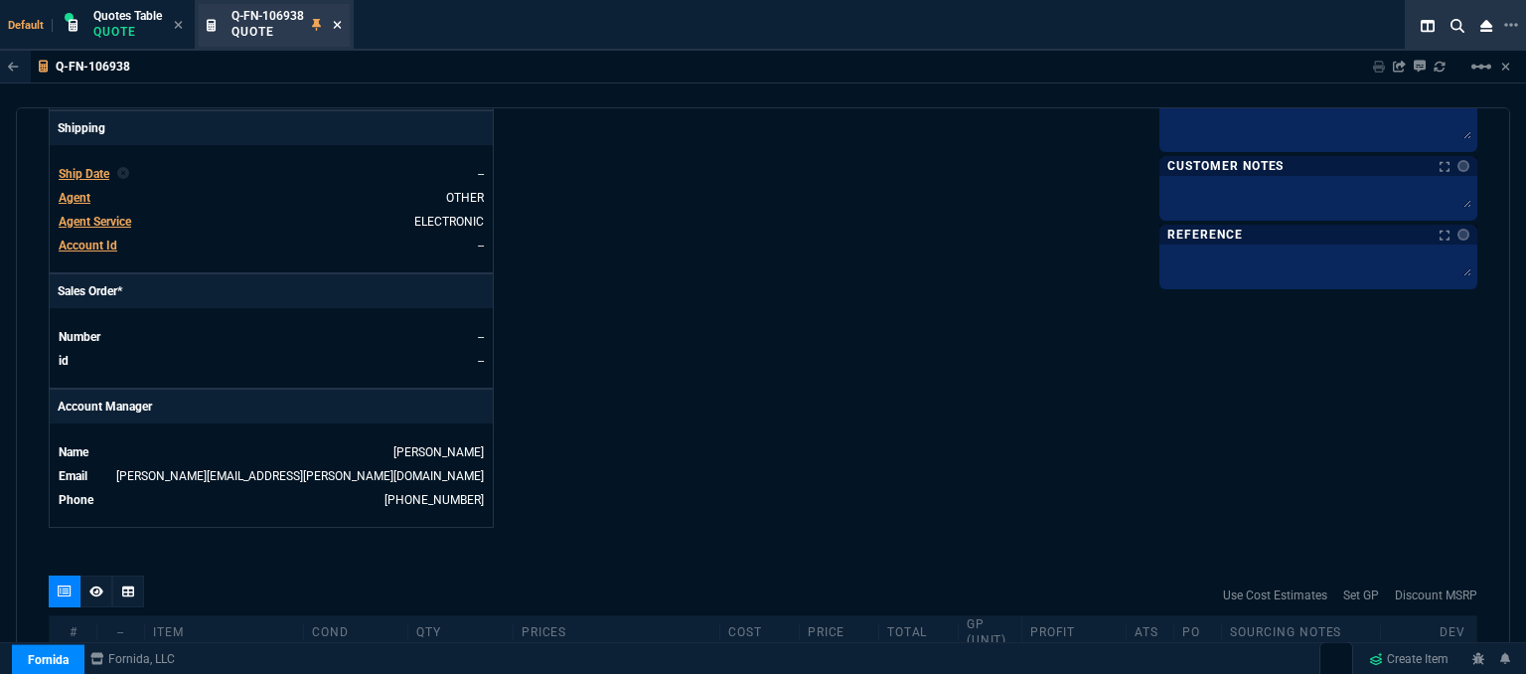
click at [338, 24] on icon at bounding box center [338, 25] width 8 height 8
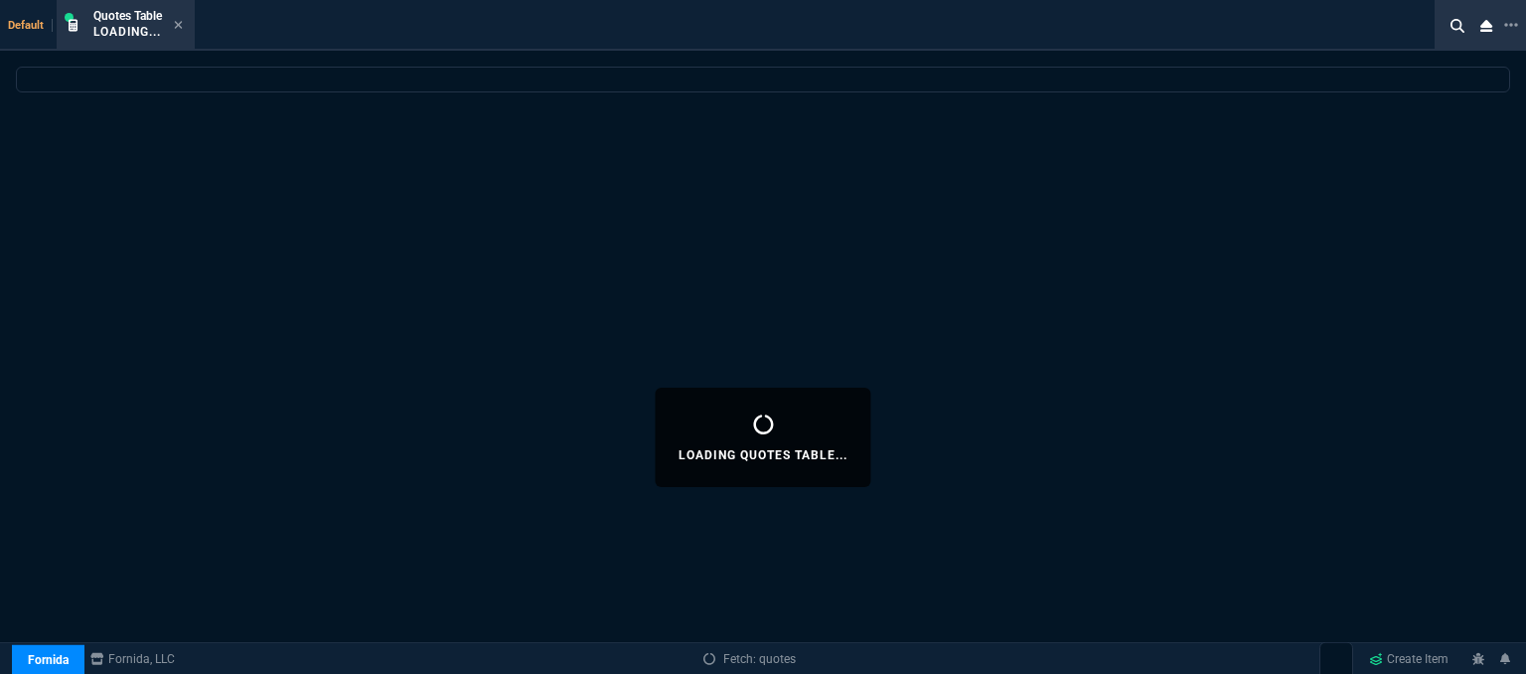
select select
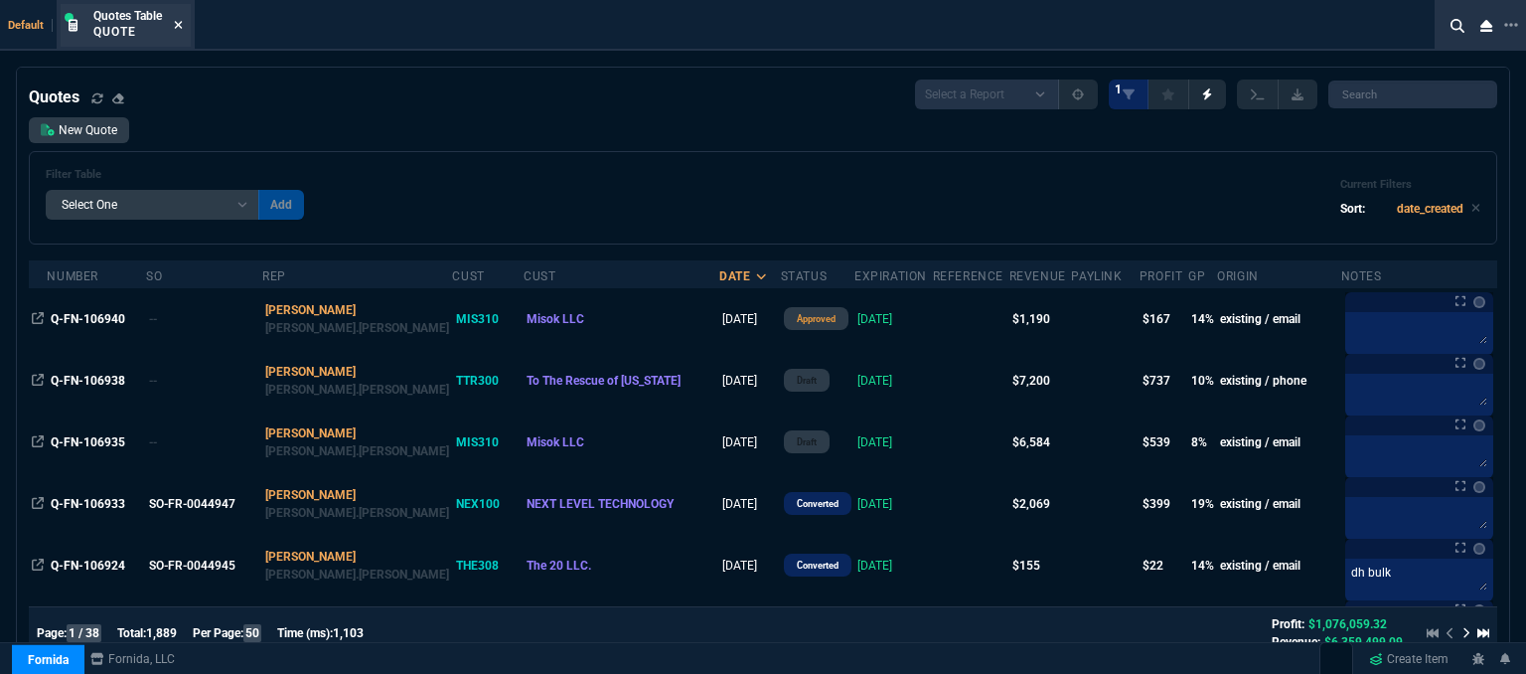
click at [178, 21] on icon at bounding box center [178, 25] width 9 height 12
